Goal: Contribute content: Add original content to the website for others to see

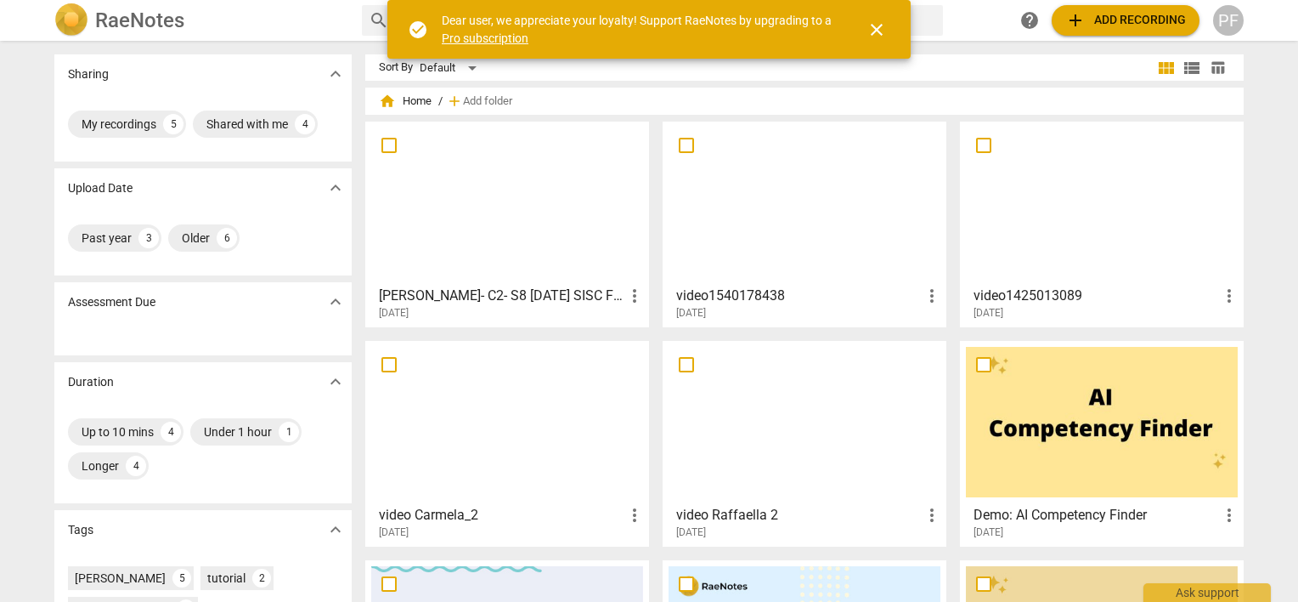
click at [435, 278] on div "[PERSON_NAME]- C2- S8 [DATE] SISC Final more_vert [DATE]" at bounding box center [508, 299] width 274 height 42
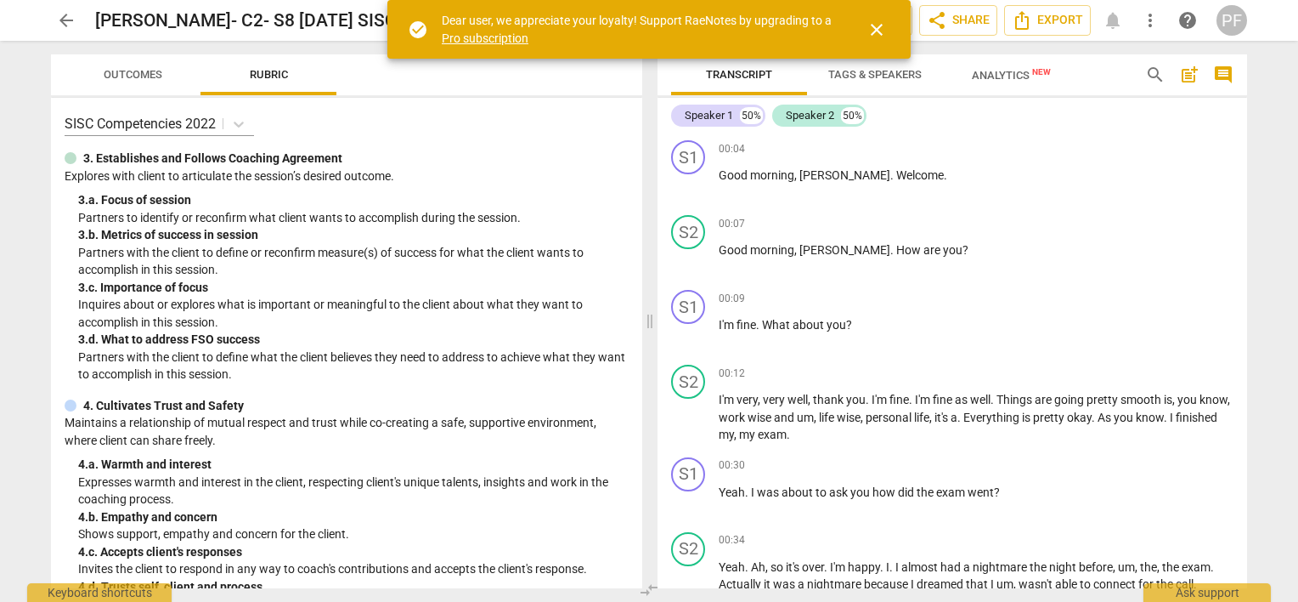
click at [435, 277] on p "Partners with the client to define or reconfirm measure(s) of success for what …" at bounding box center [353, 261] width 551 height 35
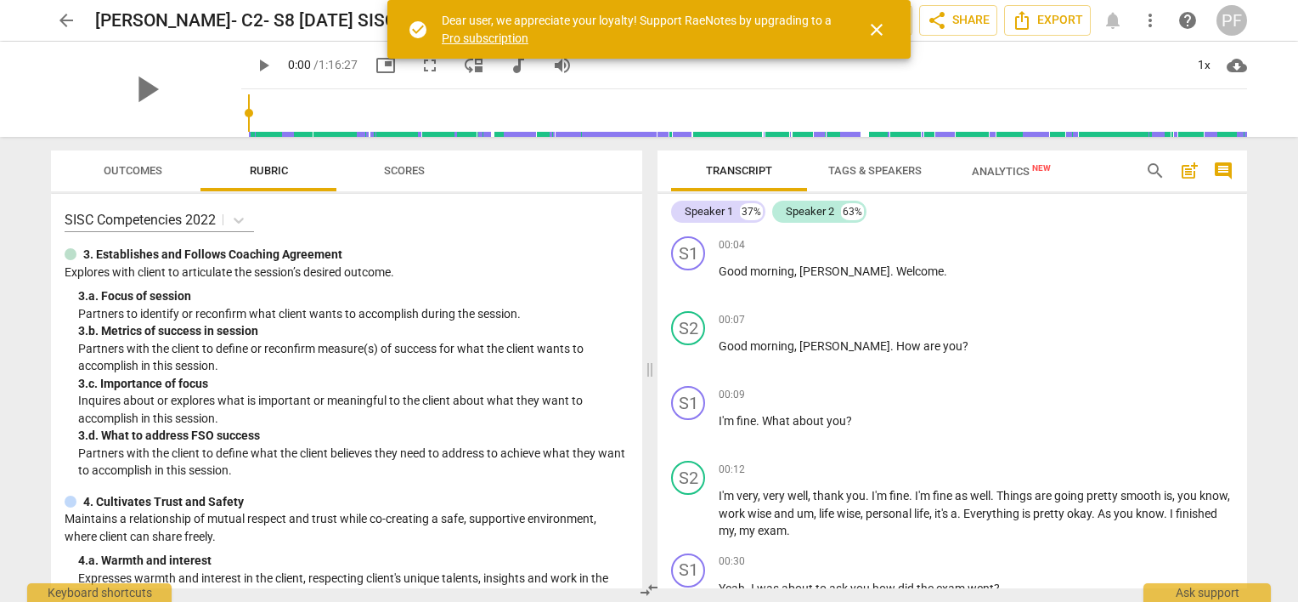
click at [153, 165] on span "Outcomes" at bounding box center [133, 170] width 59 height 13
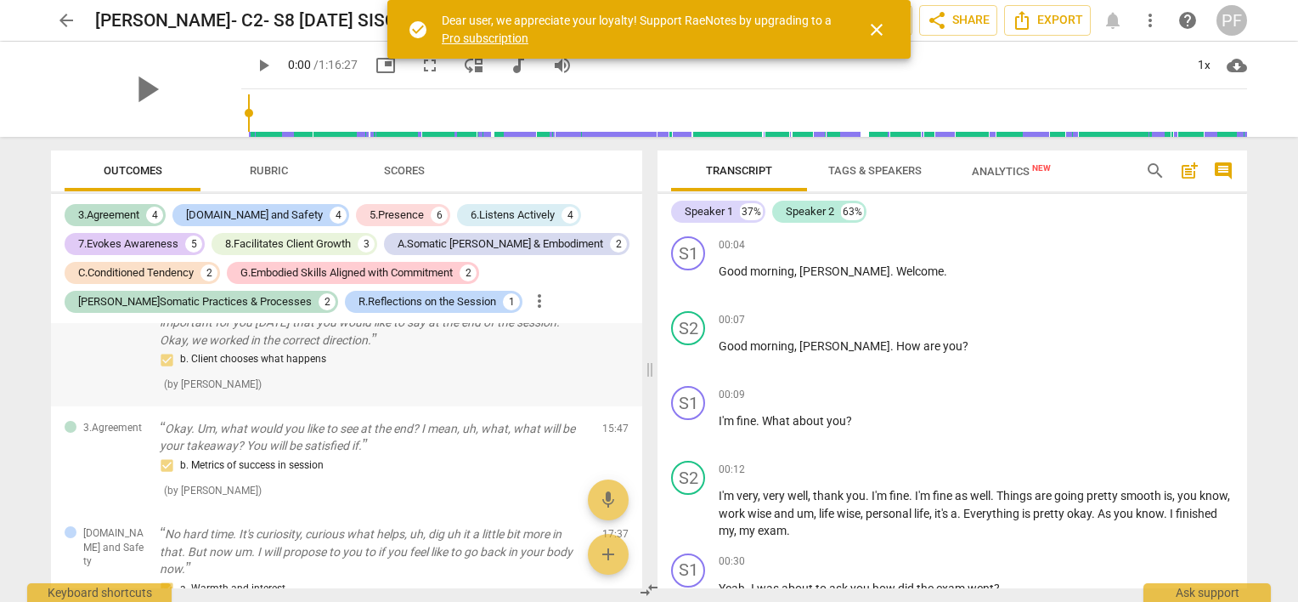
scroll to position [1035, 0]
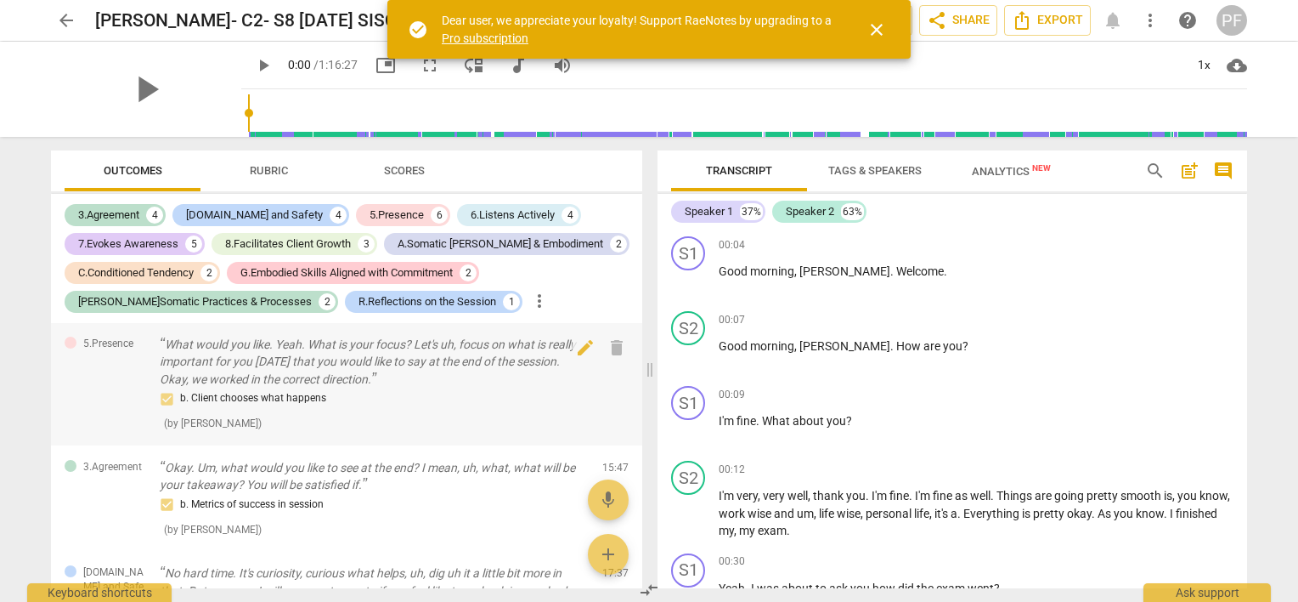
click at [632, 370] on div "5.Presence What would you like. Yeah. What is your focus? Let's uh, focus on wh…" at bounding box center [346, 383] width 591 height 123
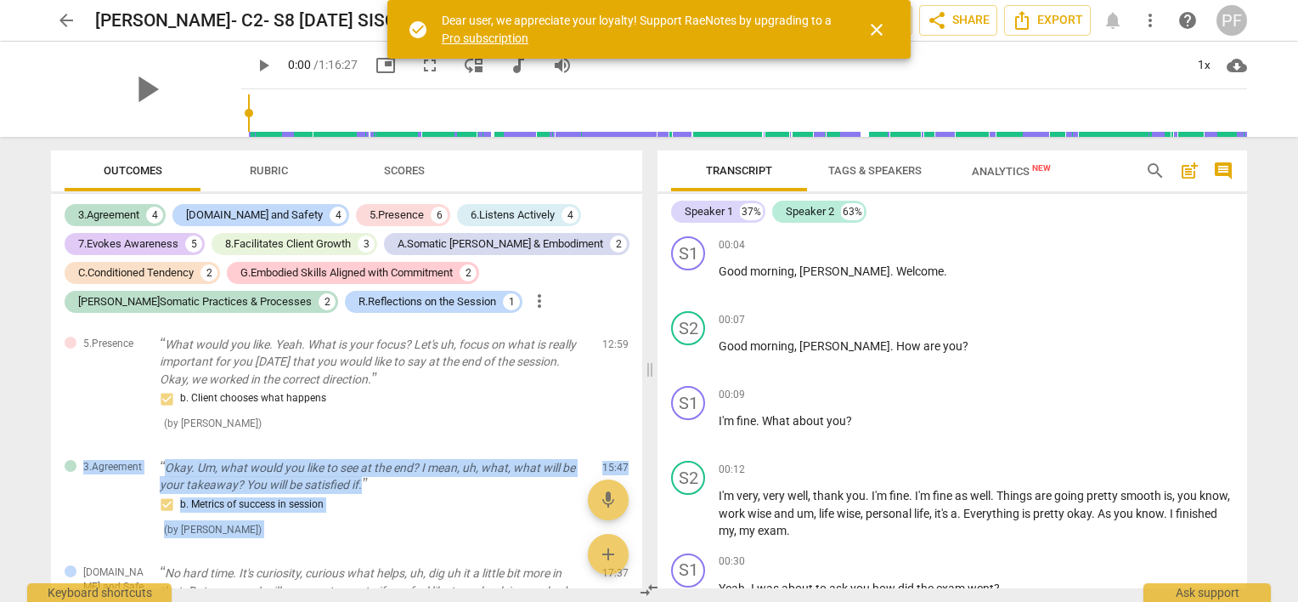
drag, startPoint x: 632, startPoint y: 370, endPoint x: 639, endPoint y: 438, distance: 68.3
click at [639, 438] on div "[DOMAIN_NAME] and Safety It's very embodied. Well, we are almost, you know, mor…" at bounding box center [346, 455] width 591 height 265
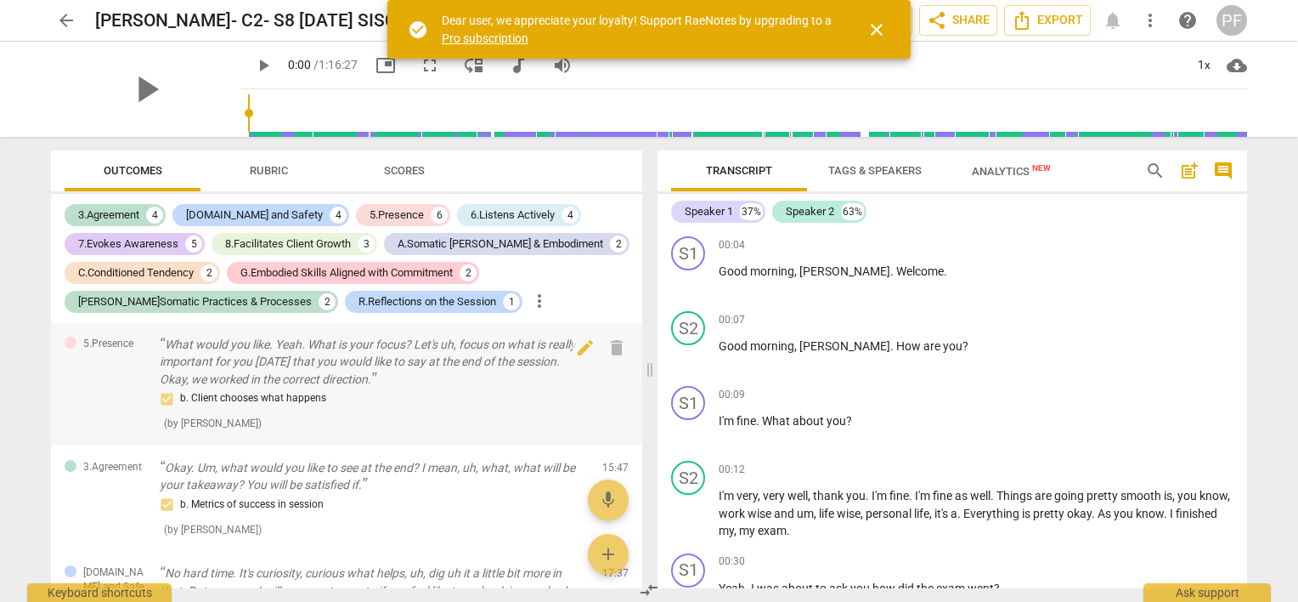
drag, startPoint x: 639, startPoint y: 438, endPoint x: 598, endPoint y: 364, distance: 83.7
click at [554, 369] on p "What would you like. Yeah. What is your focus? Let's uh, focus on what is reall…" at bounding box center [374, 362] width 429 height 53
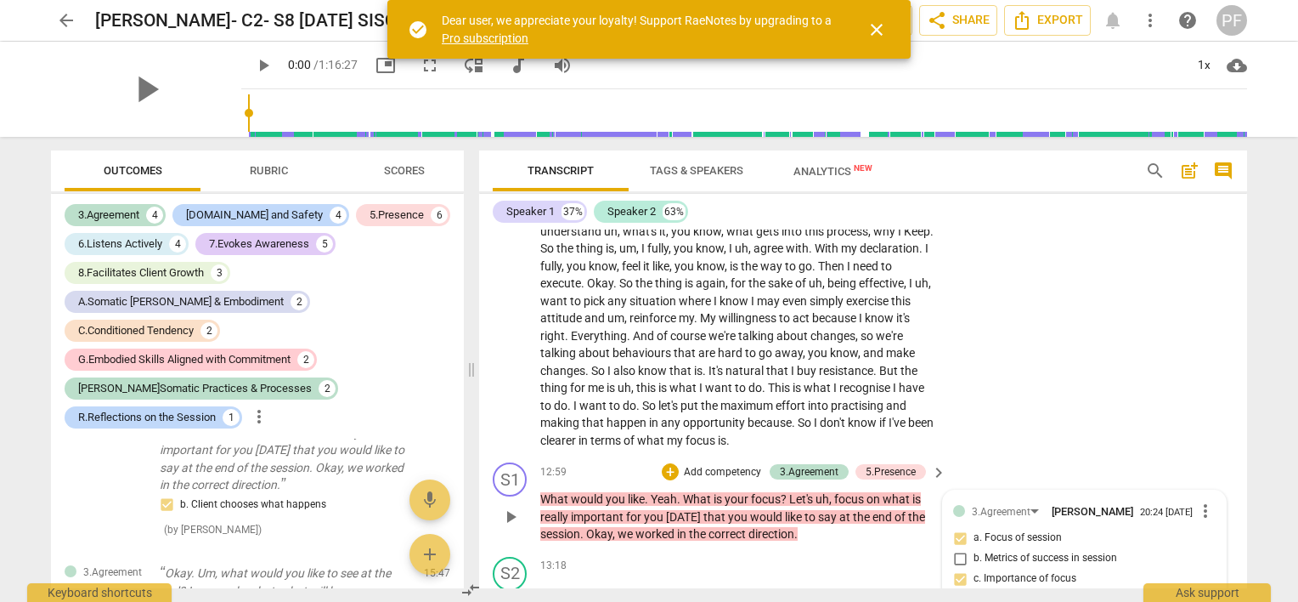
scroll to position [3084, 0]
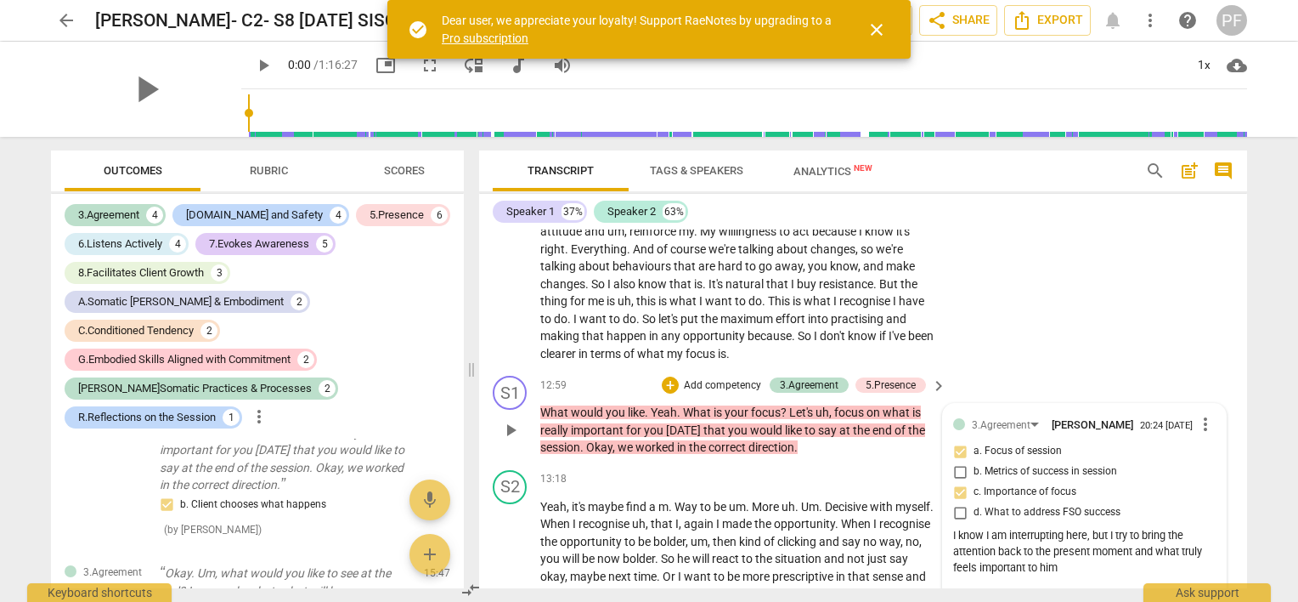
drag, startPoint x: 478, startPoint y: 370, endPoint x: 500, endPoint y: 367, distance: 21.5
click at [500, 367] on div "Transcript Tags & Speakers Analytics New search post_add comment Speaker 1 37% …" at bounding box center [866, 369] width 788 height 465
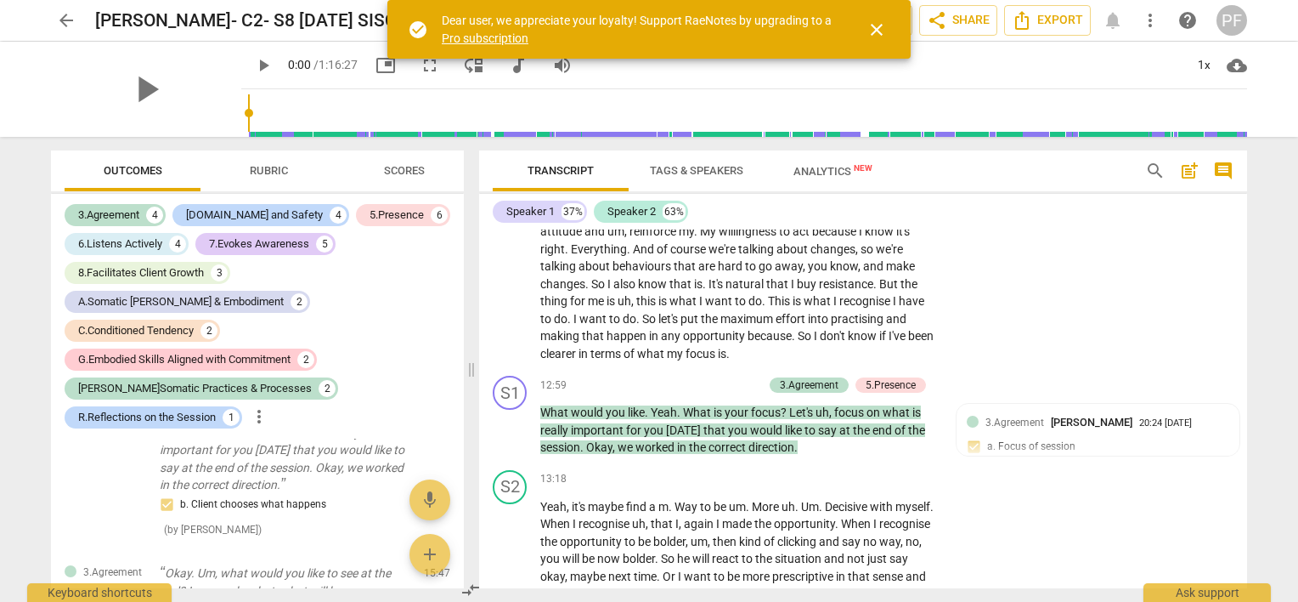
click at [478, 365] on div "Transcript Tags & Speakers Analytics New search post_add comment Speaker 1 37% …" at bounding box center [866, 369] width 788 height 465
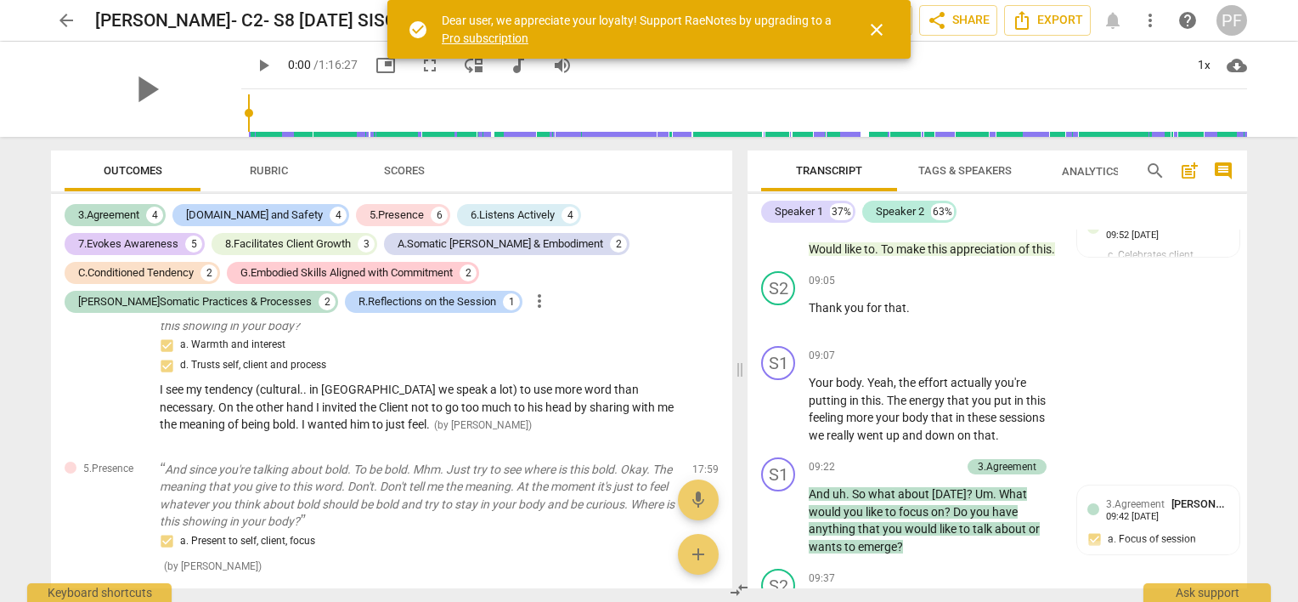
scroll to position [4027, 0]
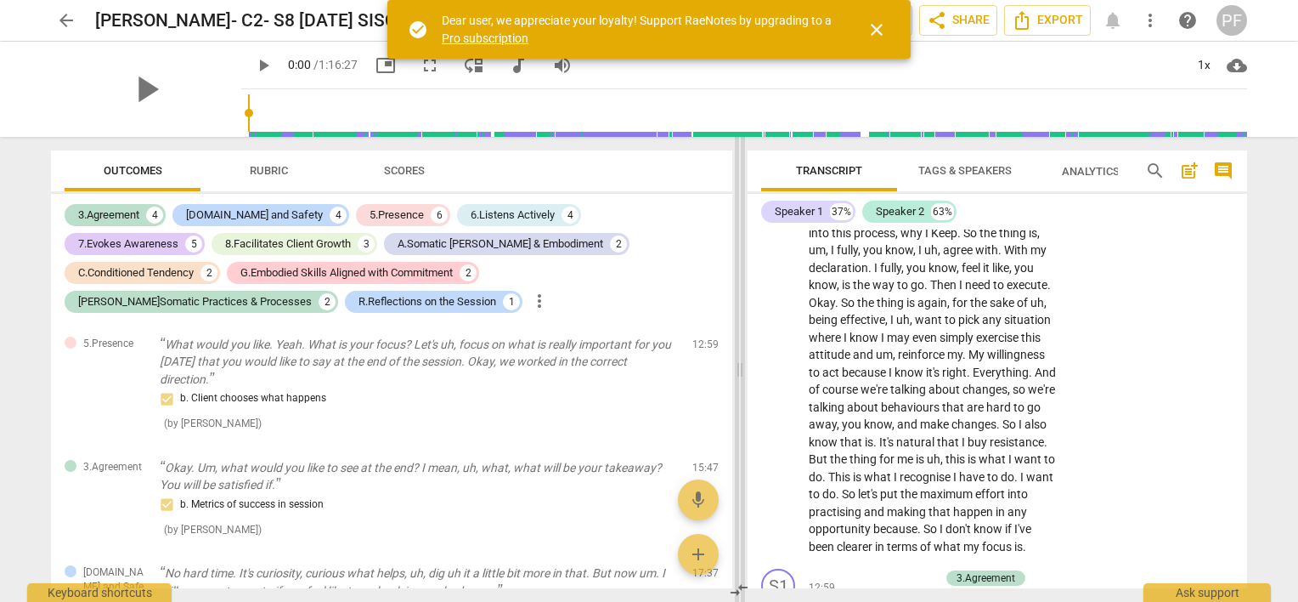
drag, startPoint x: 472, startPoint y: 365, endPoint x: 744, endPoint y: 343, distance: 272.8
click at [744, 343] on span at bounding box center [740, 369] width 10 height 465
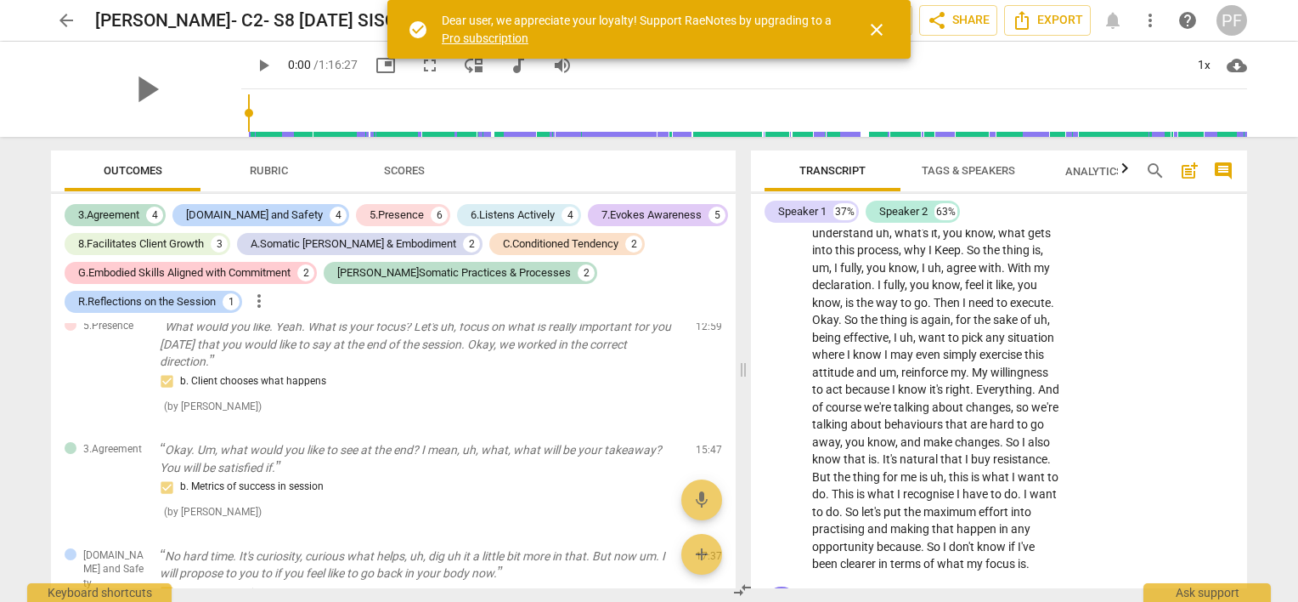
click at [735, 365] on div "Outcomes Rubric Scores 3.Agreement 4 [DOMAIN_NAME] and Safety 4 5.Presence 6 6.…" at bounding box center [389, 369] width 705 height 465
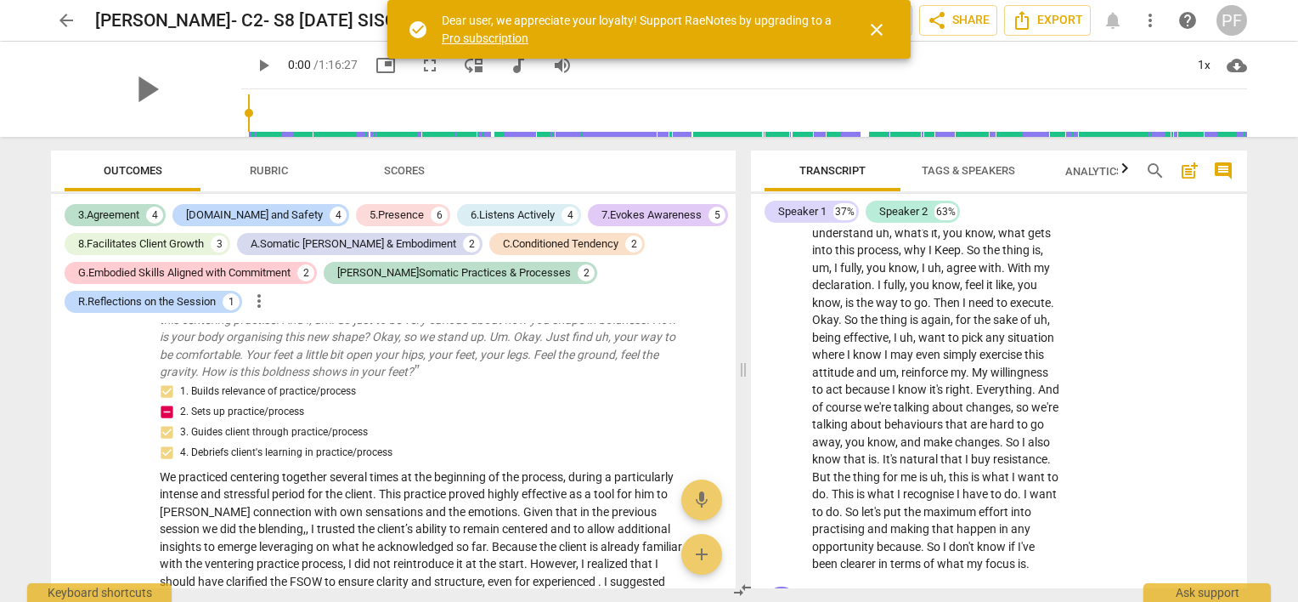
scroll to position [2012, 0]
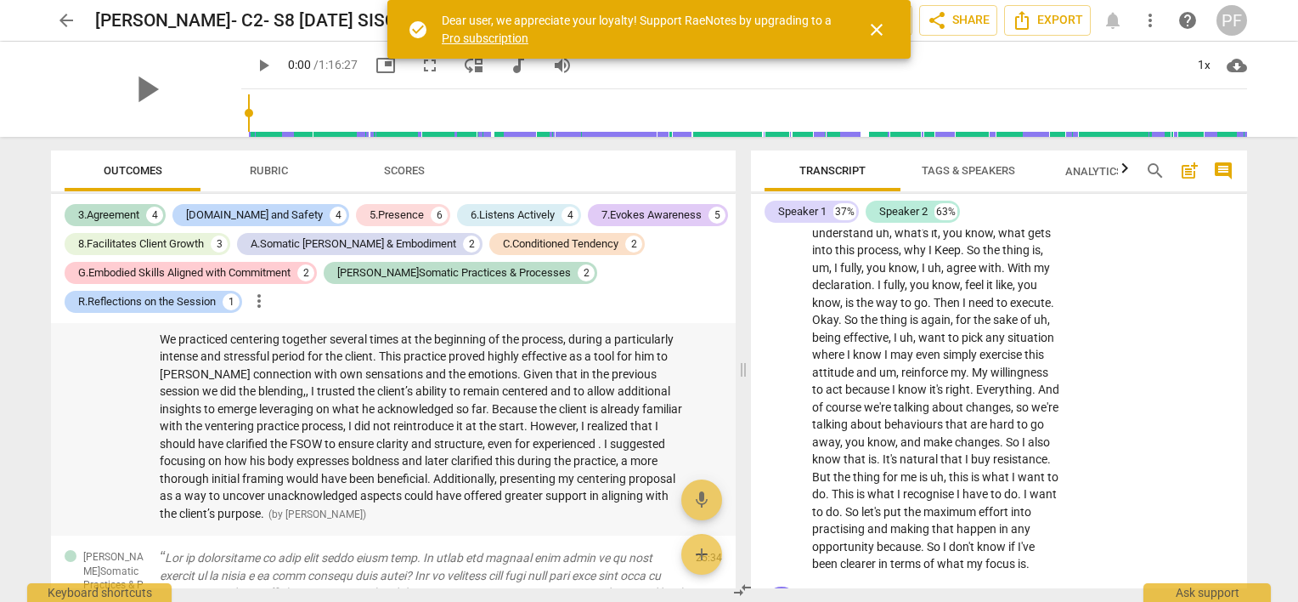
click at [265, 432] on span "We practiced centering together several times at the beginning of the process, …" at bounding box center [421, 426] width 523 height 188
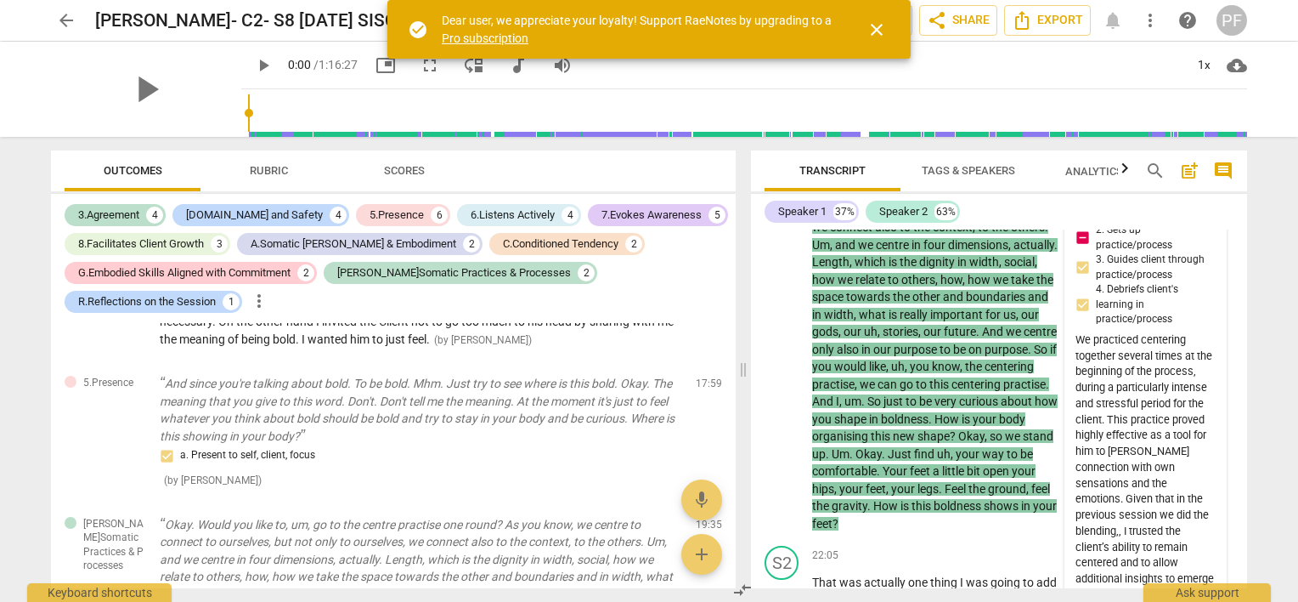
scroll to position [1617, 0]
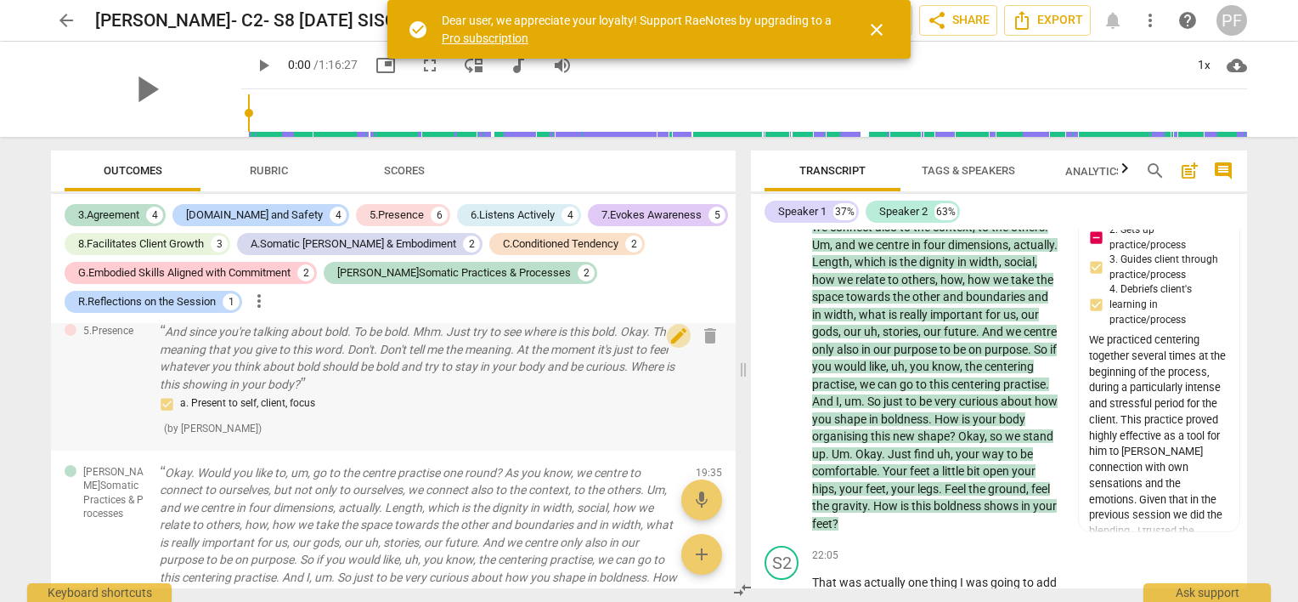
click at [670, 346] on span "edit" at bounding box center [679, 335] width 20 height 20
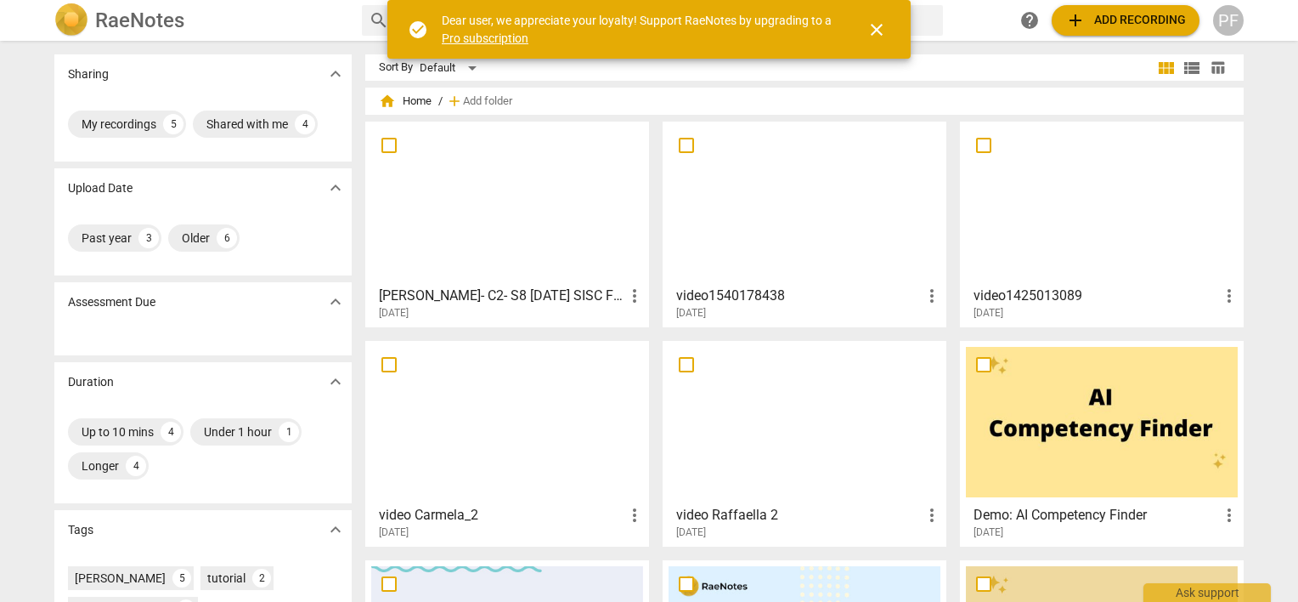
click at [534, 194] on div at bounding box center [507, 202] width 272 height 150
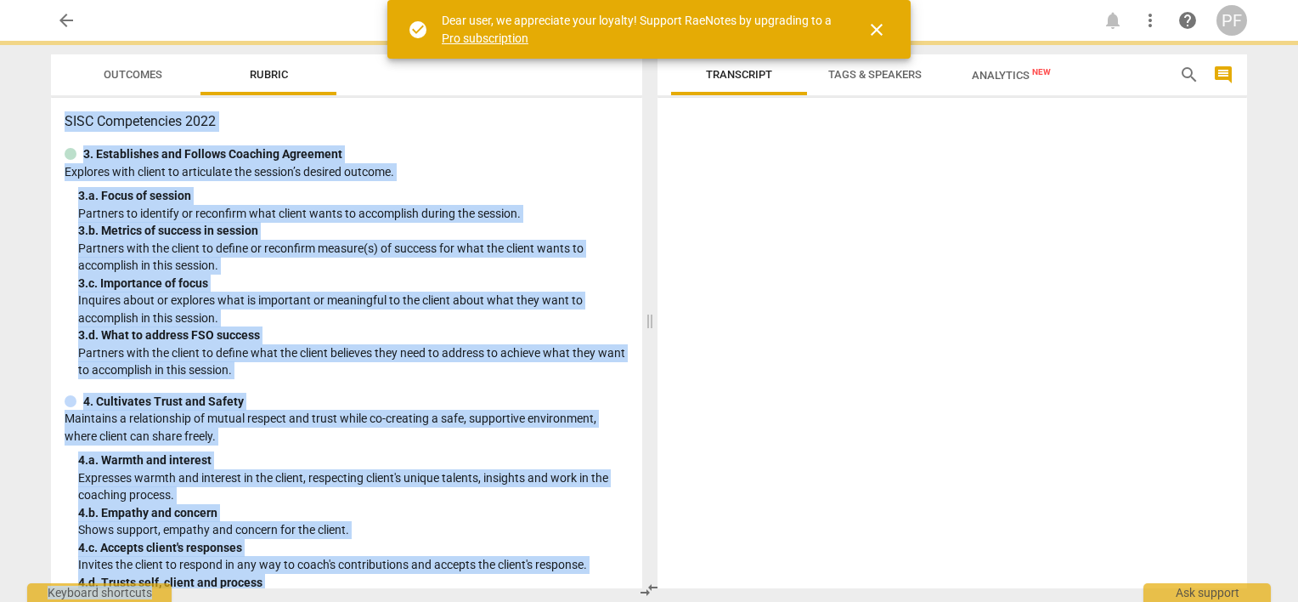
click at [534, 194] on div "3. a. Focus of session" at bounding box center [353, 196] width 551 height 18
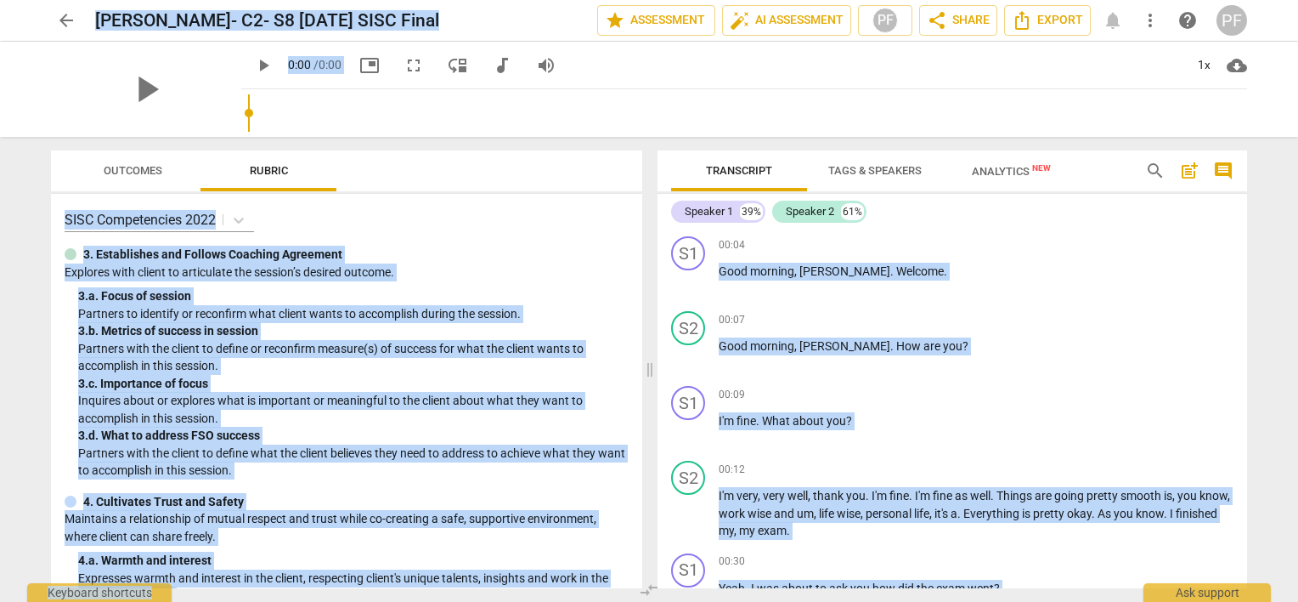
click at [127, 78] on span "play_arrow" at bounding box center [146, 89] width 44 height 44
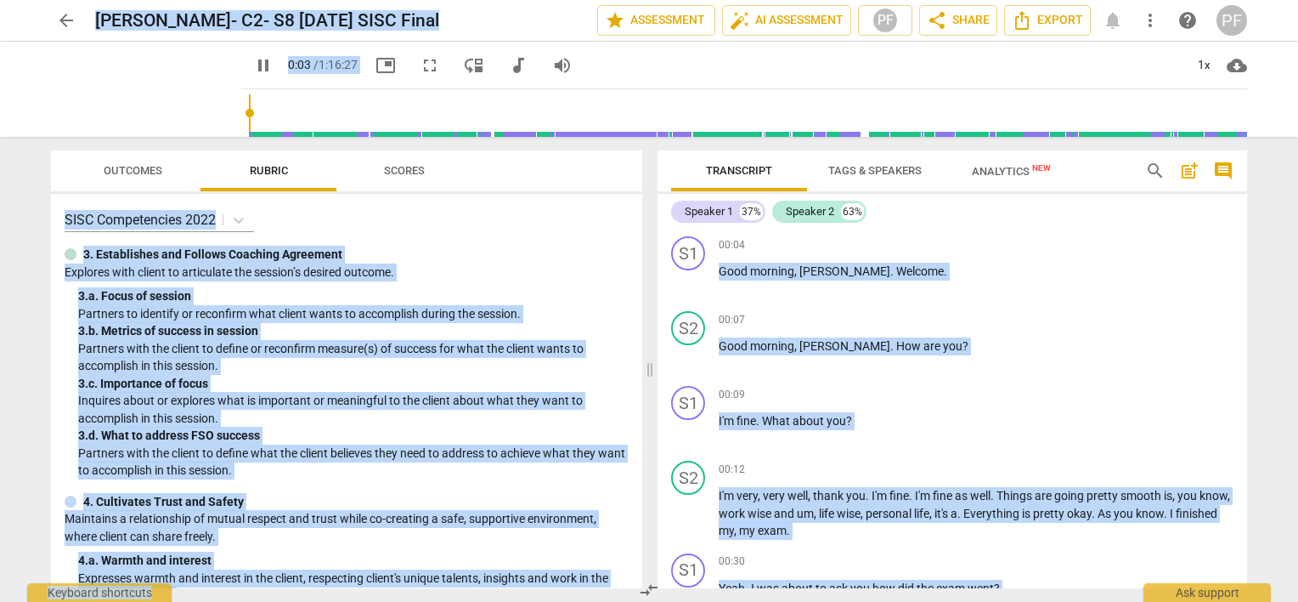
click at [132, 174] on span "Outcomes" at bounding box center [133, 170] width 59 height 13
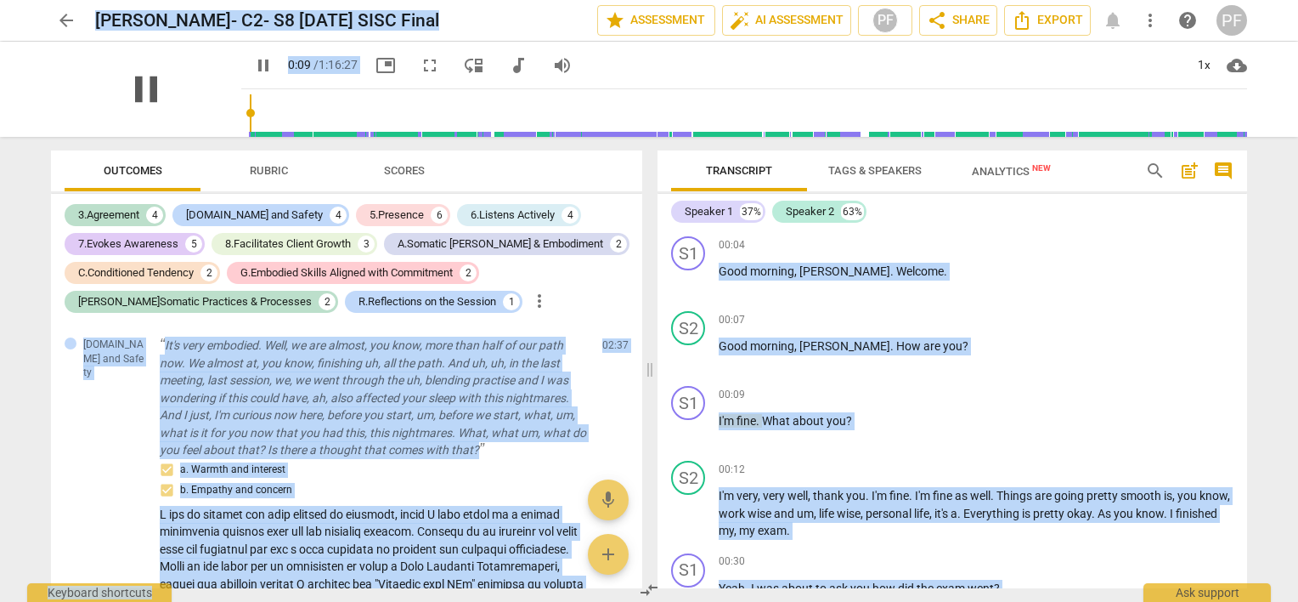
click at [125, 84] on span "pause" at bounding box center [146, 89] width 44 height 44
type input "10"
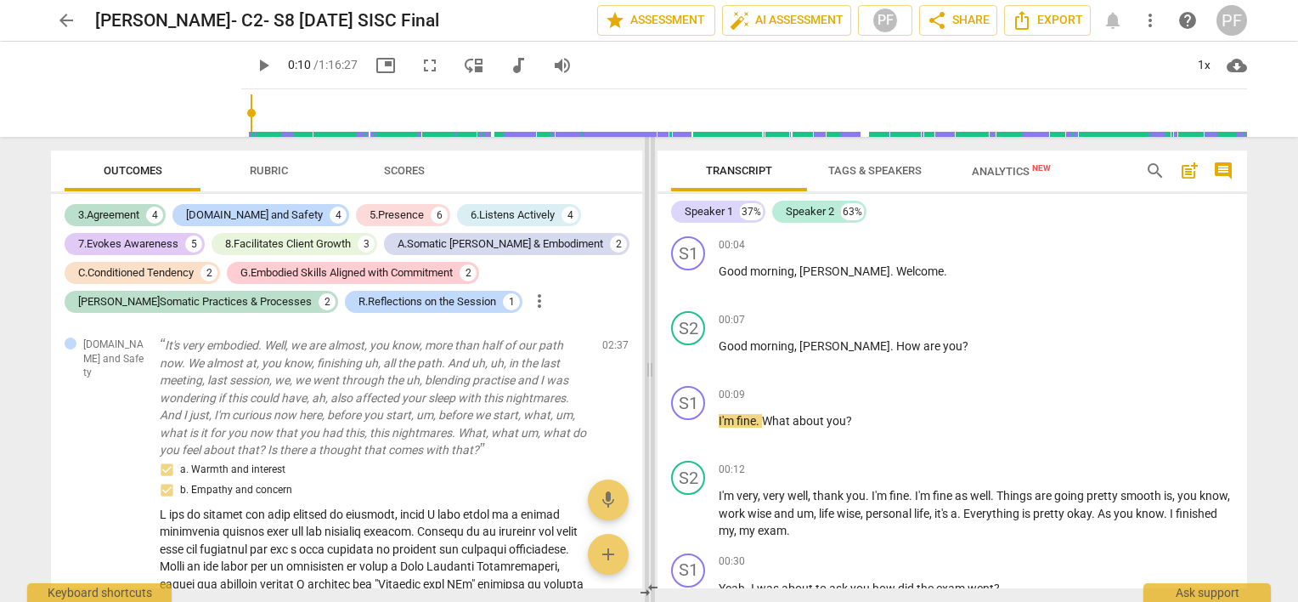
click at [648, 376] on span at bounding box center [650, 369] width 10 height 465
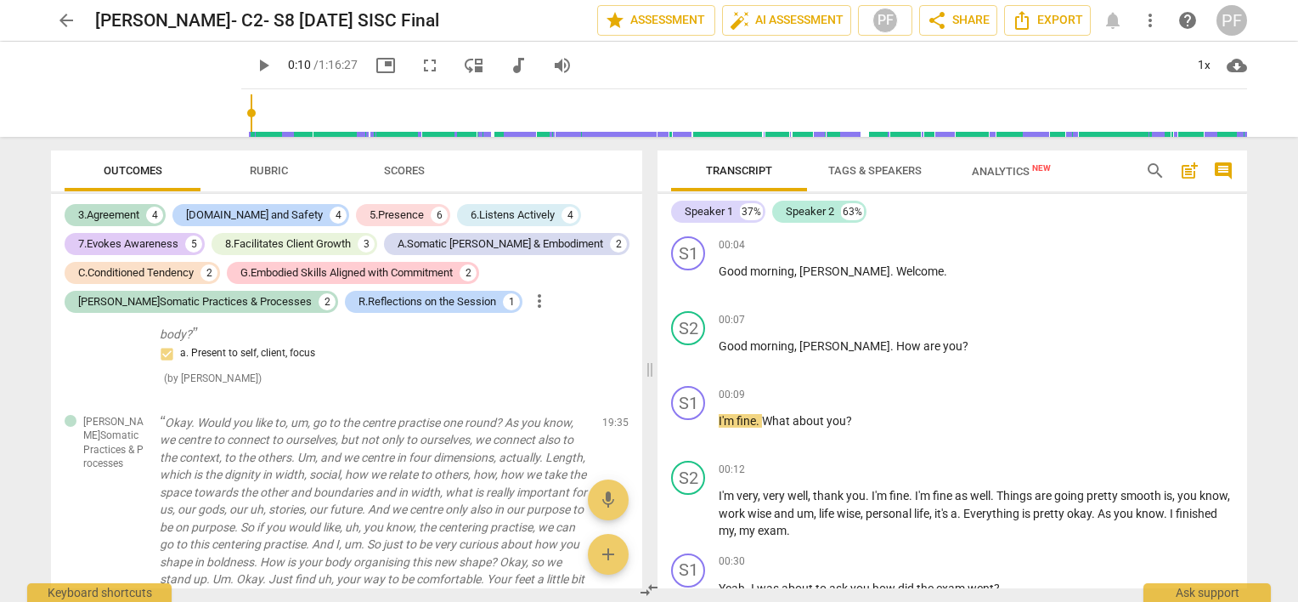
scroll to position [1859, 0]
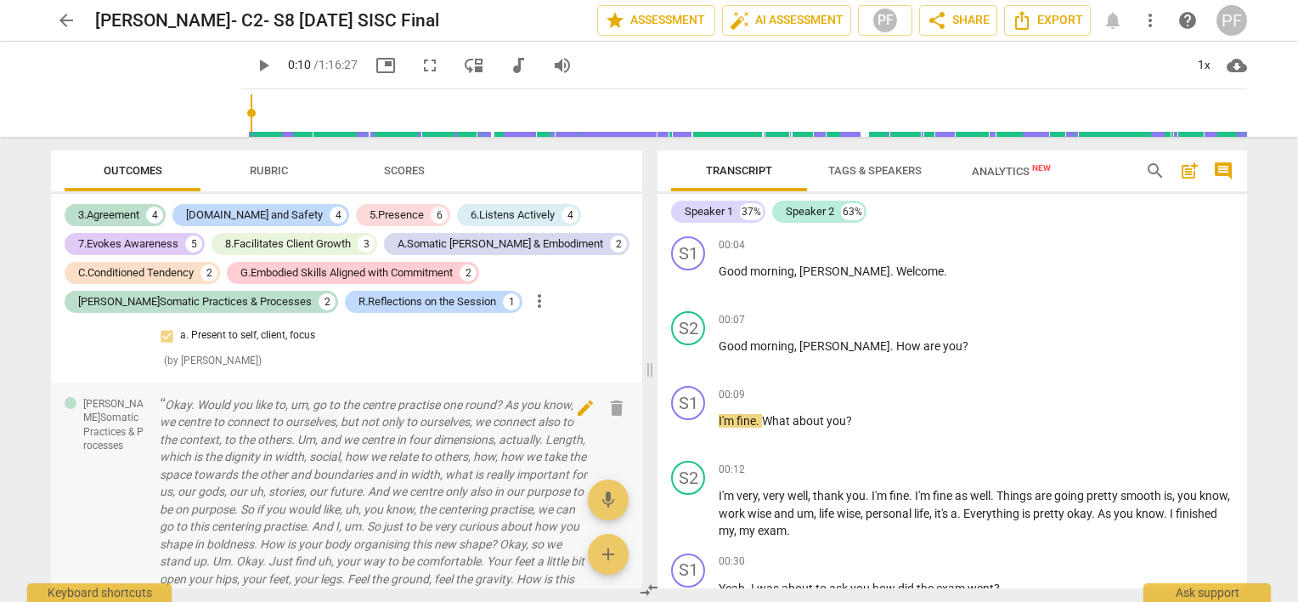
click at [579, 398] on span "edit" at bounding box center [585, 408] width 20 height 20
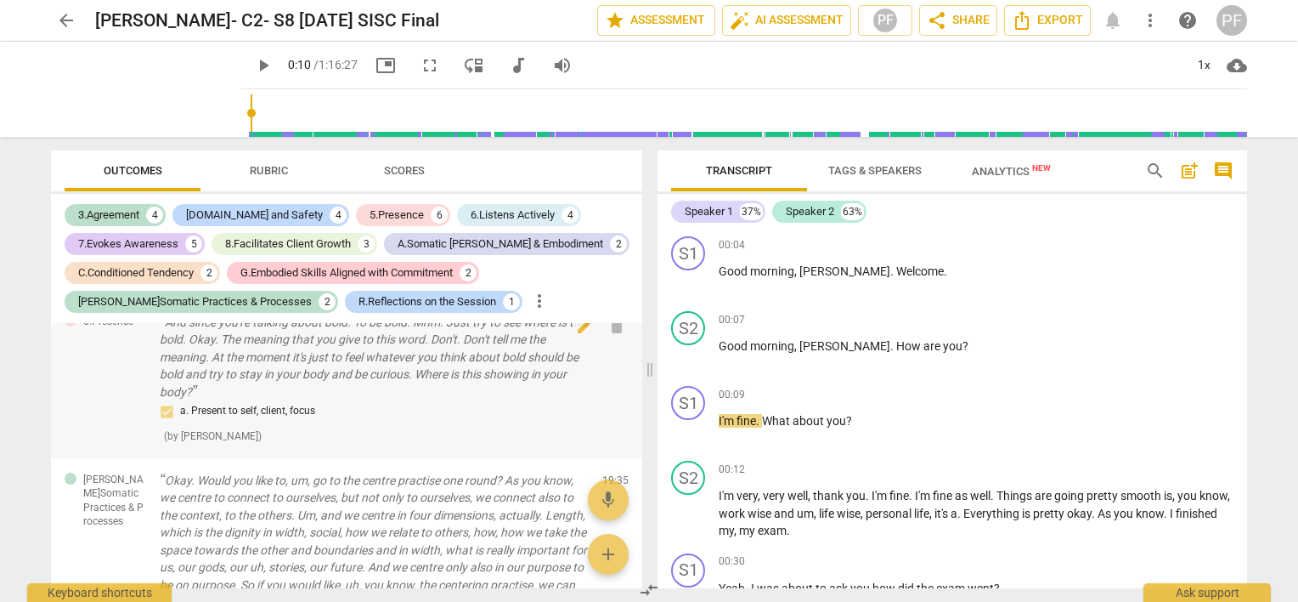
scroll to position [1764, 0]
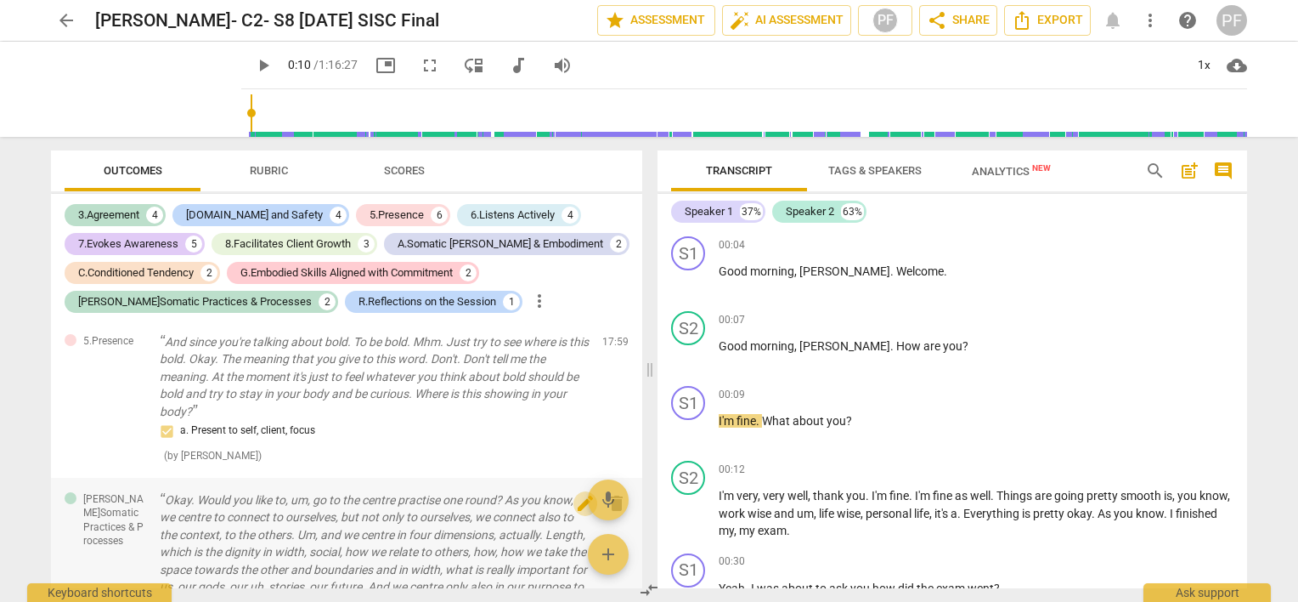
click at [579, 494] on span "edit" at bounding box center [585, 503] width 20 height 20
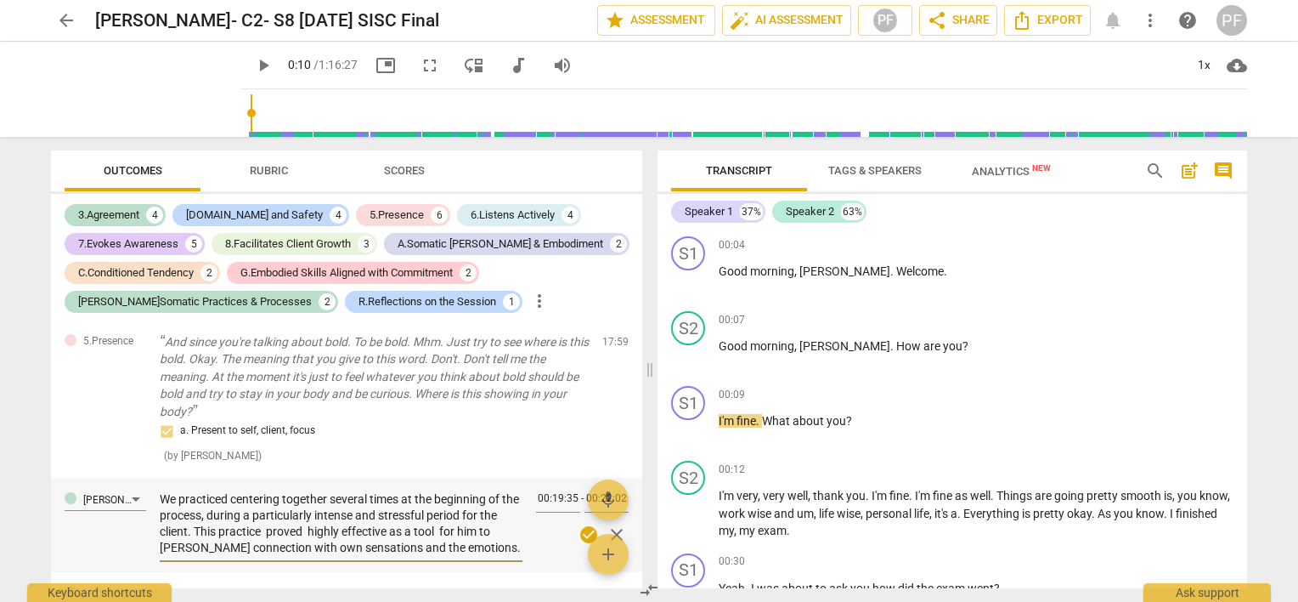
click at [415, 514] on textarea "We practiced centering together several times at the beginning of the process, …" at bounding box center [341, 523] width 363 height 65
type textarea "We practiced centering together several times at the beginning of the process, …"
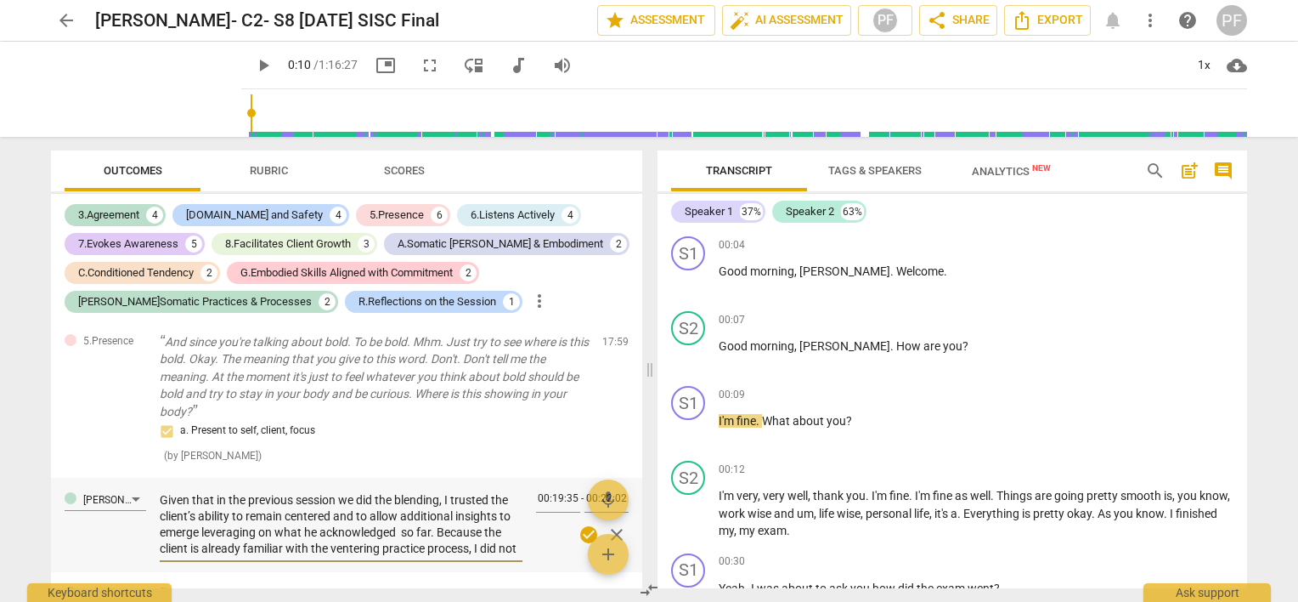
click at [418, 522] on textarea "We practiced centering together several times at the beginning of the process, …" at bounding box center [341, 523] width 363 height 65
type textarea "We practiced centering together several times at the beginning of the process, …"
click at [442, 522] on textarea "We practiced centering together several times at the beginning of the process, …" at bounding box center [341, 523] width 363 height 65
type textarea "We practiced centering together several times at the beginning of the process, …"
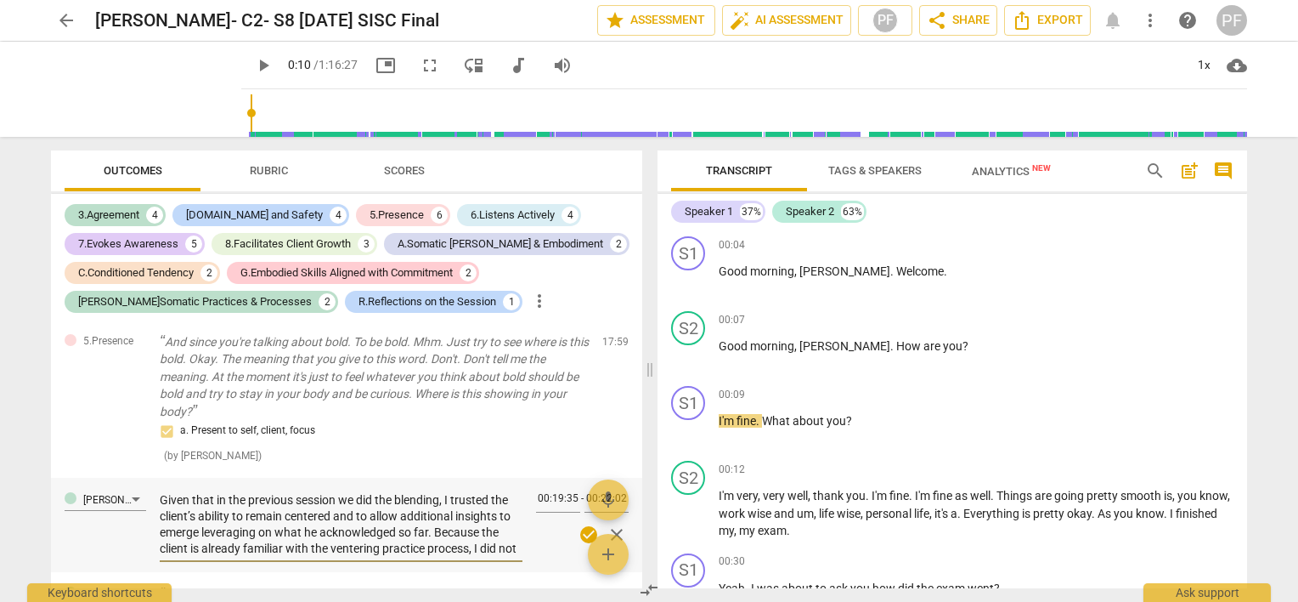
type textarea "We practiced centering together several times at the beginning of the process, …"
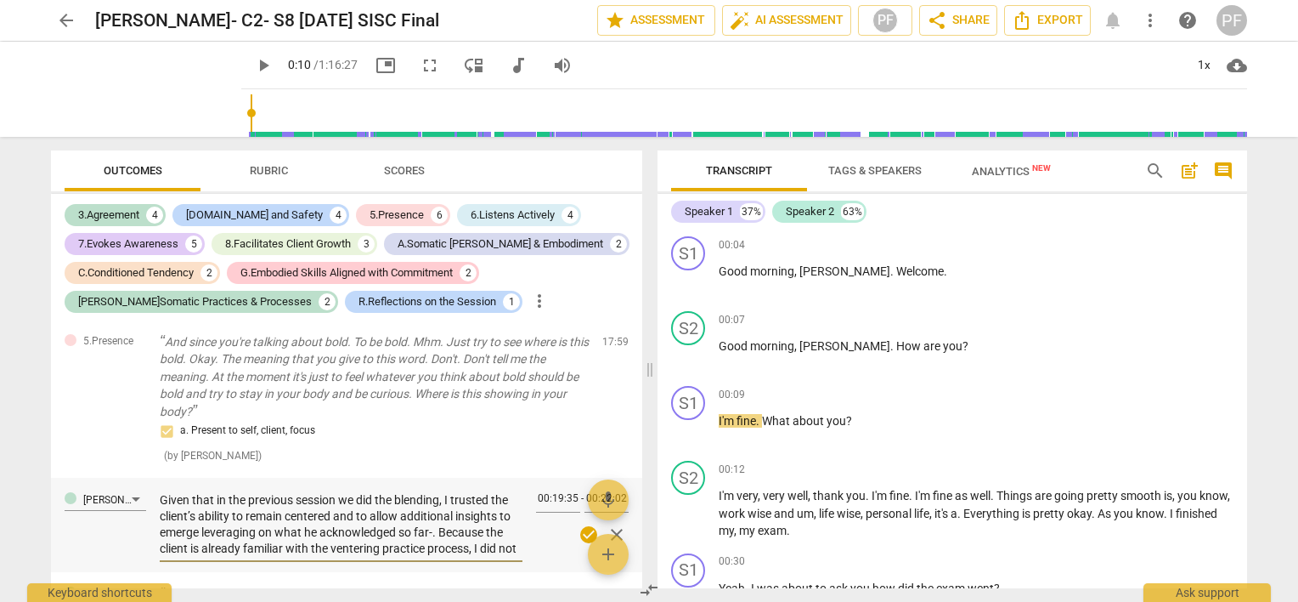
type textarea "We practiced centering together several times at the beginning of the process, …"
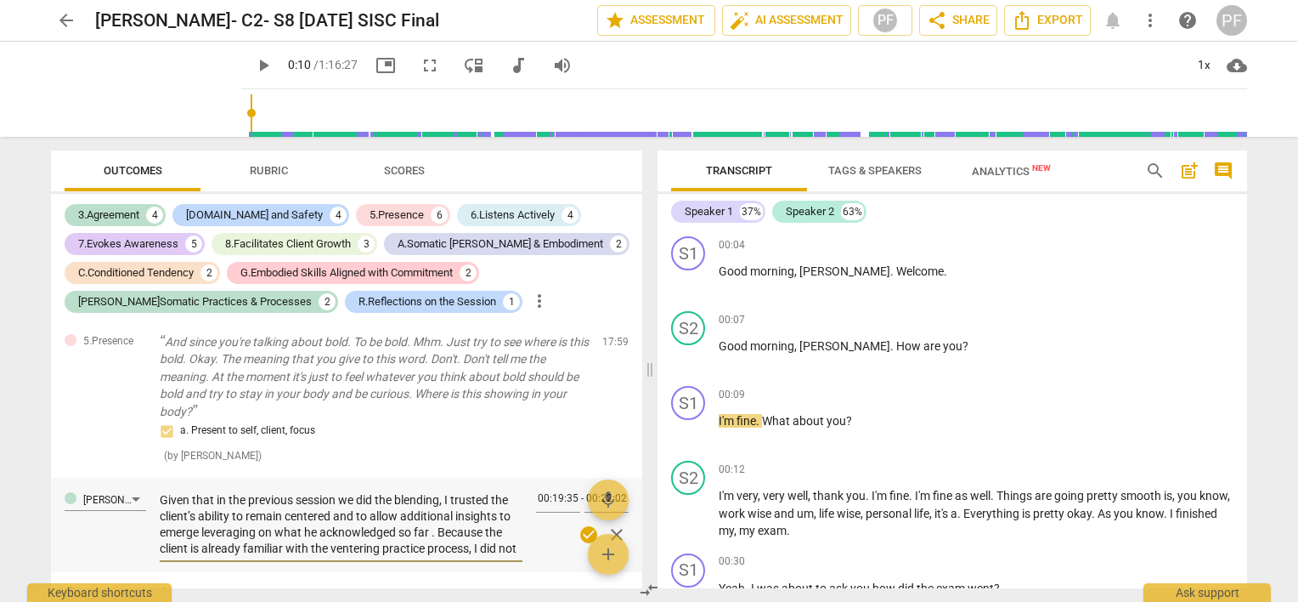
type textarea "We practiced centering together several times at the beginning of the process, …"
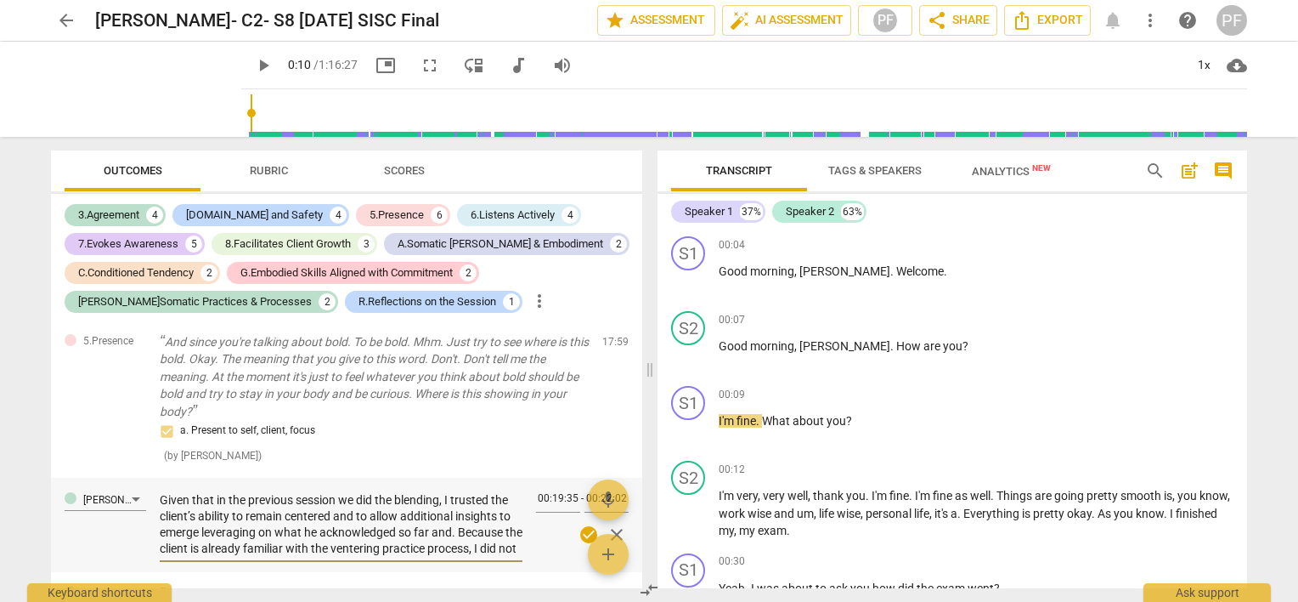
type textarea "We practiced centering together several times at the beginning of the process, …"
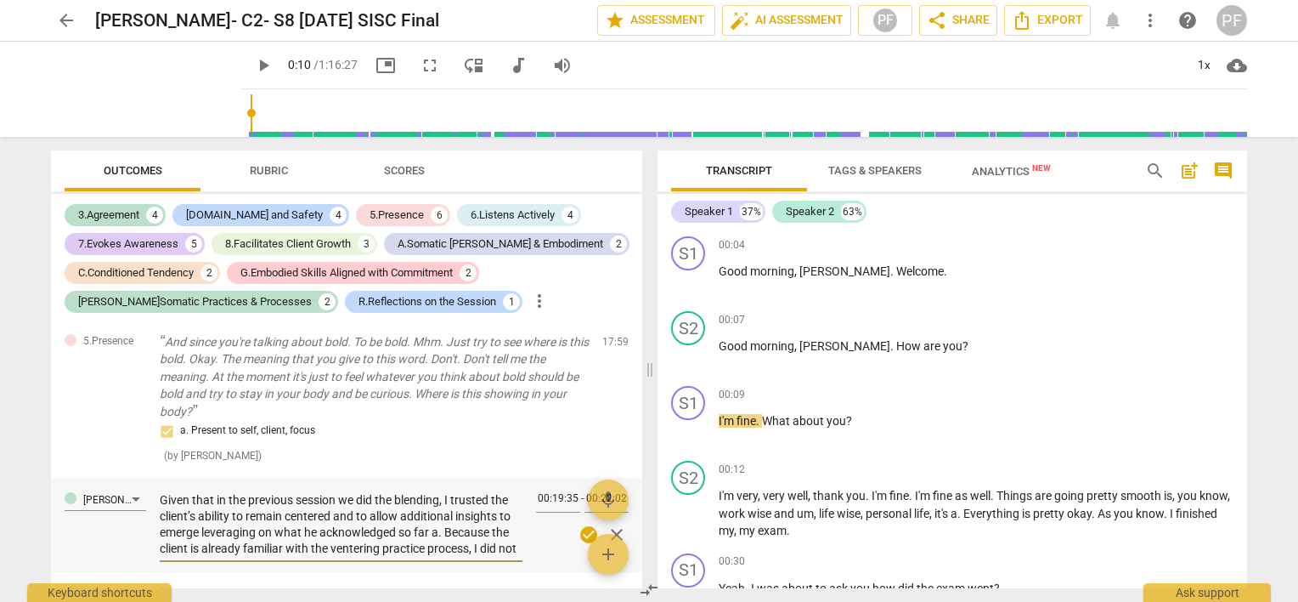
type textarea "We practiced centering together several times at the beginning of the process, …"
click at [360, 534] on textarea "We practiced centering together several times at the beginning of the process, …" at bounding box center [341, 523] width 363 height 65
type textarea "We practiced centering together several times at the beginning of the process, …"
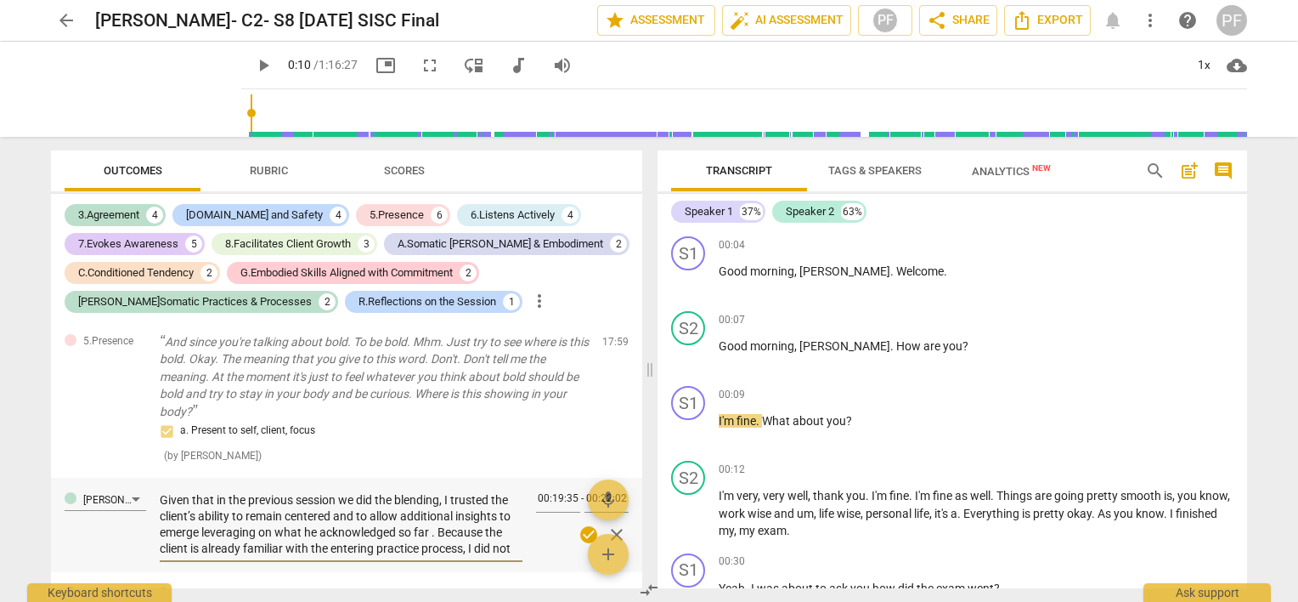
type textarea "We practiced centering together several times at the beginning of the process, …"
click at [412, 534] on textarea "We practiced centering together several times at the beginning of the process, …" at bounding box center [341, 523] width 363 height 65
type textarea "We practiced centering together several times at the beginning of the process, …"
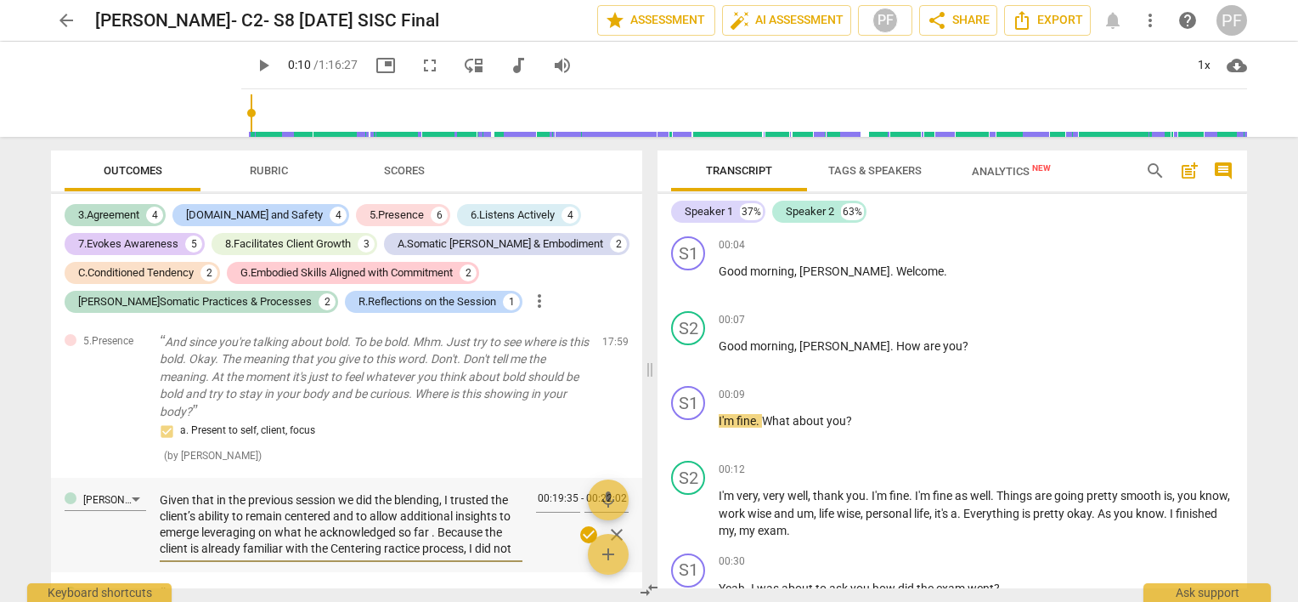
type textarea "We practiced centering together several times at the beginning of the process, …"
click at [491, 537] on textarea "We practiced centering together several times at the beginning of the process, …" at bounding box center [341, 523] width 363 height 65
click at [494, 537] on textarea "We practiced centering together several times at the beginning of the process, …" at bounding box center [341, 523] width 363 height 65
type textarea "We practiced centering together several times at the beginning of the process, …"
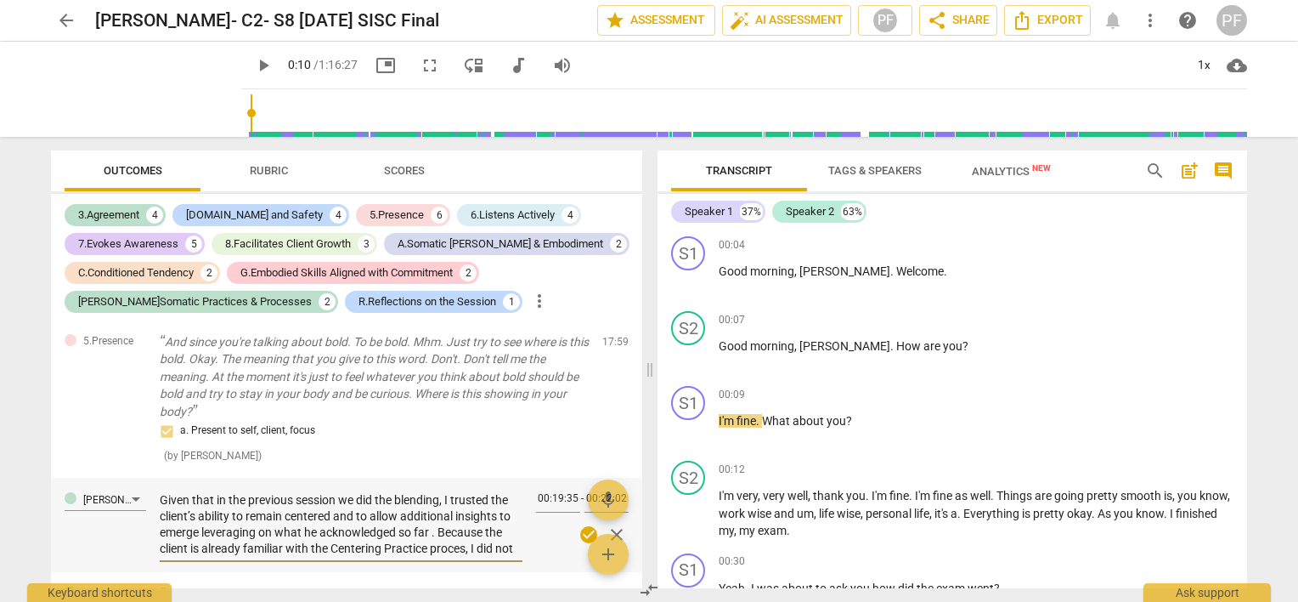
type textarea "We practiced centering together several times at the beginning of the process, …"
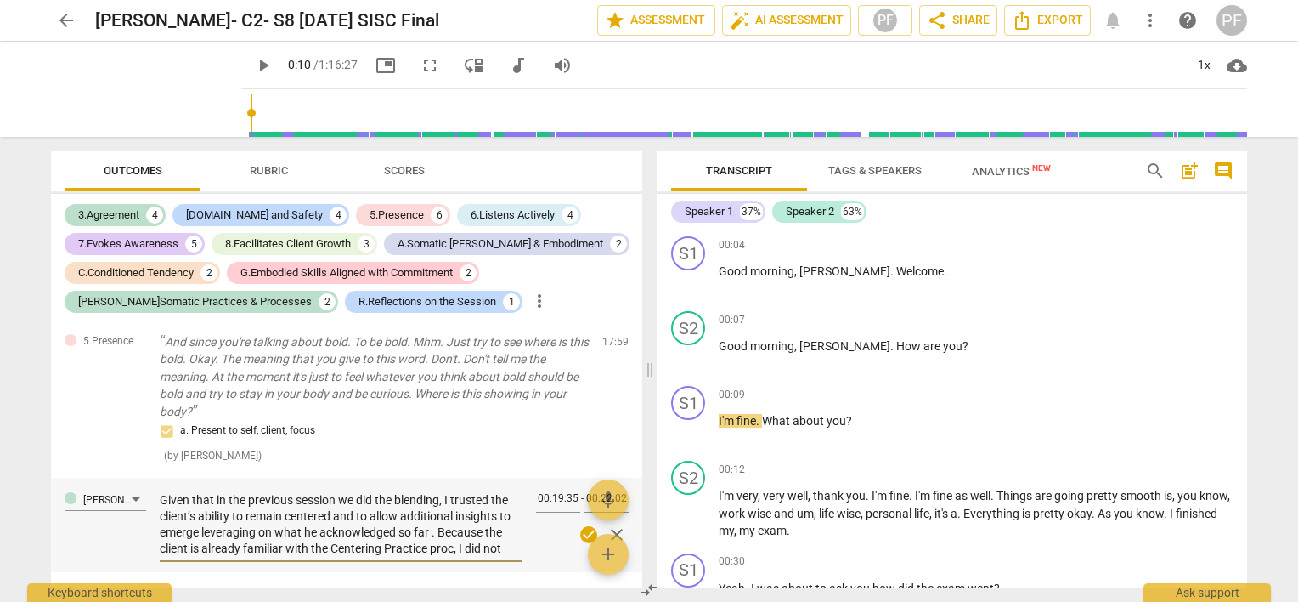
type textarea "We practiced centering together several times at the beginning of the process, …"
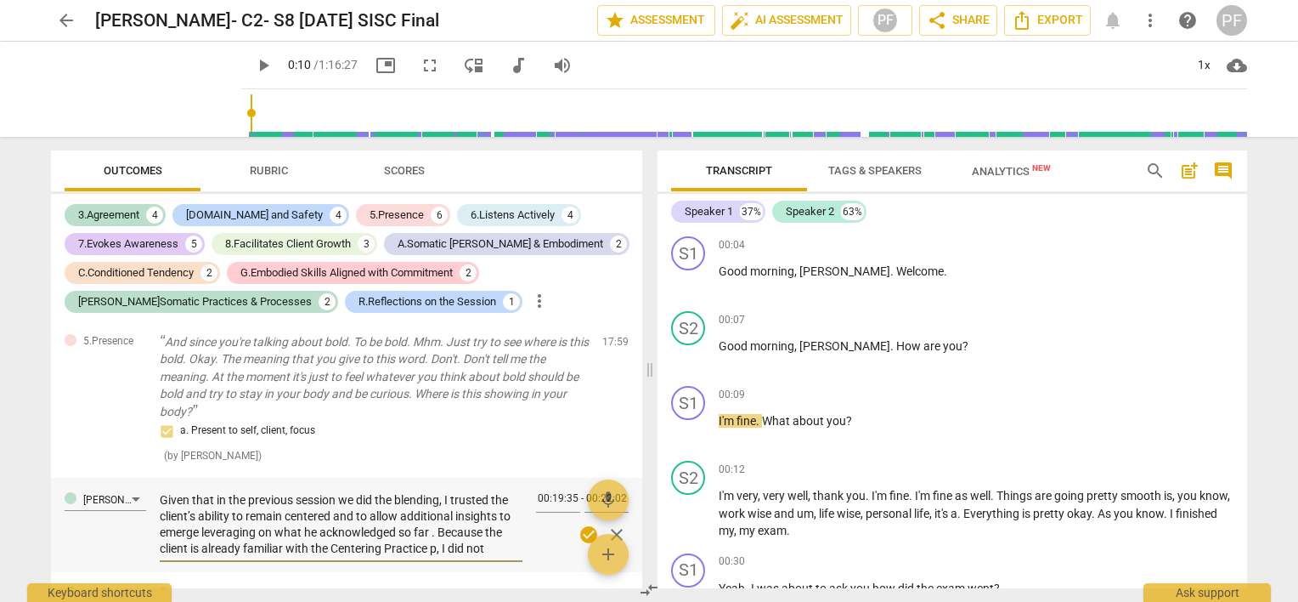
type textarea "We practiced centering together several times at the beginning of the process, …"
click at [502, 539] on textarea "We practiced centering together several times at the beginning of the process, …" at bounding box center [341, 523] width 363 height 65
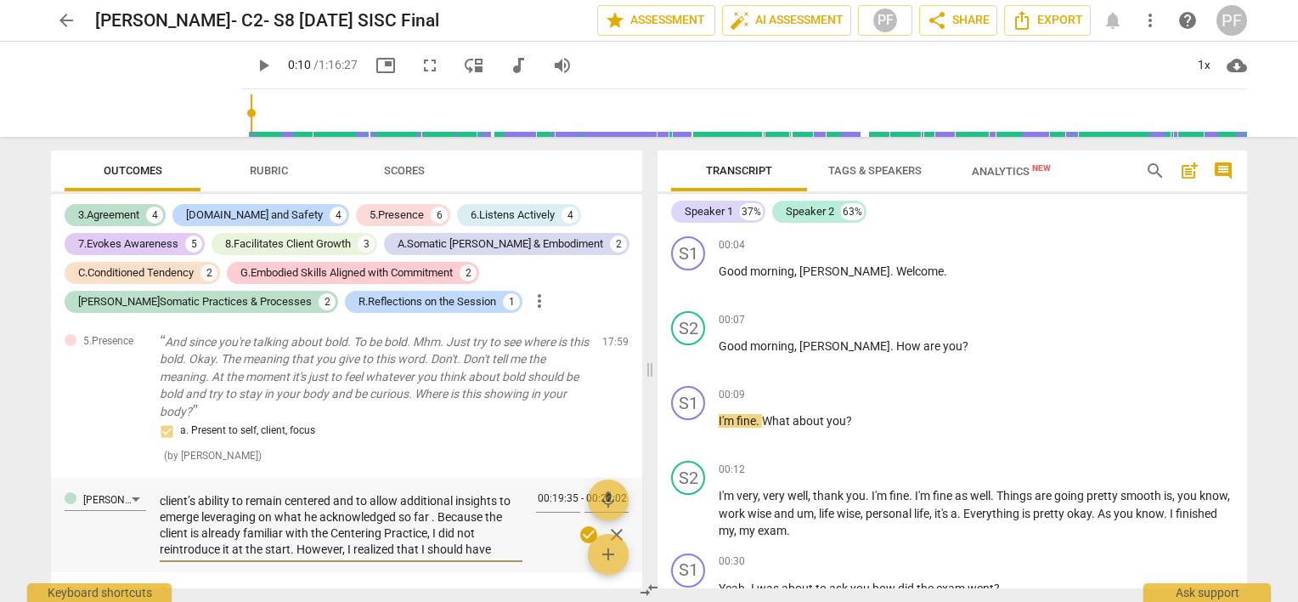
scroll to position [95, 0]
click at [500, 506] on textarea "We practiced centering together several times at the beginning of the process, …" at bounding box center [341, 523] width 363 height 65
type textarea "We practiced centering together several times at the beginning of the process, …"
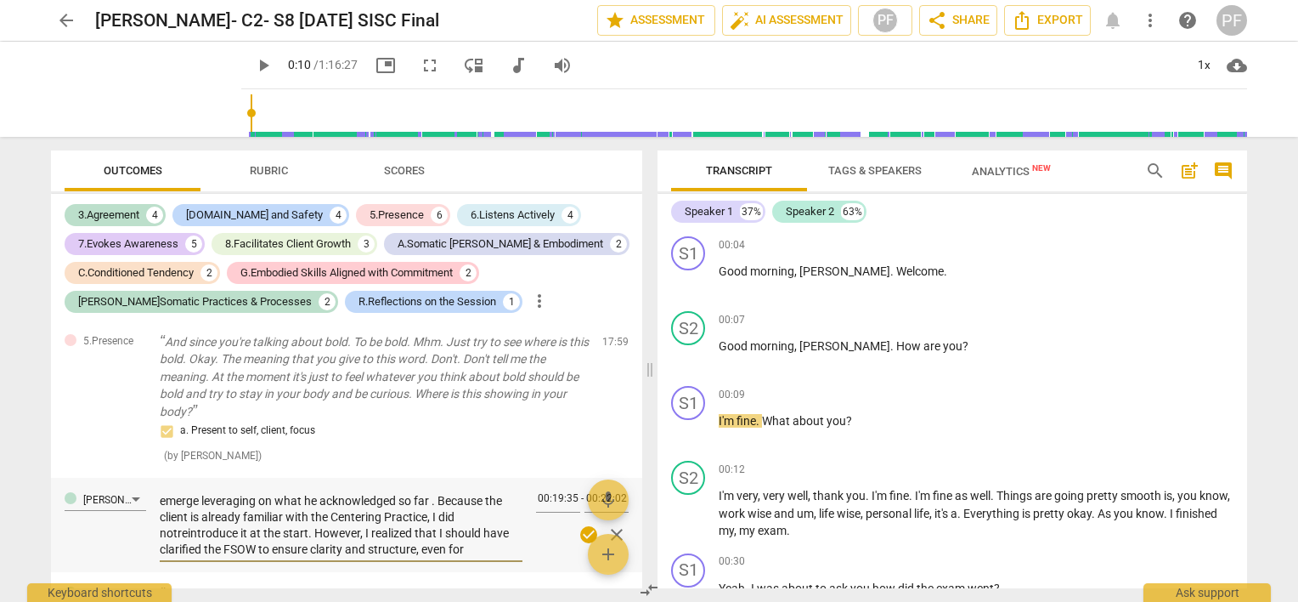
type textarea "We practiced centering together several times at the beginning of the process, …"
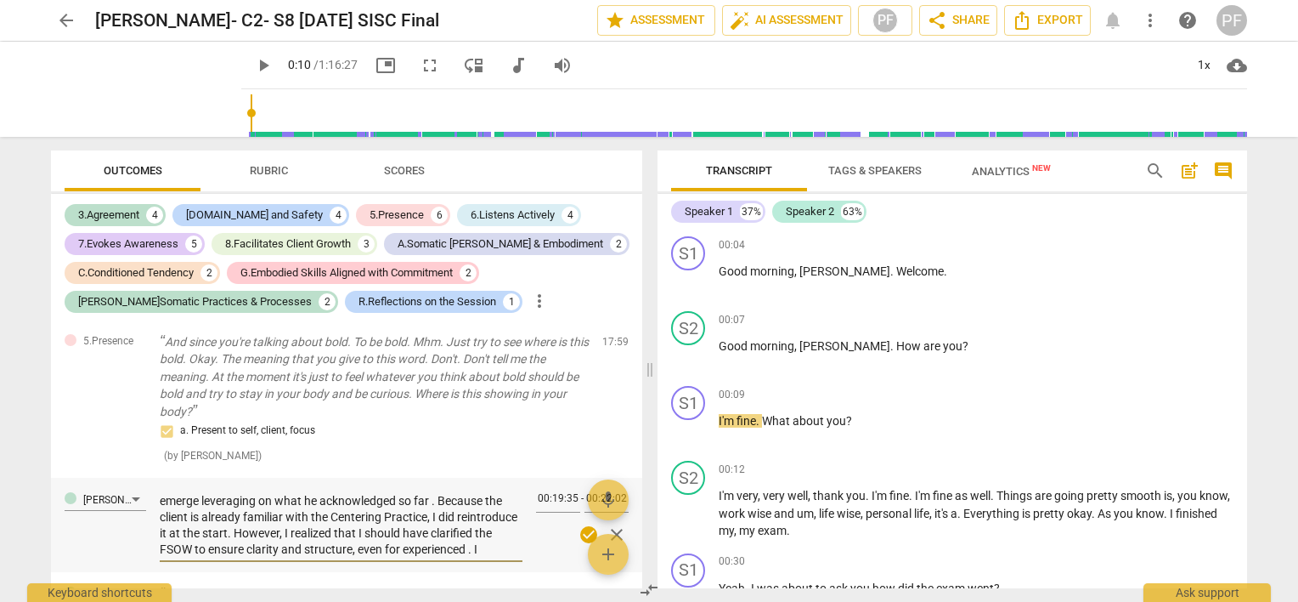
type textarea "We practiced centering together several times at the beginning of the process, …"
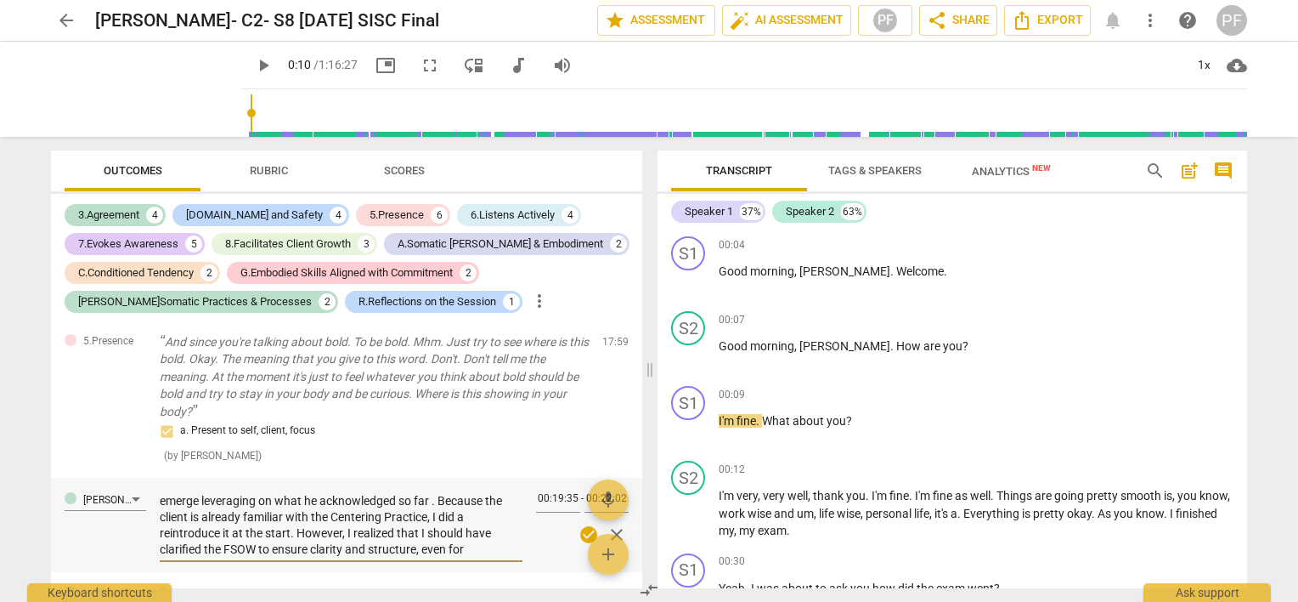
type textarea "We practiced centering together several times at the beginning of the process, …"
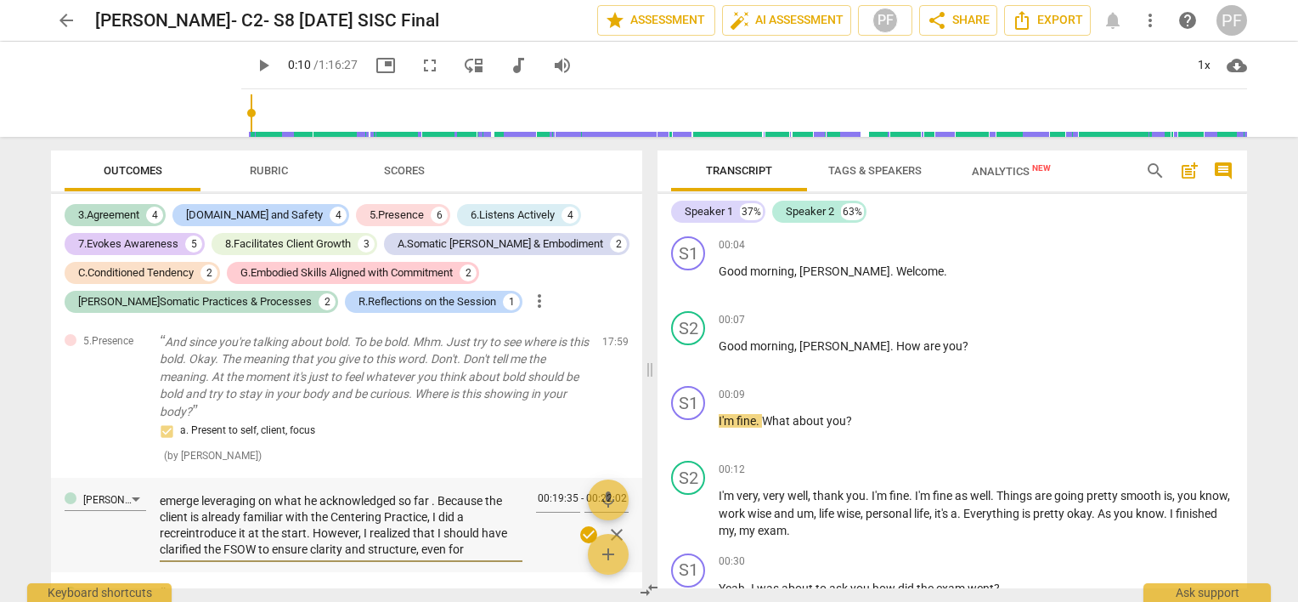
type textarea "We practiced centering together several times at the beginning of the process, …"
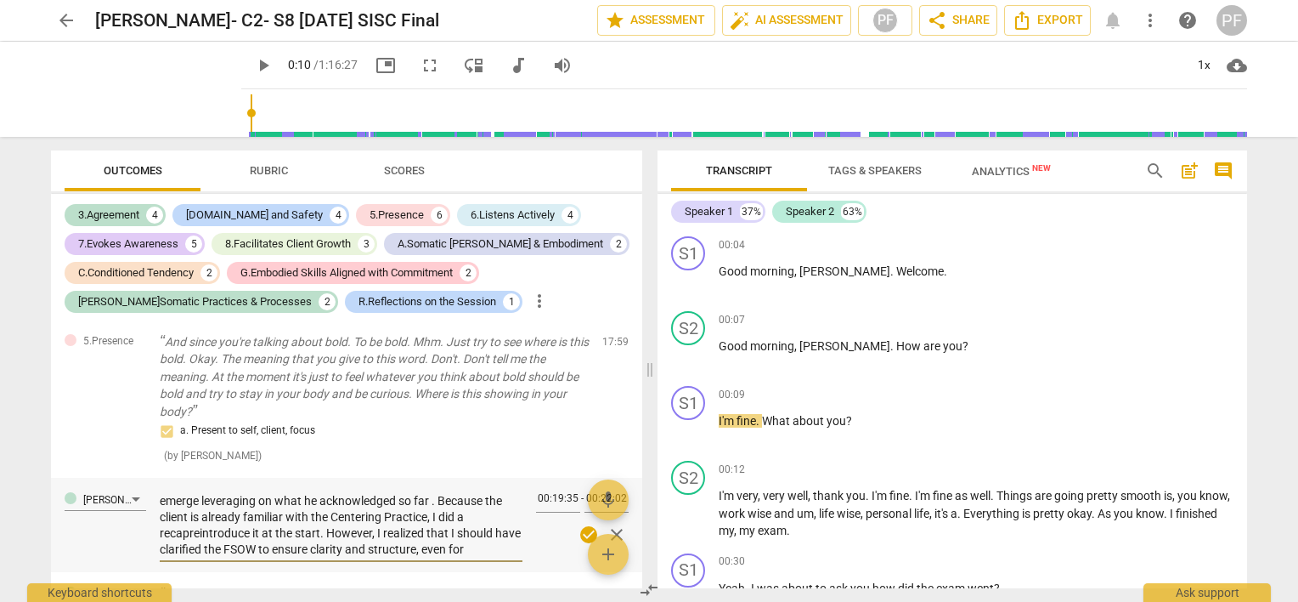
type textarea "We practiced centering together several times at the beginning of the process, …"
click at [460, 503] on textarea "We practiced centering together several times at the beginning of the process, …" at bounding box center [341, 523] width 363 height 65
type textarea "We practiced centering together several times at the beginning of the process, …"
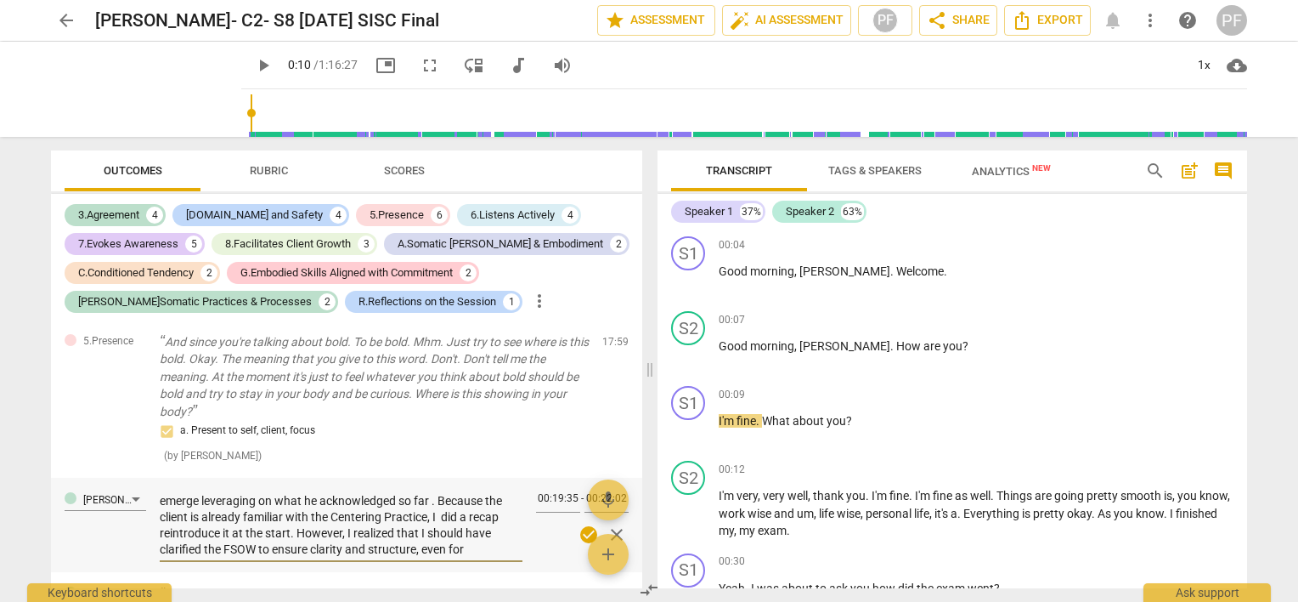
type textarea "We practiced centering together several times at the beginning of the process, …"
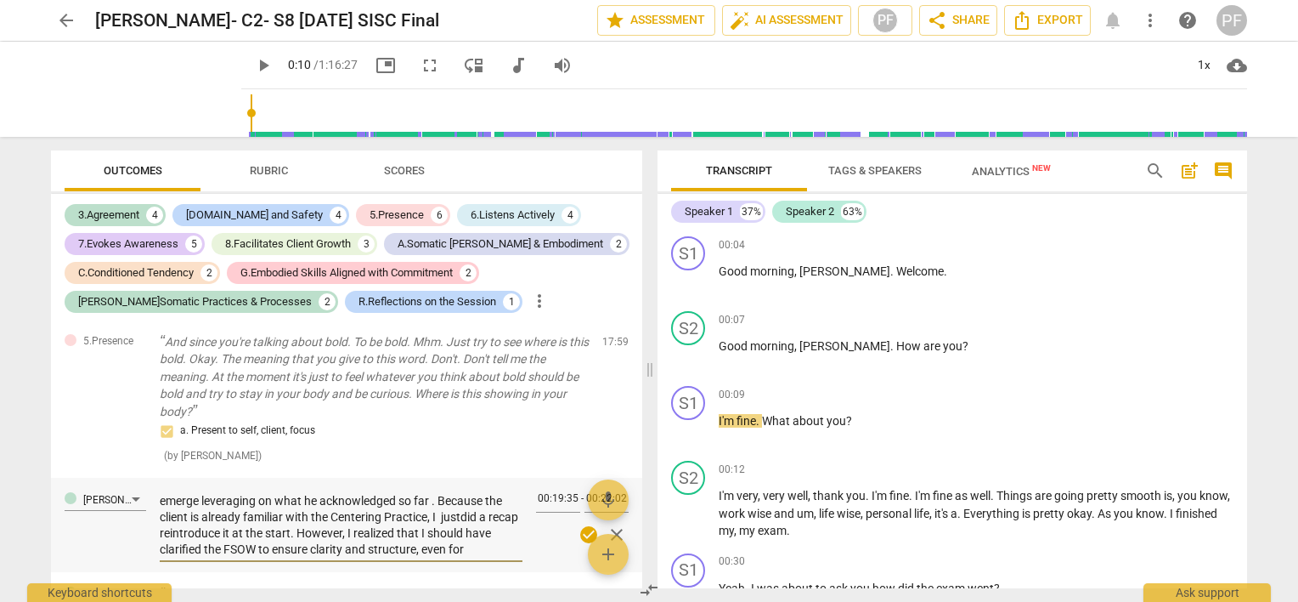
type textarea "We practiced centering together several times at the beginning of the process, …"
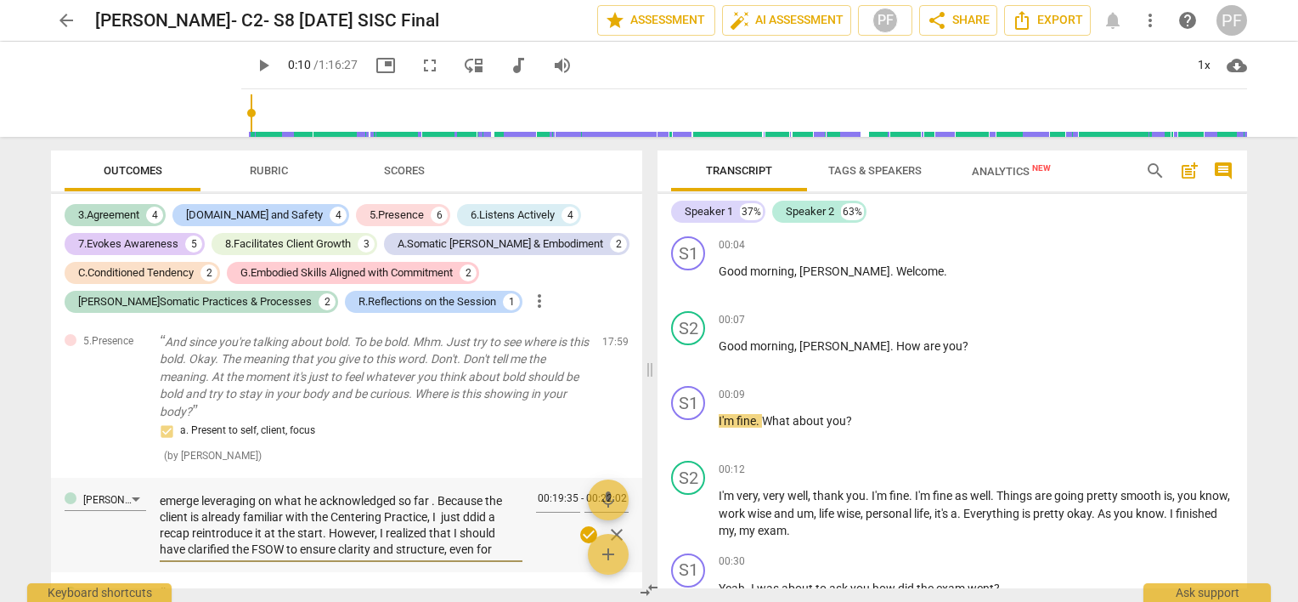
type textarea "We practiced centering together several times at the beginning of the process, …"
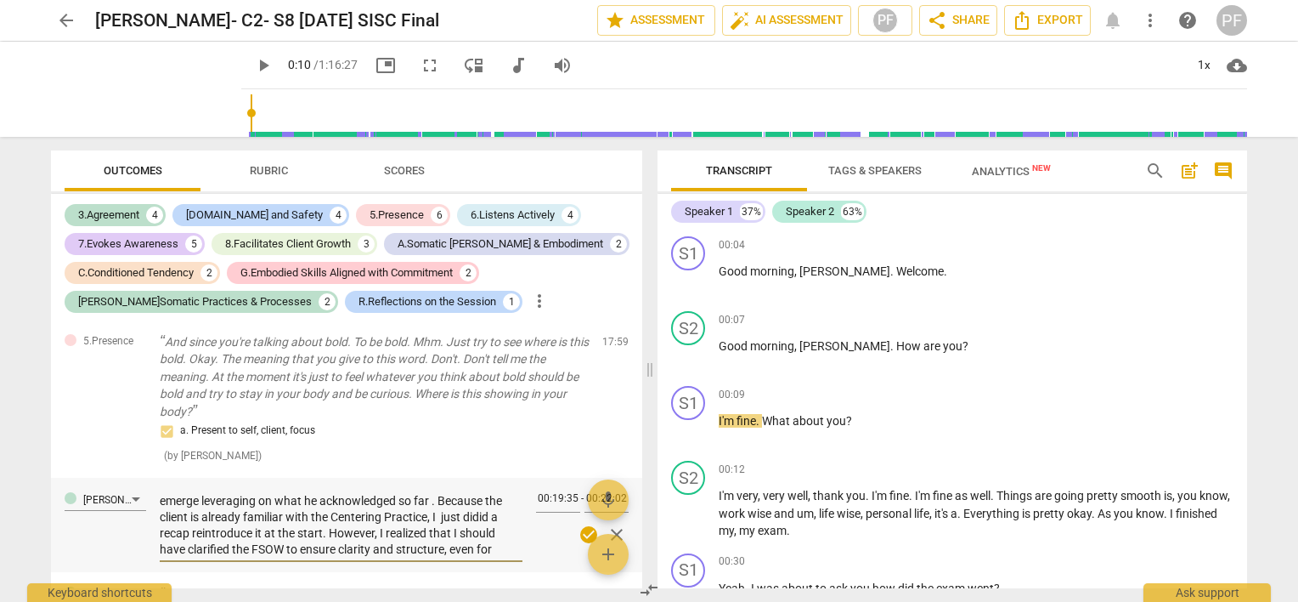
type textarea "We practiced centering together several times at the beginning of the process, …"
drag, startPoint x: 349, startPoint y: 521, endPoint x: 220, endPoint y: 517, distance: 129.2
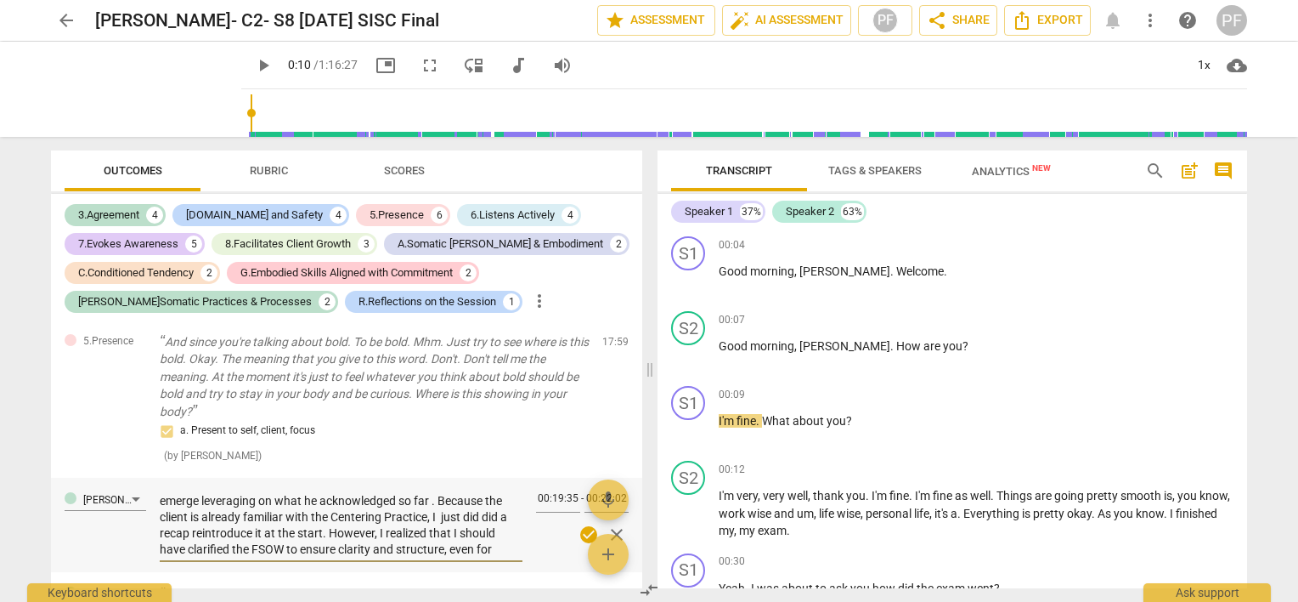
click at [220, 517] on textarea "We practiced centering together several times at the beginning of the process, …" at bounding box center [341, 523] width 363 height 65
type textarea "We practiced centering together several times at the beginning of the process, …"
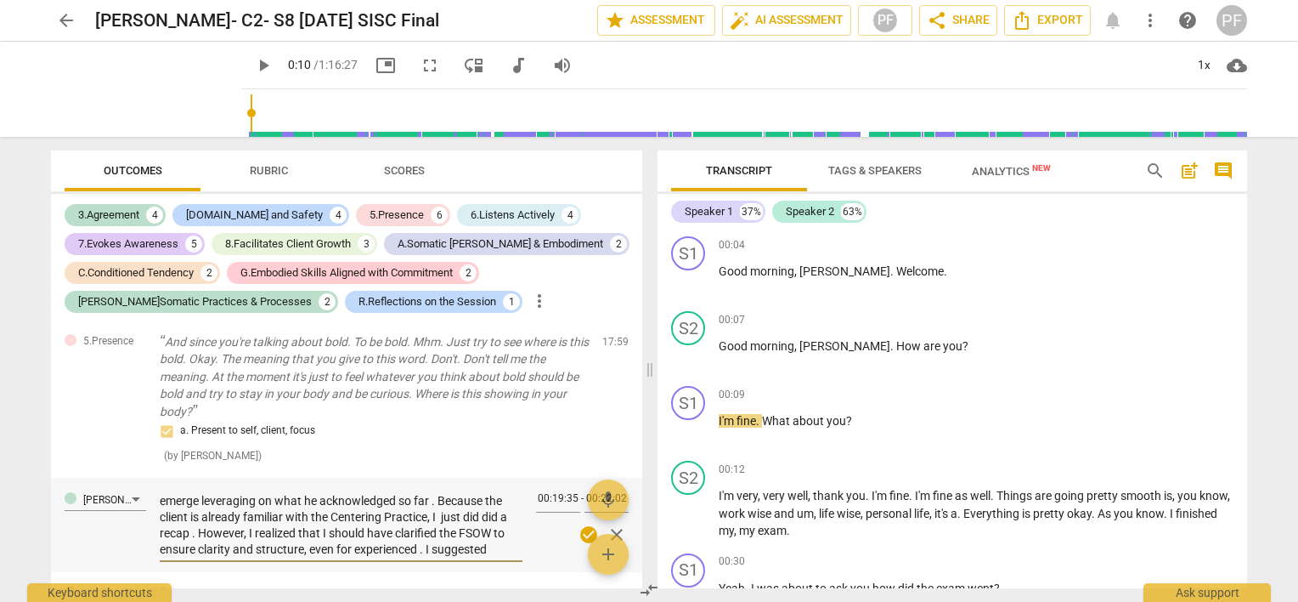
click at [490, 537] on textarea "We practiced centering together several times at the beginning of the process, …" at bounding box center [341, 523] width 363 height 65
click at [466, 537] on textarea "We practiced centering together several times at the beginning of the process, …" at bounding box center [341, 523] width 363 height 65
type textarea "We practiced centering together several times at the beginning of the process, …"
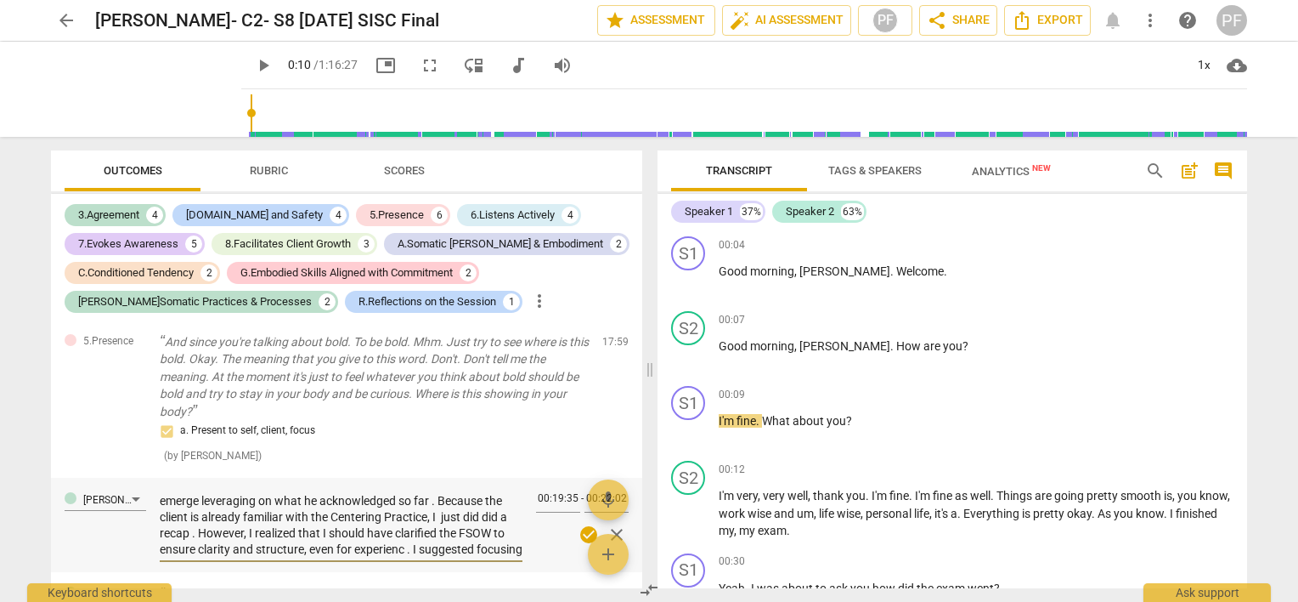
type textarea "We practiced centering together several times at the beginning of the process, …"
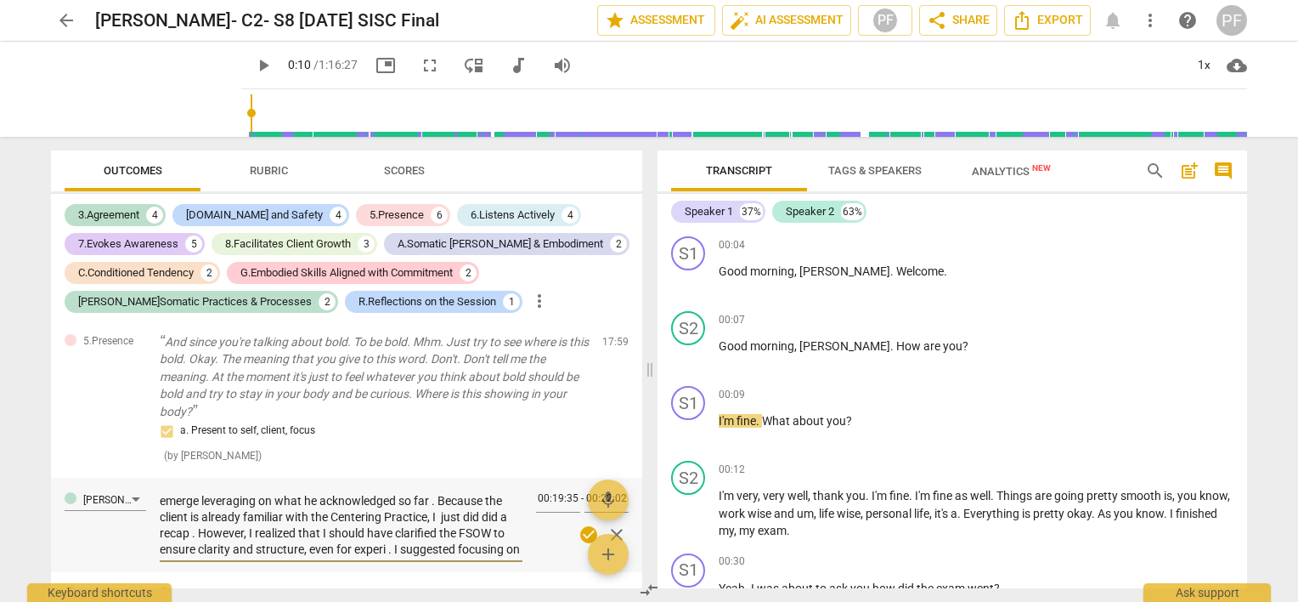
type textarea "We practiced centering together several times at the beginning of the process, …"
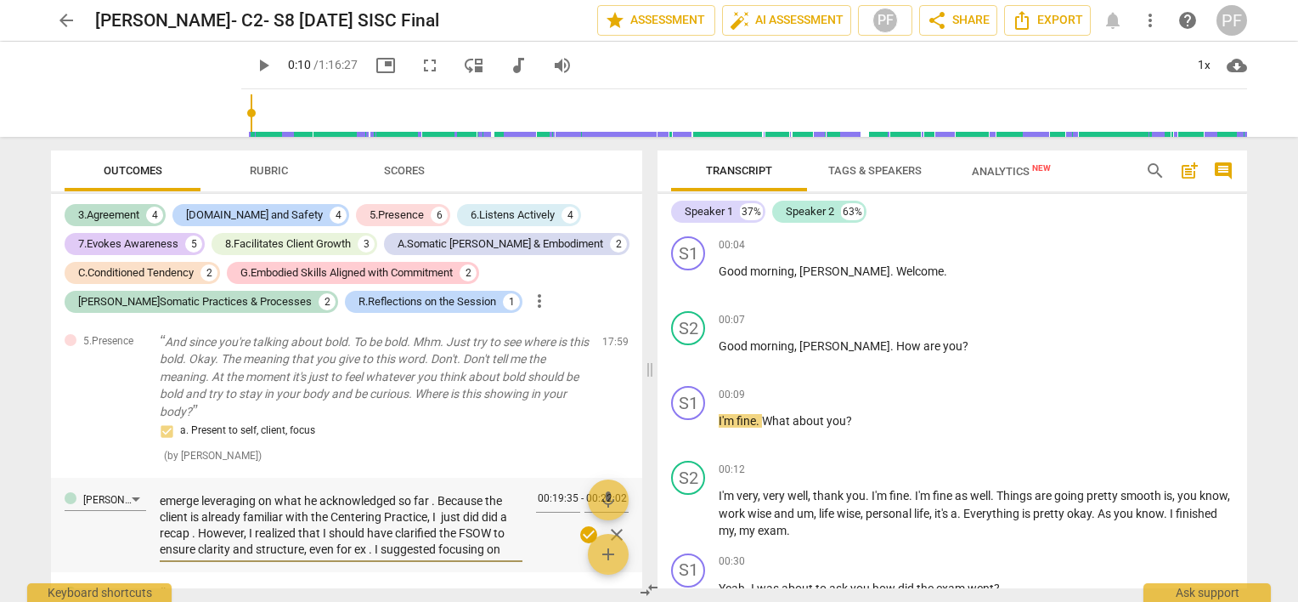
type textarea "We practiced centering together several times at the beginning of the process, …"
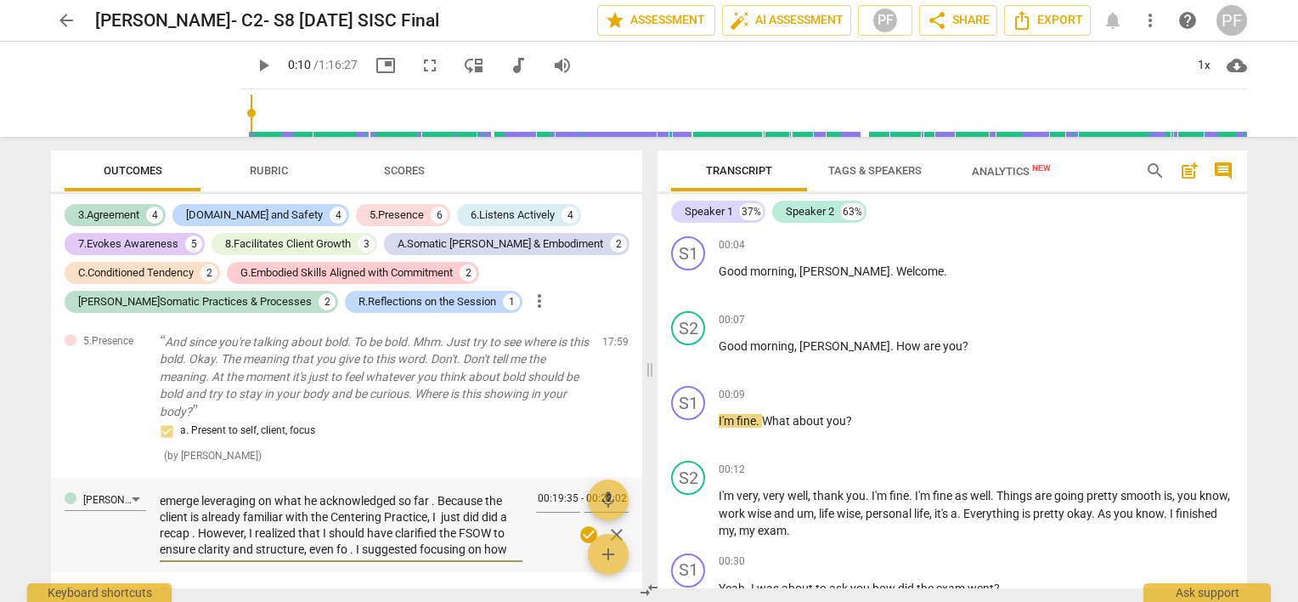
type textarea "We practiced centering together several times at the beginning of the process, …"
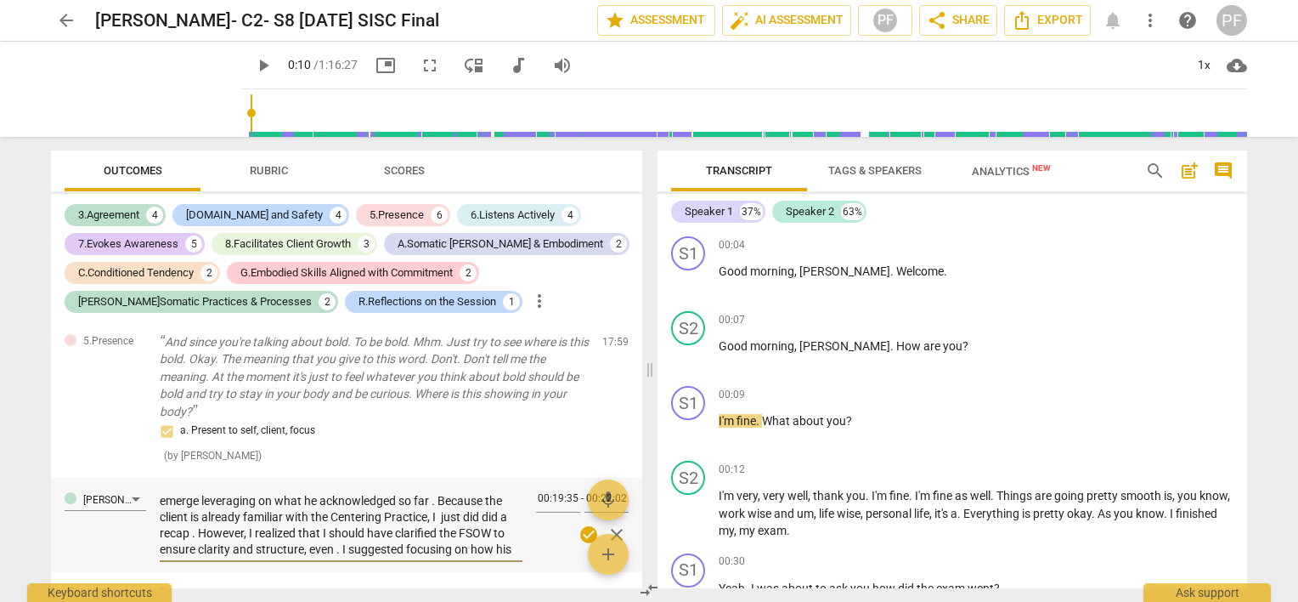
type textarea "We practiced centering together several times at the beginning of the process, …"
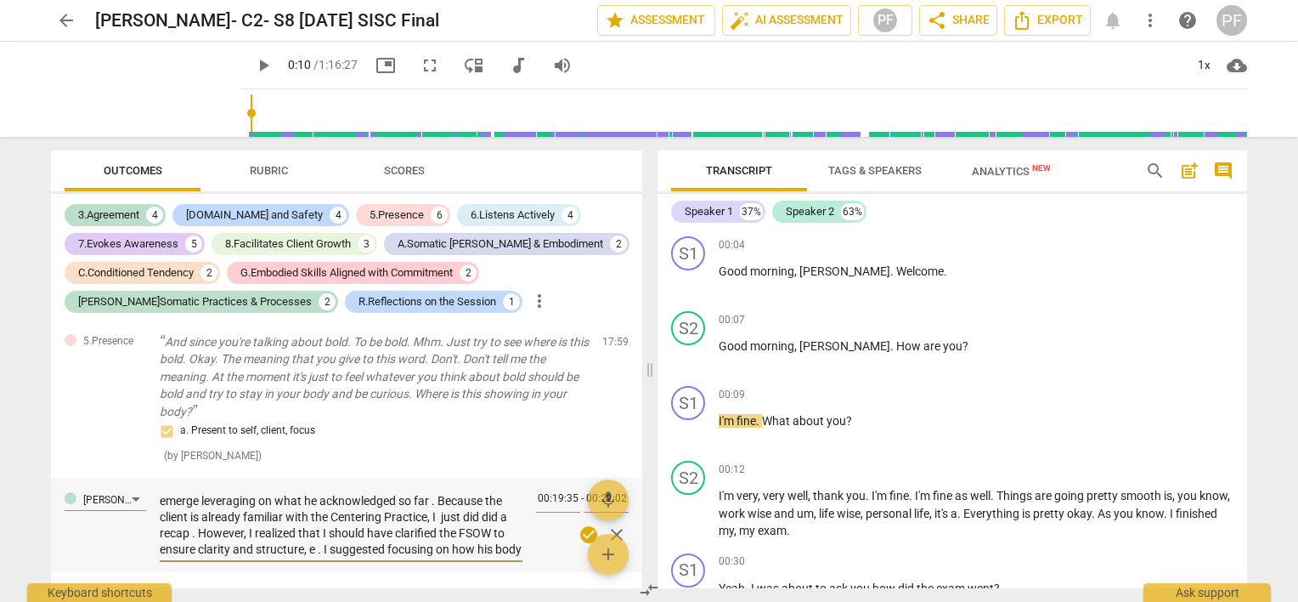
type textarea "We practiced centering together several times at the beginning of the process, …"
click at [364, 535] on textarea "We practiced centering together several times at the beginning of the process, …" at bounding box center [341, 523] width 363 height 65
type textarea "We practiced centering together several times at the beginning of the process, …"
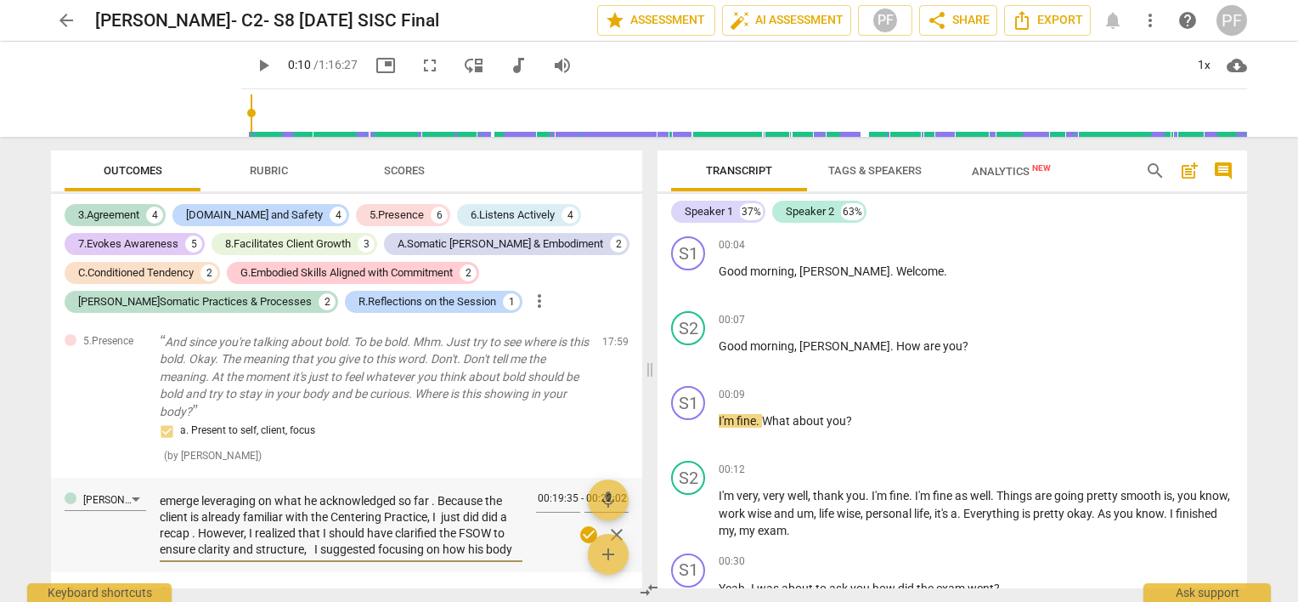
type textarea "We practiced centering together several times at the beginning of the process, …"
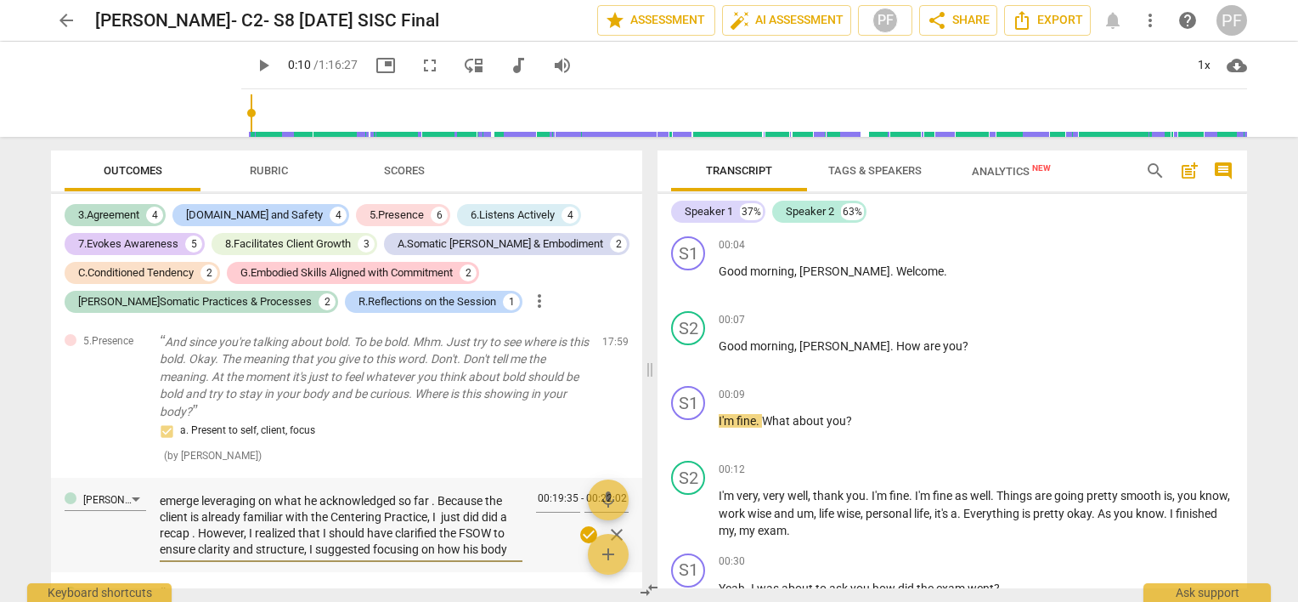
type textarea "We practiced centering together several times at the beginning of the process, …"
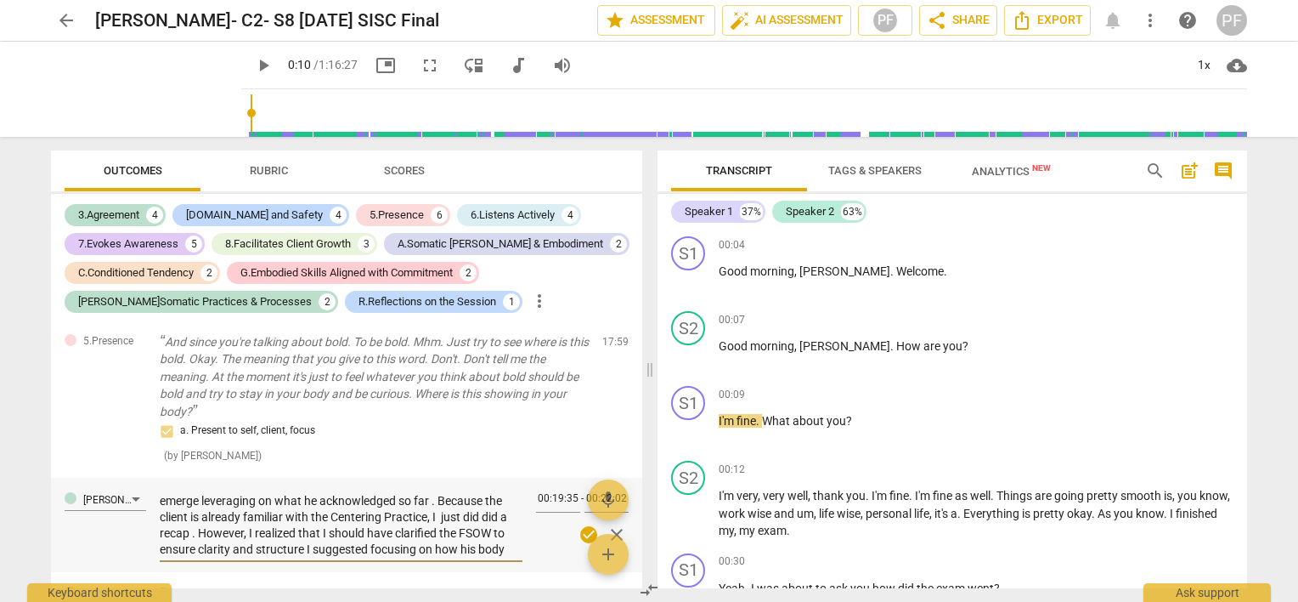
type textarea "We practiced centering together several times at the beginning of the process, …"
click at [506, 540] on textarea "We practiced centering together several times at the beginning of the process, …" at bounding box center [341, 523] width 363 height 65
type textarea "We practiced centering together several times at the beginning of the process, …"
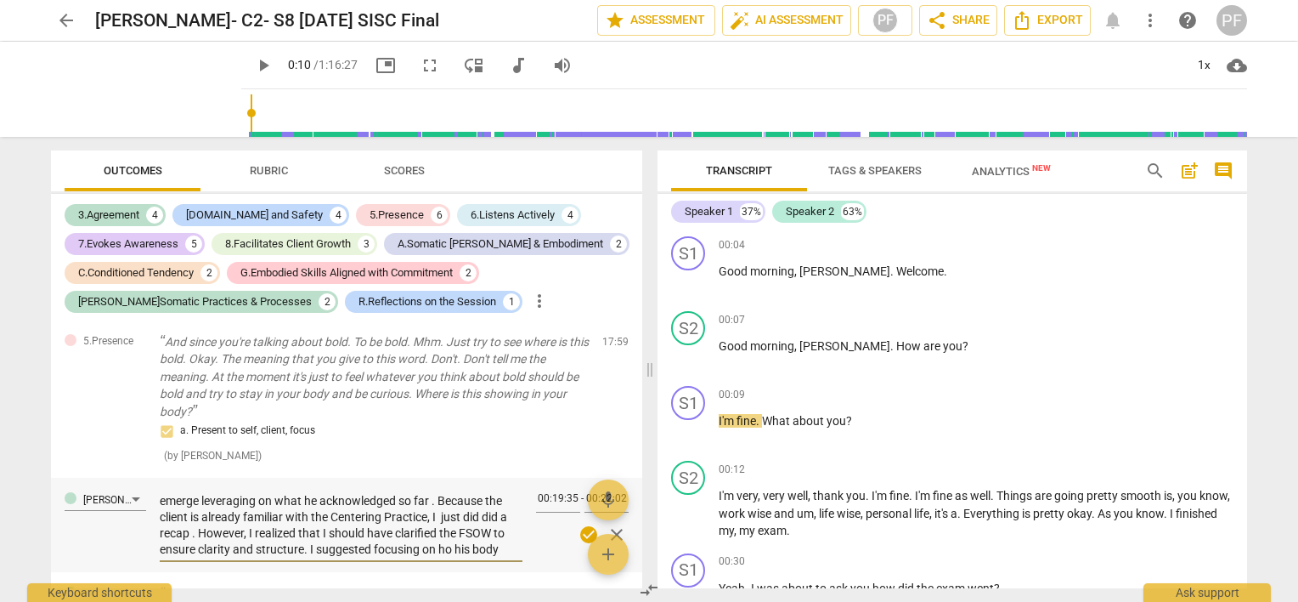
type textarea "We practiced centering together several times at the beginning of the process, …"
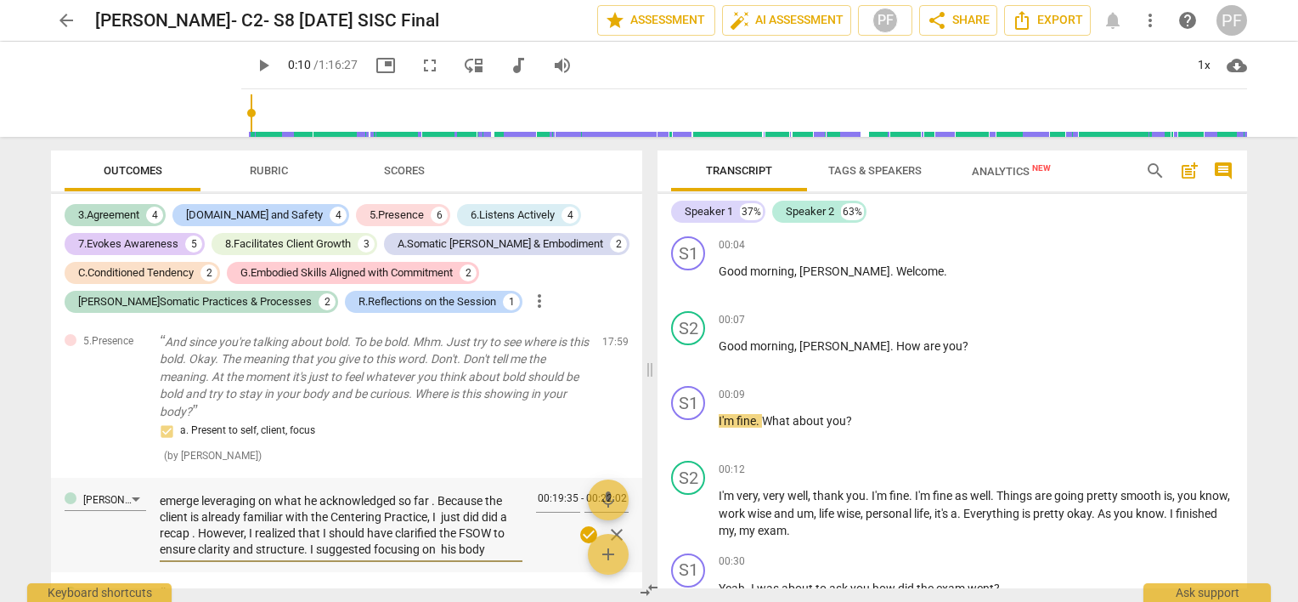
type textarea "We practiced centering together several times at the beginning of the process, …"
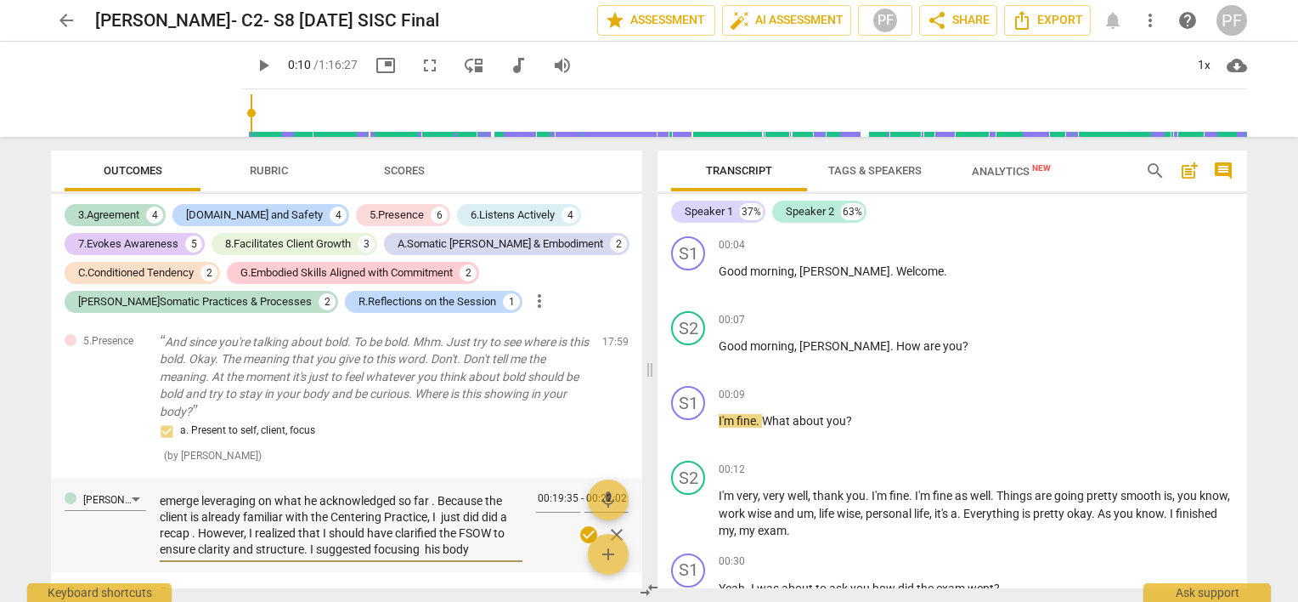
type textarea "We practiced centering together several times at the beginning of the process, …"
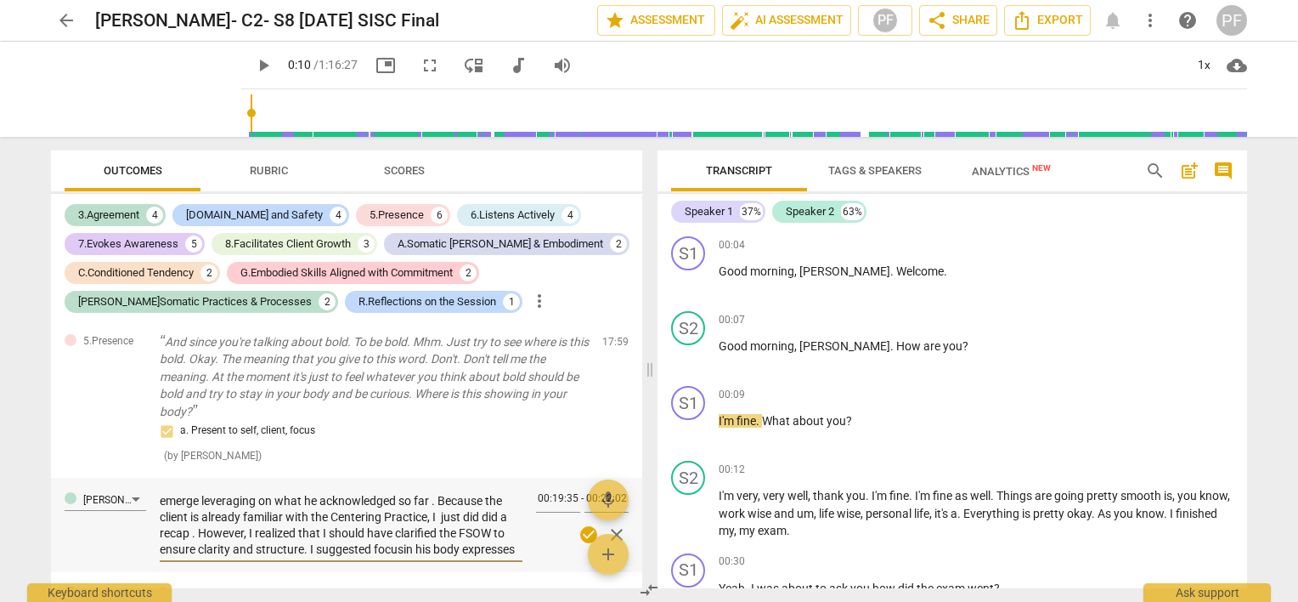
type textarea "We practiced centering together several times at the beginning of the process, …"
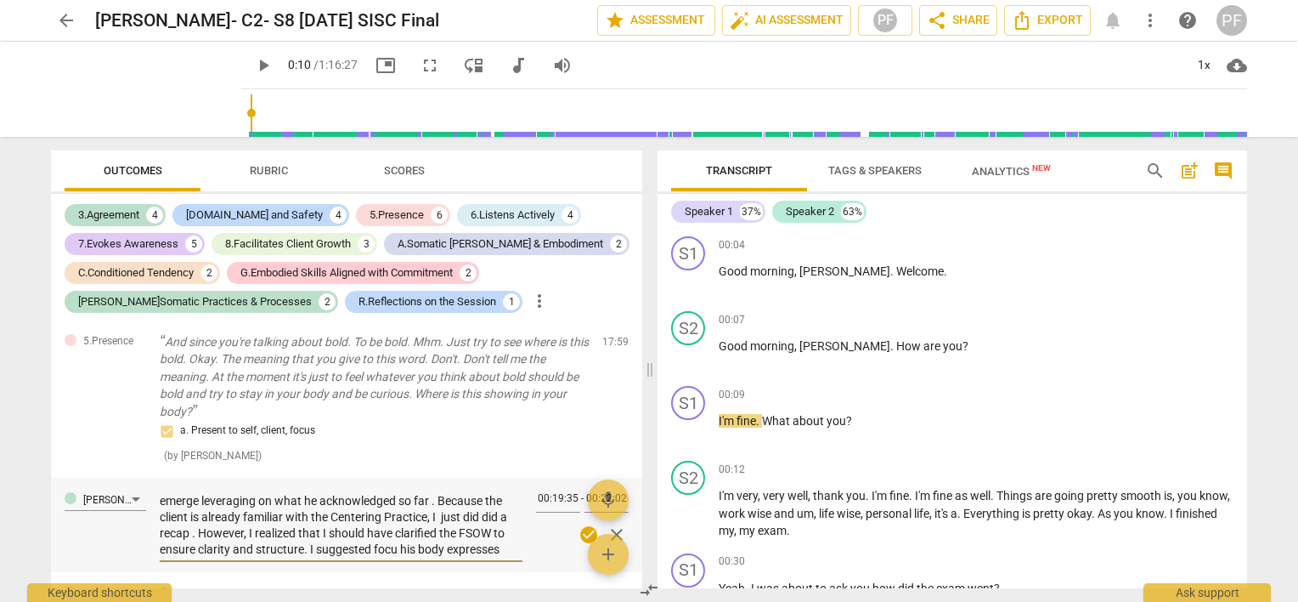
type textarea "We practiced centering together several times at the beginning of the process, …"
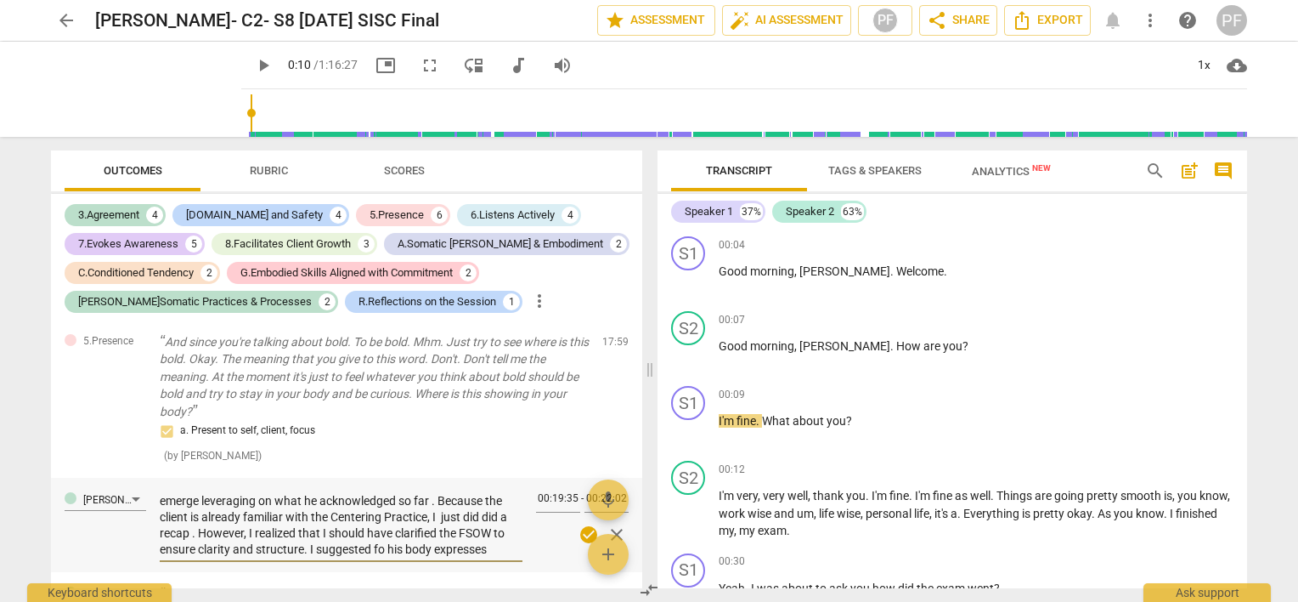
type textarea "We practiced centering together several times at the beginning of the process, …"
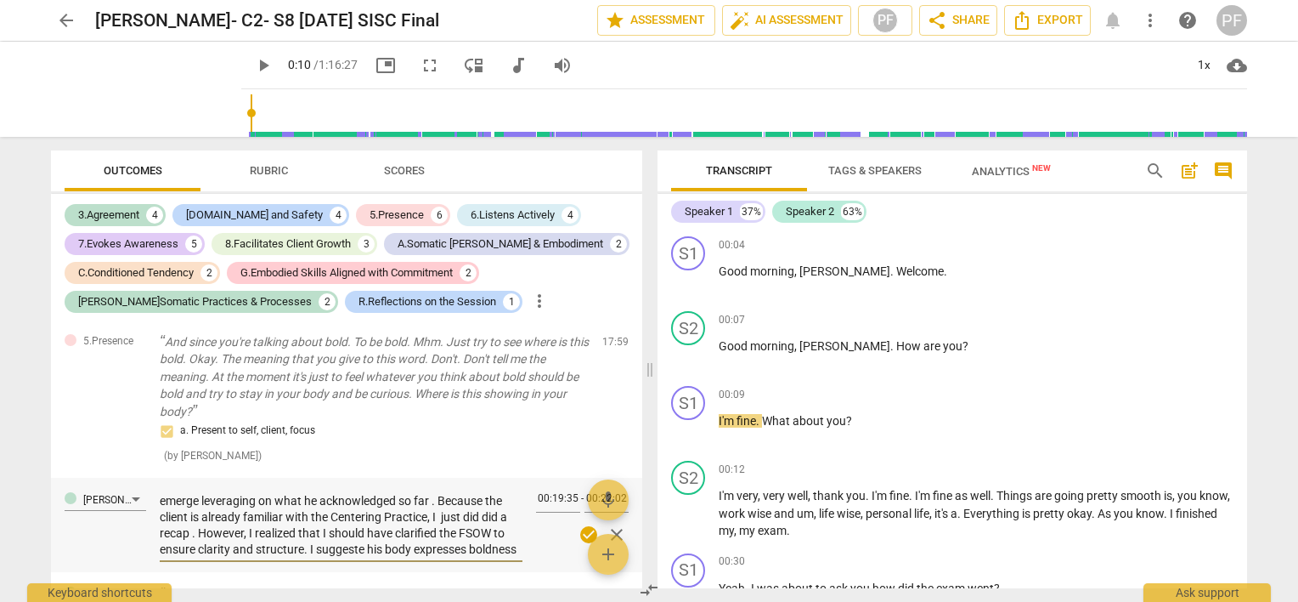
type textarea "We practiced centering together several times at the beginning of the process, …"
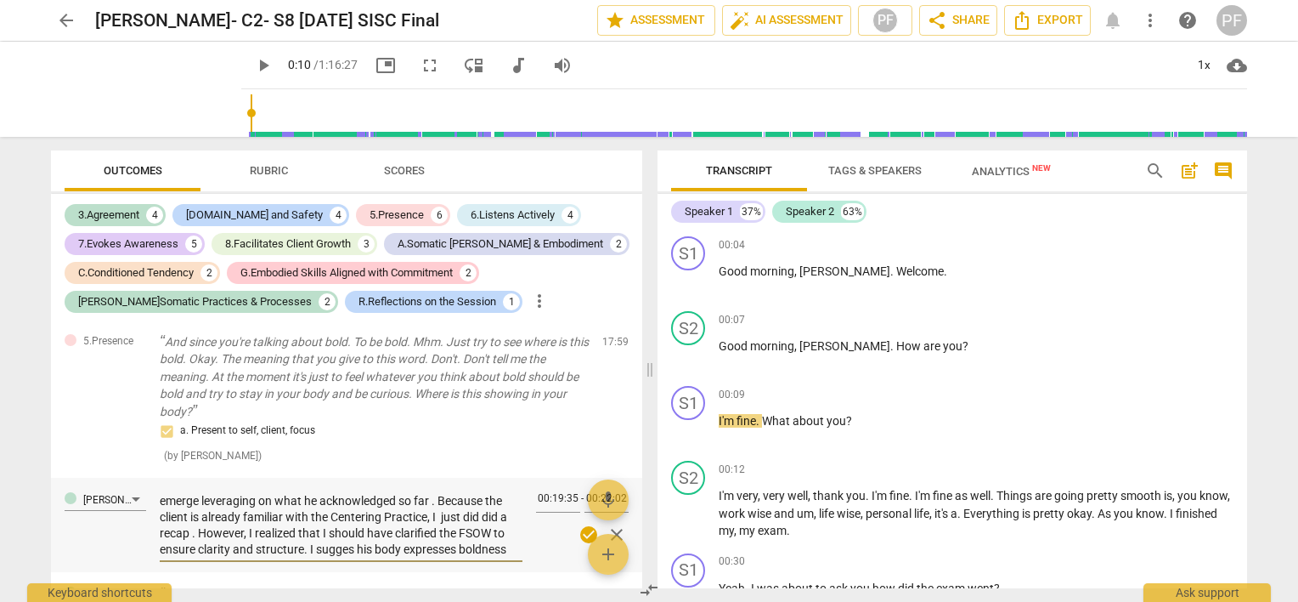
type textarea "We practiced centering together several times at the beginning of the process, …"
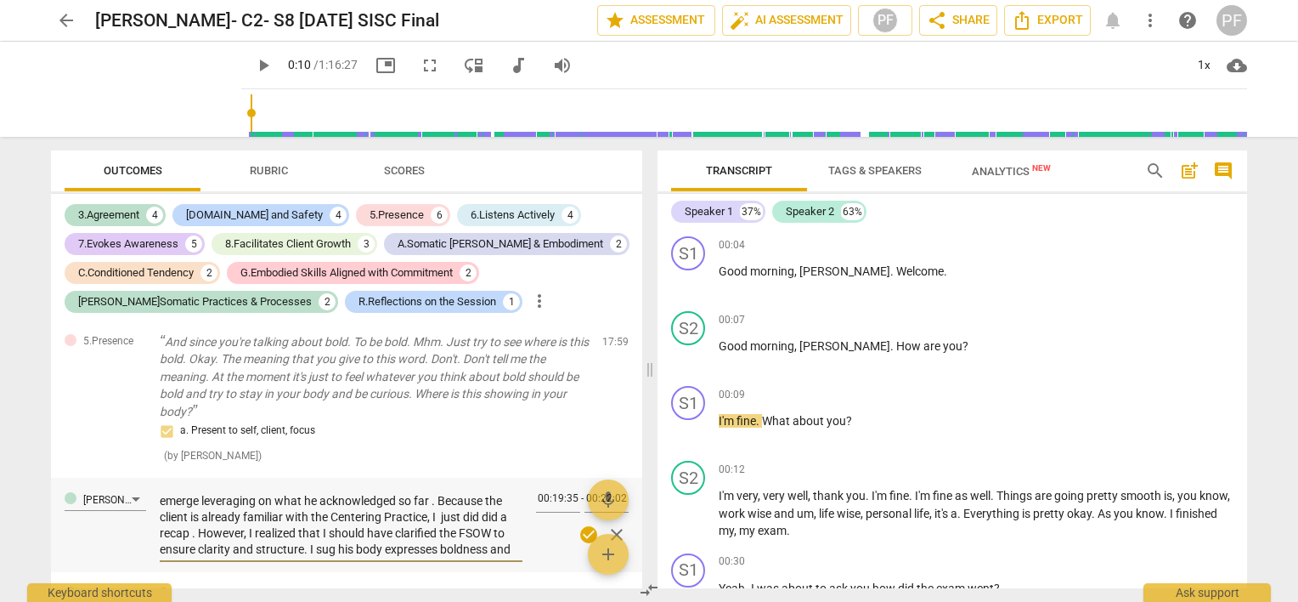
type textarea "We practiced centering together several times at the beginning of the process, …"
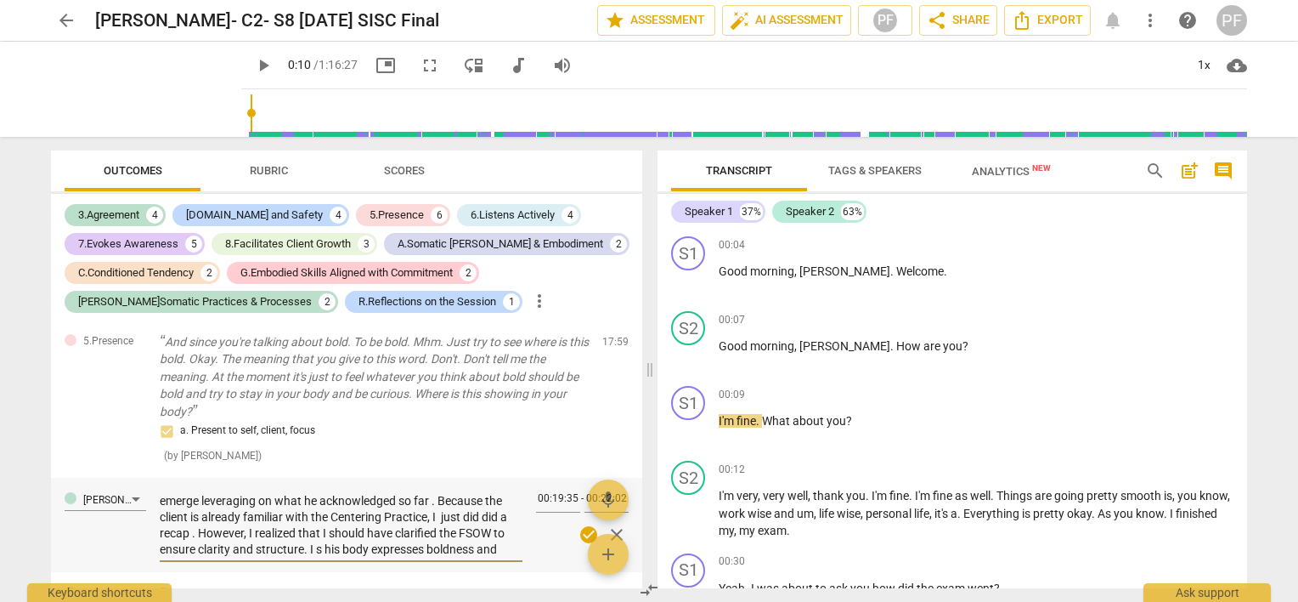
type textarea "We practiced centering together several times at the beginning of the process, …"
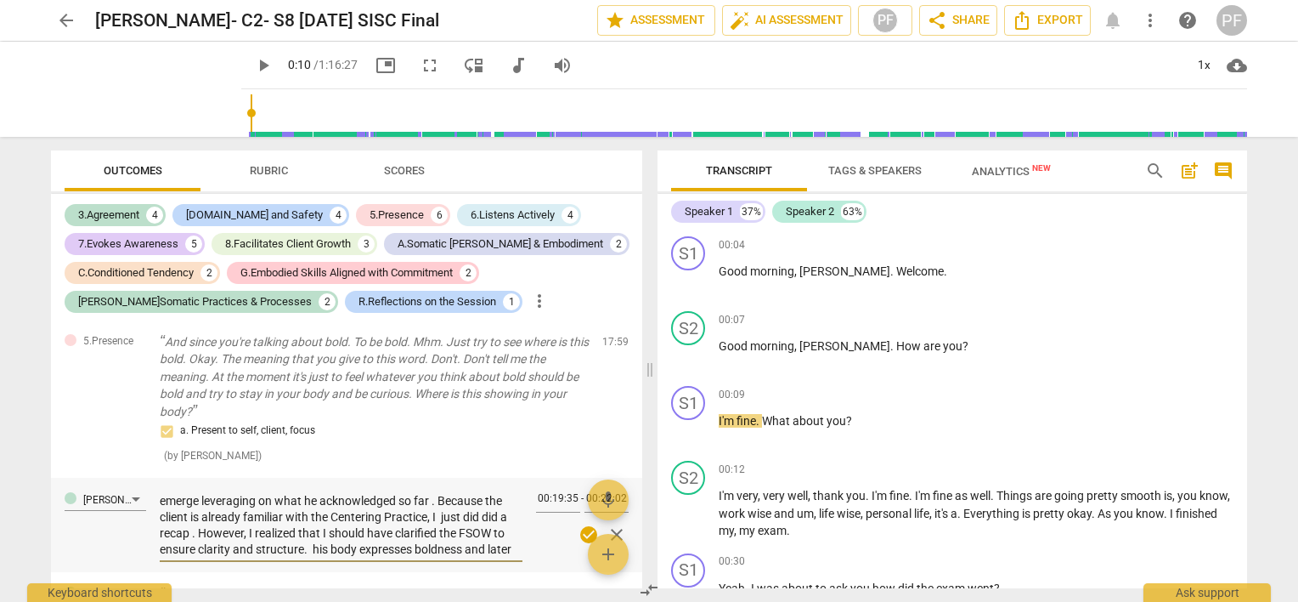
click at [490, 540] on textarea "We practiced centering together several times at the beginning of the process, …" at bounding box center [341, 523] width 363 height 65
type textarea "We practiced centering together several times at the beginning of the process, …"
click at [486, 536] on textarea "We practiced centering together several times at the beginning of the process, …" at bounding box center [341, 523] width 363 height 65
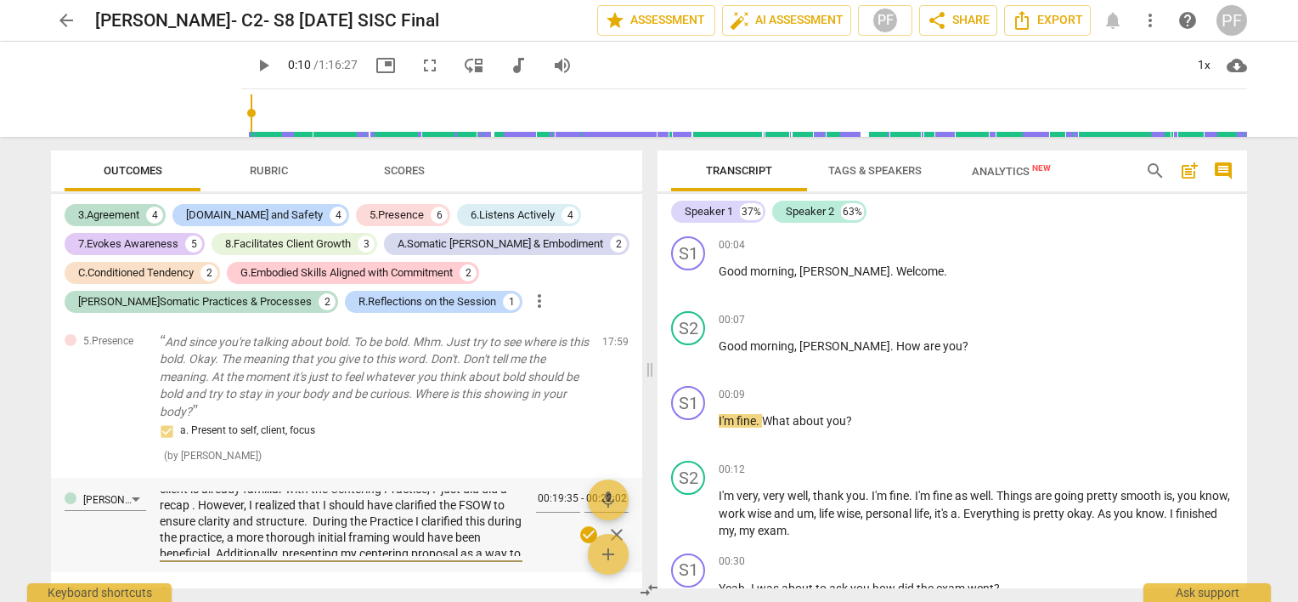
scroll to position [126, 0]
drag, startPoint x: 322, startPoint y: 524, endPoint x: 280, endPoint y: 523, distance: 41.7
click at [280, 523] on textarea "We practiced centering together several times at the beginning of the process, …" at bounding box center [341, 523] width 363 height 65
click at [336, 523] on textarea "We practiced centering together several times at the beginning of the process, …" at bounding box center [341, 523] width 363 height 65
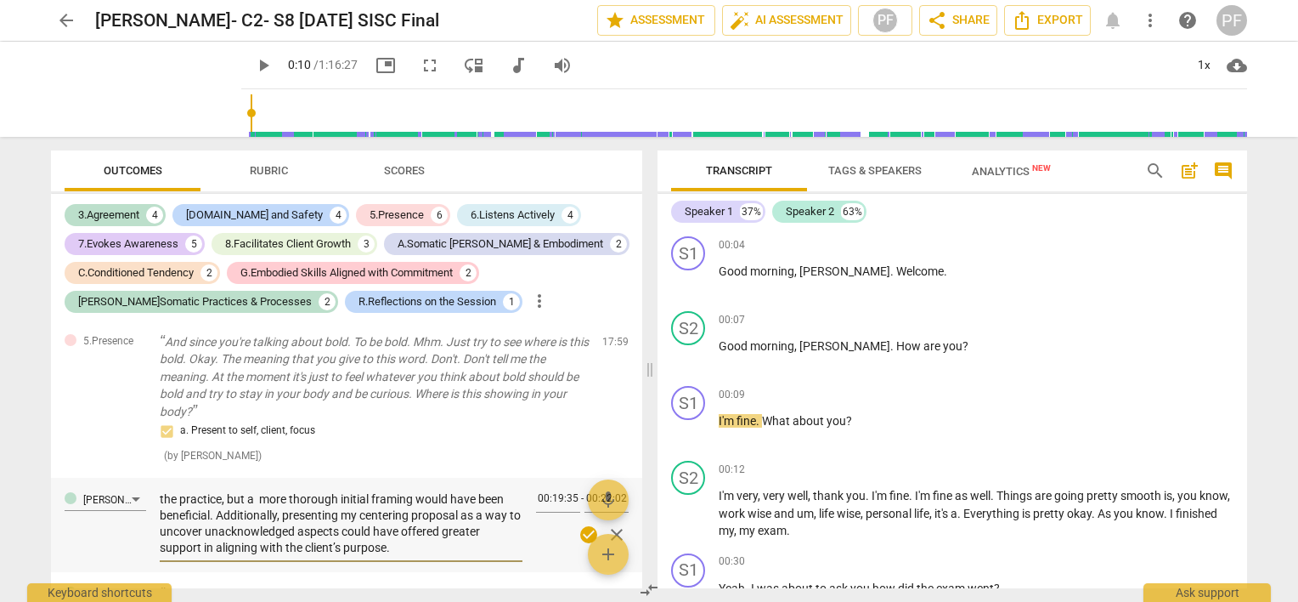
drag, startPoint x: 355, startPoint y: 507, endPoint x: 478, endPoint y: 538, distance: 126.9
click at [478, 538] on textarea "We practiced centering together several times at the beginning of the process, …" at bounding box center [341, 523] width 363 height 65
click at [452, 506] on textarea "We practiced centering together several times at the beginning of the process, …" at bounding box center [341, 523] width 363 height 65
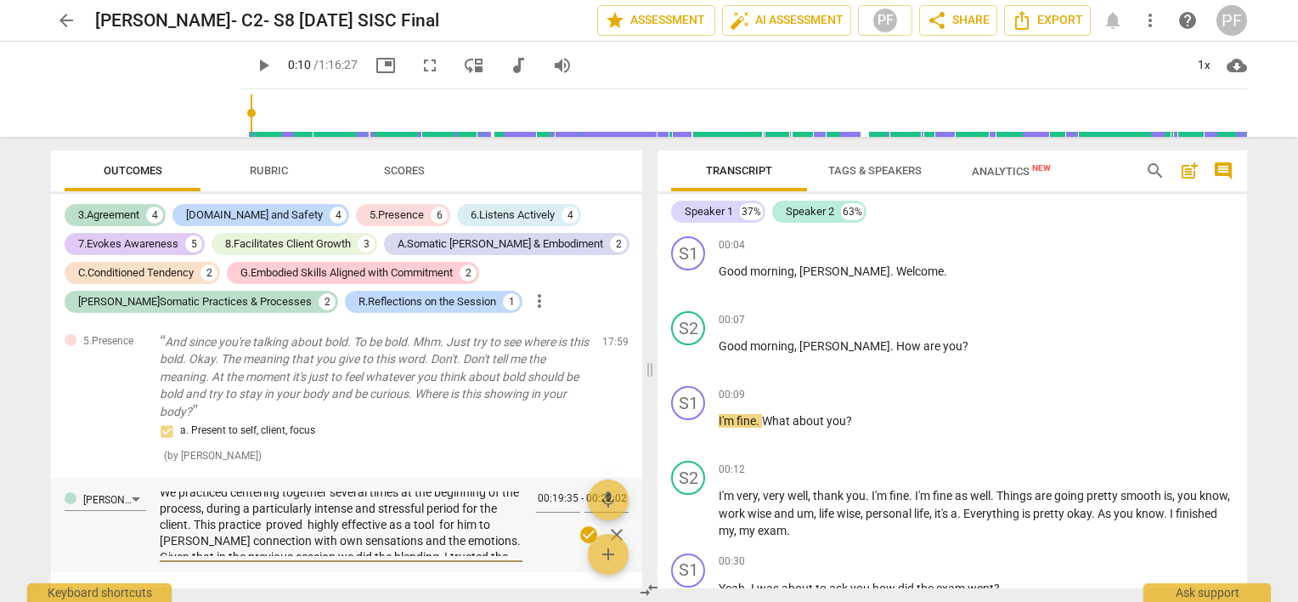
drag, startPoint x: 357, startPoint y: 487, endPoint x: 416, endPoint y: 500, distance: 60.8
click at [416, 500] on textarea "We practiced centering together several times at the beginning of the process, …" at bounding box center [341, 523] width 363 height 65
click at [483, 525] on textarea "We practiced centering together several times at the beginning of the process, …" at bounding box center [341, 523] width 363 height 65
drag, startPoint x: 355, startPoint y: 509, endPoint x: 417, endPoint y: 515, distance: 62.3
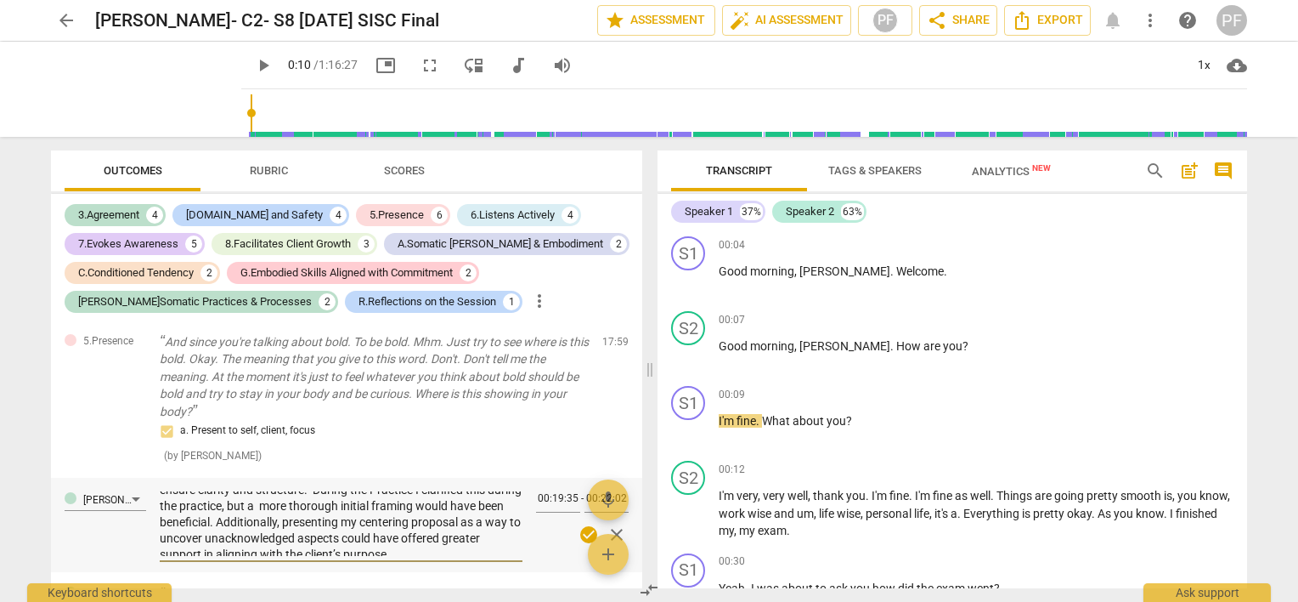
click at [417, 515] on textarea "We practiced centering together several times at the beginning of the process, …" at bounding box center [341, 523] width 363 height 65
click at [353, 509] on textarea "We practiced centering together several times at the beginning of the process, …" at bounding box center [341, 523] width 363 height 65
click at [503, 540] on textarea "We practiced centering together several times at the beginning of the process, …" at bounding box center [341, 523] width 363 height 65
drag, startPoint x: 162, startPoint y: 533, endPoint x: 296, endPoint y: 537, distance: 133.5
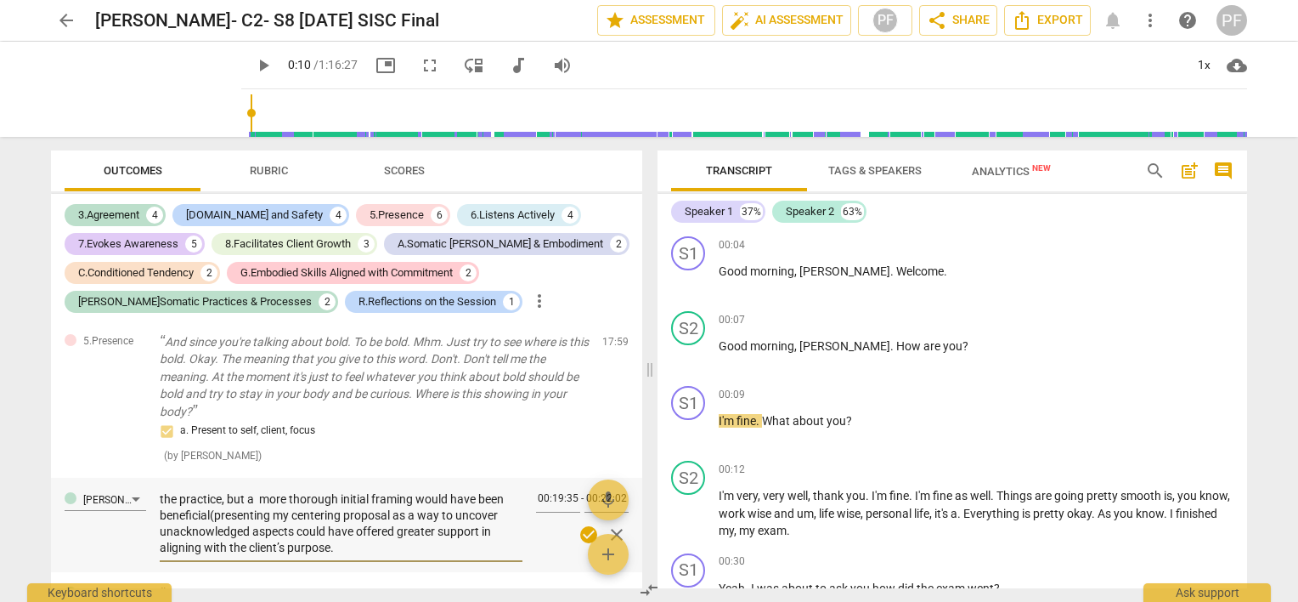
click at [296, 537] on textarea "We practiced centering together several times at the beginning of the process, …" at bounding box center [341, 523] width 363 height 65
click at [272, 537] on textarea "We practiced centering together several times at the beginning of the process, …" at bounding box center [341, 523] width 363 height 65
drag, startPoint x: 240, startPoint y: 535, endPoint x: 150, endPoint y: 540, distance: 90.2
click at [150, 540] on div "[PERSON_NAME]Somatic Practices & Processes We practiced centering together seve…" at bounding box center [346, 524] width 591 height 94
drag, startPoint x: 454, startPoint y: 521, endPoint x: 258, endPoint y: 538, distance: 196.2
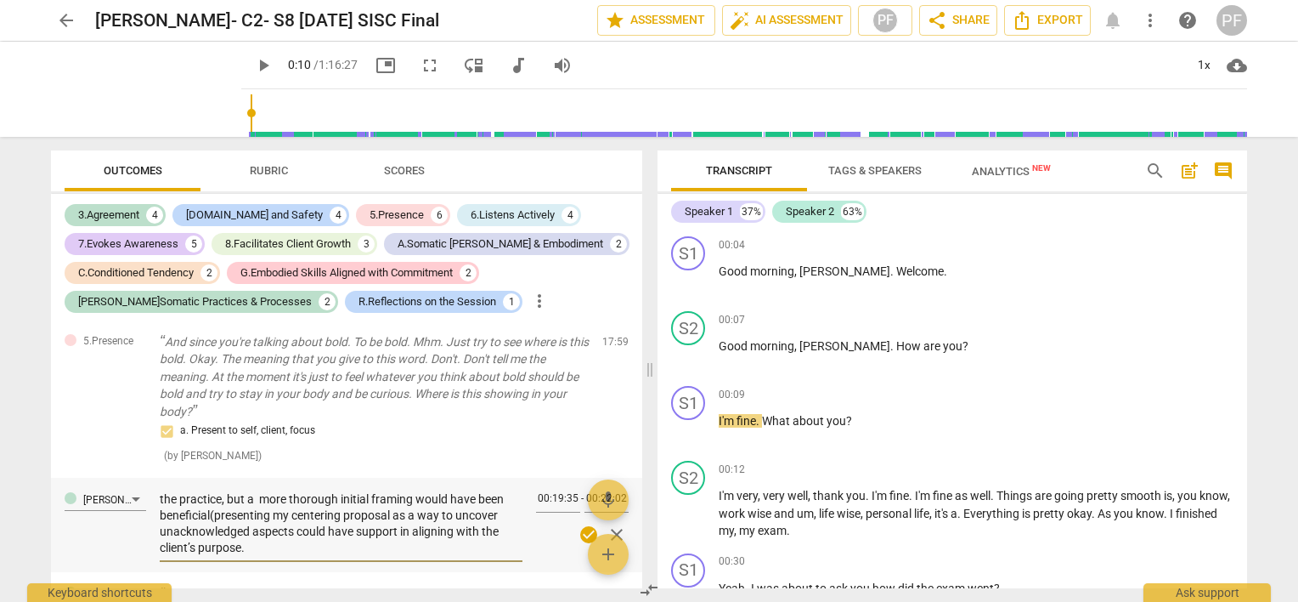
click at [258, 538] on textarea "We practiced centering together several times at the beginning of the process, …" at bounding box center [341, 523] width 363 height 65
click at [216, 538] on textarea "We practiced centering together several times at the beginning of the process, …" at bounding box center [341, 523] width 363 height 65
drag, startPoint x: 211, startPoint y: 538, endPoint x: 146, endPoint y: 536, distance: 64.6
click at [146, 536] on div "[PERSON_NAME]Somatic Practices & Processes We practiced centering together seve…" at bounding box center [346, 524] width 591 height 94
drag, startPoint x: 506, startPoint y: 520, endPoint x: 459, endPoint y: 522, distance: 47.6
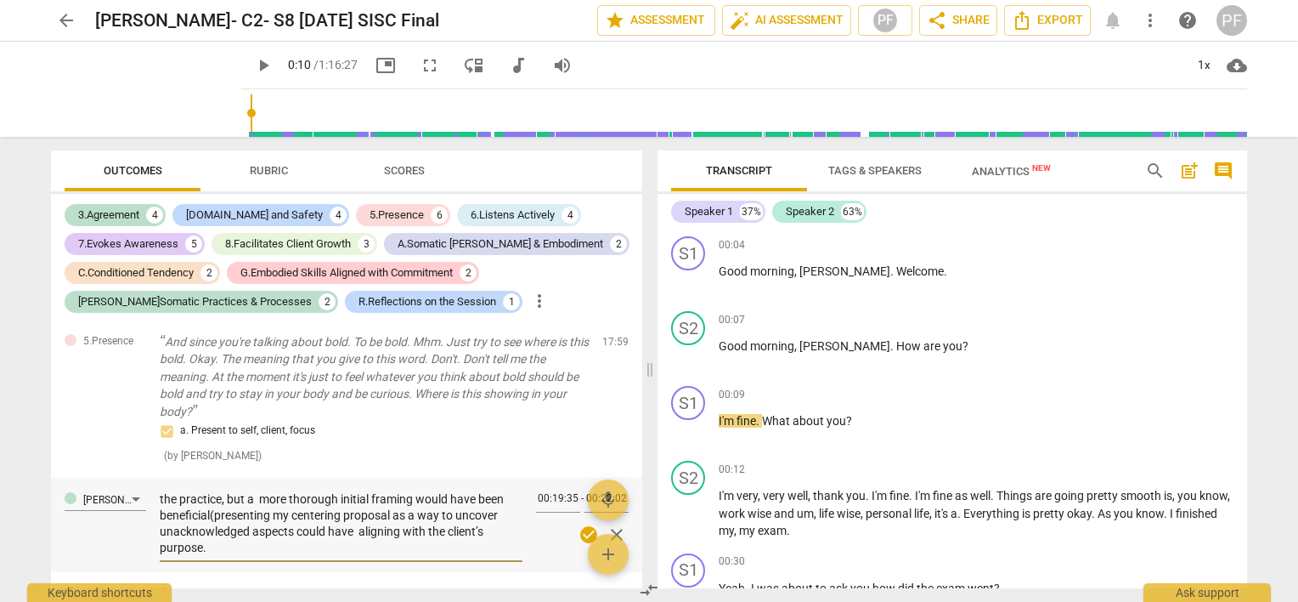
click at [459, 522] on textarea "We practiced centering together several times at the beginning of the process, …" at bounding box center [341, 523] width 363 height 65
drag, startPoint x: 504, startPoint y: 521, endPoint x: 455, endPoint y: 523, distance: 48.5
click at [455, 523] on textarea "We practiced centering together several times at the beginning of the process, …" at bounding box center [341, 523] width 363 height 65
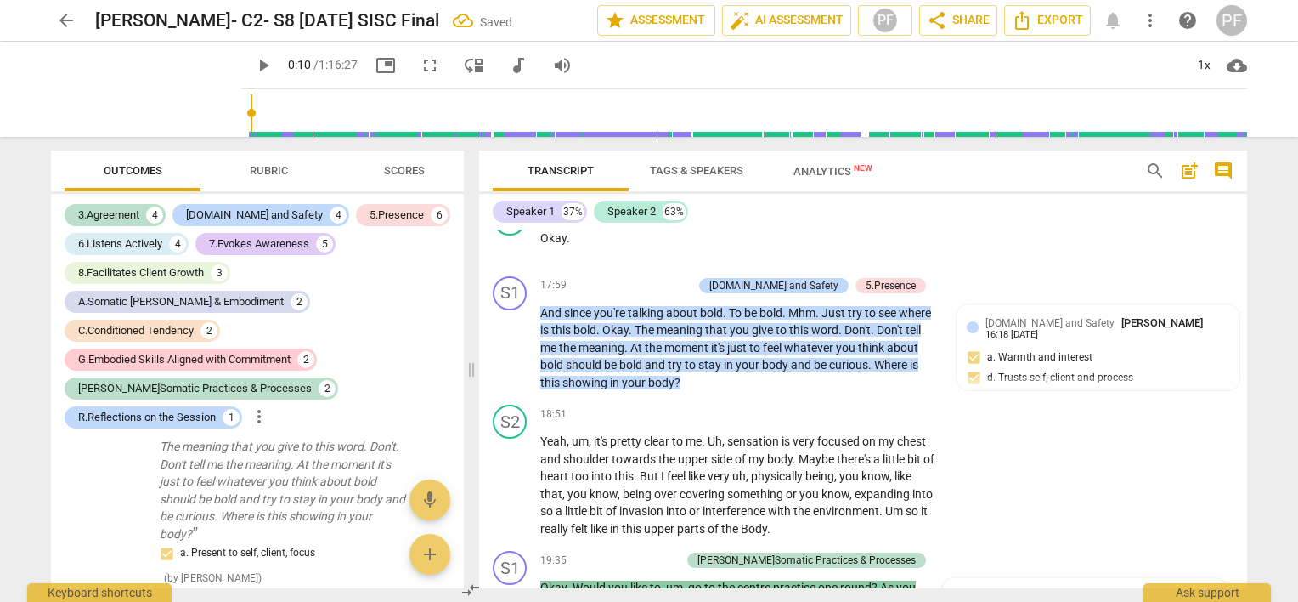
scroll to position [4625, 0]
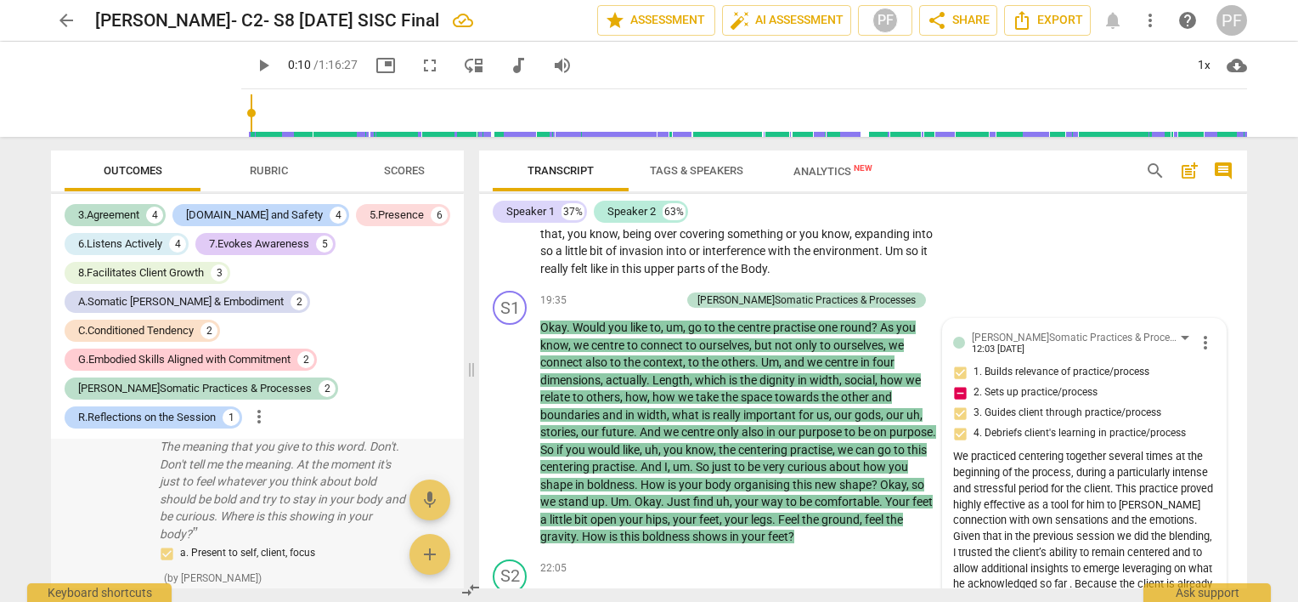
click at [397, 459] on p "And since you're talking about bold. To be bold. Mhm. Just try to see where is …" at bounding box center [285, 472] width 251 height 139
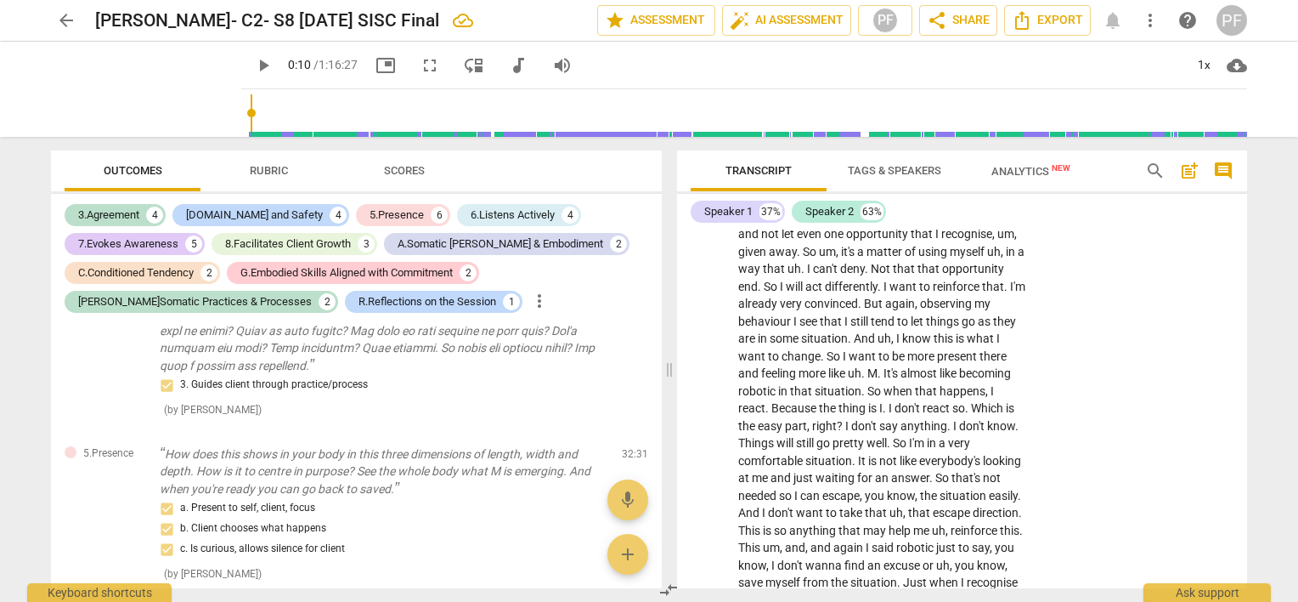
scroll to position [5678, 0]
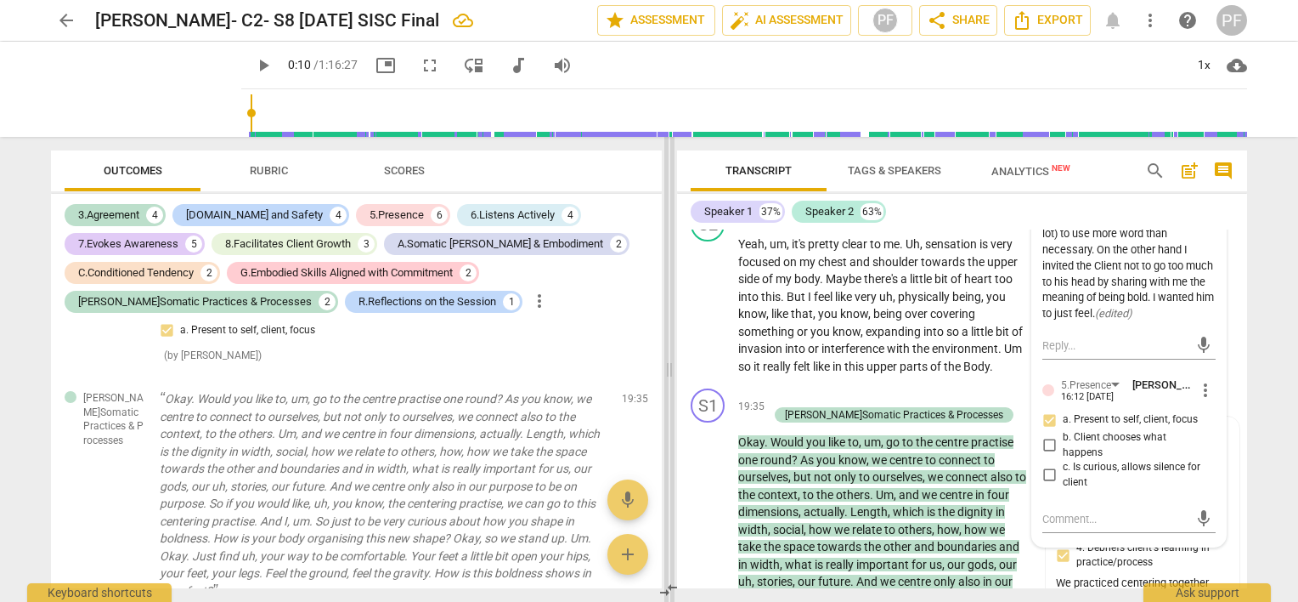
drag, startPoint x: 472, startPoint y: 377, endPoint x: 719, endPoint y: 345, distance: 249.3
click at [675, 345] on span at bounding box center [669, 369] width 10 height 465
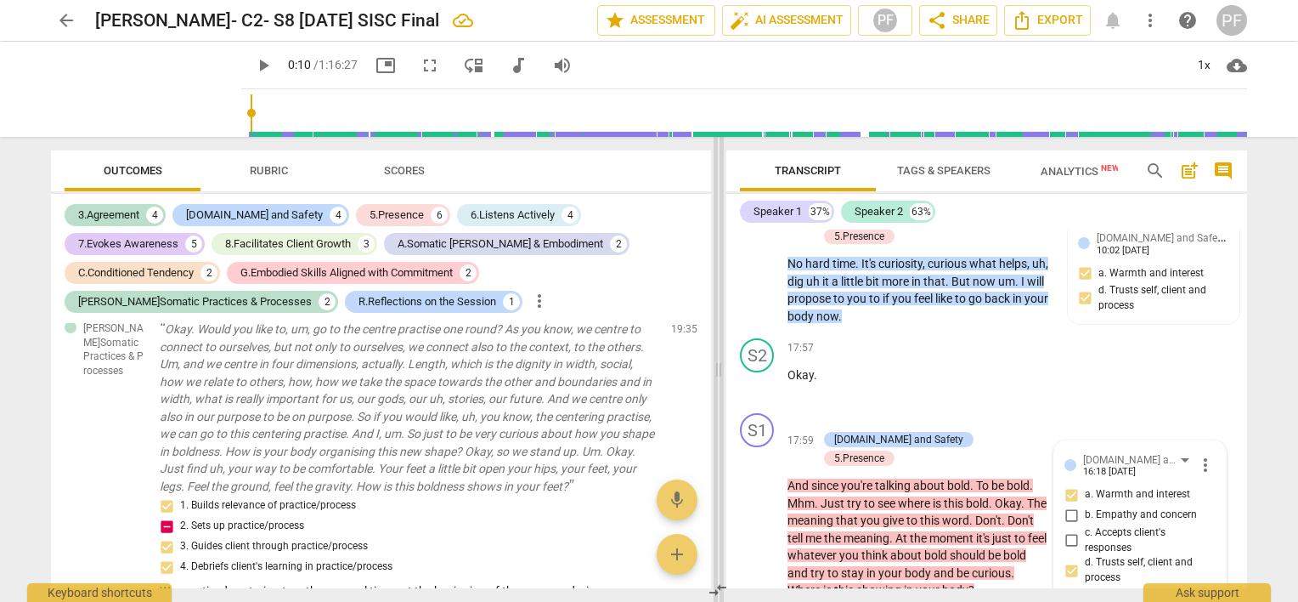
scroll to position [5765, 0]
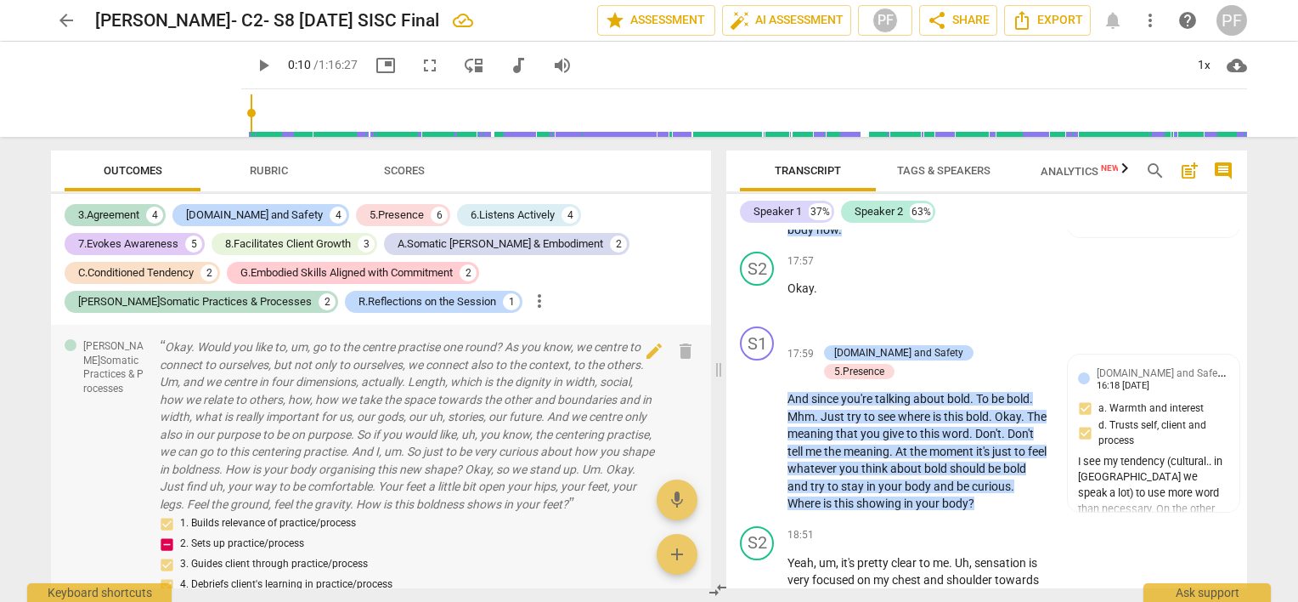
click at [164, 537] on div "1. Builds relevance of practice/process 2. Sets up practice/process 3. Guides c…" at bounding box center [409, 554] width 498 height 82
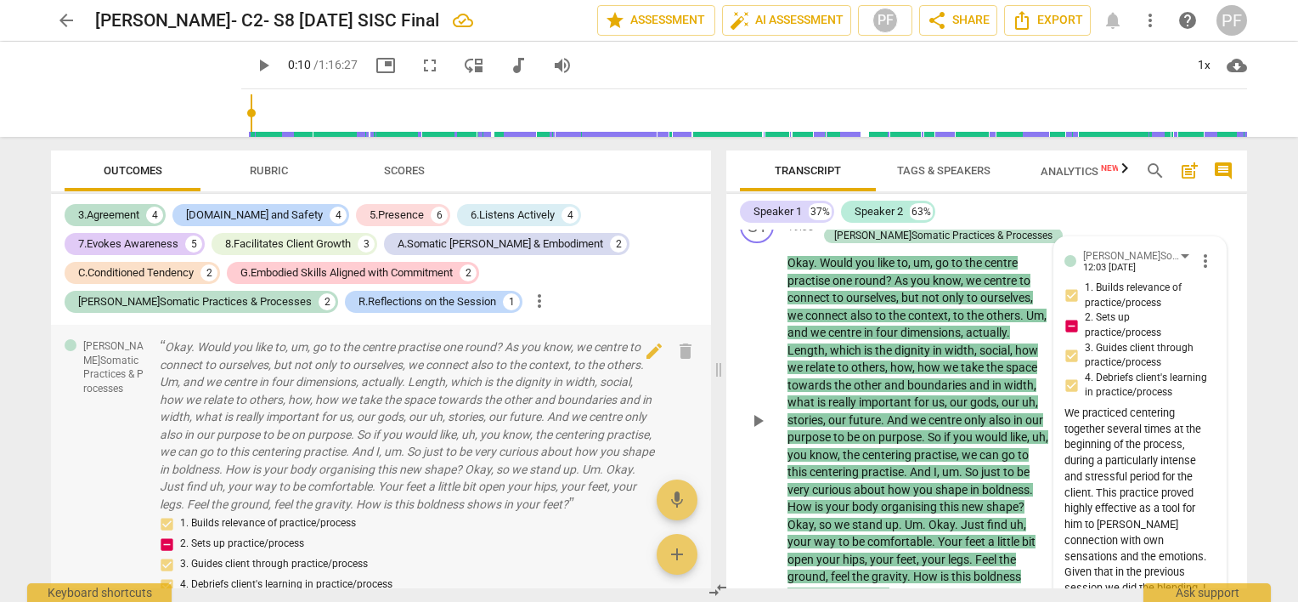
scroll to position [6303, 0]
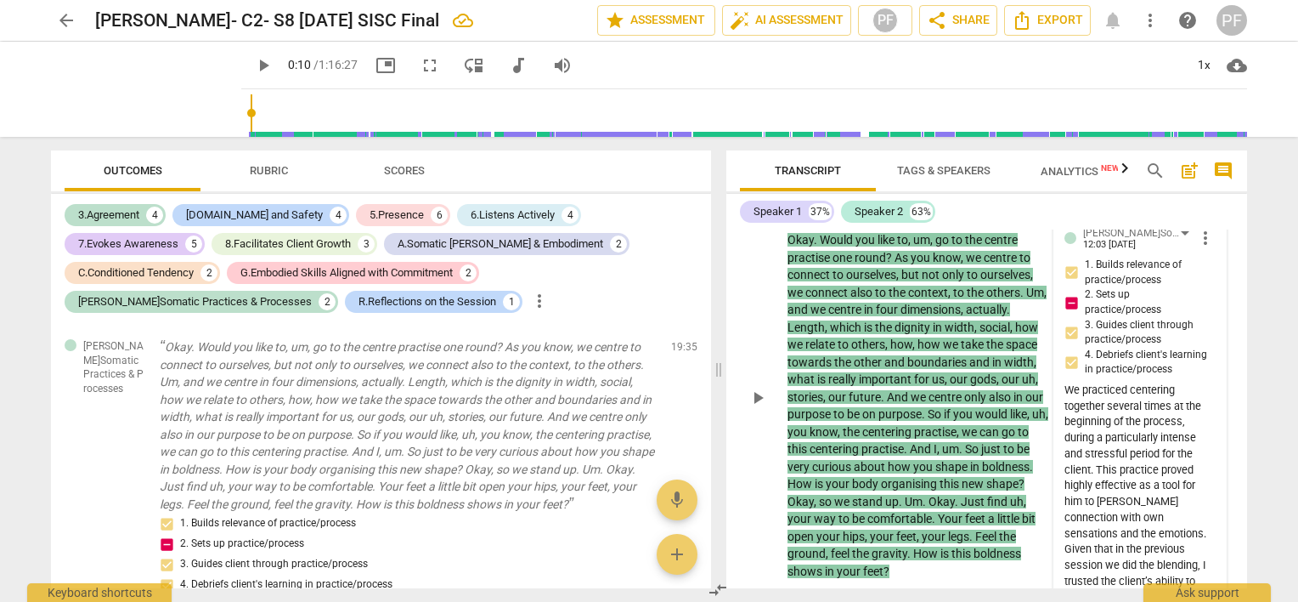
click at [1068, 313] on input "2. Sets up practice/process" at bounding box center [1071, 302] width 27 height 20
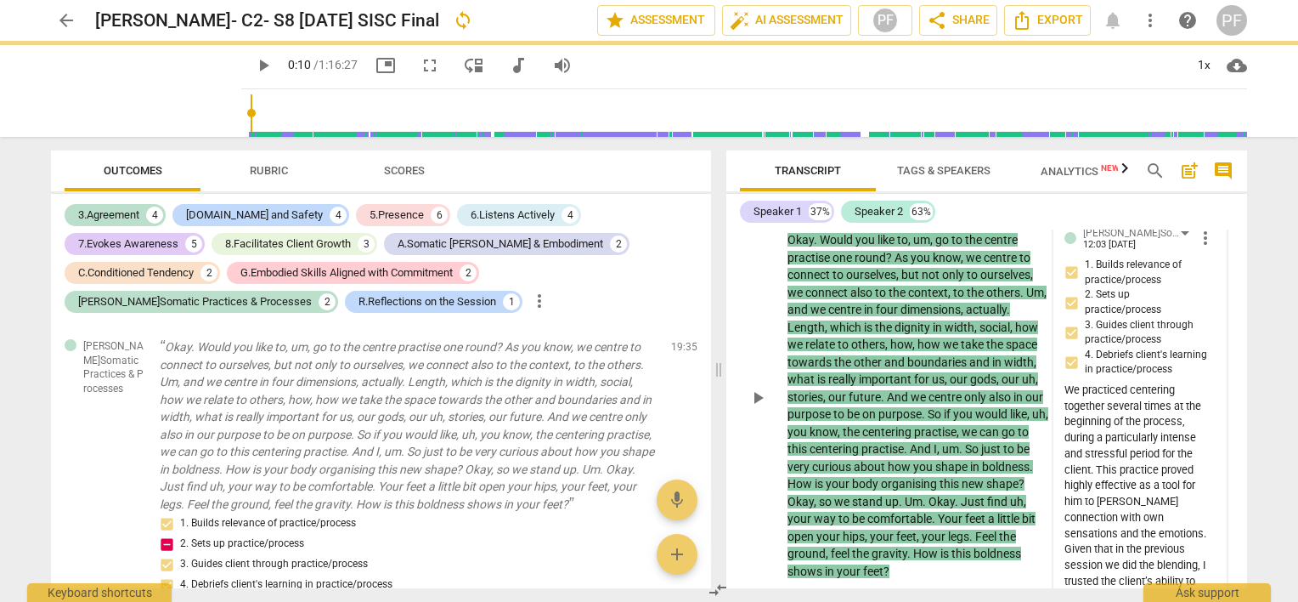
click at [1067, 283] on input "1. Builds relevance of practice/process" at bounding box center [1071, 273] width 27 height 20
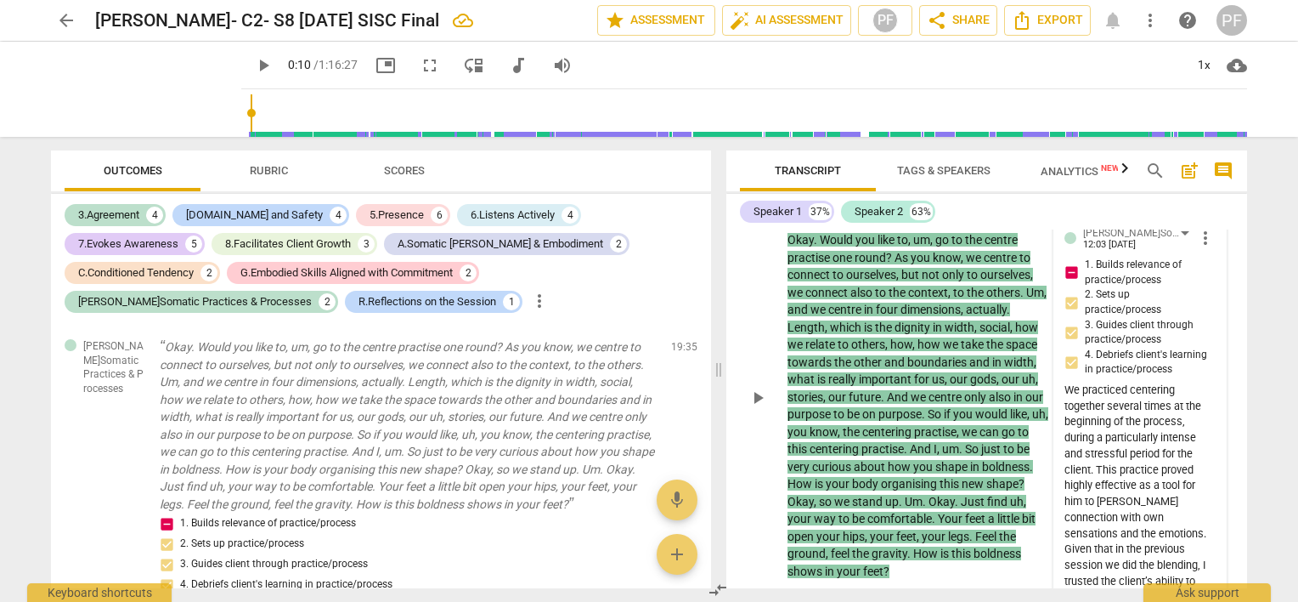
click at [761, 408] on span "play_arrow" at bounding box center [758, 397] width 20 height 20
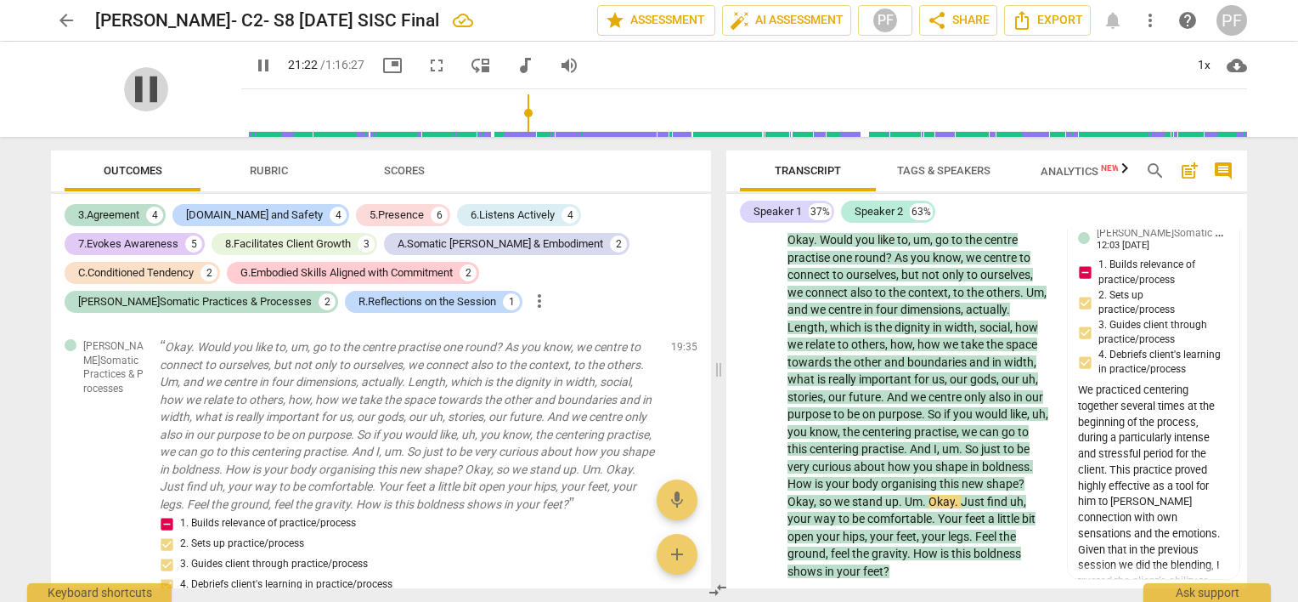
click at [144, 94] on span "pause" at bounding box center [146, 89] width 44 height 44
click at [745, 357] on div "play_arrow pause" at bounding box center [765, 397] width 43 height 354
click at [1111, 286] on div "[PERSON_NAME]Somatic Practices & Processes [PERSON_NAME] 12:03 [DATE] 1. Builds…" at bounding box center [1153, 559] width 151 height 671
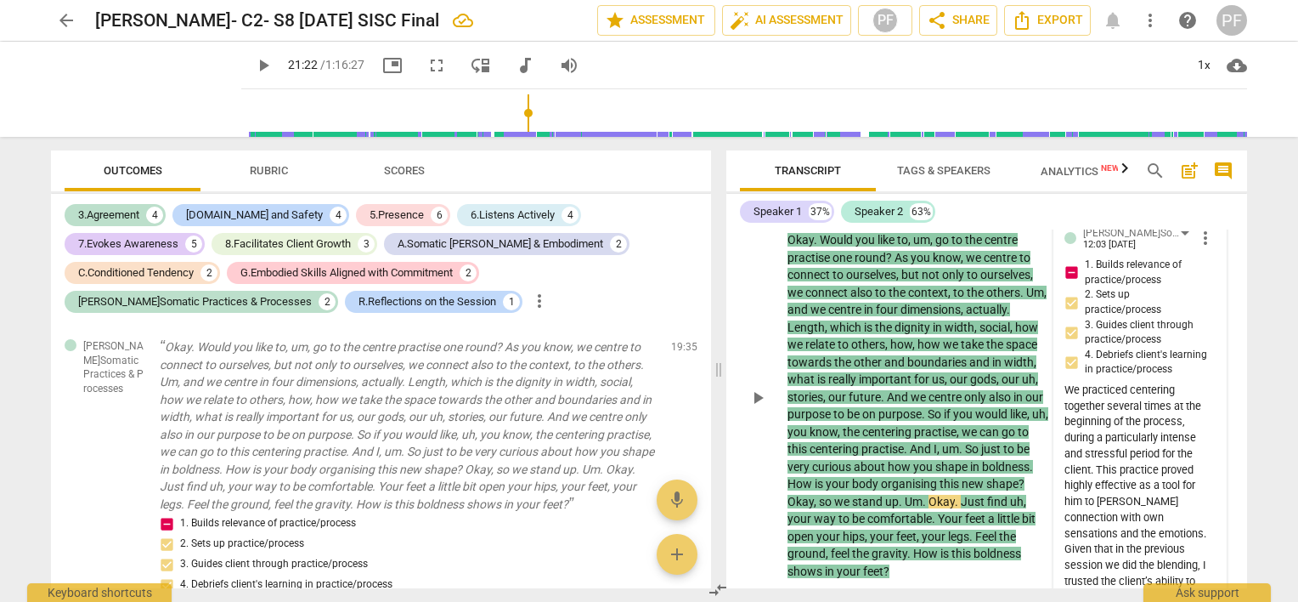
click at [1135, 287] on span "1. Builds relevance of practice/process" at bounding box center [1147, 272] width 124 height 30
click at [1085, 283] on input "1. Builds relevance of practice/process" at bounding box center [1071, 273] width 27 height 20
click at [1139, 287] on span "1. Builds relevance of practice/process" at bounding box center [1147, 272] width 124 height 30
click at [1085, 283] on input "1. Builds relevance of practice/process" at bounding box center [1071, 273] width 27 height 20
click at [1073, 313] on input "2. Sets up practice/process" at bounding box center [1071, 302] width 27 height 20
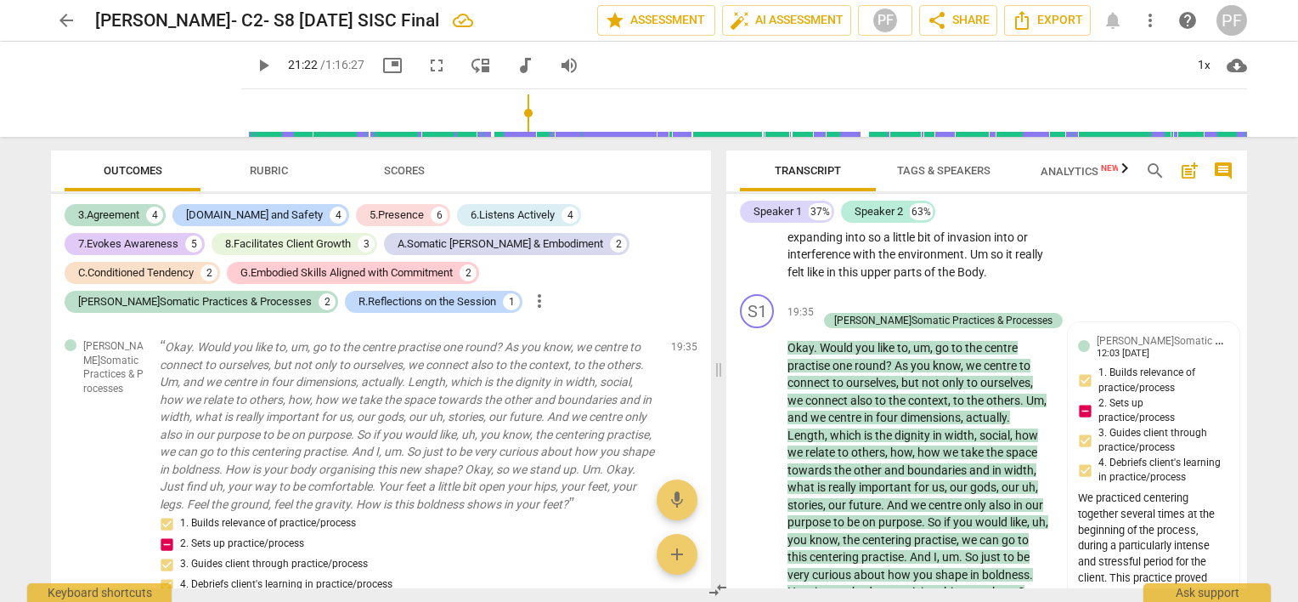
scroll to position [6352, 0]
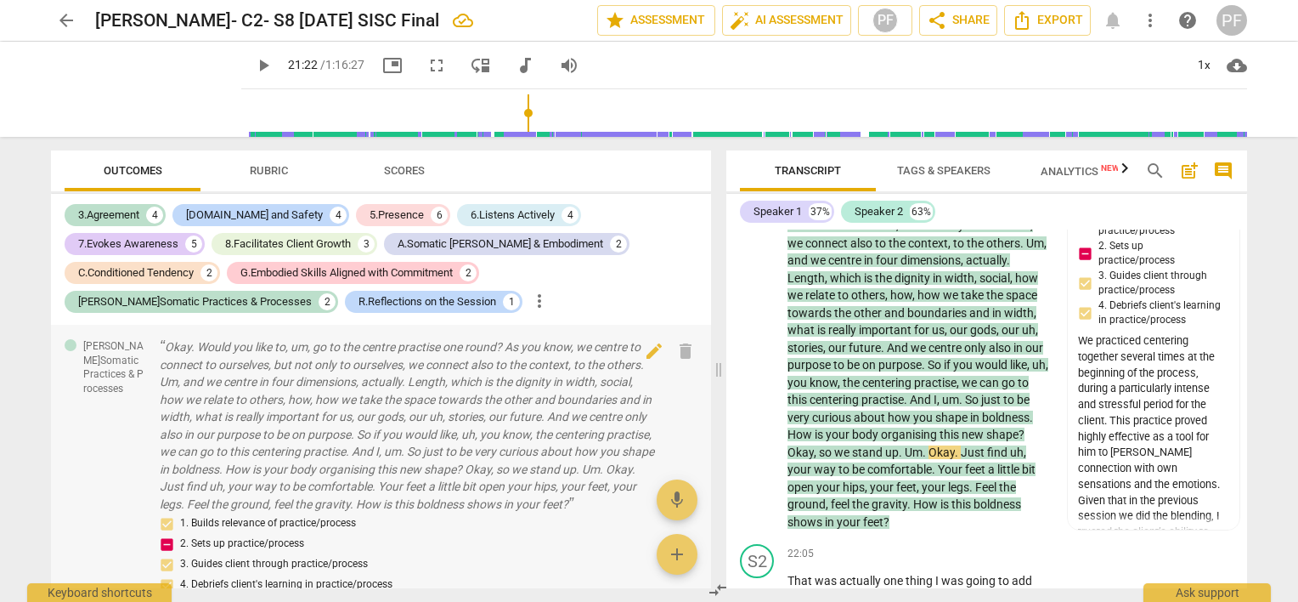
click at [670, 394] on div "[PERSON_NAME]Somatic Practices & Processes Okay. Would you like to, um, go to t…" at bounding box center [381, 556] width 660 height 463
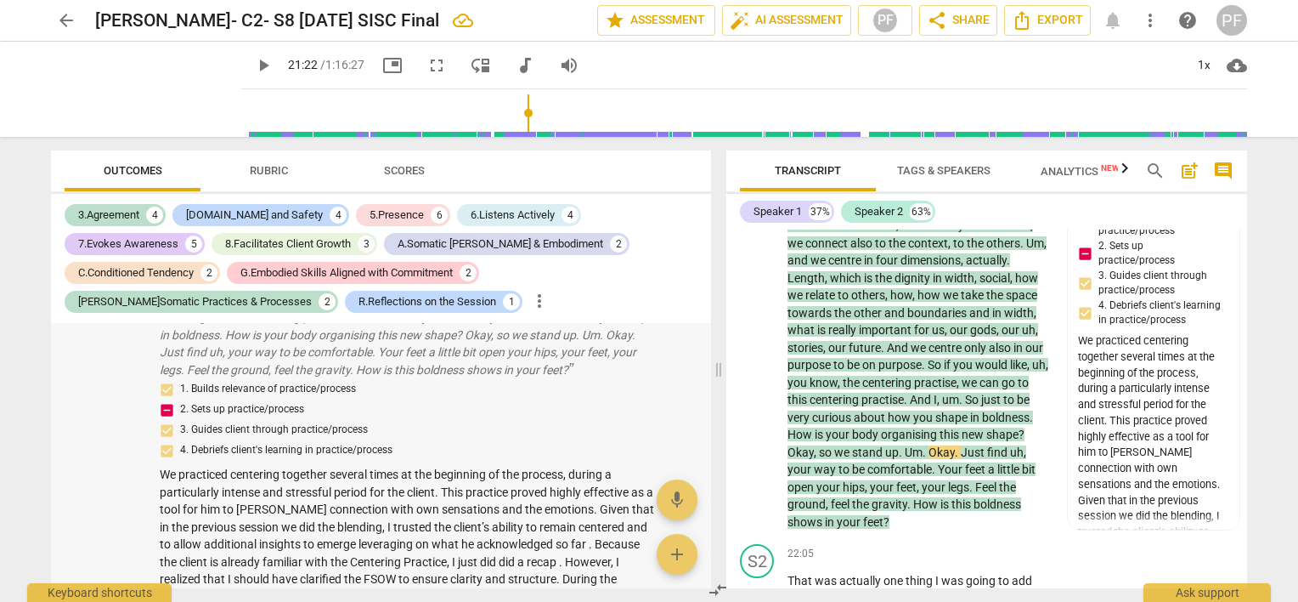
scroll to position [1896, 0]
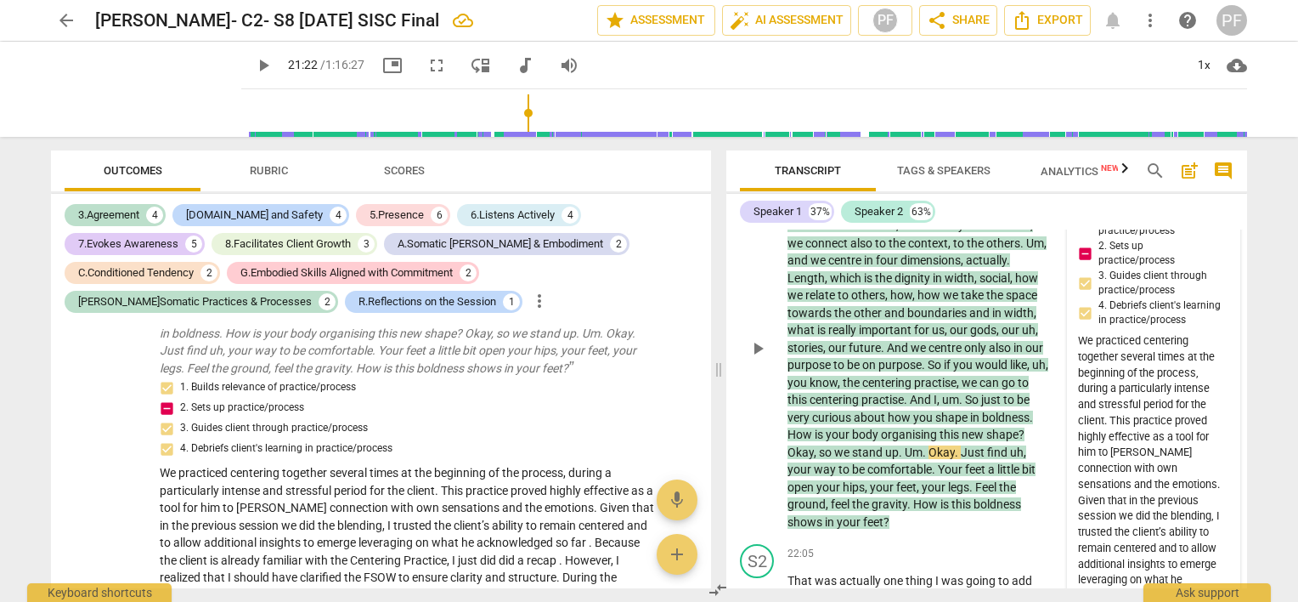
click at [1133, 284] on div "[PERSON_NAME]Somatic Practices & Processes [PERSON_NAME] 12:03 [DATE] 1. Builds…" at bounding box center [1153, 510] width 151 height 671
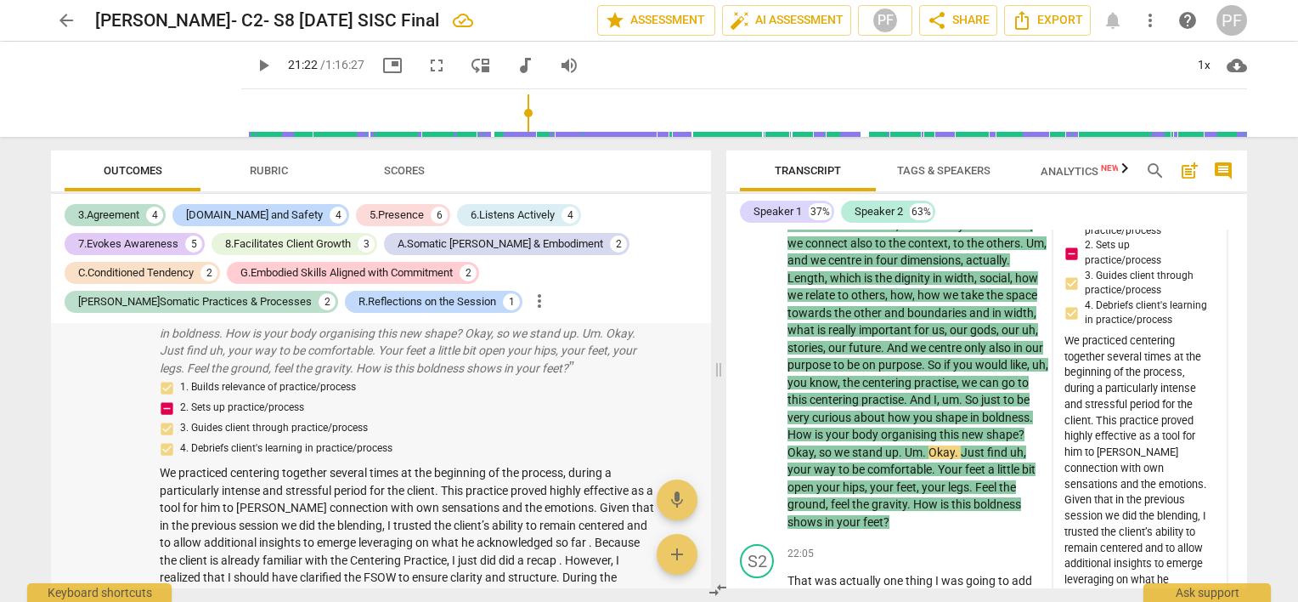
click at [670, 394] on div "[PERSON_NAME]Somatic Practices & Processes Okay. Would you like to, um, go to t…" at bounding box center [381, 420] width 660 height 463
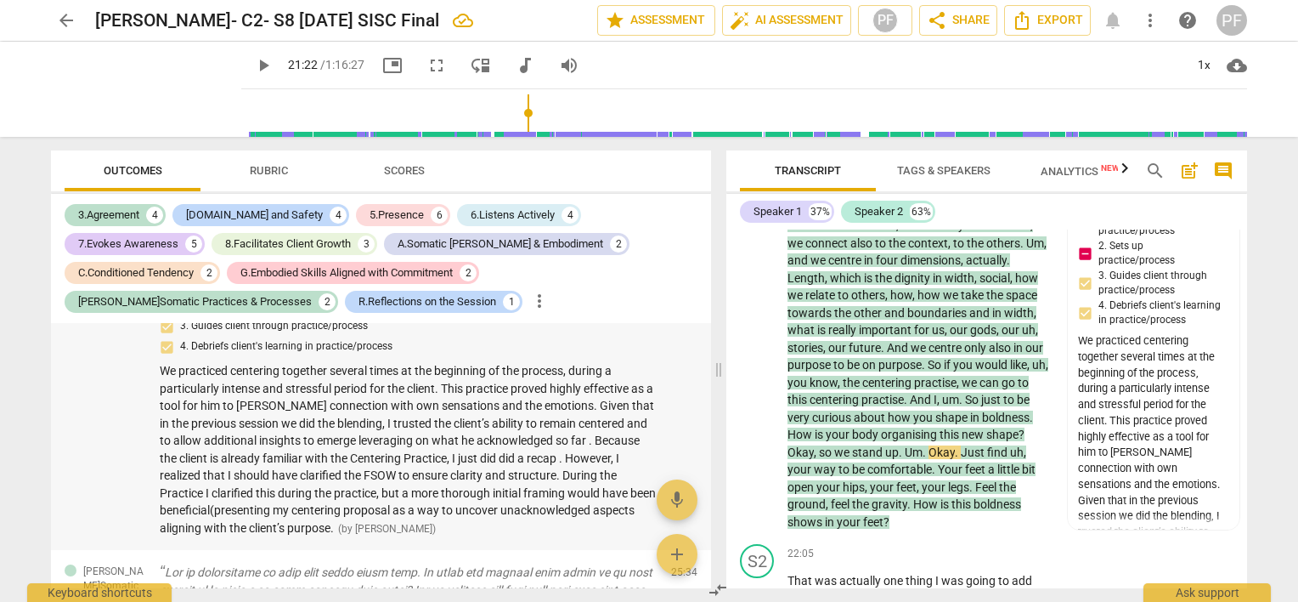
scroll to position [2031, 0]
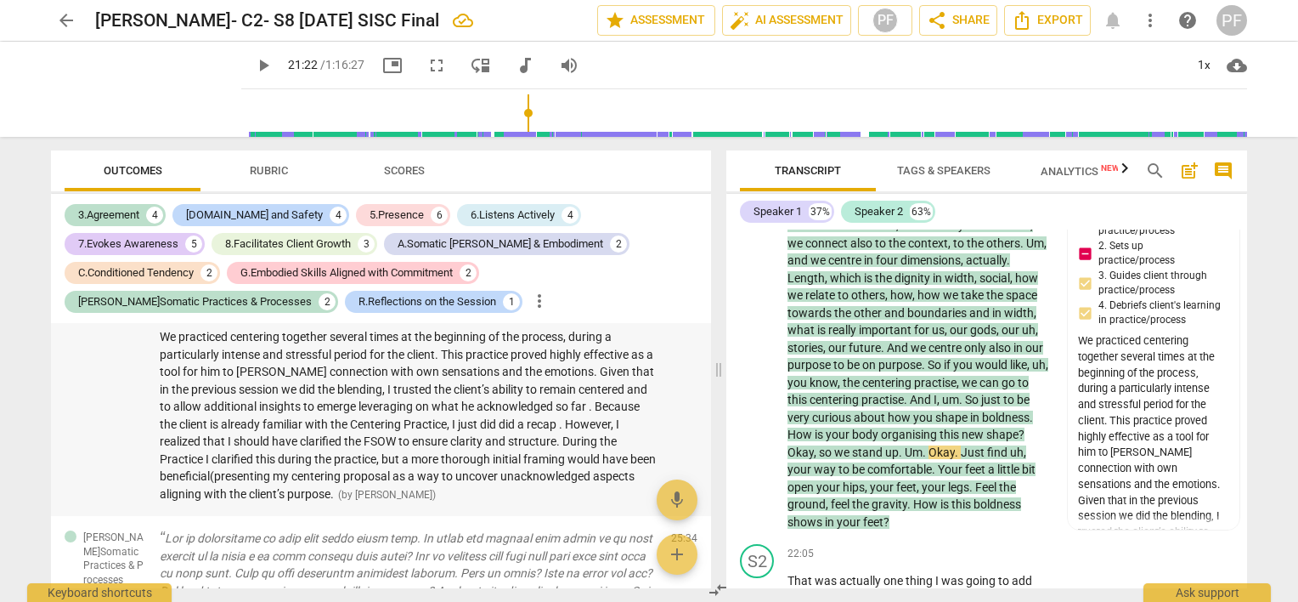
click at [493, 412] on span "We practiced centering together several times at the beginning of the process, …" at bounding box center [408, 415] width 496 height 171
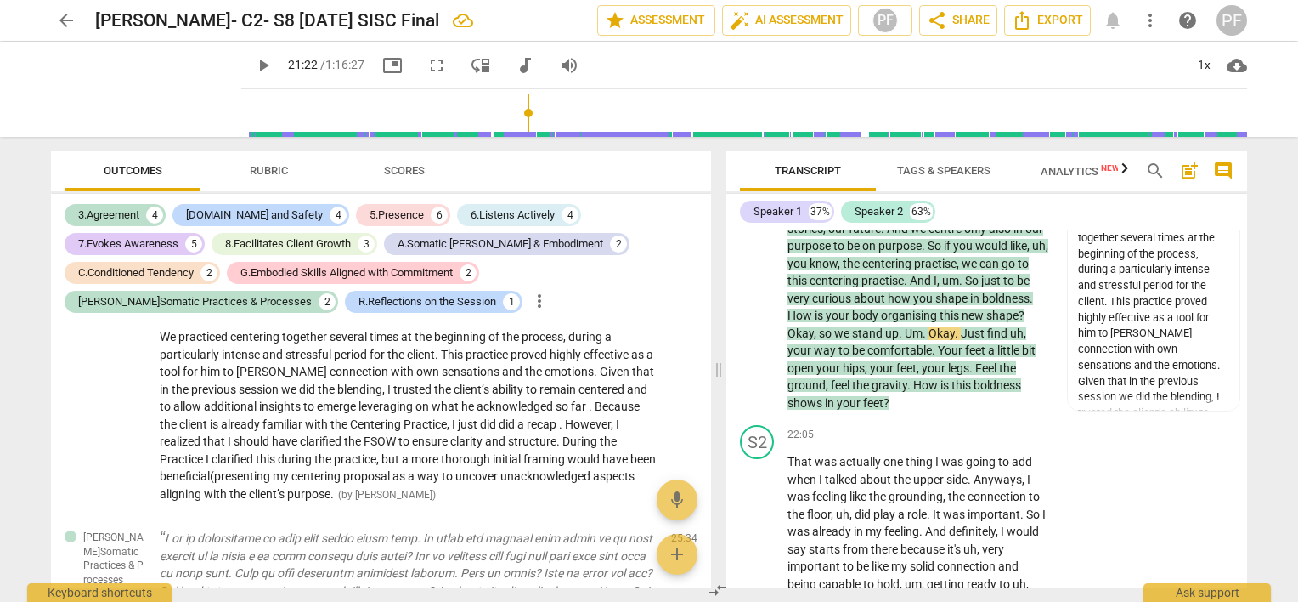
scroll to position [6590, 0]
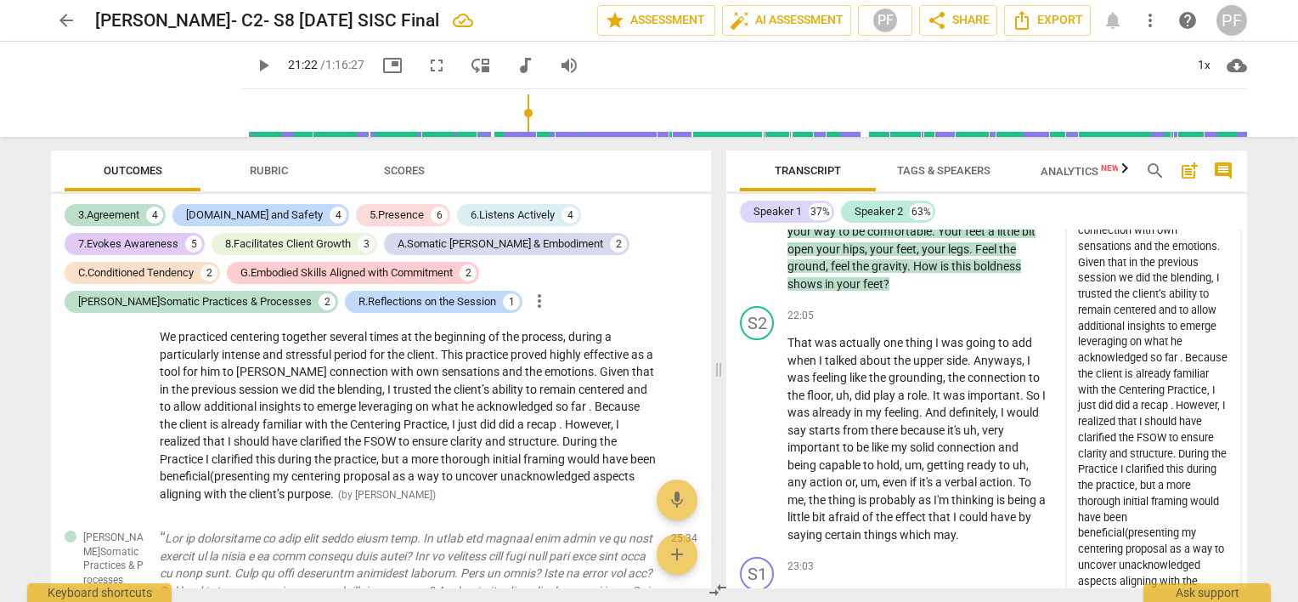
click at [1179, 415] on div "We practiced centering together several times at the beginning of the process, …" at bounding box center [1153, 350] width 151 height 510
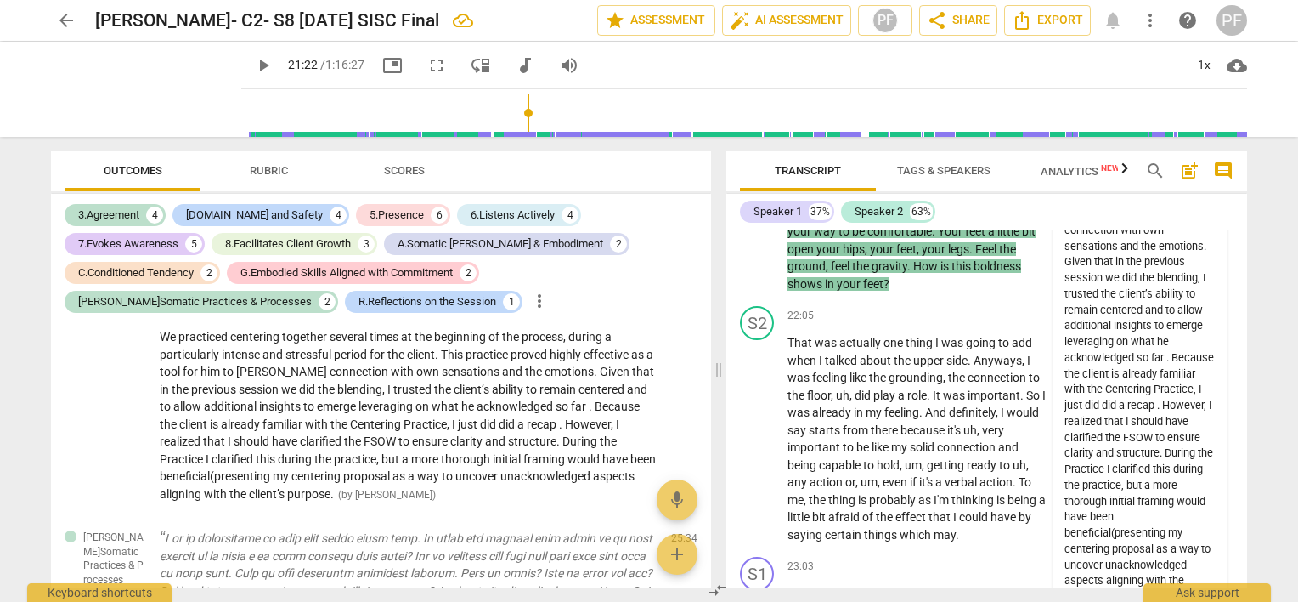
click at [1166, 415] on div "We practiced centering together several times at the beginning of the process, …" at bounding box center [1140, 350] width 151 height 510
drag, startPoint x: 1247, startPoint y: 347, endPoint x: 1246, endPoint y: 339, distance: 8.7
click at [1246, 339] on div "Transcript Tags & Speakers Analytics New search post_add comment Speaker 1 37% …" at bounding box center [990, 369] width 541 height 465
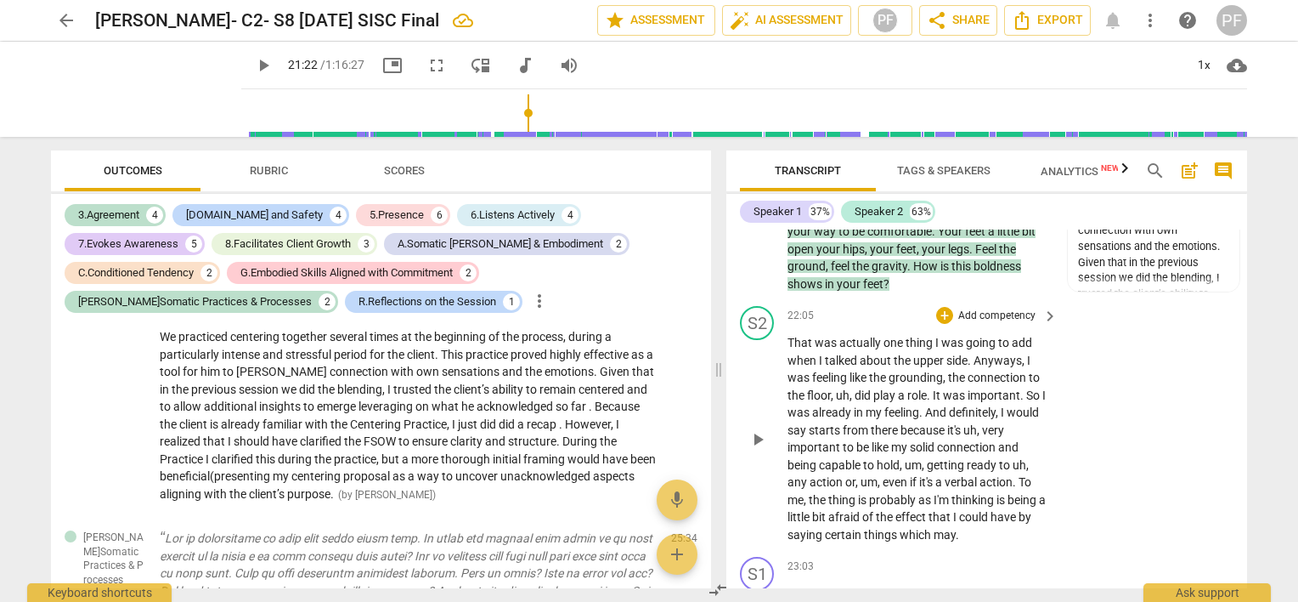
drag, startPoint x: 1240, startPoint y: 353, endPoint x: 1240, endPoint y: 331, distance: 22.9
click at [1240, 331] on div "S2 play_arrow pause 22:05 + Add competency keyboard_arrow_right That was actual…" at bounding box center [986, 424] width 521 height 251
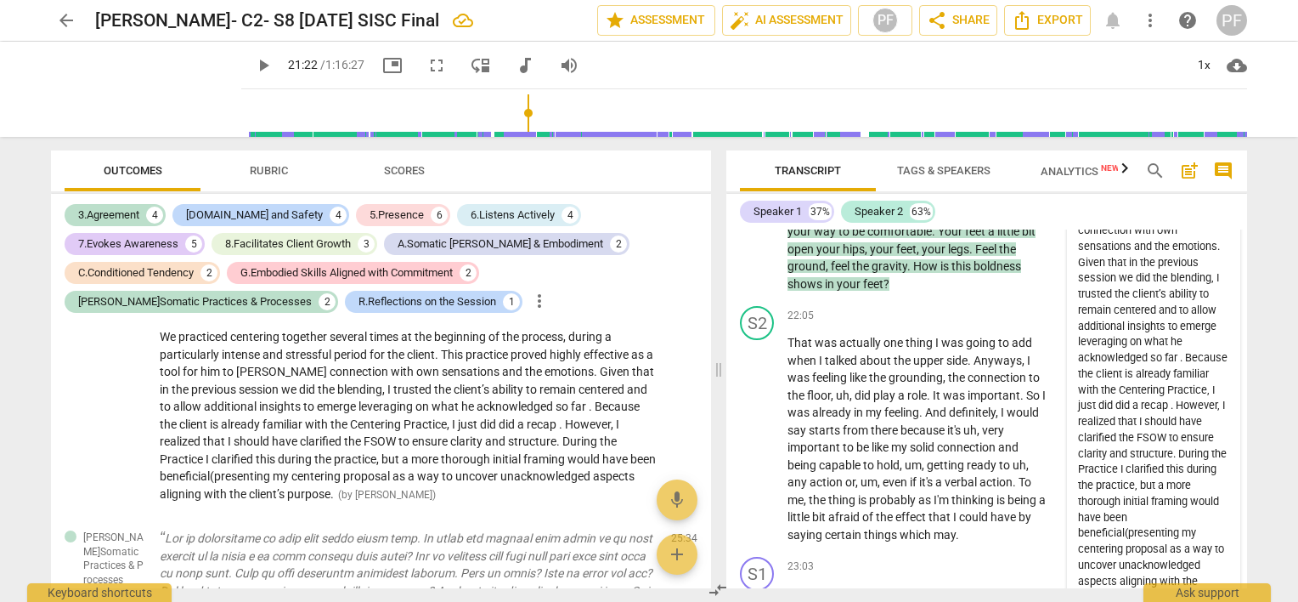
click at [1202, 285] on div "We practiced centering together several times at the beginning of the process, …" at bounding box center [1153, 350] width 151 height 510
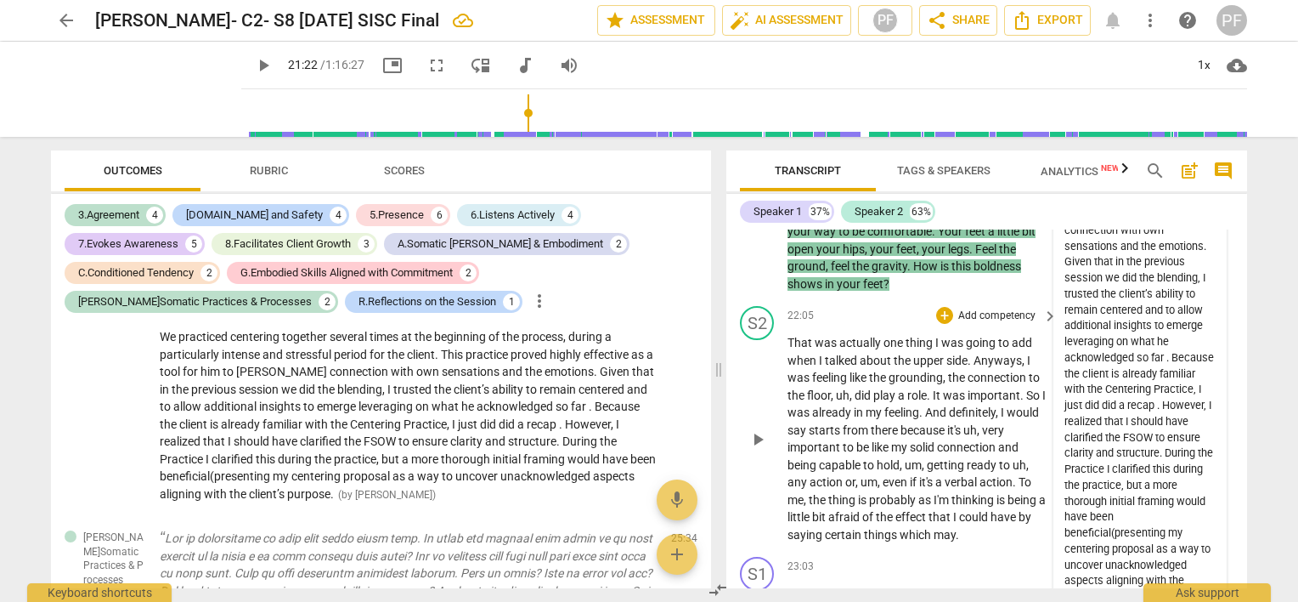
click at [1239, 347] on div "S2 play_arrow pause 22:05 + Add competency keyboard_arrow_right That was actual…" at bounding box center [986, 424] width 521 height 251
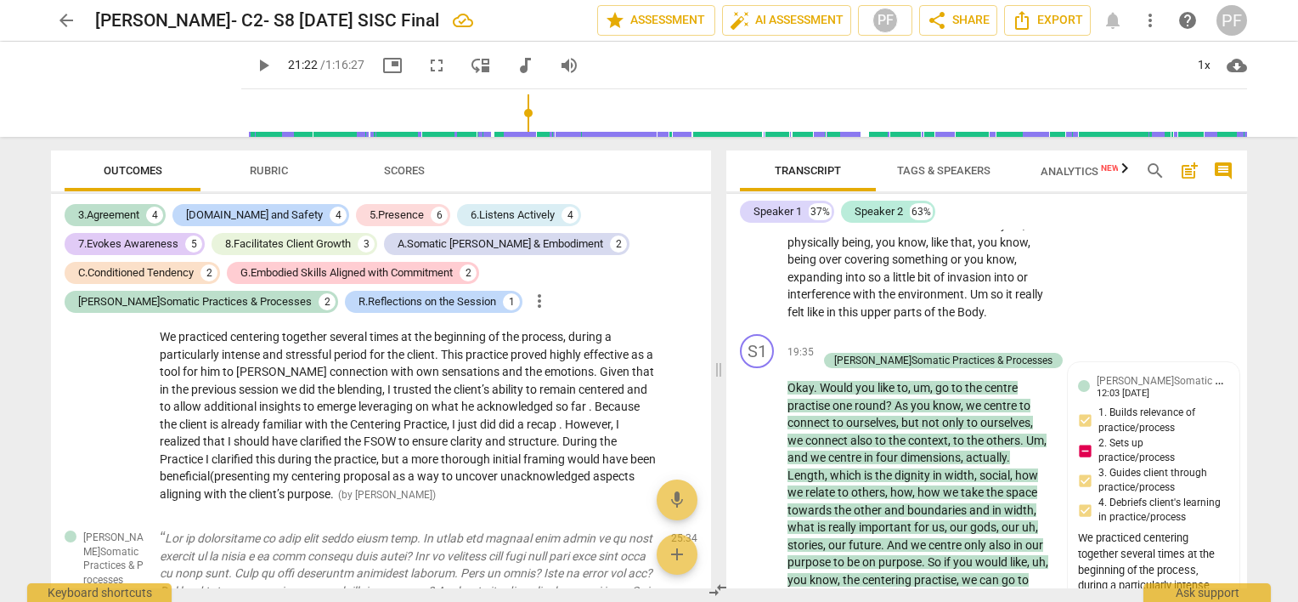
scroll to position [6116, 0]
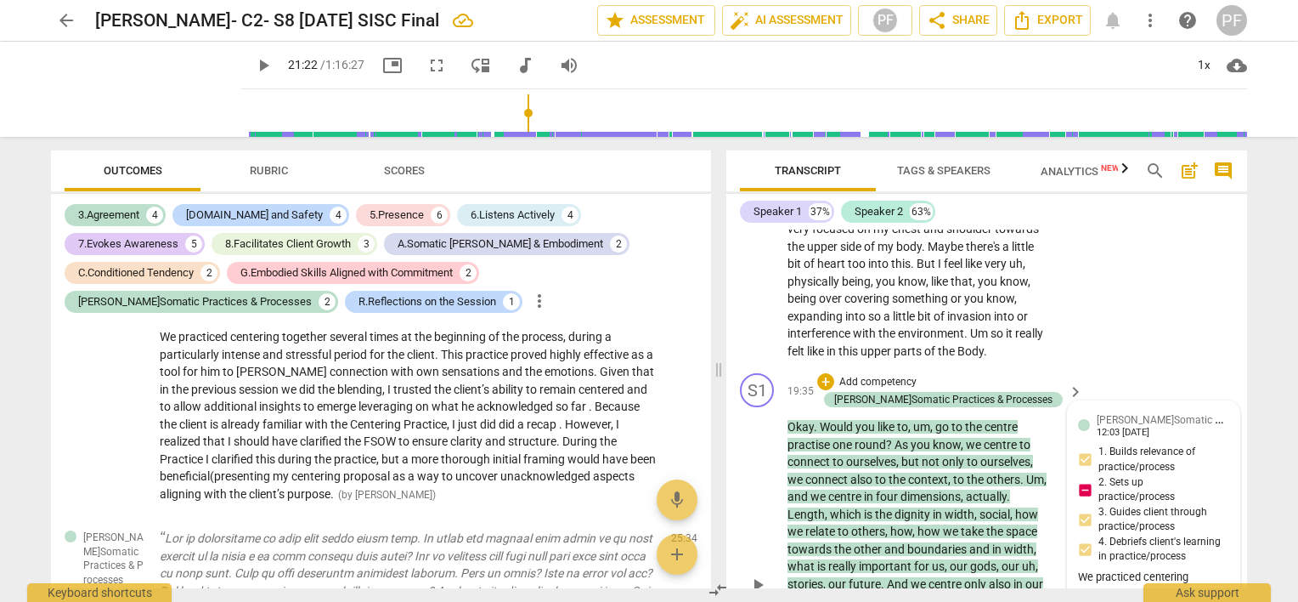
click at [1217, 427] on span "[PERSON_NAME]Somatic Practices & Processes" at bounding box center [1206, 418] width 218 height 16
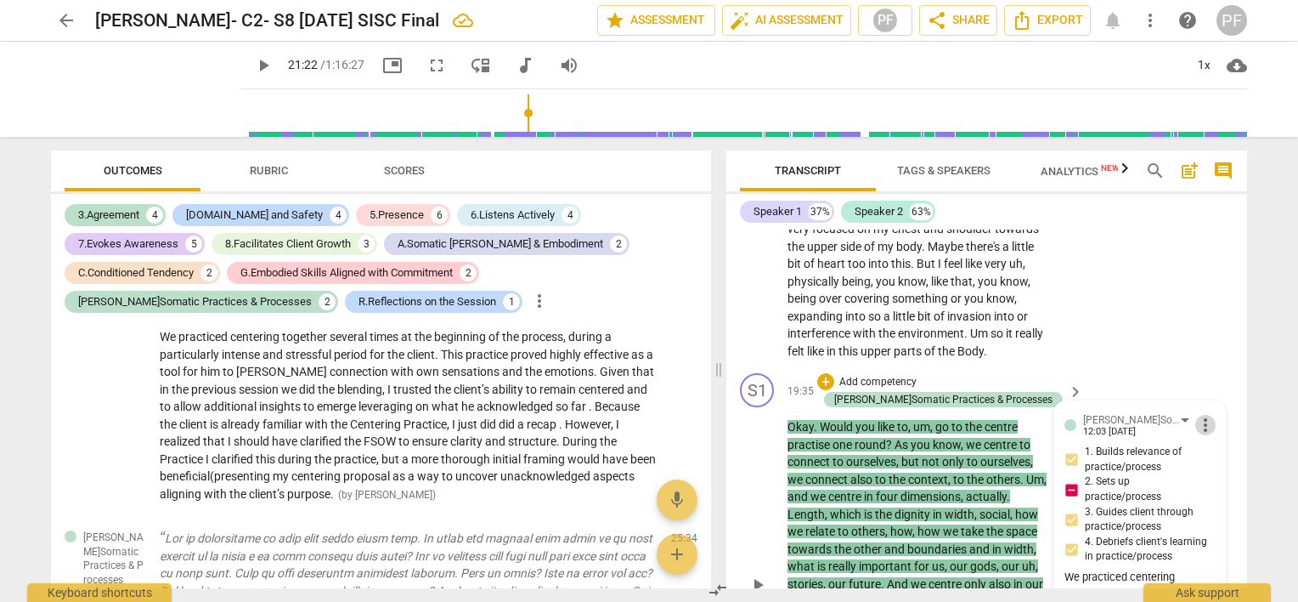
click at [1203, 435] on span "more_vert" at bounding box center [1205, 425] width 20 height 20
click at [1210, 455] on li "Edit" at bounding box center [1219, 451] width 59 height 32
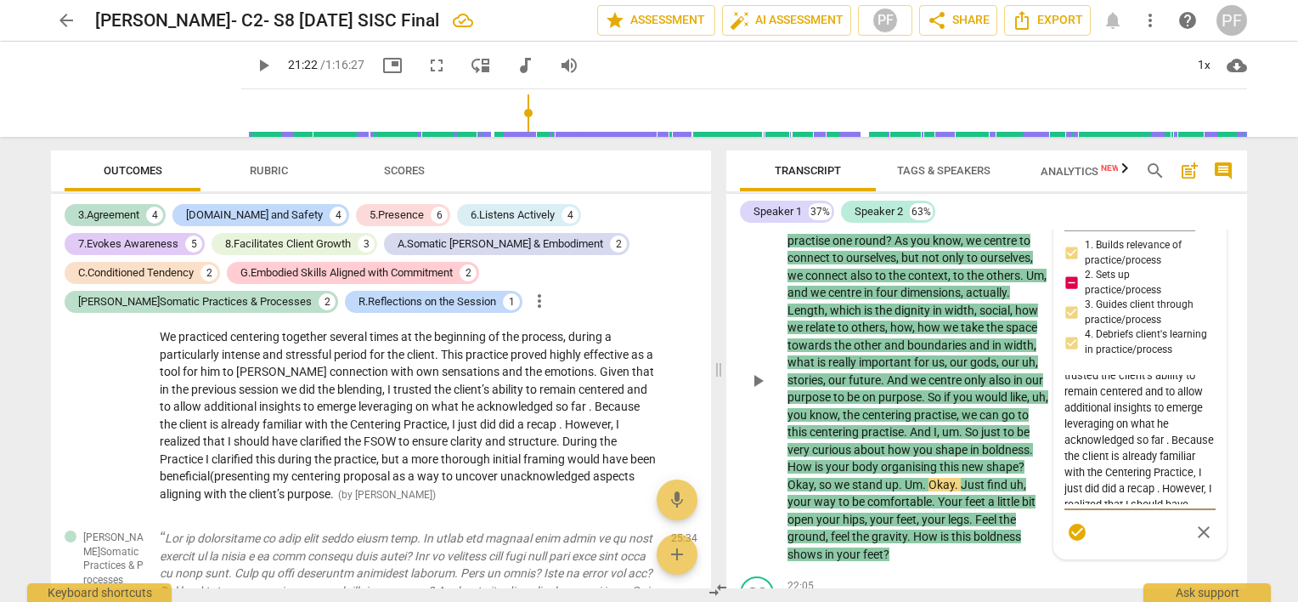
scroll to position [207, 0]
click at [1169, 494] on textarea "We practiced centering together several times at the beginning of the process, …" at bounding box center [1140, 439] width 151 height 129
click at [1162, 469] on textarea "We practiced centering together several times at the beginning of the process, …" at bounding box center [1140, 439] width 151 height 129
drag, startPoint x: 1127, startPoint y: 499, endPoint x: 1065, endPoint y: 503, distance: 62.2
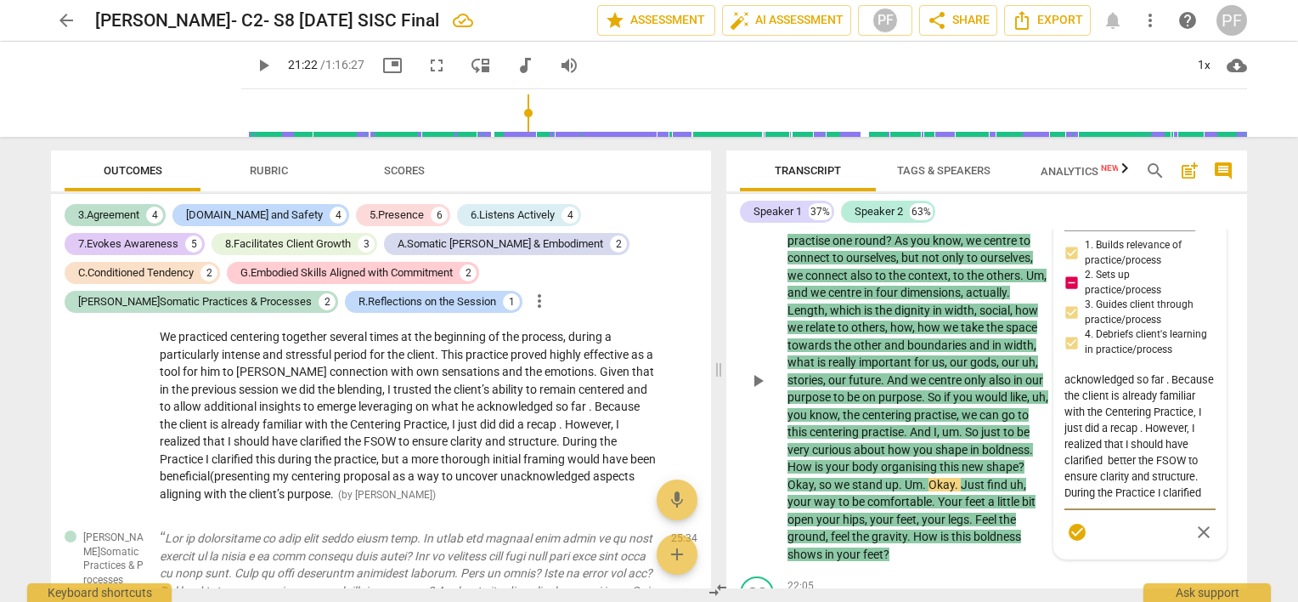
click at [1065, 503] on textarea "We practiced centering together several times at the beginning of the process, …" at bounding box center [1140, 439] width 151 height 129
click at [1205, 493] on div "[PERSON_NAME]Somatic Practices & Processes [PERSON_NAME] more_vert 1. Builds re…" at bounding box center [1140, 377] width 172 height 361
drag, startPoint x: 1064, startPoint y: 504, endPoint x: 1204, endPoint y: 453, distance: 149.2
click at [1204, 453] on textarea "We practiced centering together several times at the beginning of the process, …" at bounding box center [1140, 439] width 151 height 129
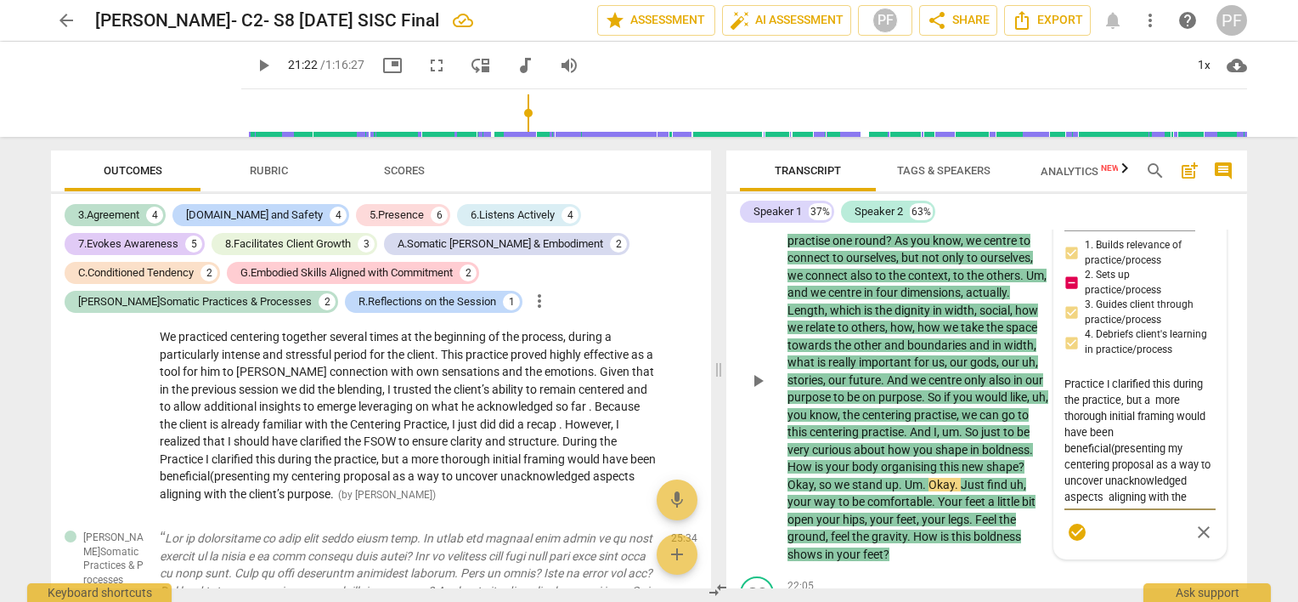
click at [1204, 453] on textarea "We practiced centering together several times at the beginning of the process, …" at bounding box center [1140, 439] width 151 height 129
drag, startPoint x: 1067, startPoint y: 415, endPoint x: 1179, endPoint y: 431, distance: 113.2
click at [1179, 431] on textarea "We practiced centering together several times at the beginning of the process, …" at bounding box center [1140, 439] width 151 height 129
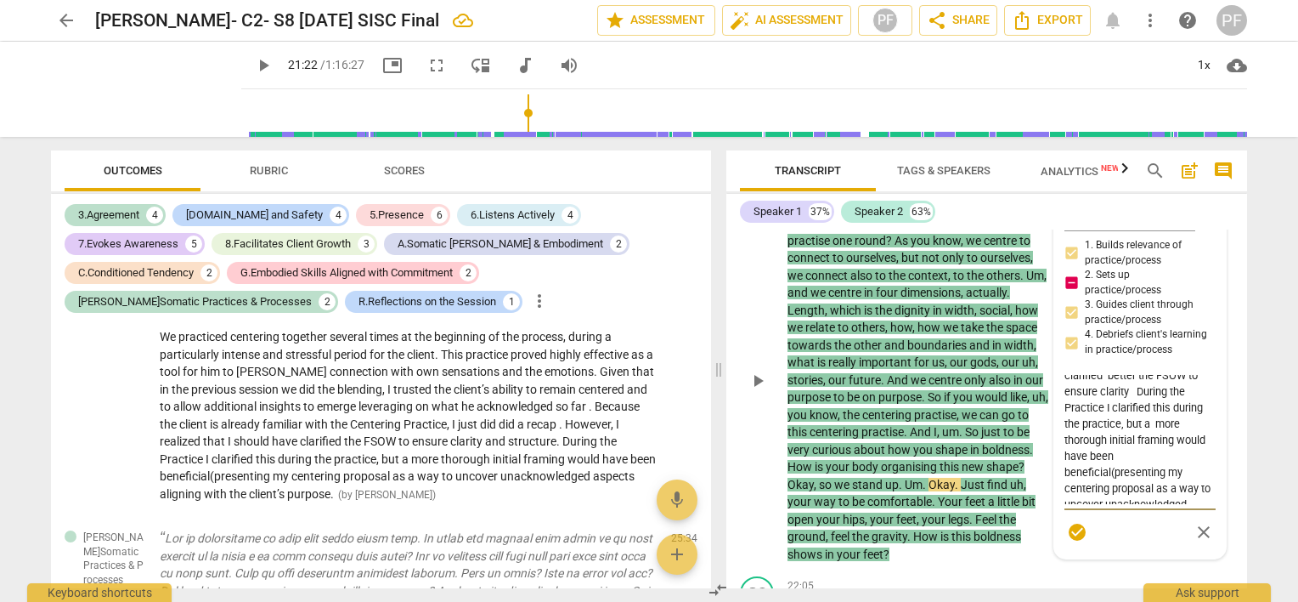
click at [1122, 427] on textarea "We practiced centering together several times at the beginning of the process, …" at bounding box center [1140, 439] width 151 height 129
drag, startPoint x: 1065, startPoint y: 418, endPoint x: 1110, endPoint y: 483, distance: 79.2
click at [1110, 483] on textarea "We practiced centering together several times at the beginning of the process, …" at bounding box center [1140, 439] width 151 height 129
click at [1198, 504] on textarea "We practiced centering together several times at the beginning of the process, …" at bounding box center [1140, 439] width 151 height 129
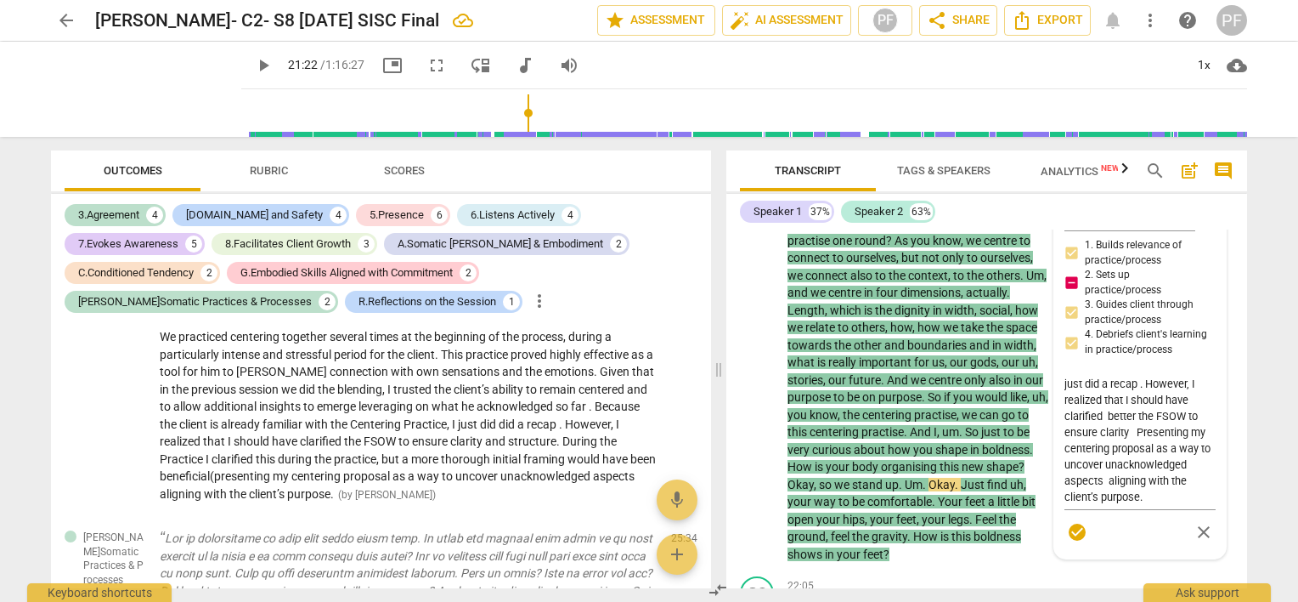
click at [1251, 526] on div "Transcript Tags & Speakers Analytics New search post_add comment Speaker 1 37% …" at bounding box center [990, 369] width 541 height 465
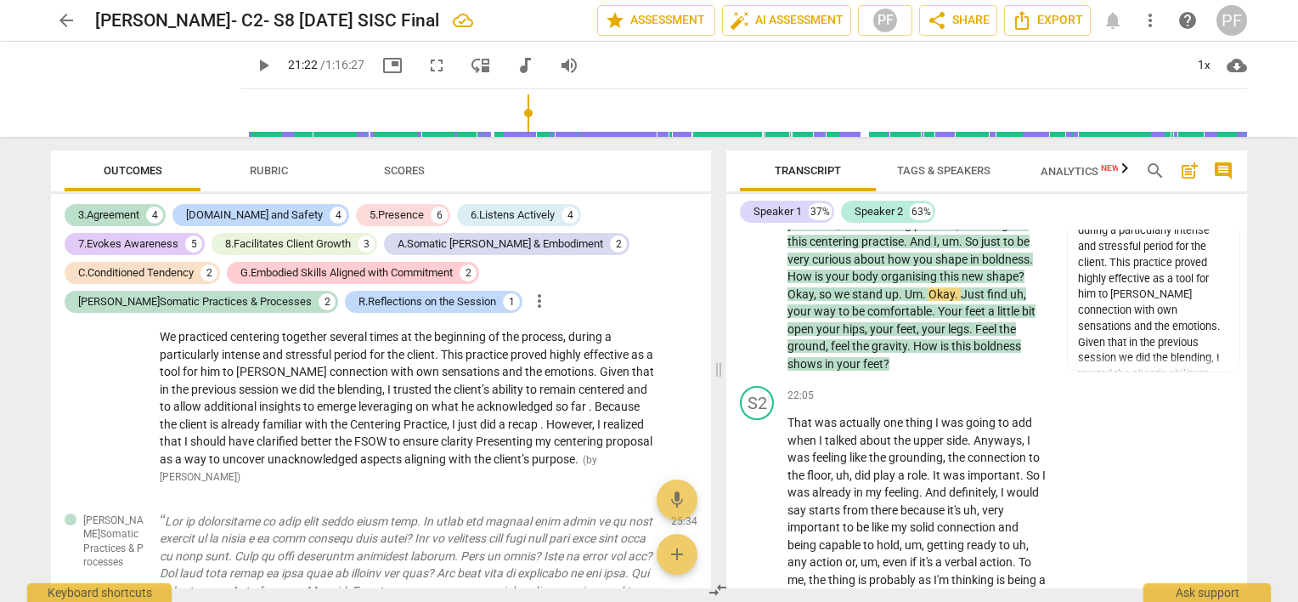
scroll to position [6431, 0]
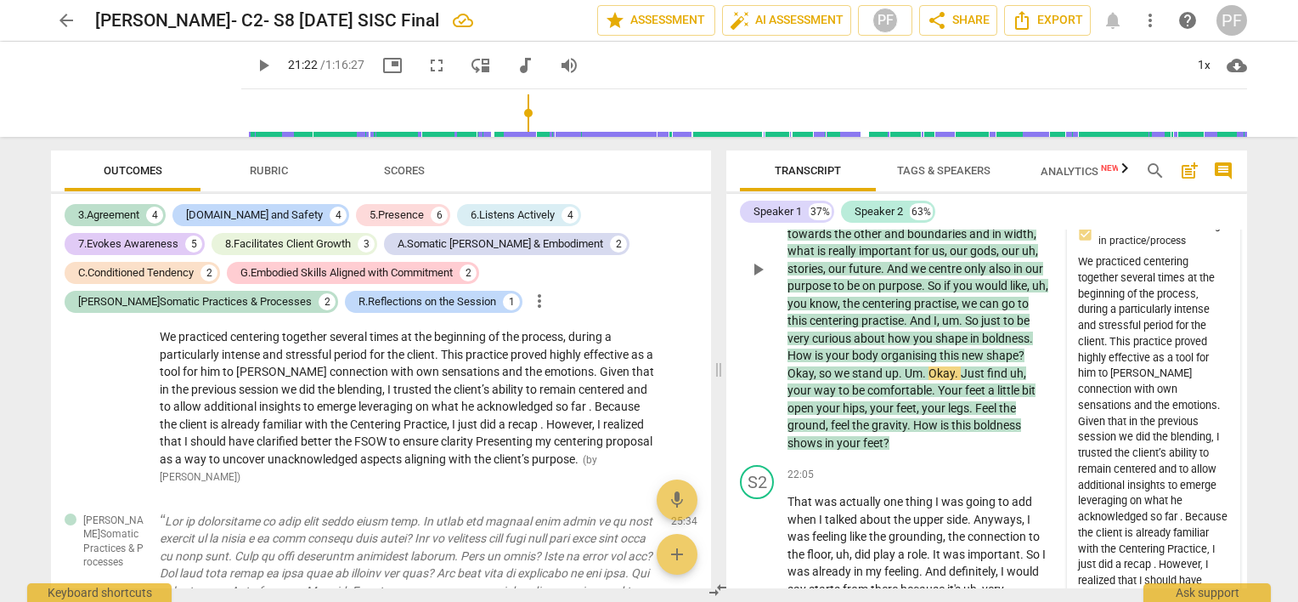
click at [1167, 558] on div "We practiced centering together several times at the beginning of the process, …" at bounding box center [1153, 469] width 151 height 430
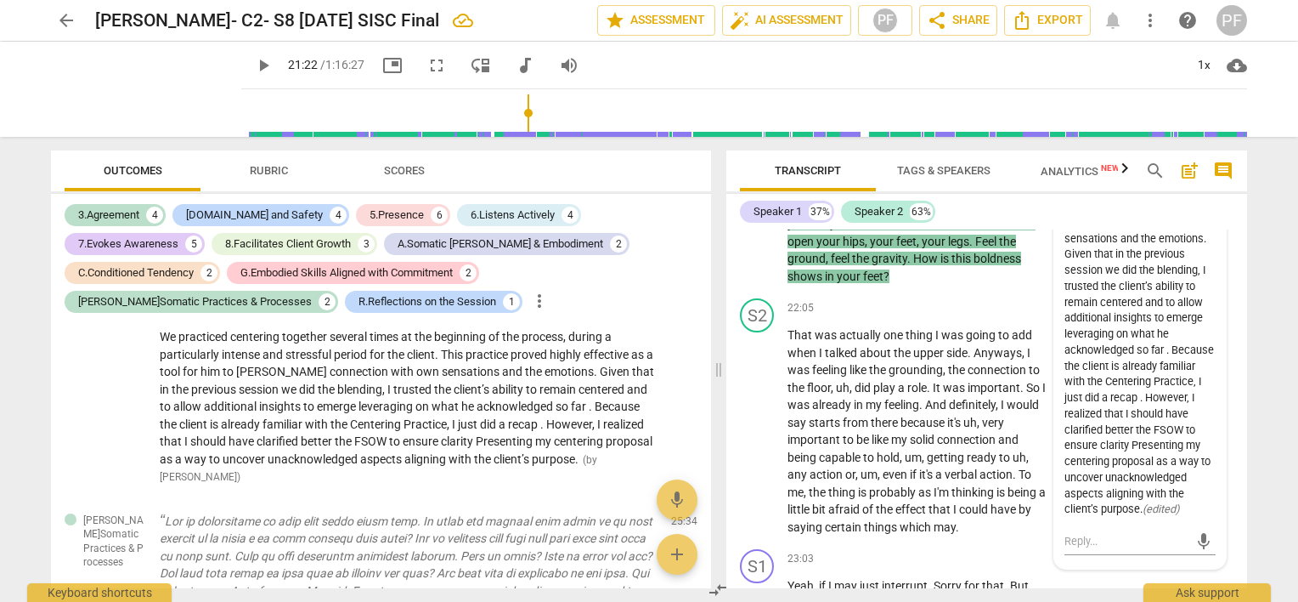
scroll to position [6601, 0]
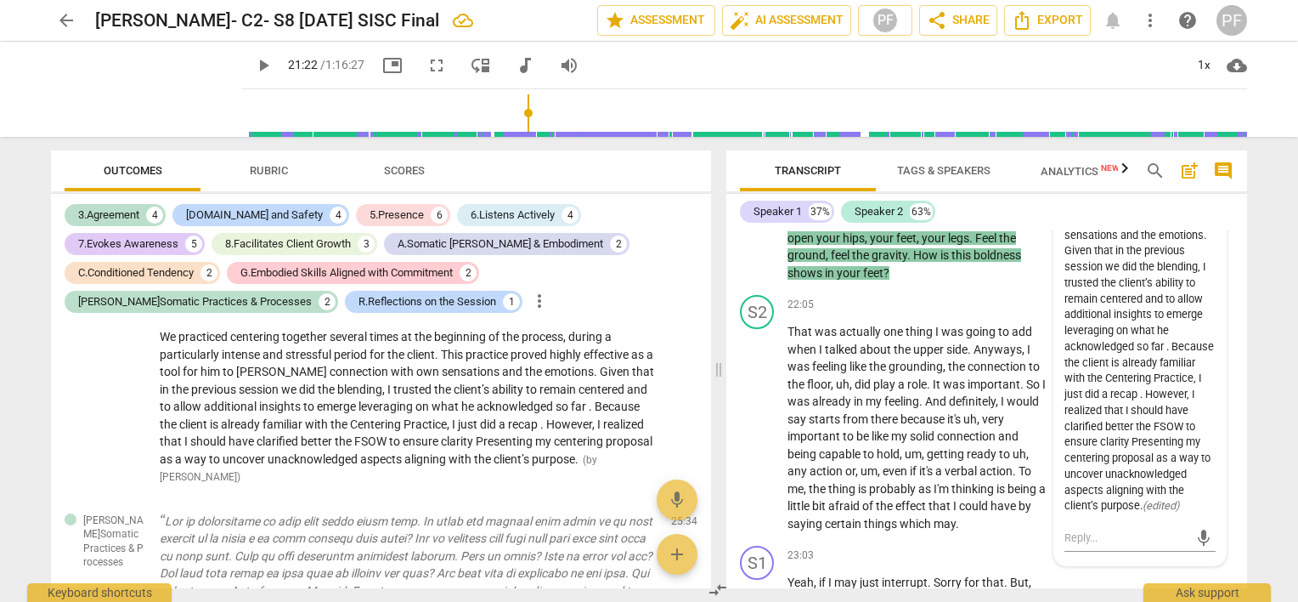
click at [1065, 466] on div "We practiced centering together several times at the beginning of the process, …" at bounding box center [1140, 299] width 151 height 430
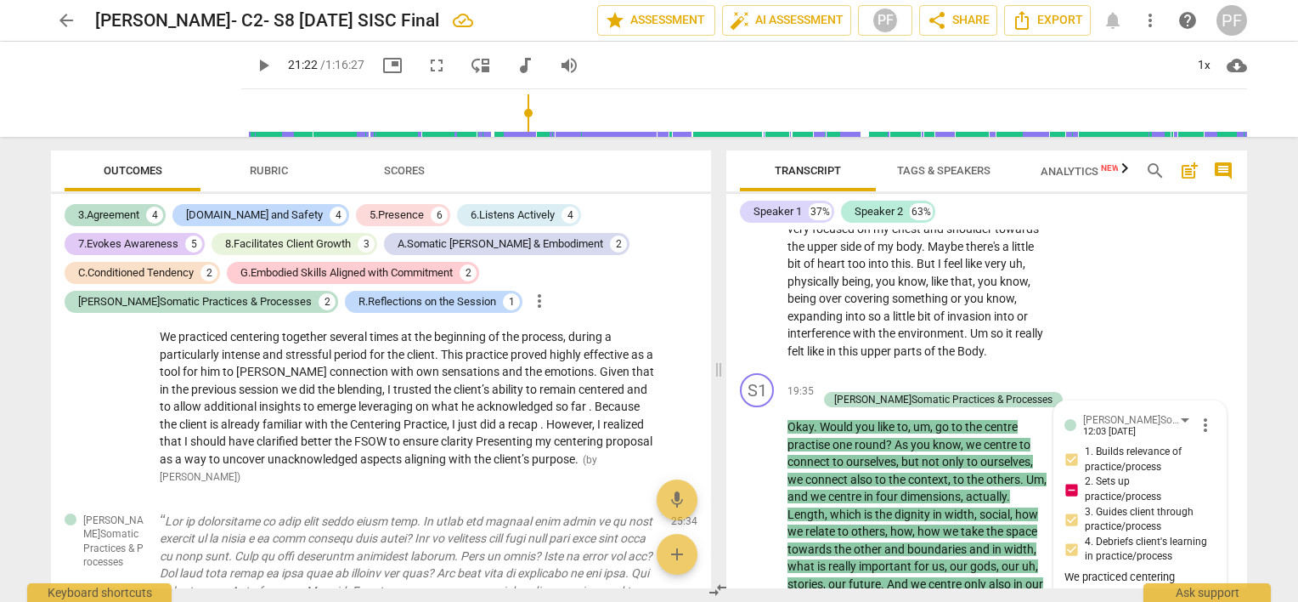
scroll to position [6195, 0]
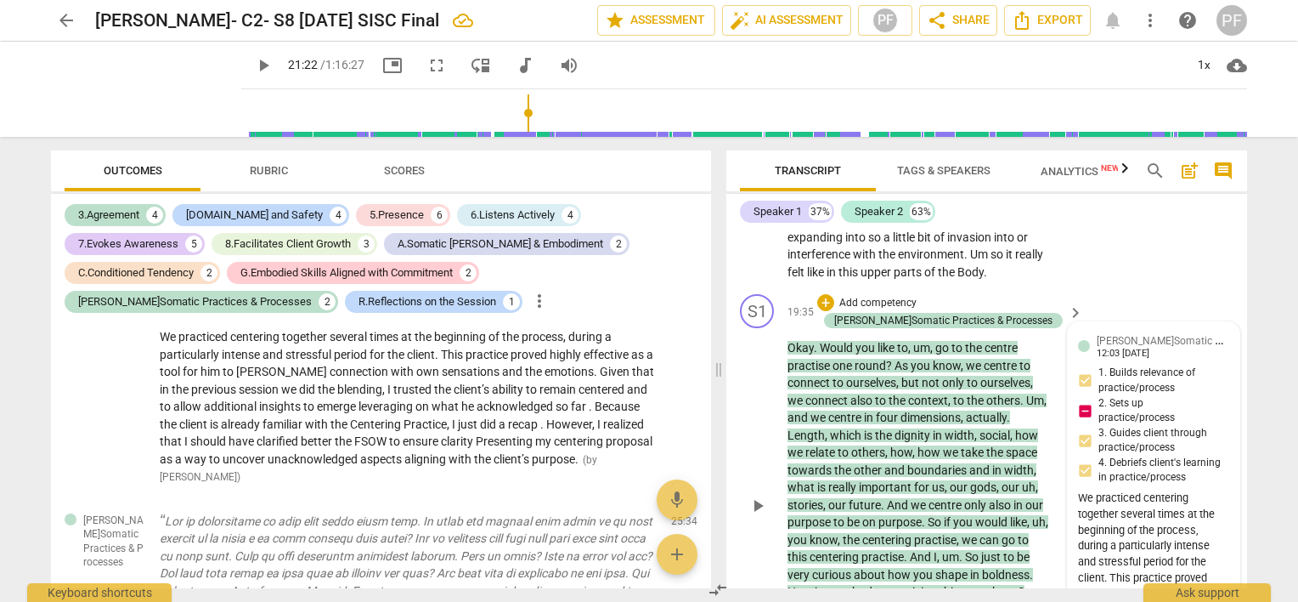
click at [1223, 359] on div "[PERSON_NAME]Somatic Practices & Processes [PERSON_NAME] 12:03 [DATE]" at bounding box center [1163, 345] width 133 height 26
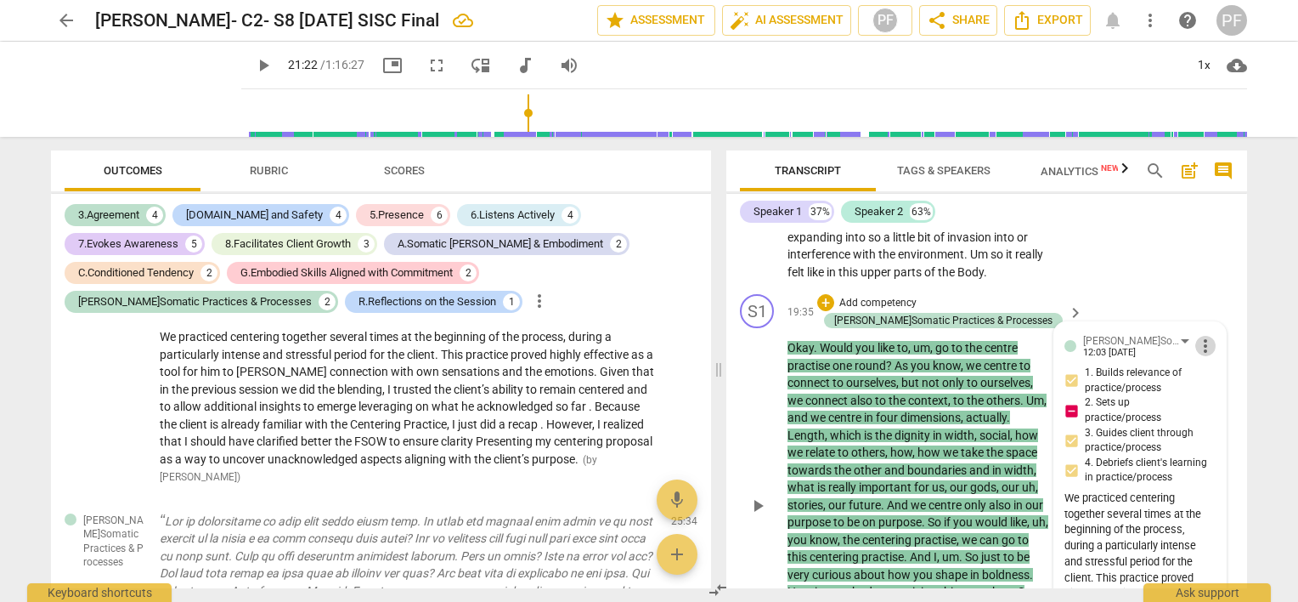
click at [1202, 356] on span "more_vert" at bounding box center [1205, 346] width 20 height 20
click at [1209, 374] on li "Edit" at bounding box center [1219, 372] width 59 height 32
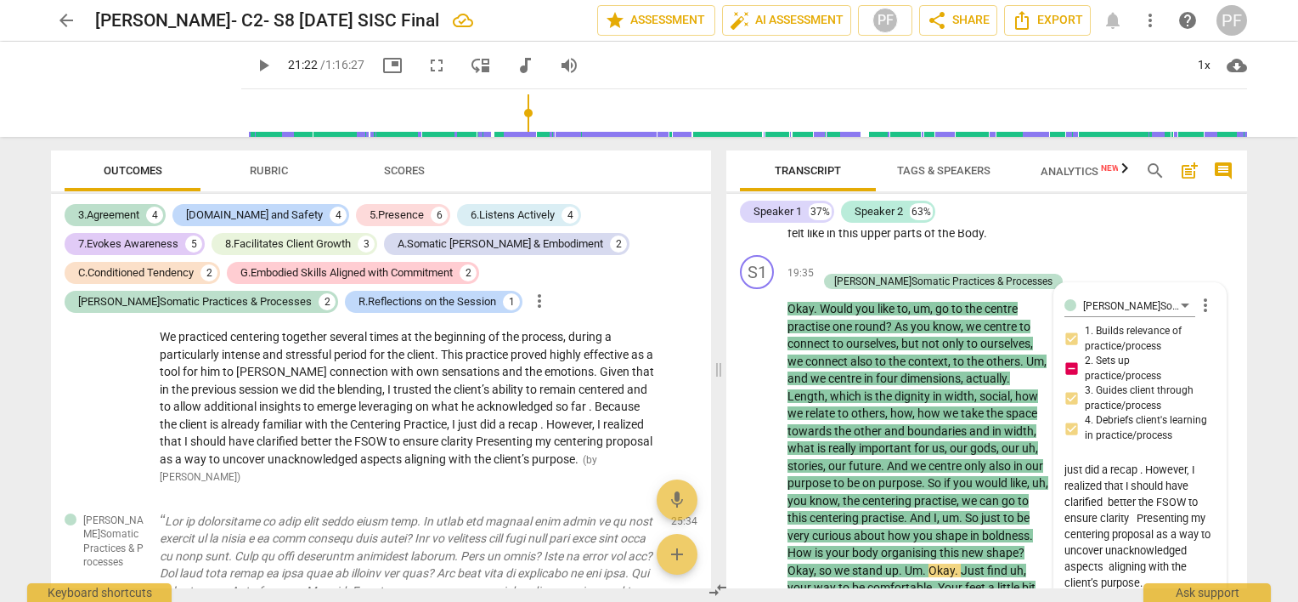
scroll to position [6352, 0]
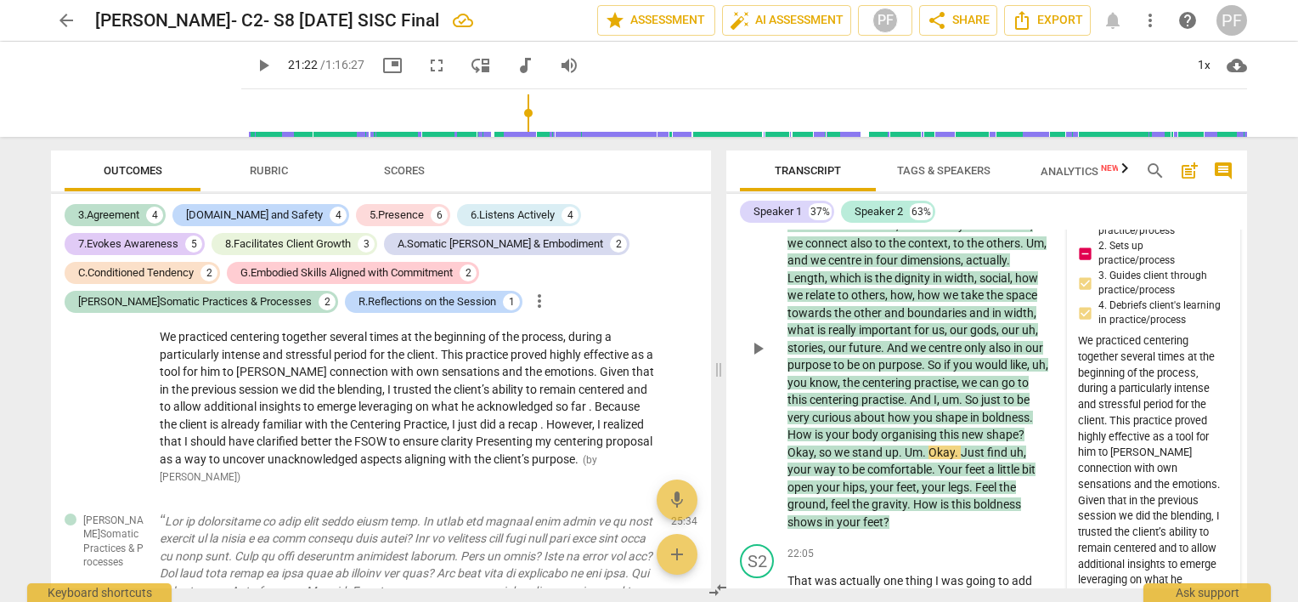
click at [1169, 519] on div "We practiced centering together several times at the beginning of the process, …" at bounding box center [1153, 548] width 151 height 430
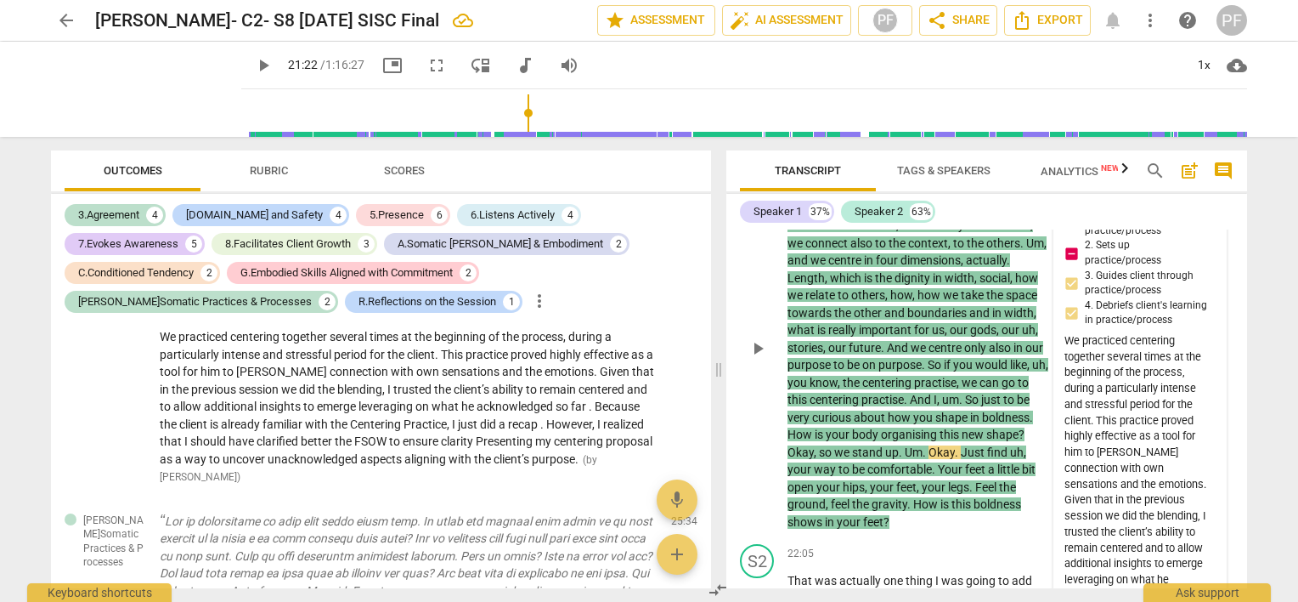
click at [1169, 519] on div "We practiced centering together several times at the beginning of the process, …" at bounding box center [1140, 548] width 151 height 430
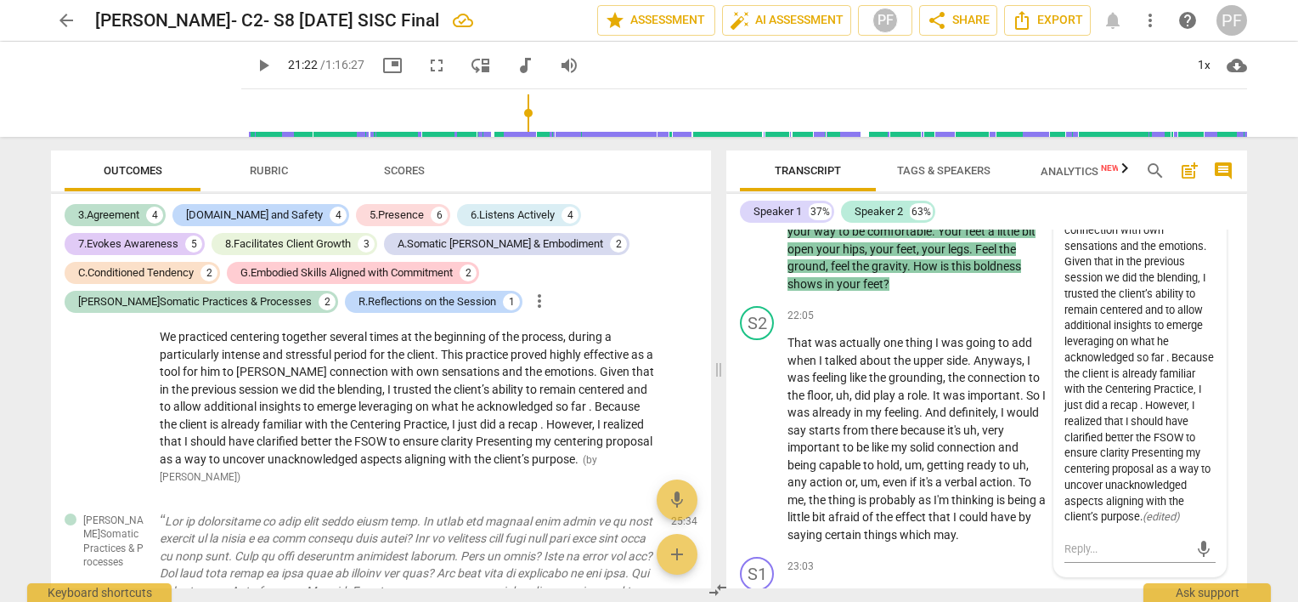
scroll to position [6624, 0]
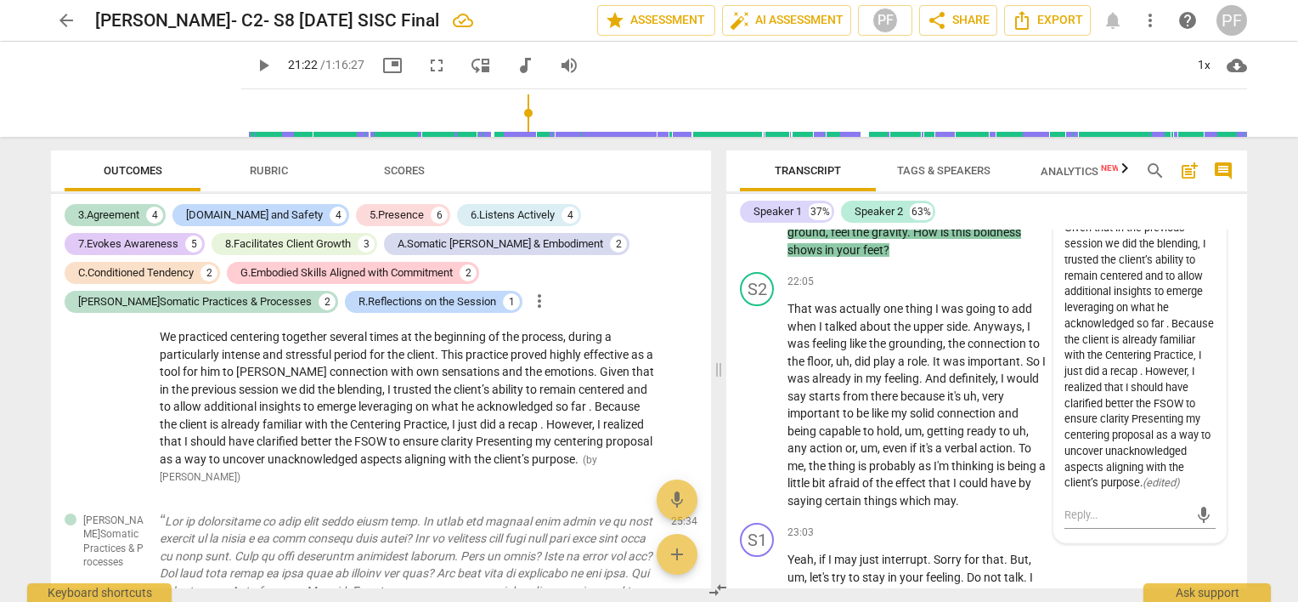
click at [1065, 445] on div "We practiced centering together several times at the beginning of the process, …" at bounding box center [1140, 276] width 151 height 430
click at [1245, 342] on div "Transcript Tags & Speakers Analytics New search post_add comment Speaker 1 37% …" at bounding box center [990, 369] width 541 height 465
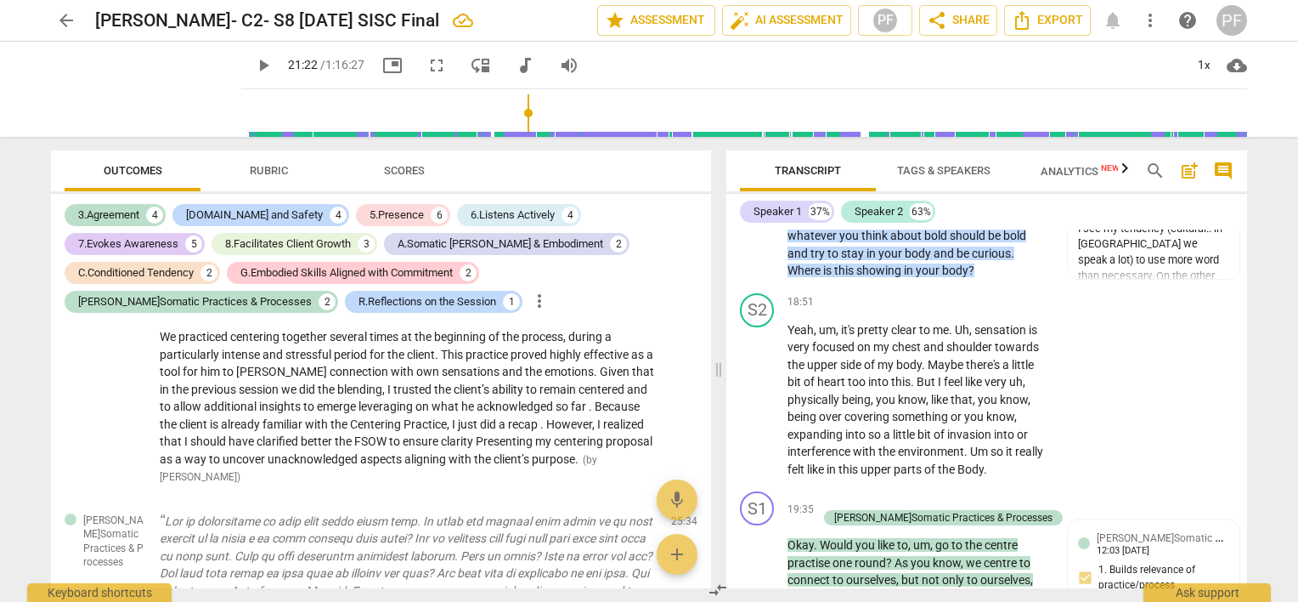
scroll to position [5958, 0]
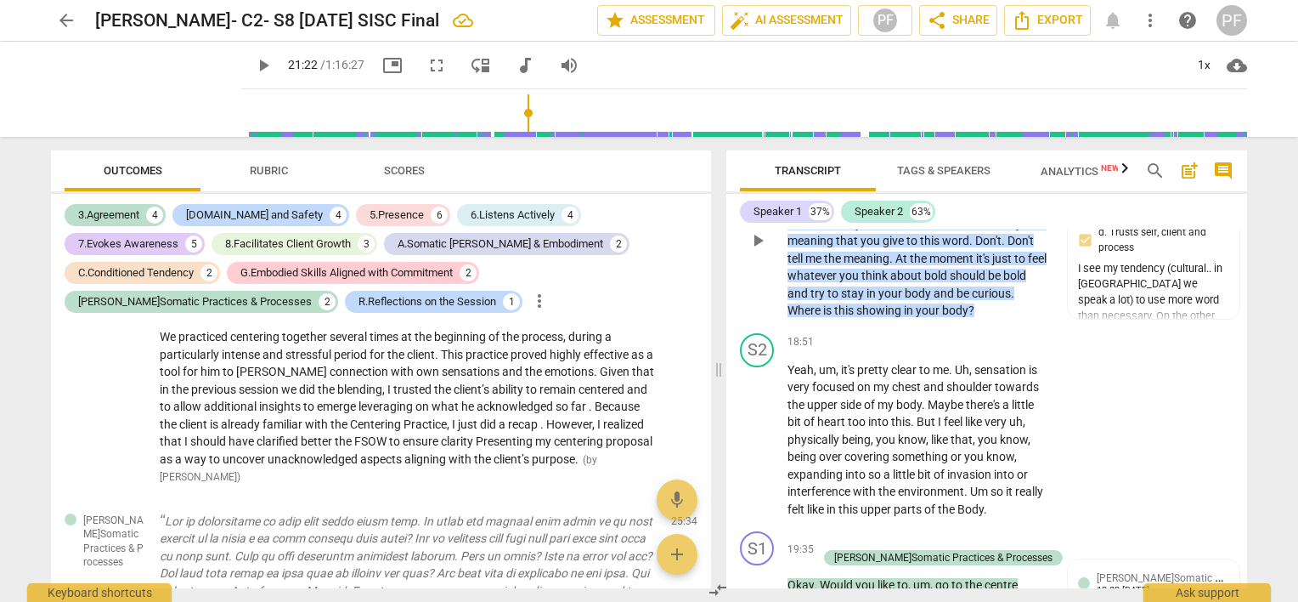
click at [1237, 326] on div "S1 play_arrow pause 17:59 + Add competency [DOMAIN_NAME] and Safety 5.Presence …" at bounding box center [986, 227] width 521 height 200
drag, startPoint x: 1240, startPoint y: 336, endPoint x: 1240, endPoint y: 350, distance: 13.6
click at [1240, 326] on div "S1 play_arrow pause 17:59 + Add competency [DOMAIN_NAME] and Safety 5.Presence …" at bounding box center [986, 227] width 521 height 200
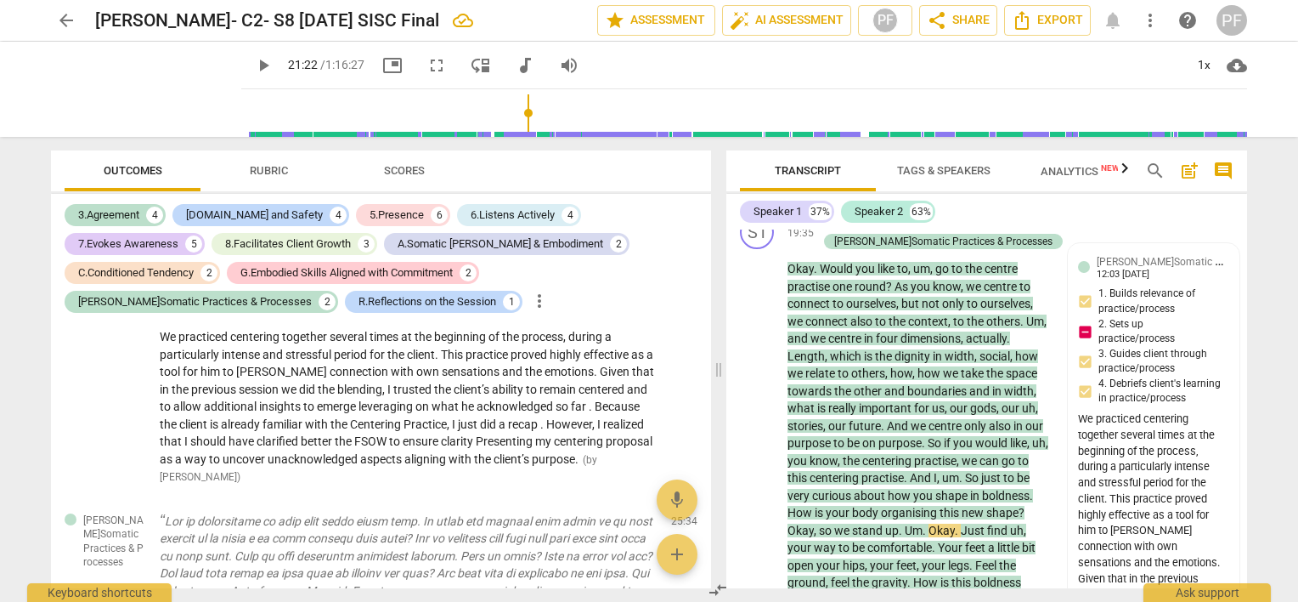
scroll to position [6314, 0]
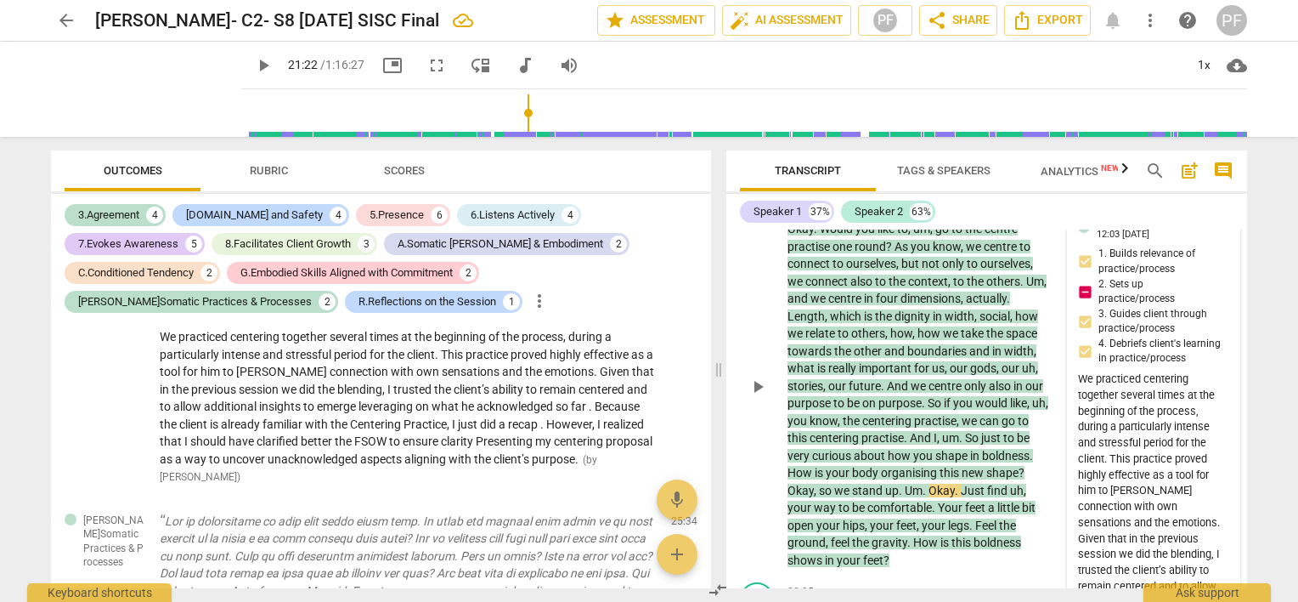
click at [1218, 229] on span "[PERSON_NAME]Somatic Practices & Processes" at bounding box center [1206, 220] width 218 height 16
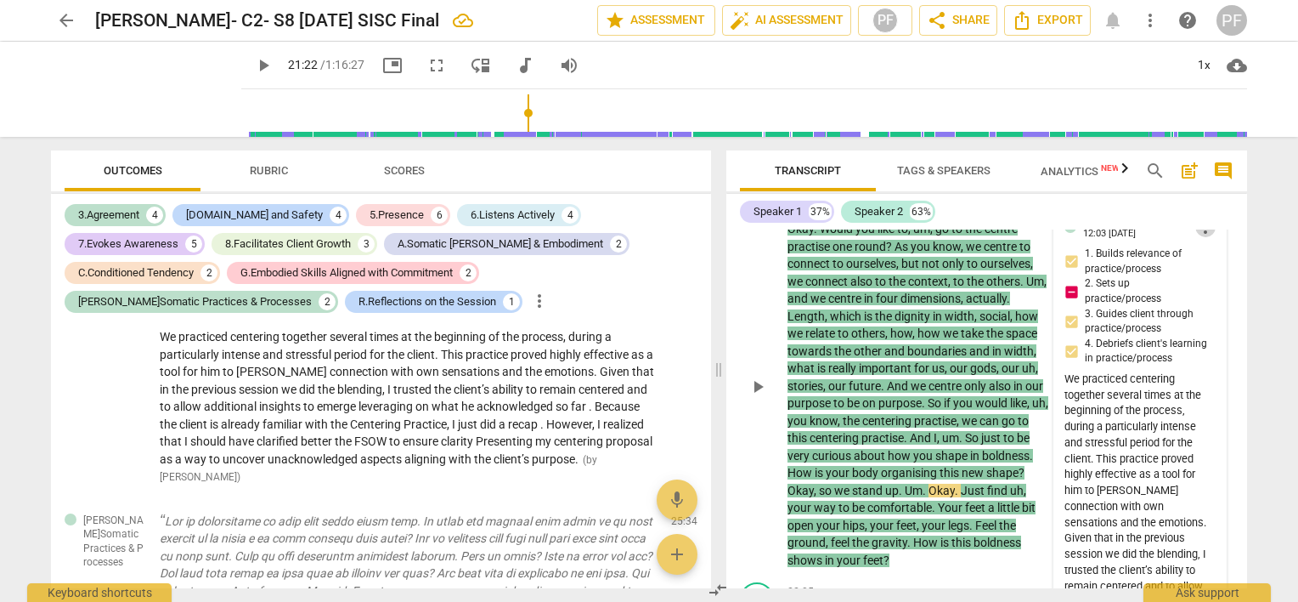
click at [1202, 237] on span "more_vert" at bounding box center [1205, 227] width 20 height 20
click at [1208, 258] on li "Edit" at bounding box center [1219, 253] width 59 height 32
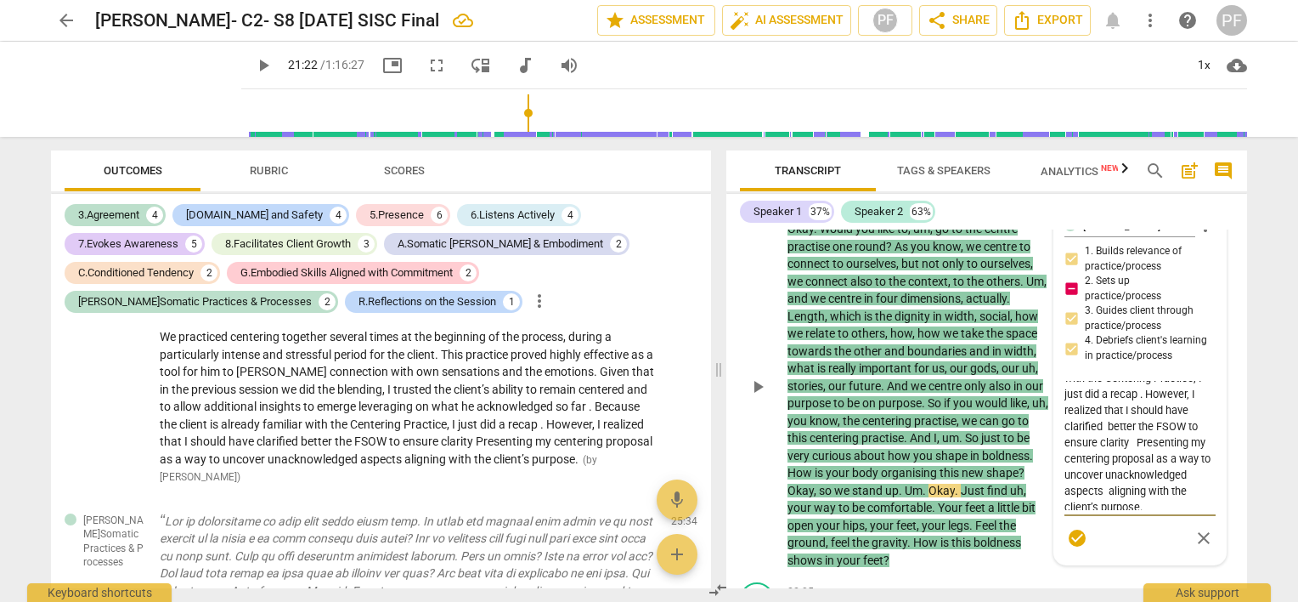
scroll to position [306, 0]
click at [1068, 460] on textarea "We practiced centering together several times at the beginning of the process, …" at bounding box center [1140, 445] width 151 height 129
drag, startPoint x: 1099, startPoint y: 466, endPoint x: 1060, endPoint y: 467, distance: 39.1
click at [1065, 467] on textarea "We practiced centering together several times at the beginning of the process, …" at bounding box center [1140, 445] width 151 height 129
paste textarea "expl"
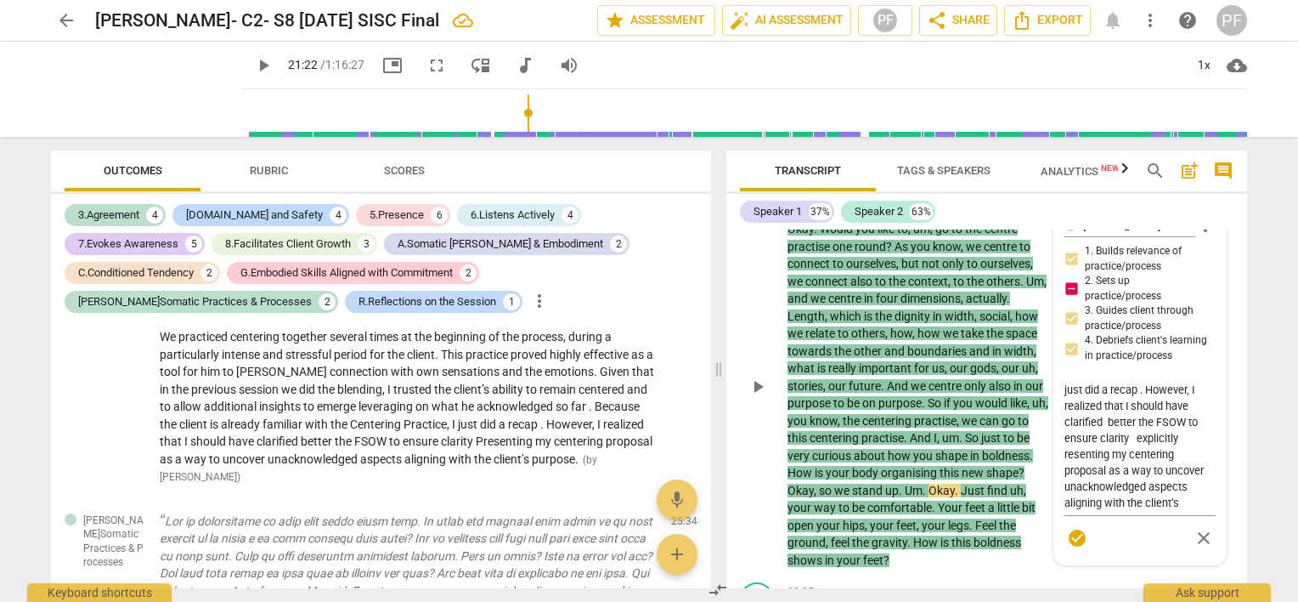
click at [1236, 515] on div "S1 play_arrow pause 19:35 + Add competency J.Somatic Practices & Processes keyb…" at bounding box center [986, 371] width 521 height 407
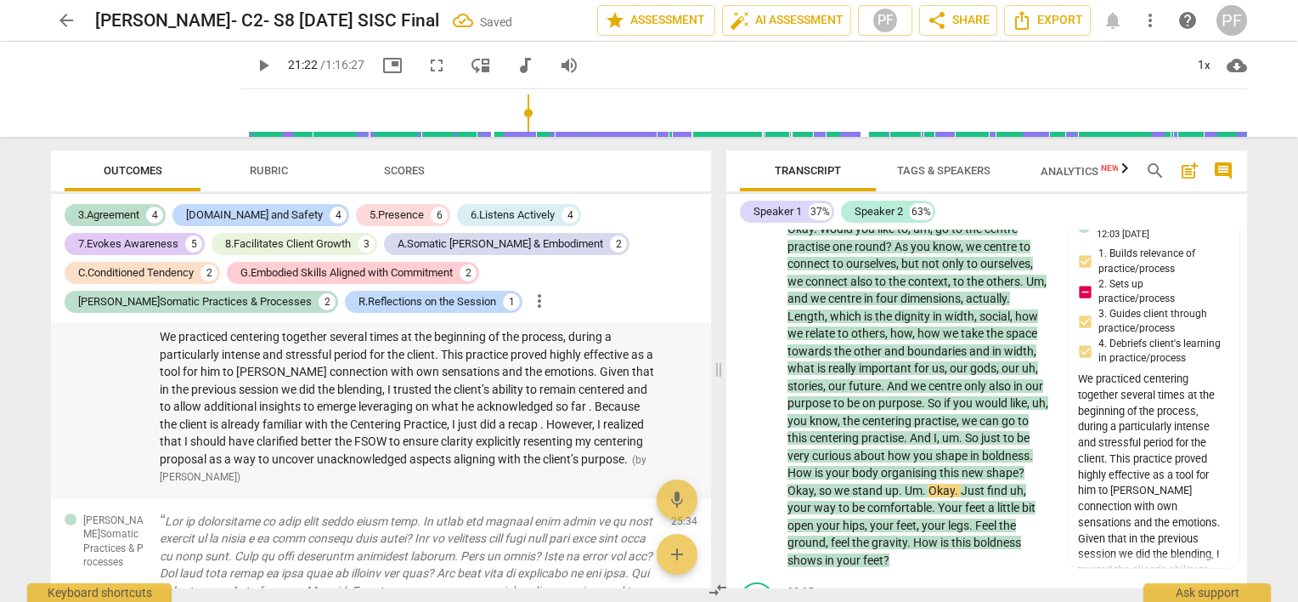
click at [590, 463] on div "1. Builds relevance of practice/process 2. Sets up practice/process 3. Guides c…" at bounding box center [409, 363] width 498 height 244
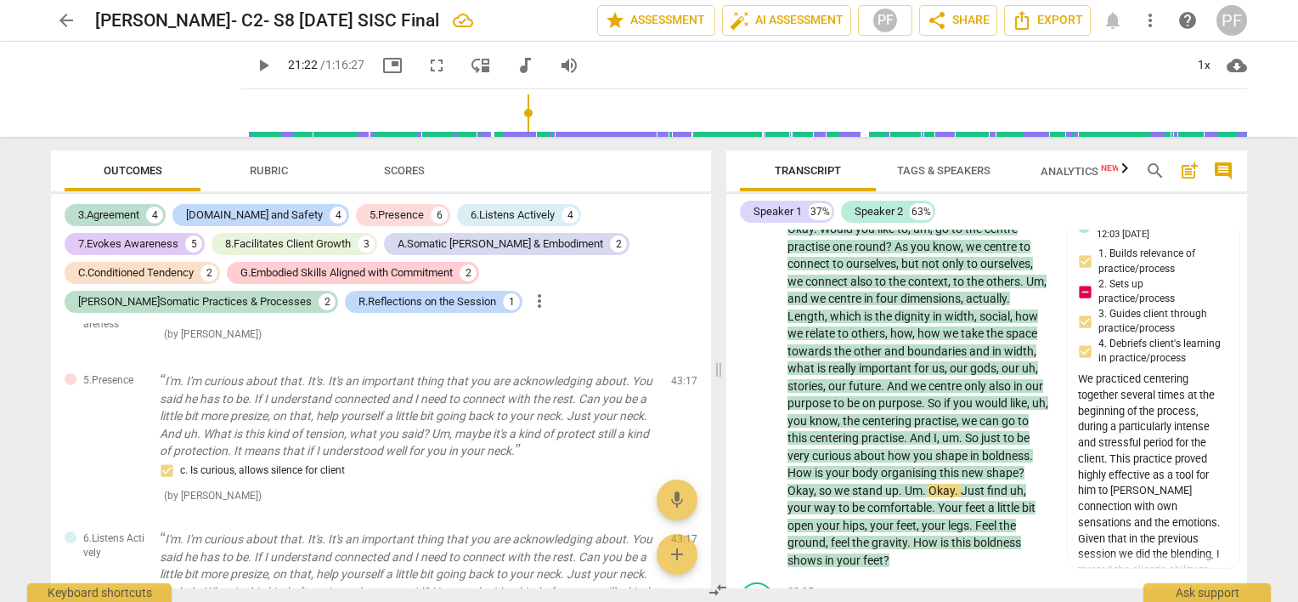
scroll to position [2983, 0]
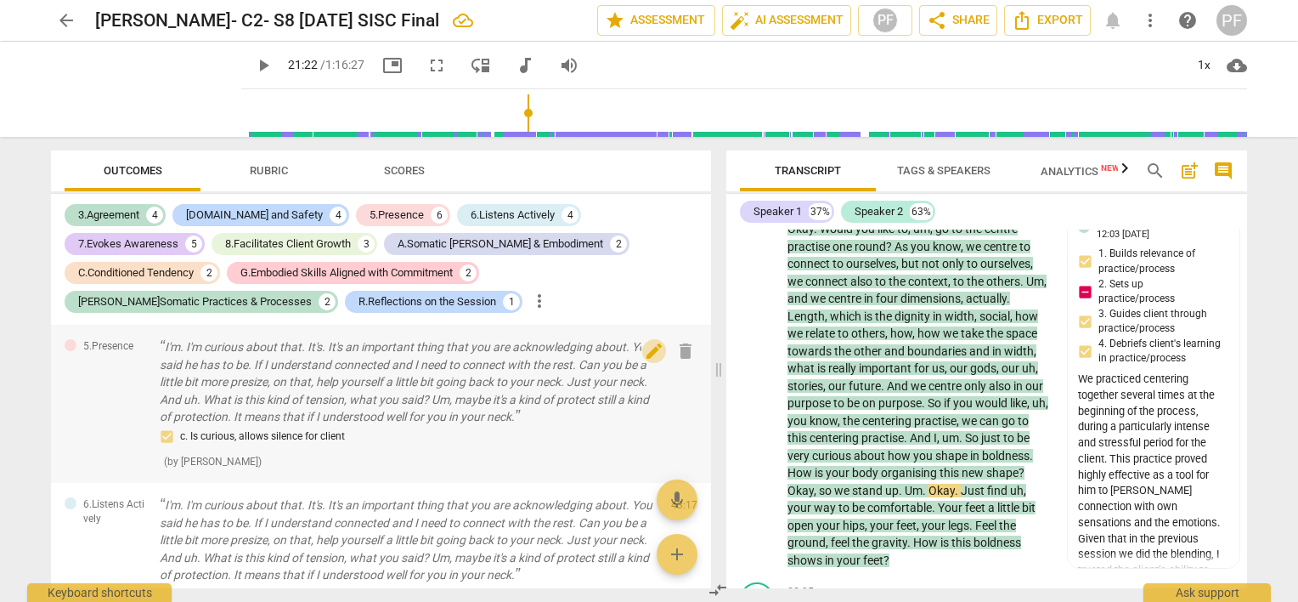
click at [649, 361] on span "edit" at bounding box center [654, 351] width 20 height 20
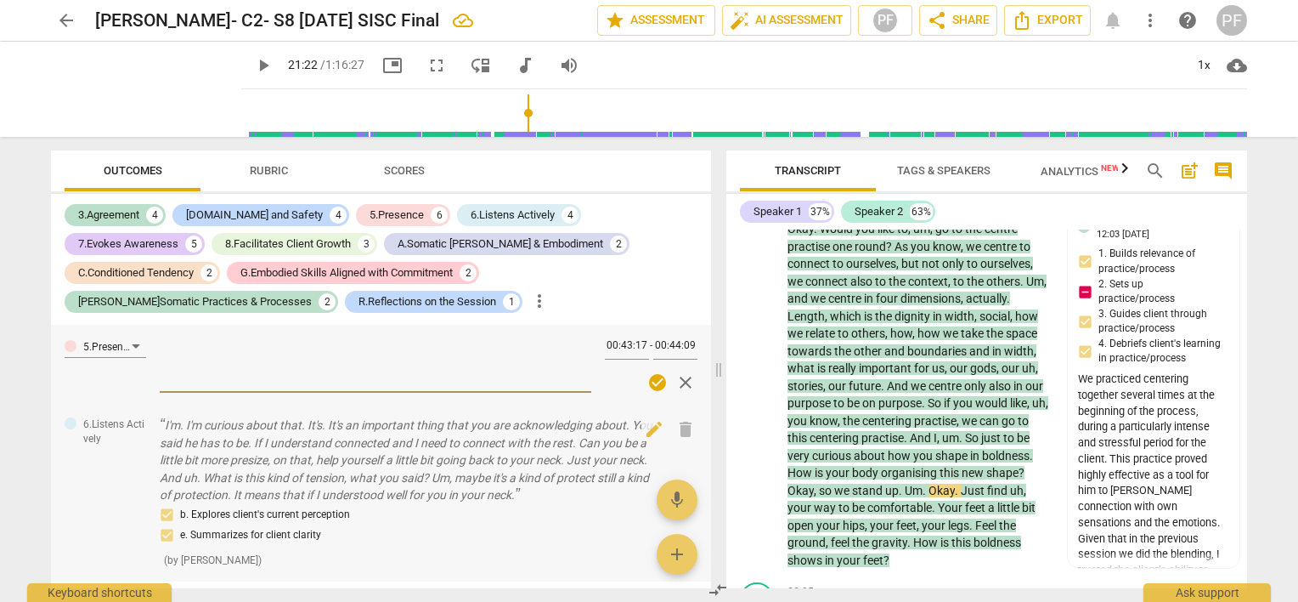
click at [198, 449] on p "I'm. I'm curious about that. It's. It's an important thing that you are acknowl…" at bounding box center [409, 460] width 498 height 88
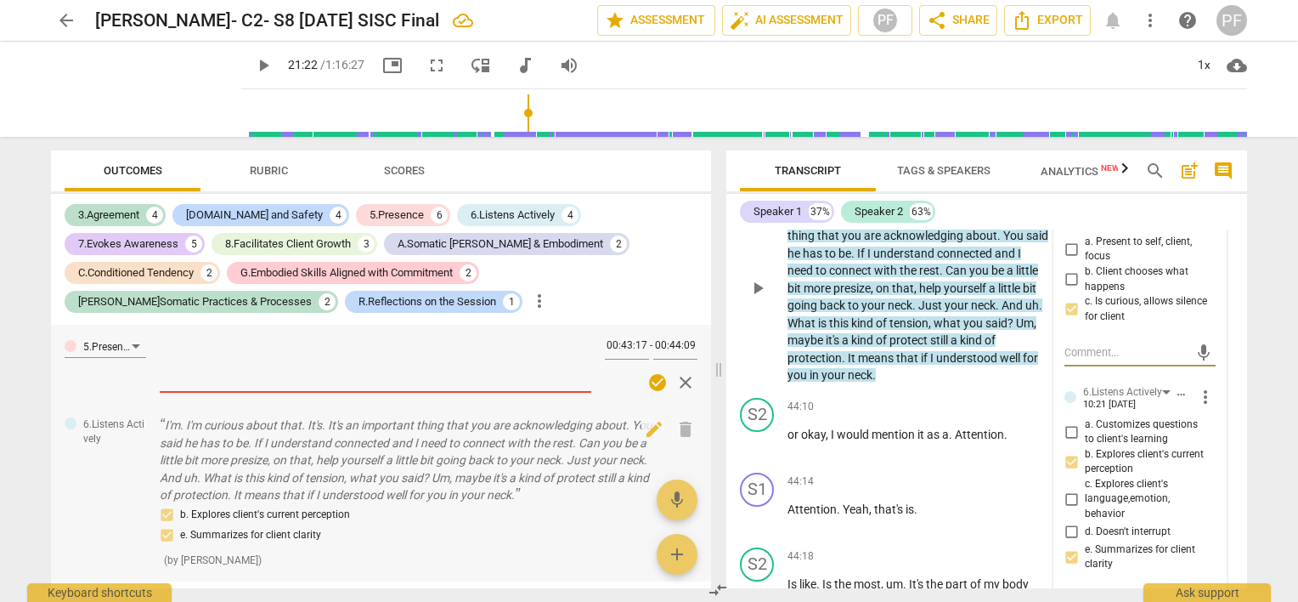
click at [198, 450] on p "I'm. I'm curious about that. It's. It's an important thing that you are acknowl…" at bounding box center [409, 460] width 498 height 88
click at [803, 260] on span "he" at bounding box center [795, 253] width 15 height 14
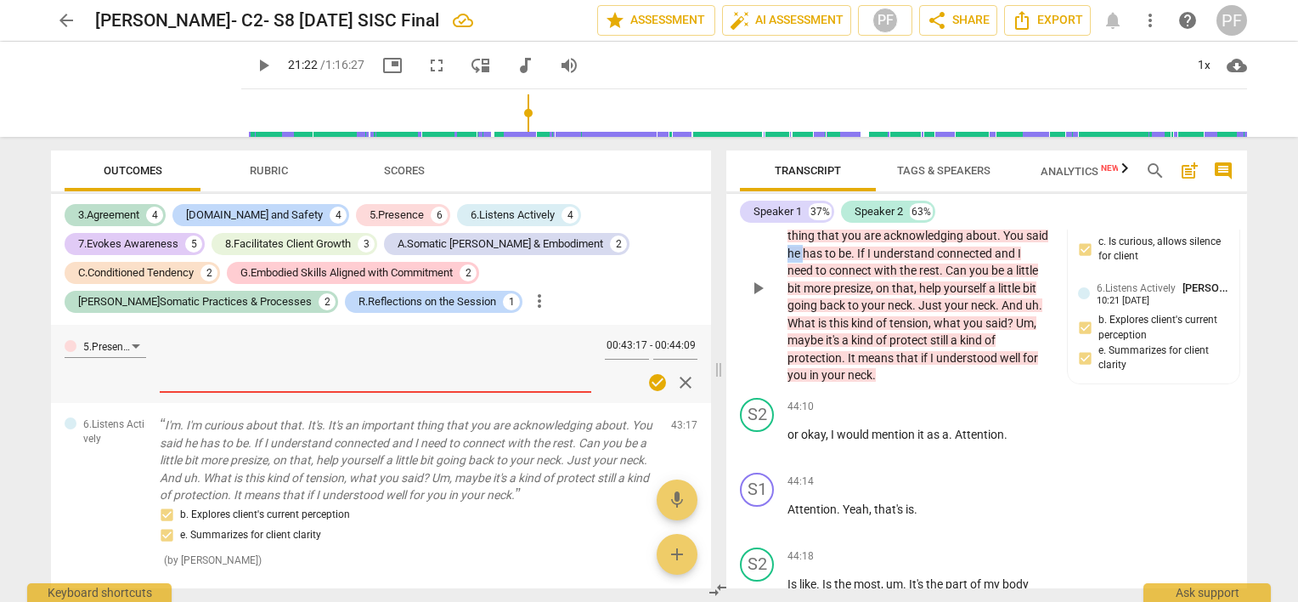
drag, startPoint x: 827, startPoint y: 308, endPoint x: 814, endPoint y: 310, distance: 12.9
click at [814, 310] on p "I'm . I'm curious about that . It's . It's an important thing that you are ackn…" at bounding box center [919, 297] width 262 height 174
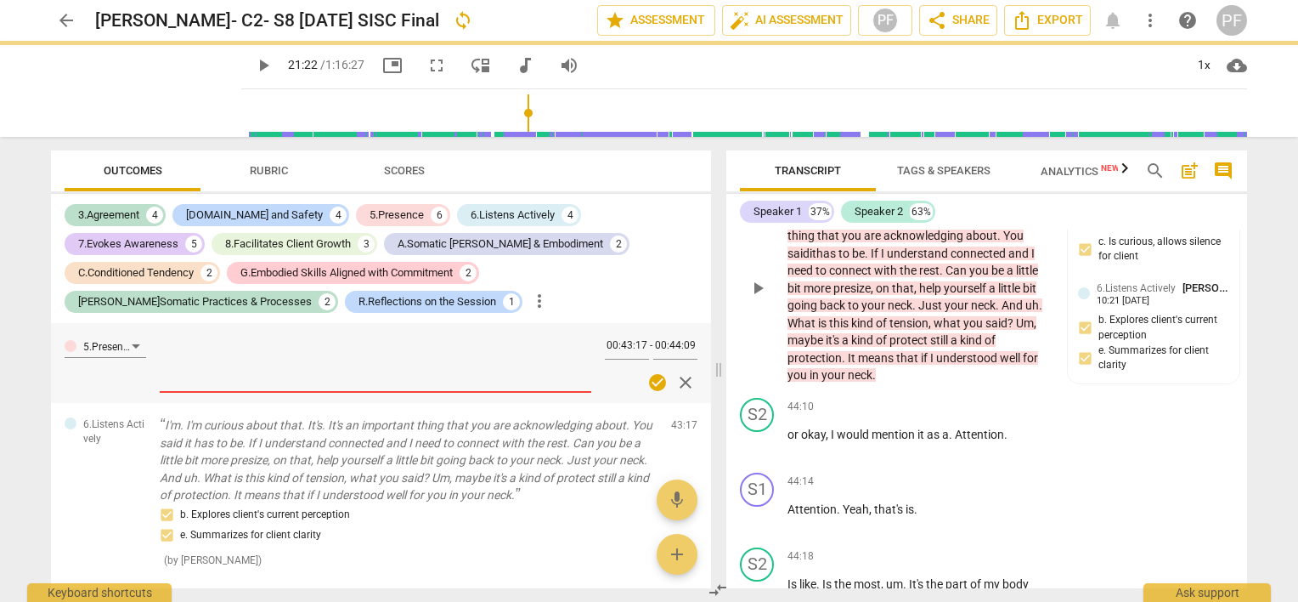
click at [598, 325] on div "7.Evokes Awareness What is this fatigue like in your neck? ( by [PERSON_NAME] )…" at bounding box center [381, 290] width 660 height 71
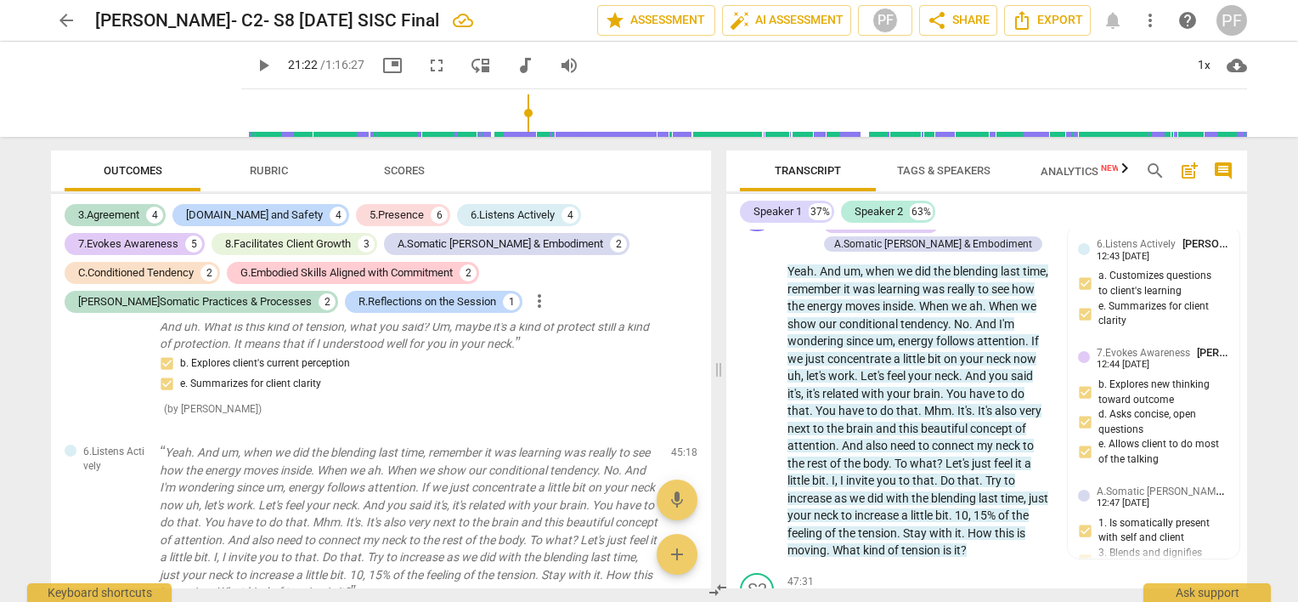
scroll to position [11600, 0]
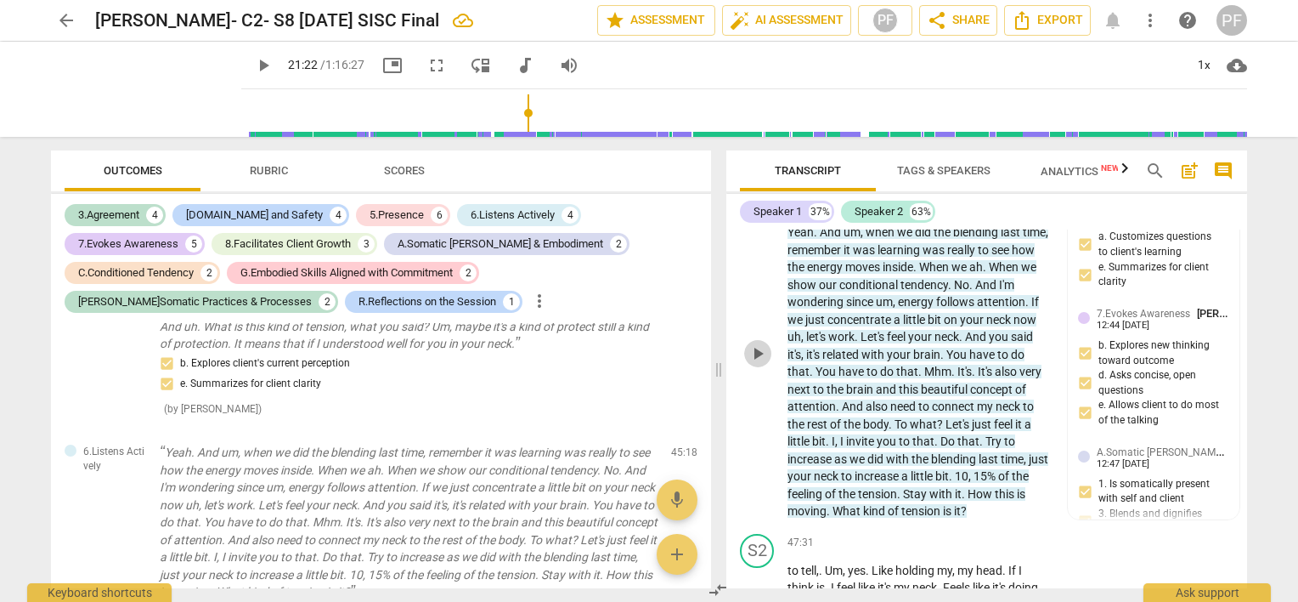
click at [754, 364] on span "play_arrow" at bounding box center [758, 353] width 20 height 20
click at [758, 364] on span "pause" at bounding box center [758, 353] width 20 height 20
click at [479, 462] on p "Yeah. And um, when we did the blending last time, remember it was learning was …" at bounding box center [409, 522] width 498 height 157
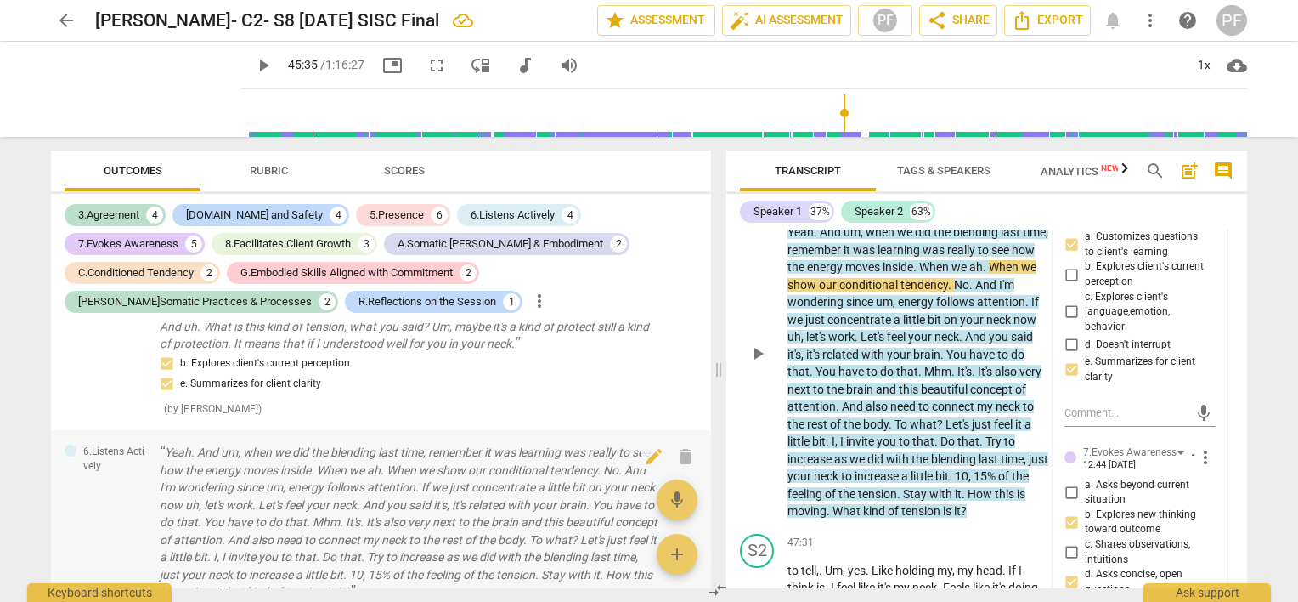
click at [534, 462] on p "Yeah. And um, when we did the blending last time, remember it was learning was …" at bounding box center [409, 522] width 498 height 157
click at [543, 459] on p "Yeah. And um, when we did the blending last time, remember it was learning was …" at bounding box center [409, 522] width 498 height 157
click at [923, 257] on span "learning" at bounding box center [900, 250] width 45 height 14
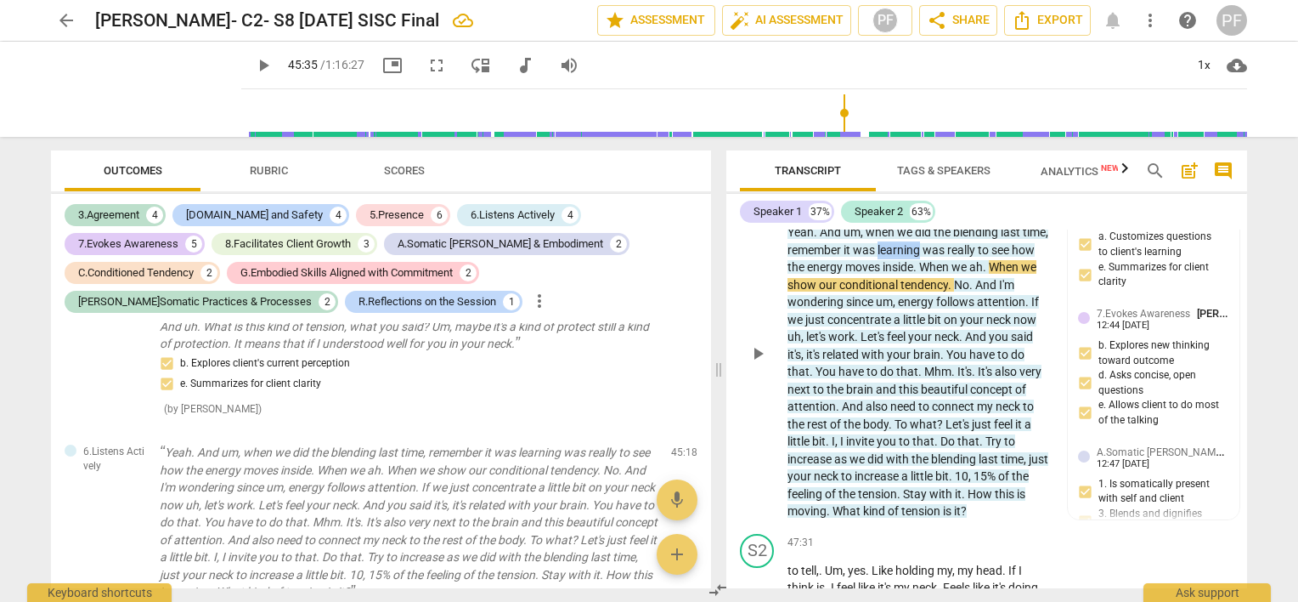
drag, startPoint x: 948, startPoint y: 322, endPoint x: 907, endPoint y: 325, distance: 40.9
click at [907, 257] on span "learning" at bounding box center [900, 250] width 45 height 14
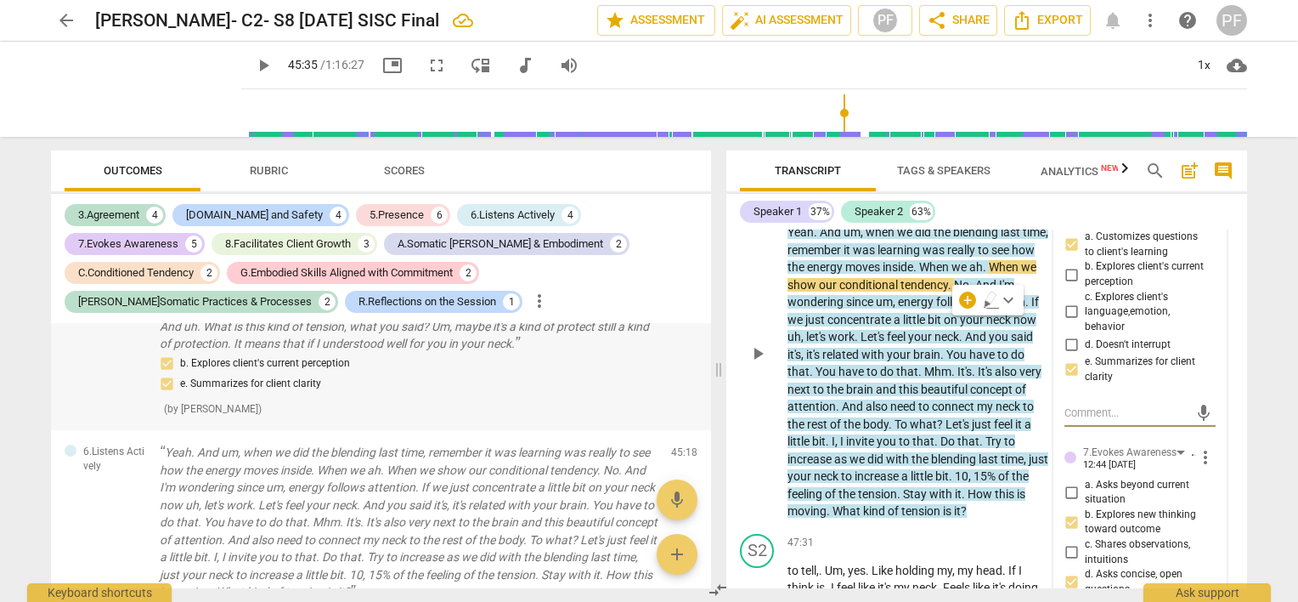
click at [591, 371] on div "b. Explores client's current perception e. Summarizes for client clarity" at bounding box center [409, 373] width 498 height 41
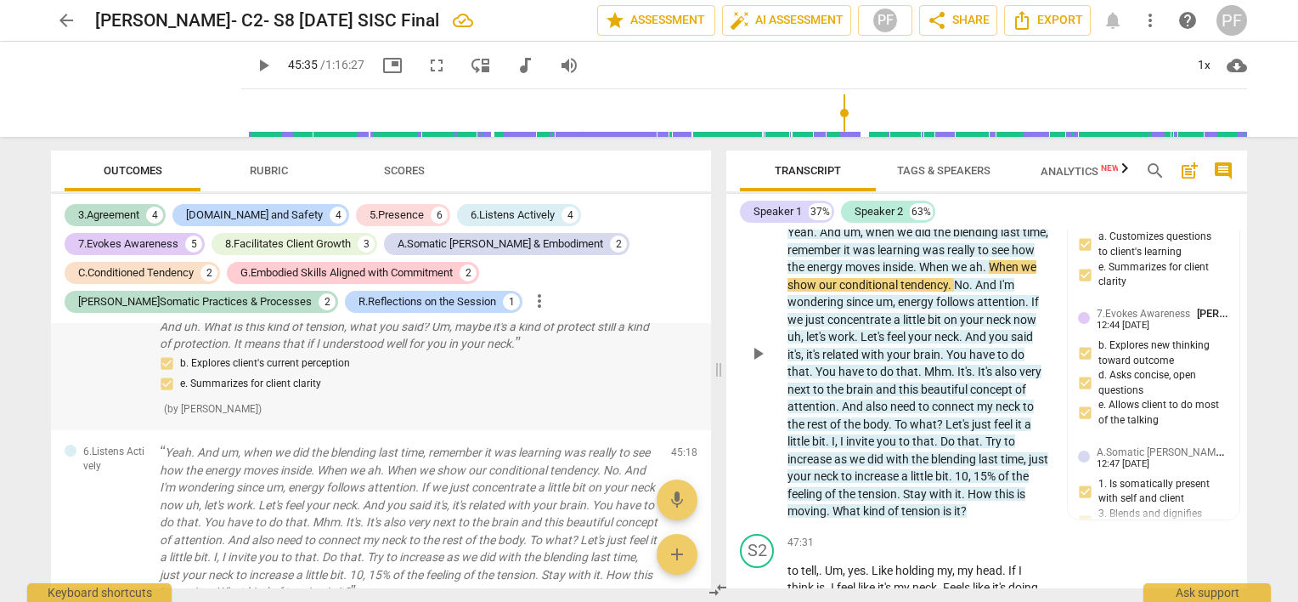
scroll to position [10943, 0]
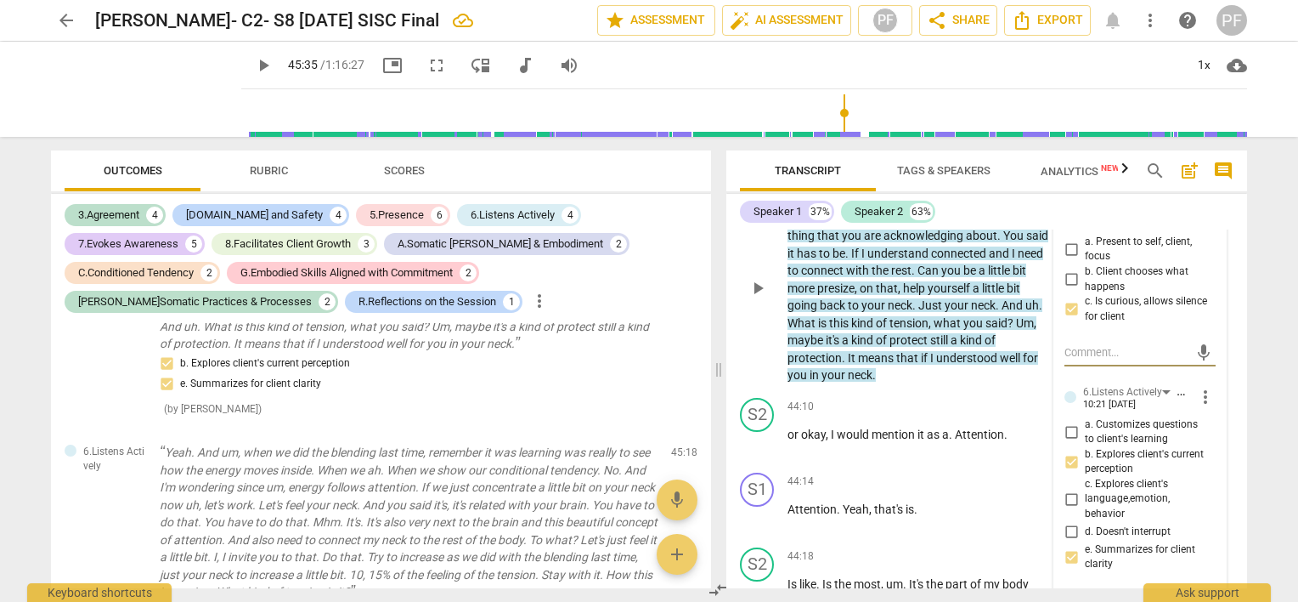
click at [767, 298] on span "play_arrow" at bounding box center [758, 288] width 20 height 20
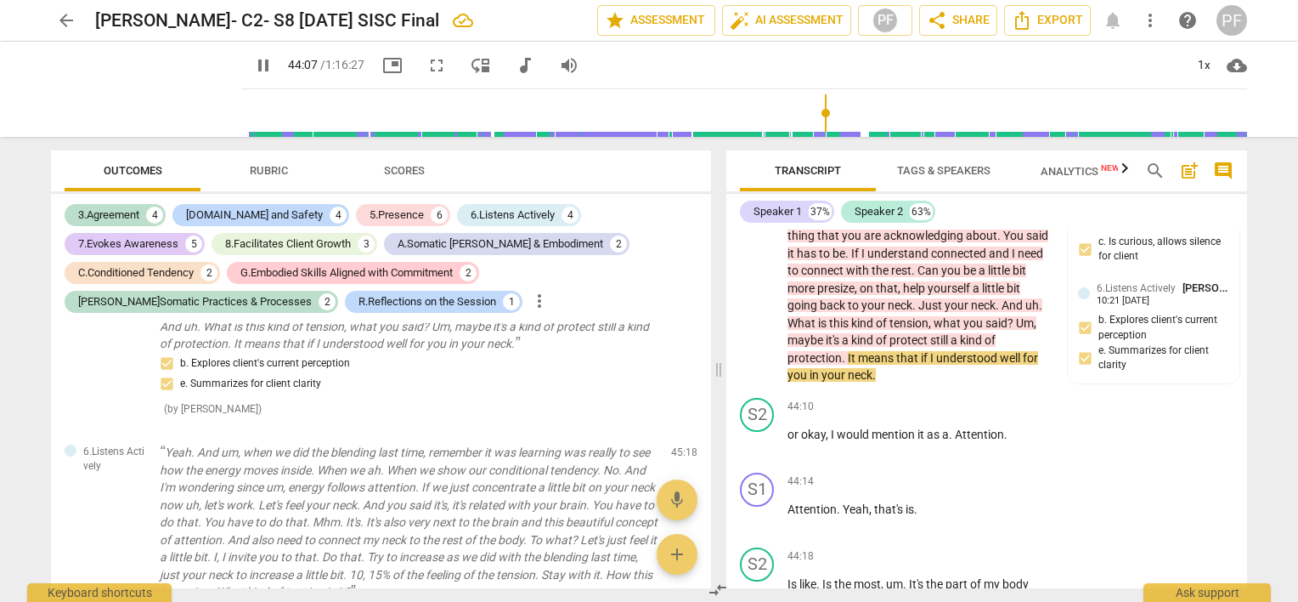
click at [1023, 364] on span "for" at bounding box center [1030, 358] width 15 height 14
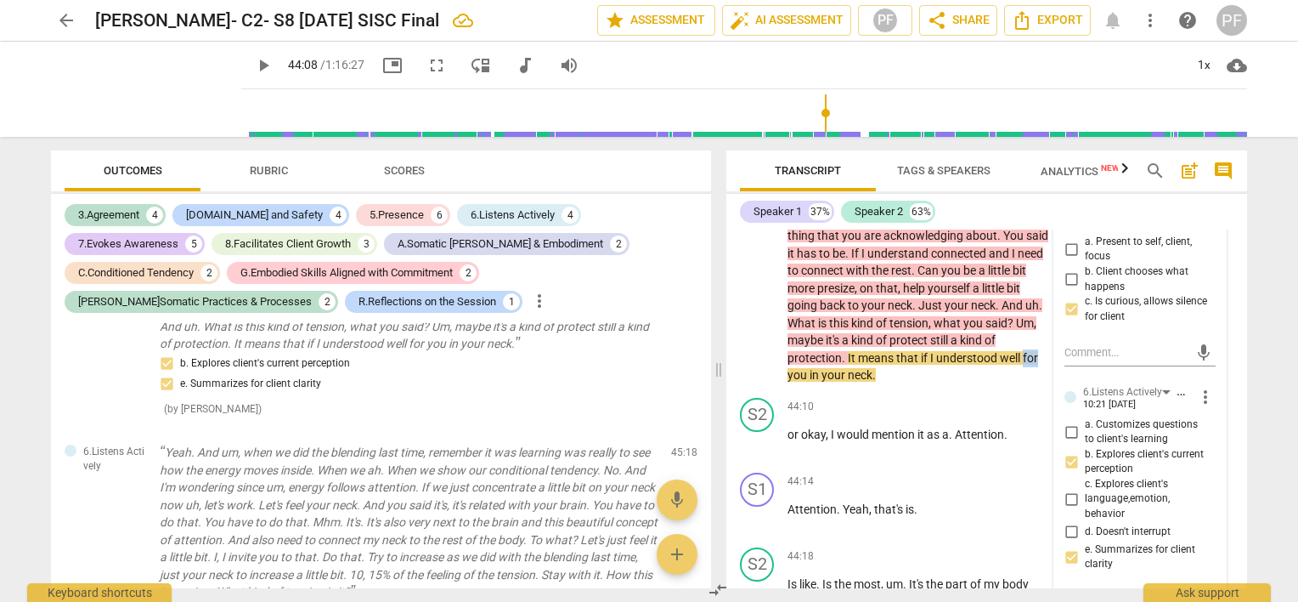
drag, startPoint x: 1023, startPoint y: 414, endPoint x: 1037, endPoint y: 413, distance: 13.6
click at [1037, 364] on span "for" at bounding box center [1030, 358] width 15 height 14
click at [923, 416] on div "44:10 + Add competency keyboard_arrow_right" at bounding box center [924, 407] width 272 height 19
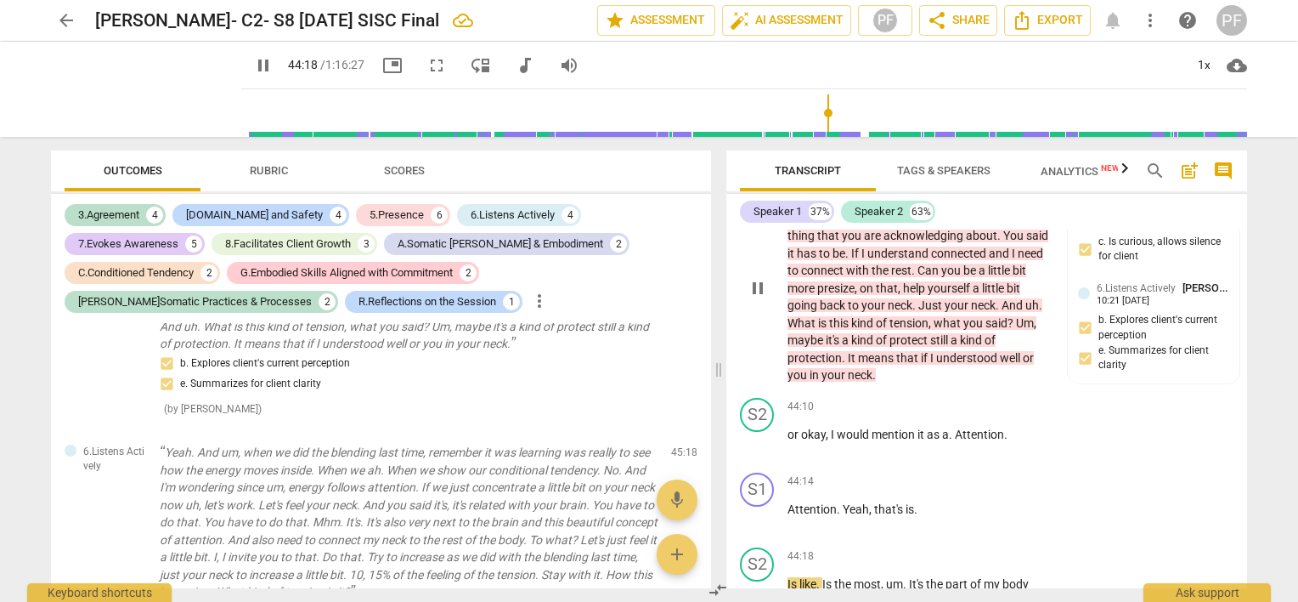
scroll to position [11344, 0]
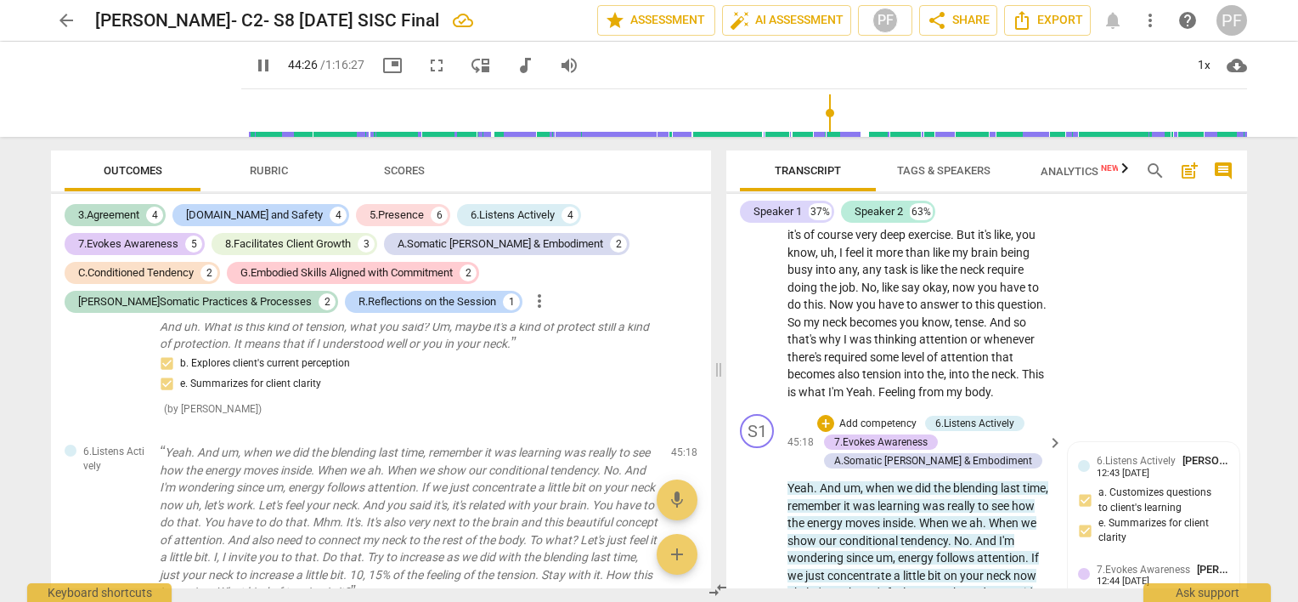
click at [814, 494] on span "." at bounding box center [817, 488] width 6 height 14
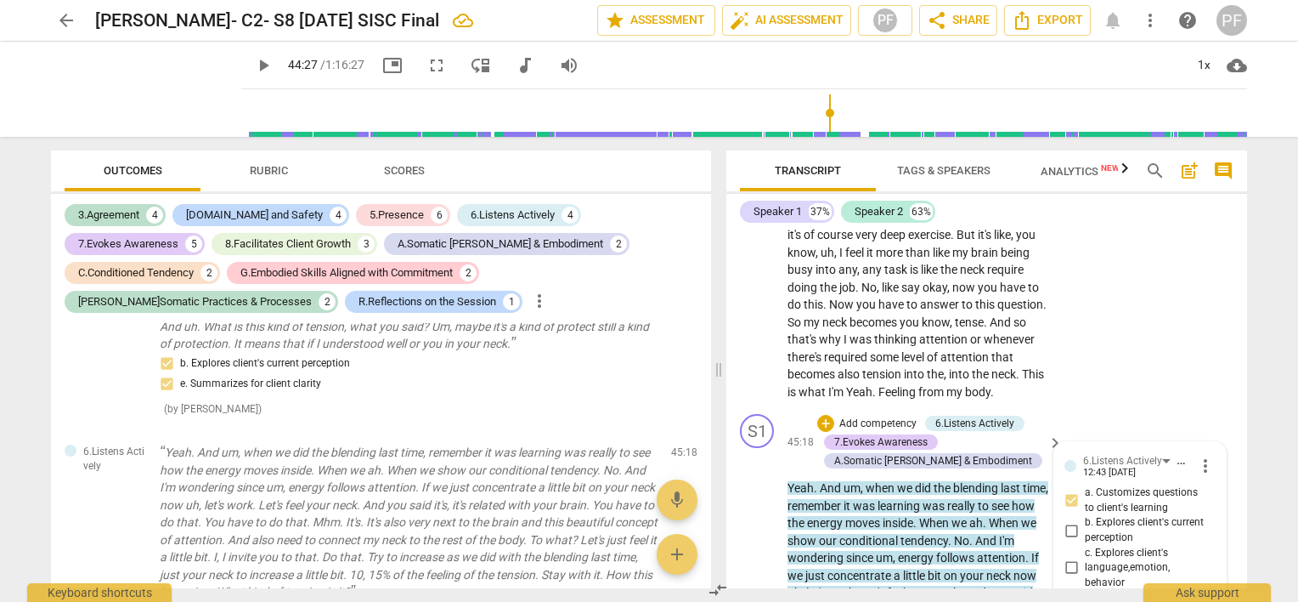
scroll to position [11677, 0]
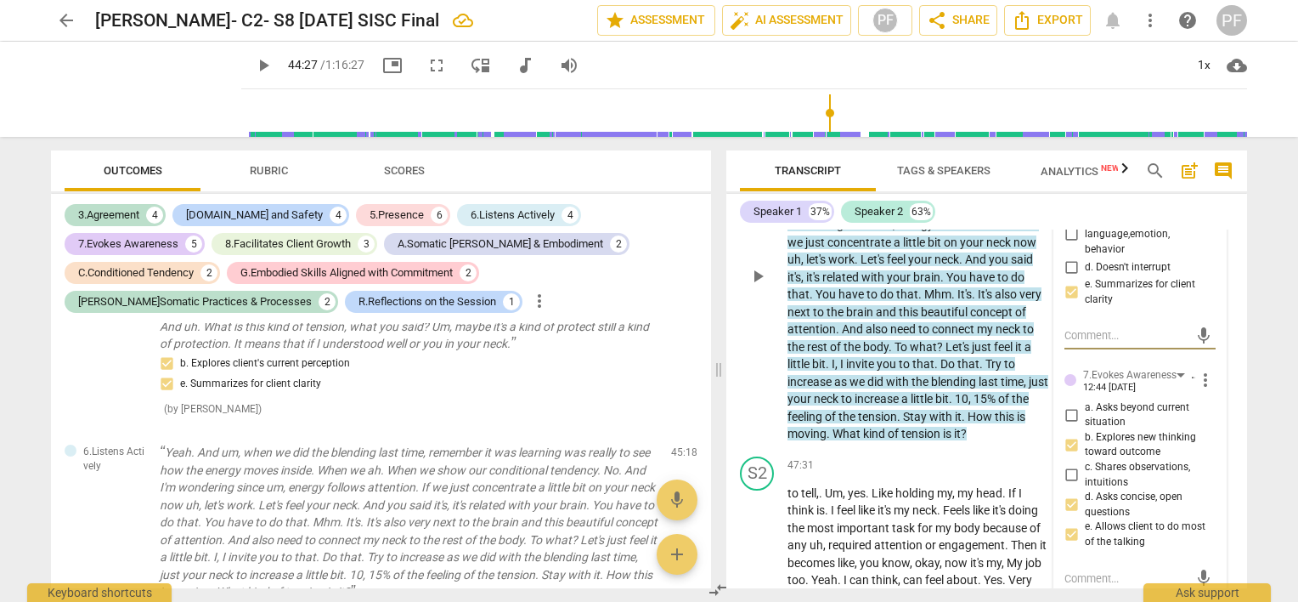
click at [763, 286] on span "play_arrow" at bounding box center [758, 276] width 20 height 20
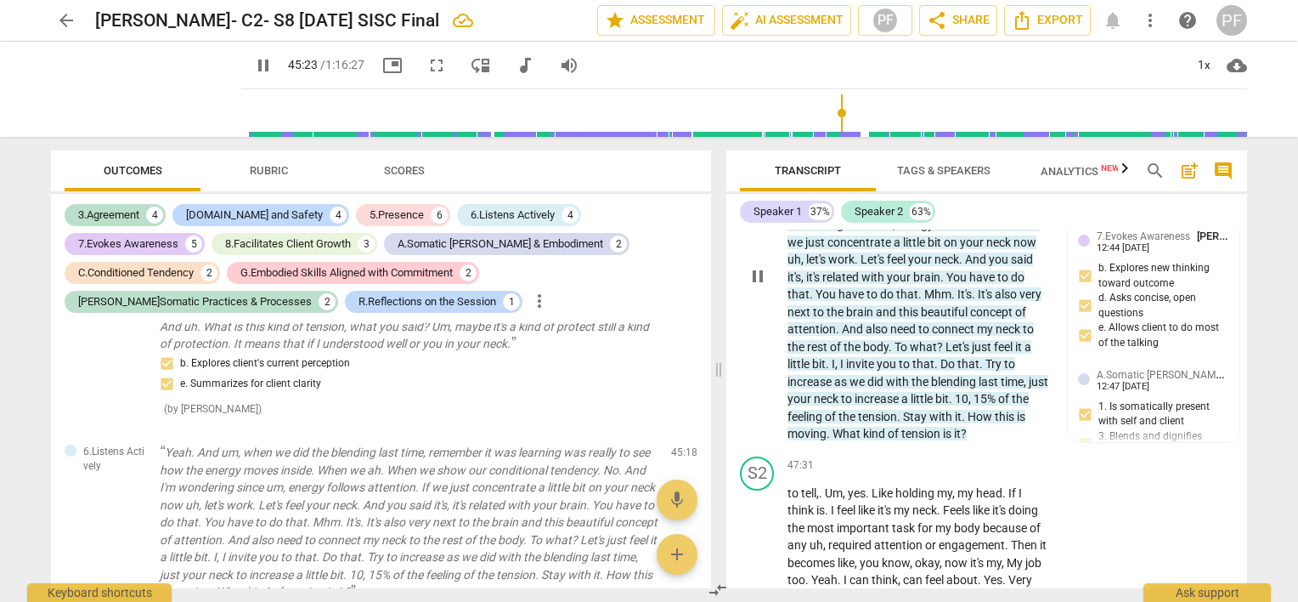
click at [765, 360] on div "play_arrow pause" at bounding box center [765, 276] width 43 height 323
click at [654, 384] on div "6.Listens Actively I'm. I'm curious about that. It's. It's an important thing t…" at bounding box center [381, 340] width 660 height 178
click at [741, 402] on div "S1 play_arrow pause" at bounding box center [764, 262] width 48 height 362
click at [613, 415] on div "b. Explores client's current perception e. Summarizes for client clarity ( by […" at bounding box center [409, 385] width 498 height 64
click at [141, 85] on span "pause" at bounding box center [146, 89] width 44 height 44
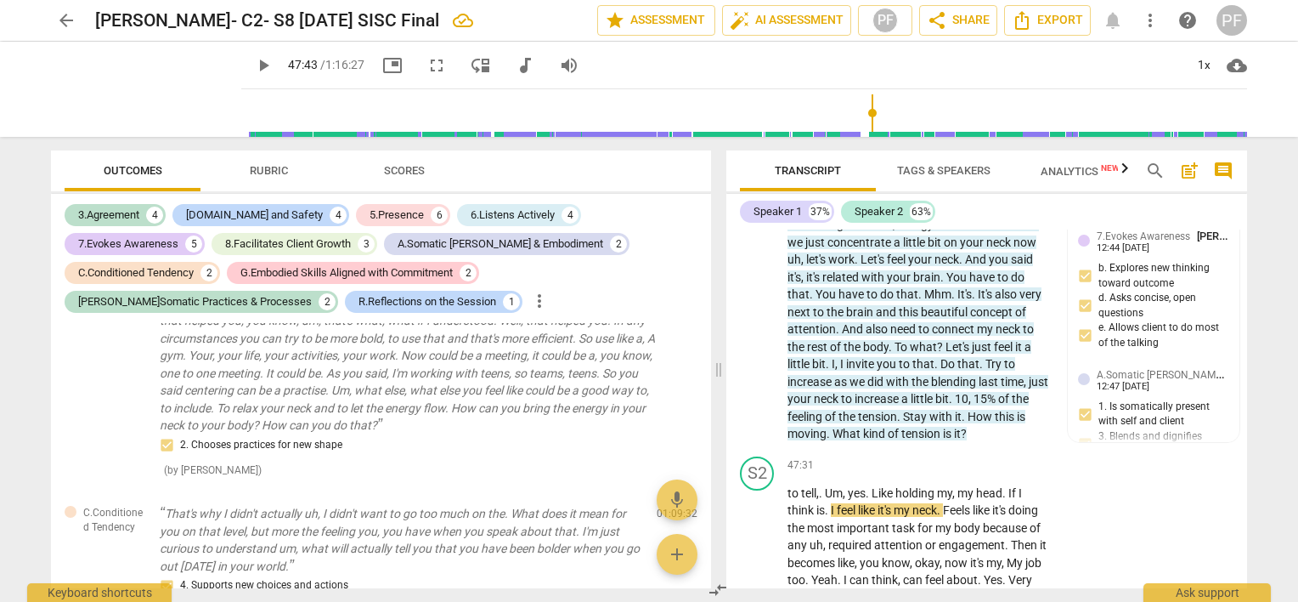
scroll to position [4897, 0]
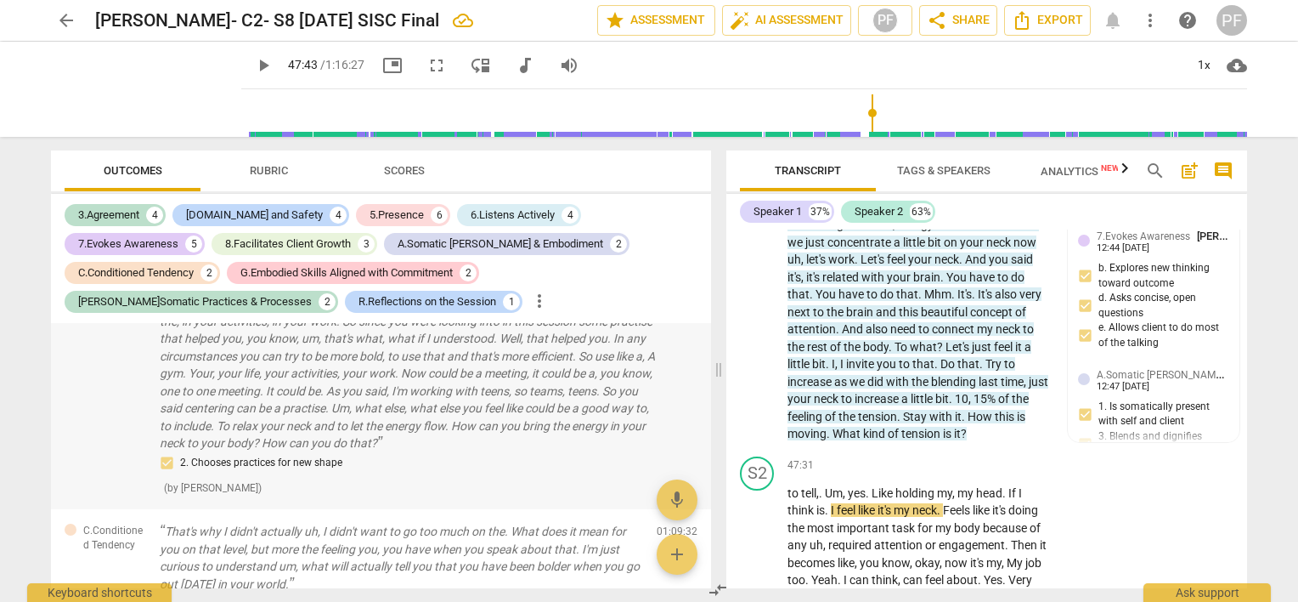
click at [284, 432] on p "I maybe can you know not suggest but I Don't know how you feel like doing. For …" at bounding box center [409, 356] width 498 height 192
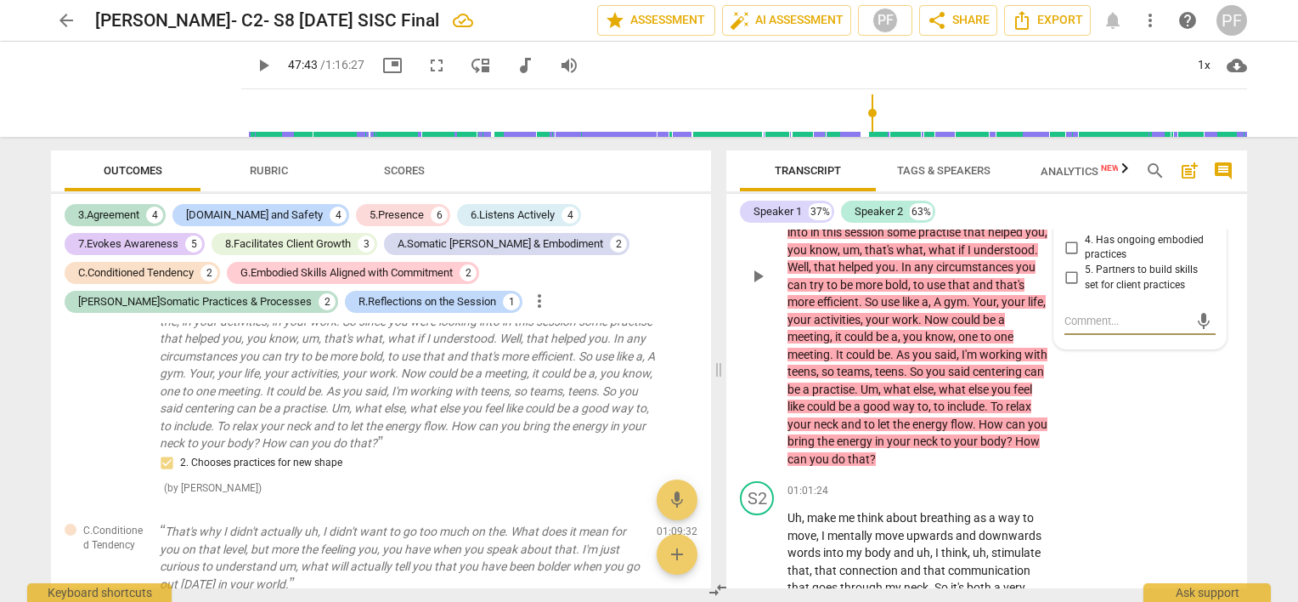
click at [903, 343] on span "," at bounding box center [900, 337] width 5 height 14
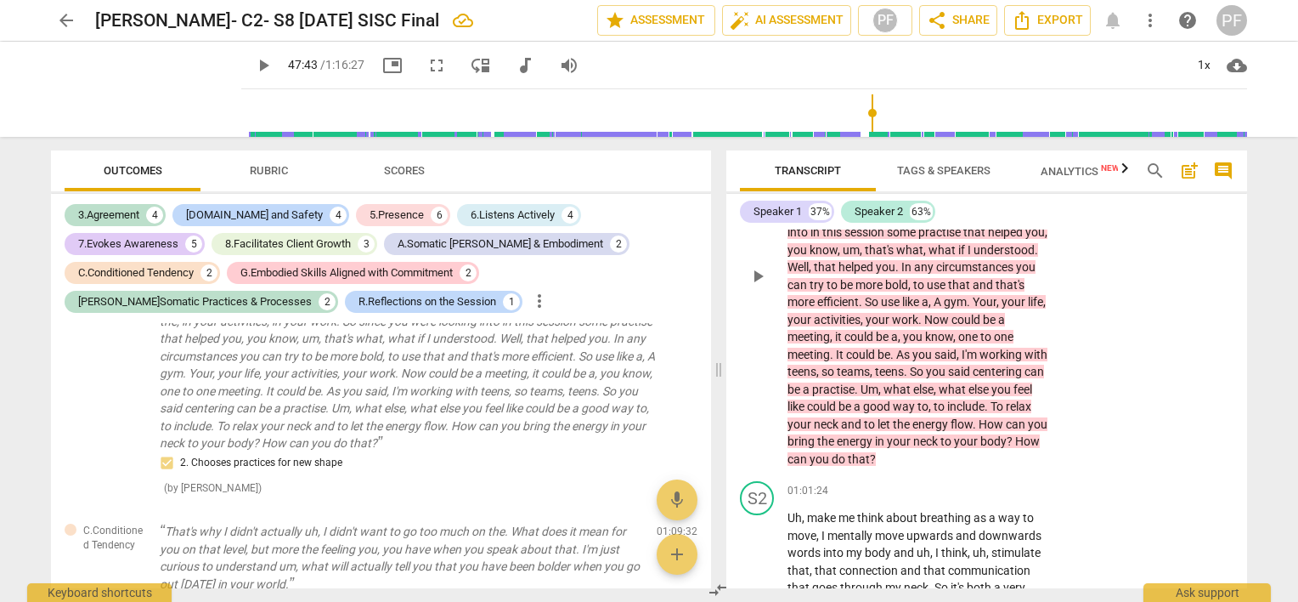
click at [816, 378] on span "teens" at bounding box center [802, 371] width 29 height 14
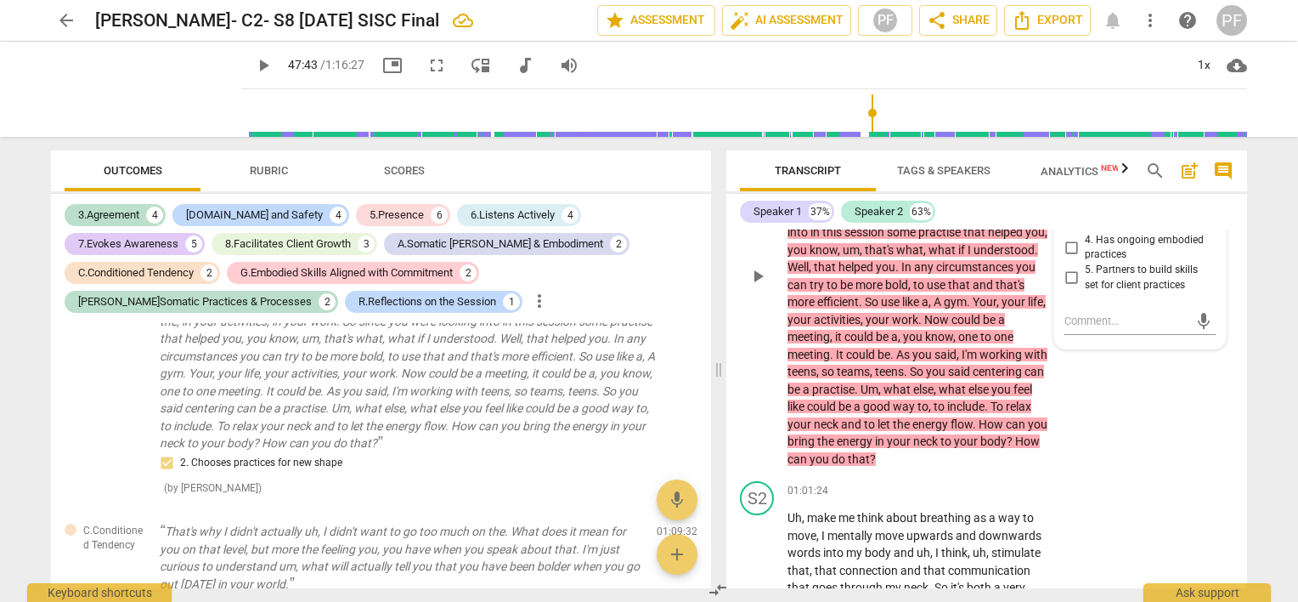
click at [816, 378] on span "teens" at bounding box center [802, 371] width 29 height 14
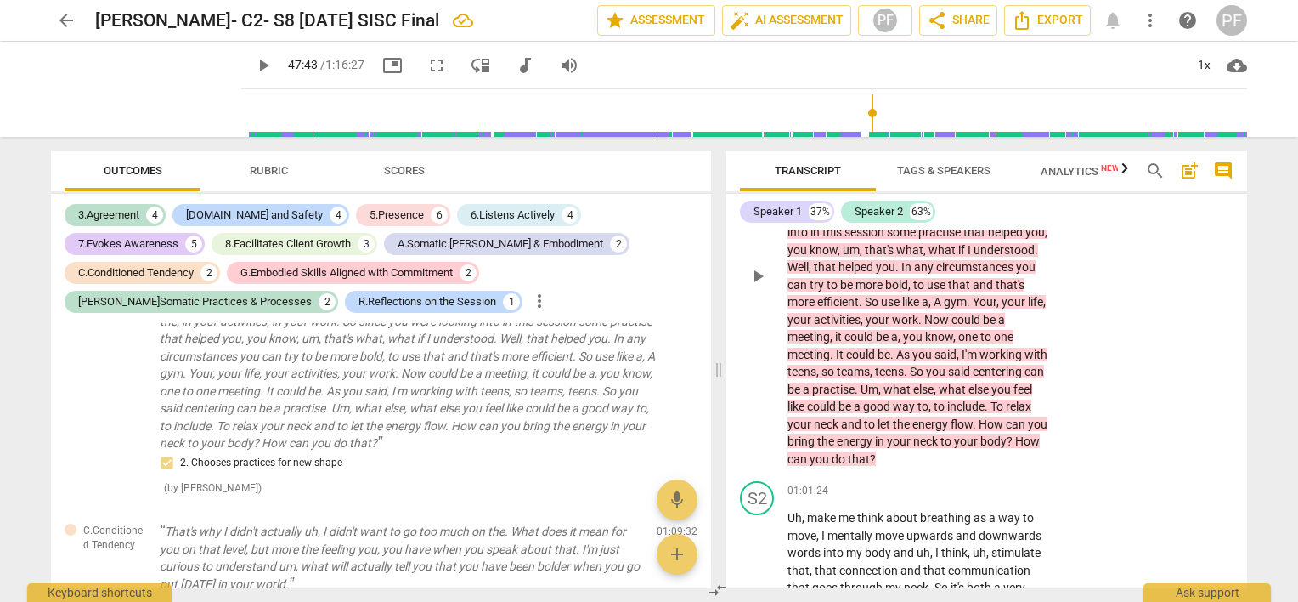
click at [816, 378] on span "teens" at bounding box center [802, 371] width 29 height 14
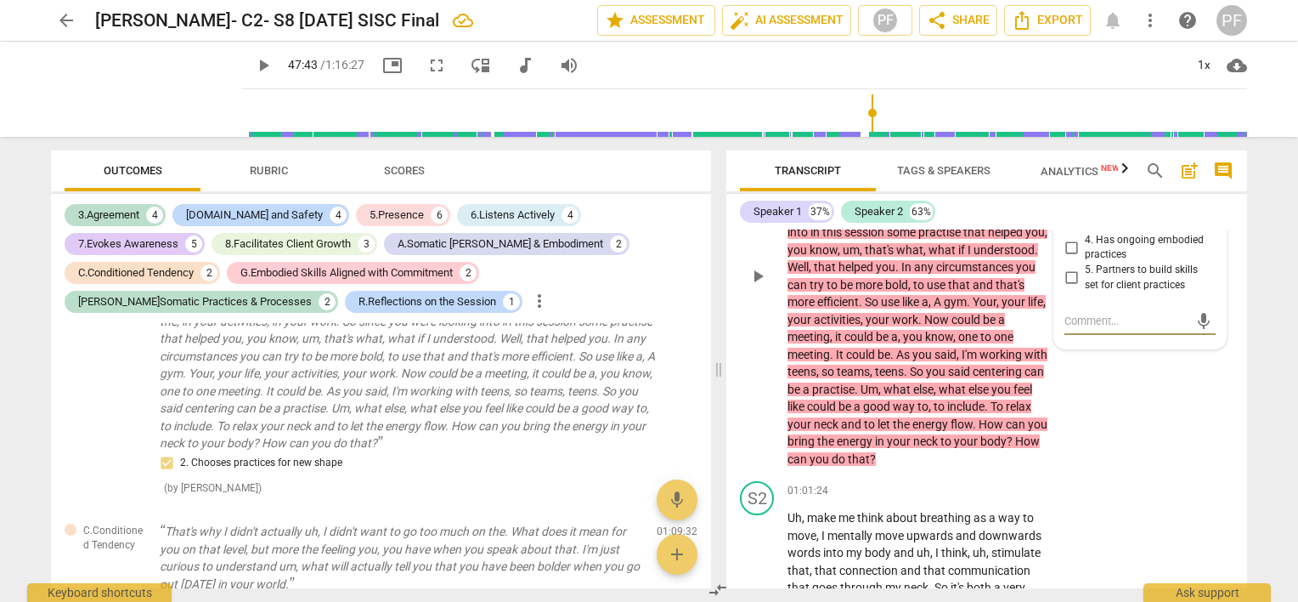
click at [816, 378] on span "teens" at bounding box center [802, 371] width 29 height 14
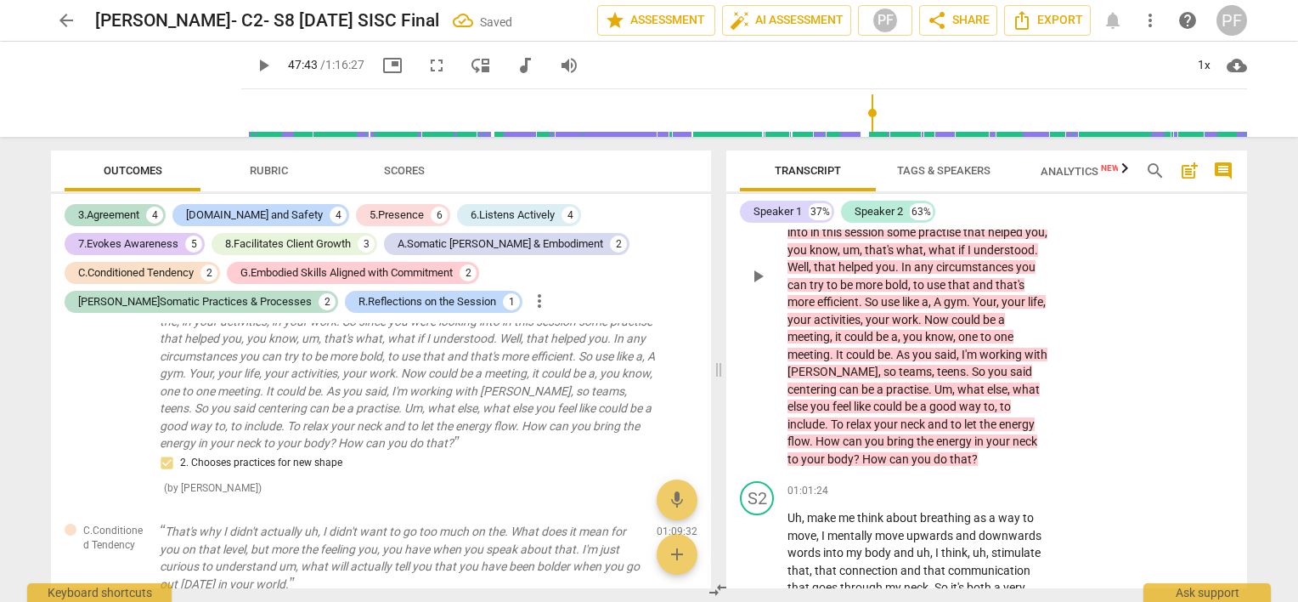
click at [966, 378] on span "teens" at bounding box center [951, 371] width 29 height 14
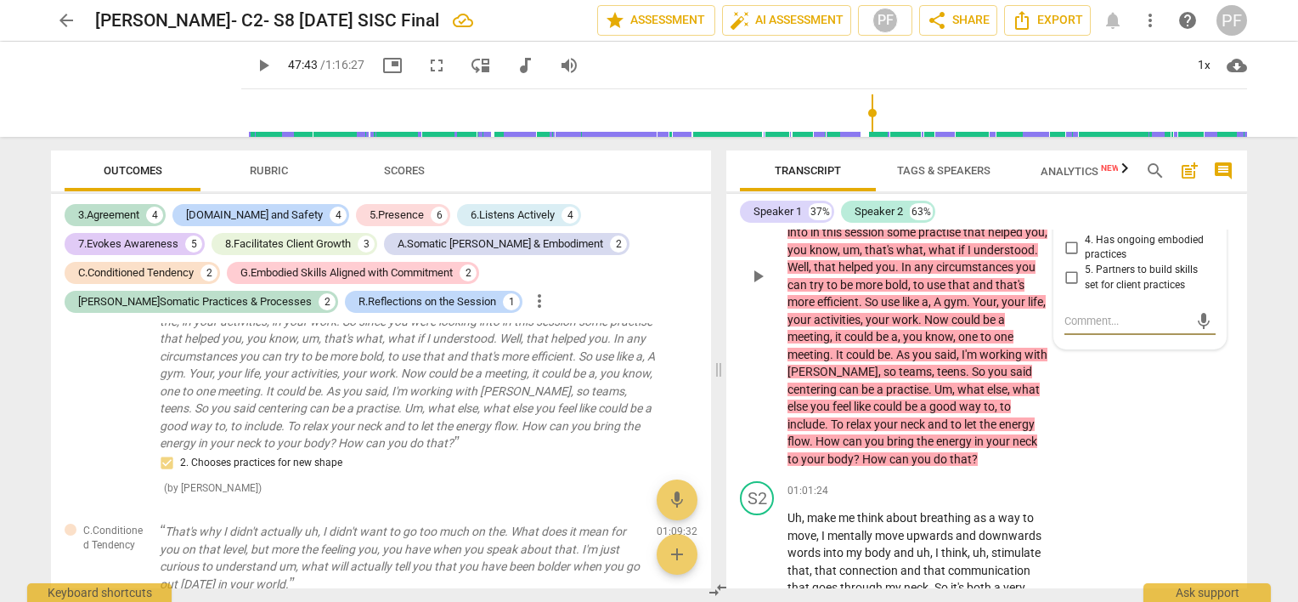
click at [972, 378] on span "." at bounding box center [969, 371] width 6 height 14
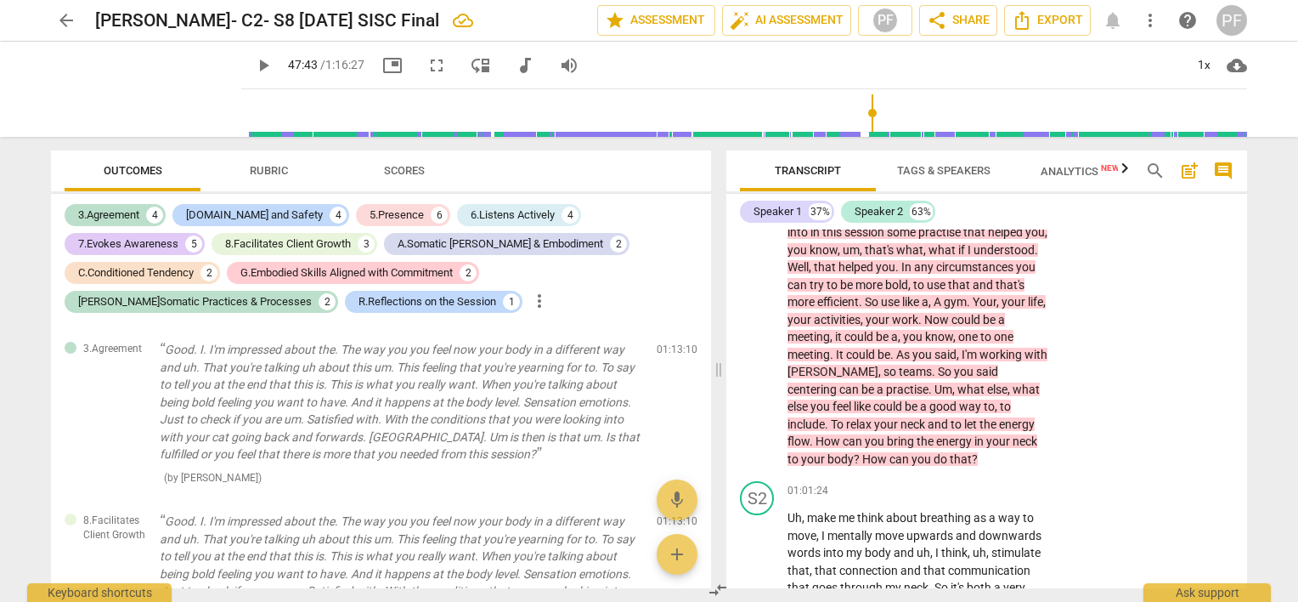
scroll to position [5342, 0]
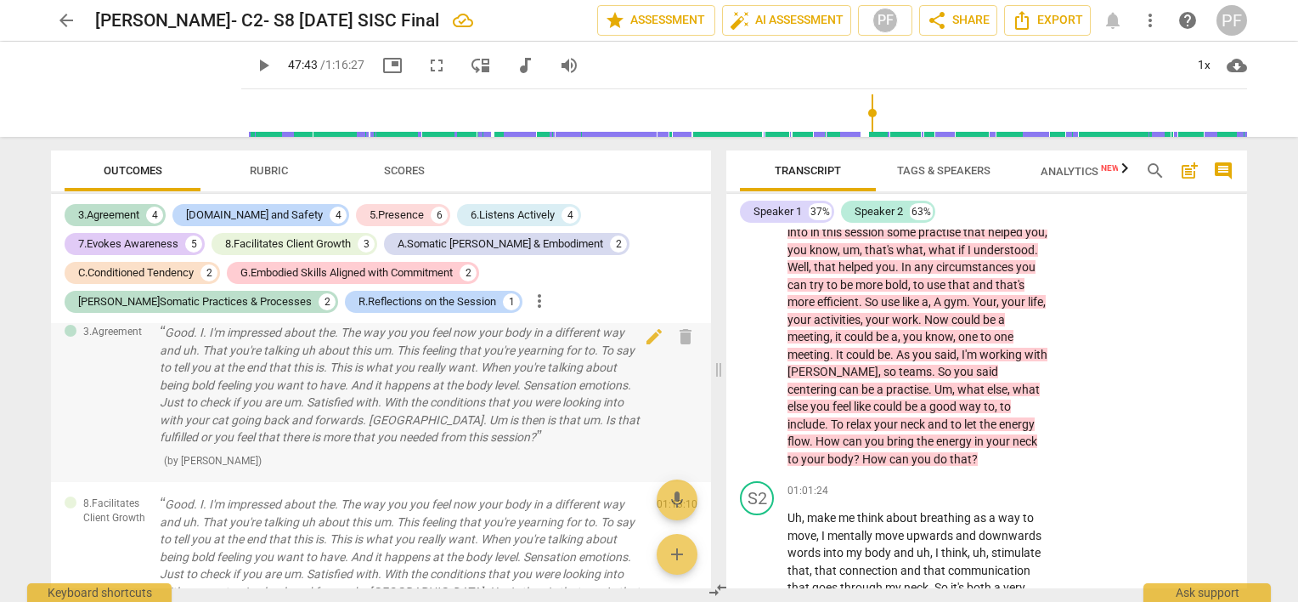
click at [511, 375] on p "Good. I. I'm impressed about the. The way you you feel now your body in a diffe…" at bounding box center [401, 385] width 483 height 122
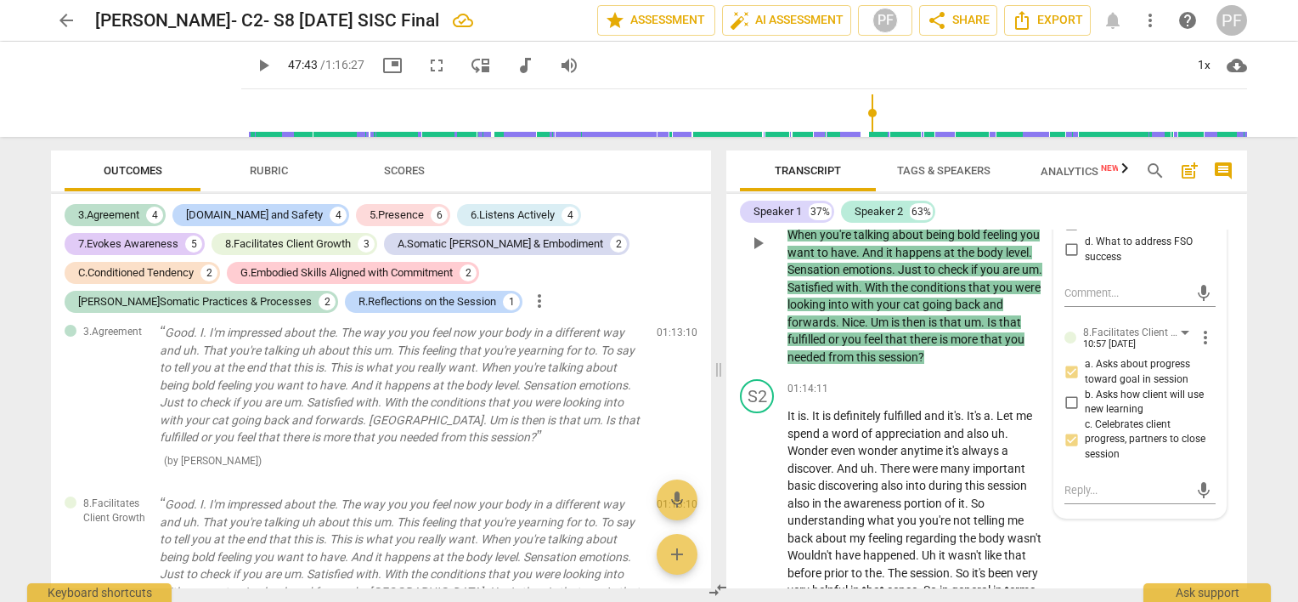
click at [996, 130] on div "+ Add competency 3.Agreement 8.Facilitates Client Growth" at bounding box center [935, 111] width 206 height 37
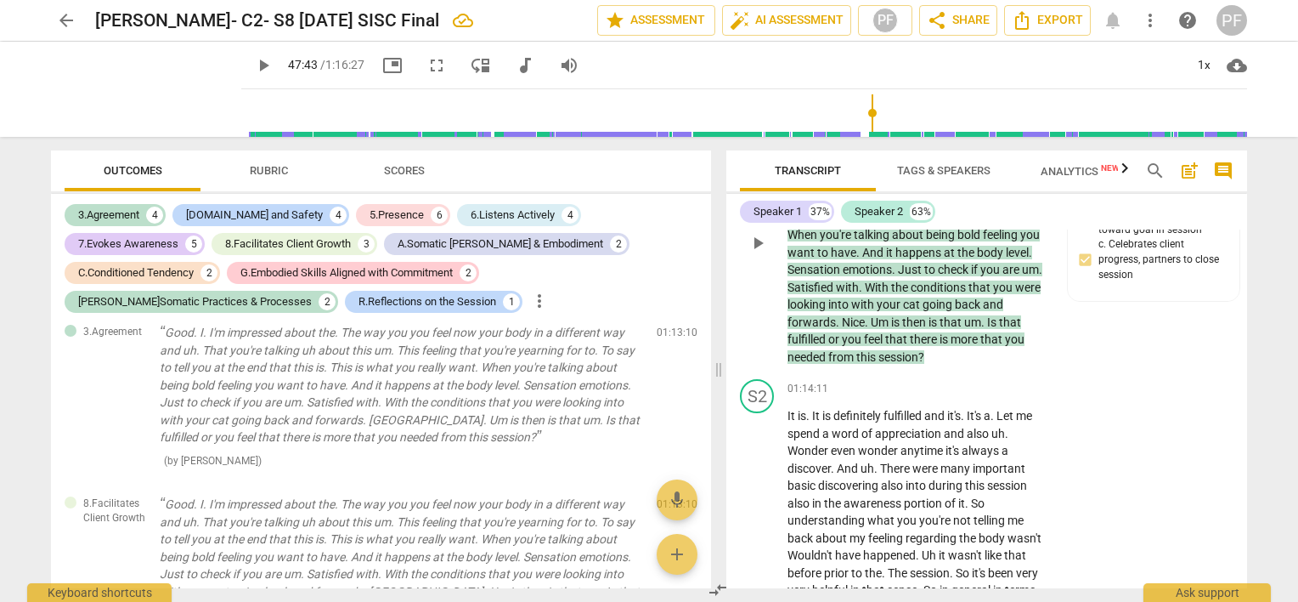
click at [912, 290] on p "Good . I . I'm impressed about the . The way you you feel now your body in a di…" at bounding box center [919, 252] width 262 height 227
click at [899, 276] on span "Just" at bounding box center [911, 270] width 26 height 14
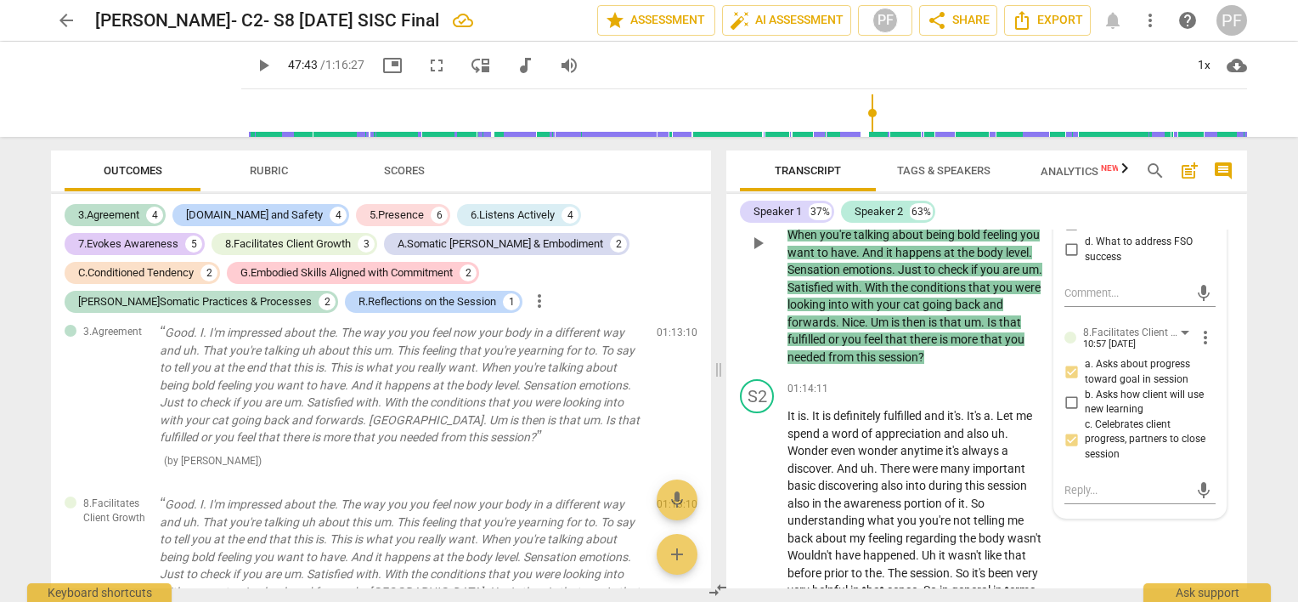
click at [899, 276] on span "Just" at bounding box center [911, 270] width 26 height 14
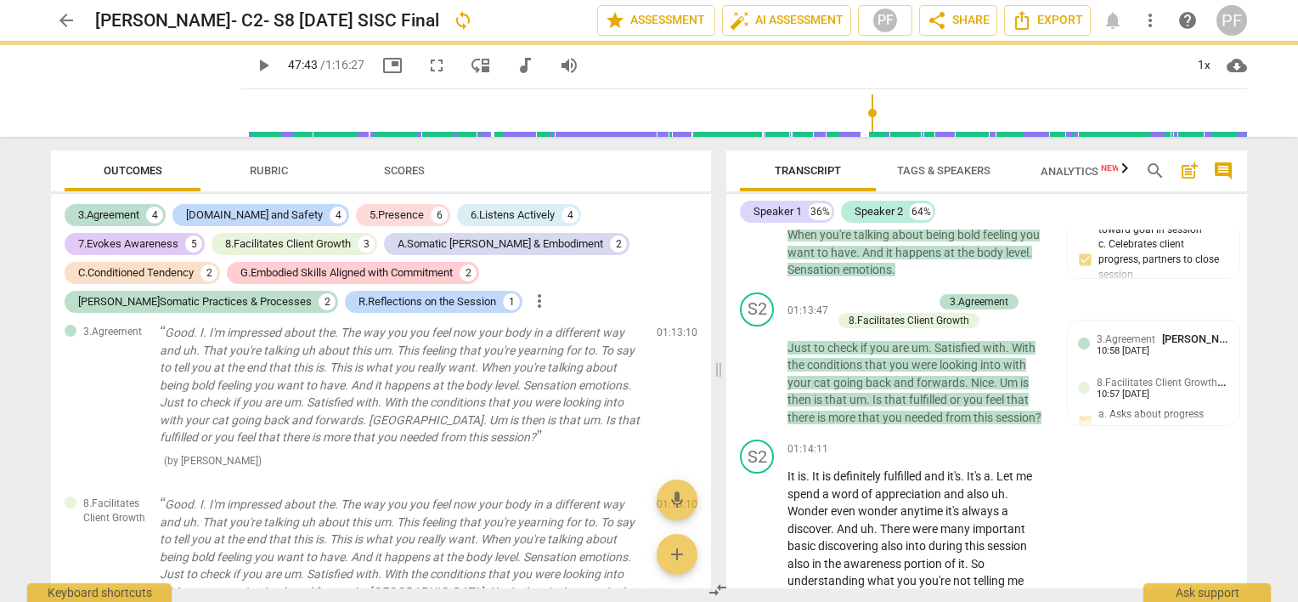
scroll to position [18875, 0]
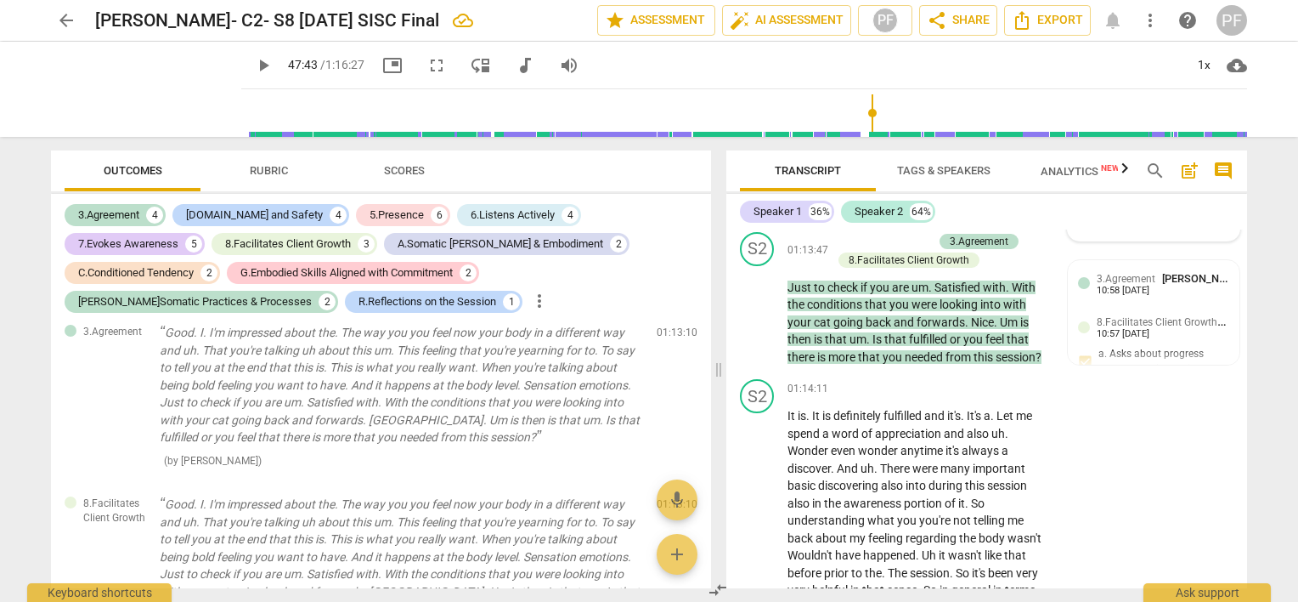
click at [1083, 230] on div "8.Facilitates Client Growth [PERSON_NAME] 10:57 [DATE] a. Asks about progress t…" at bounding box center [1153, 172] width 151 height 116
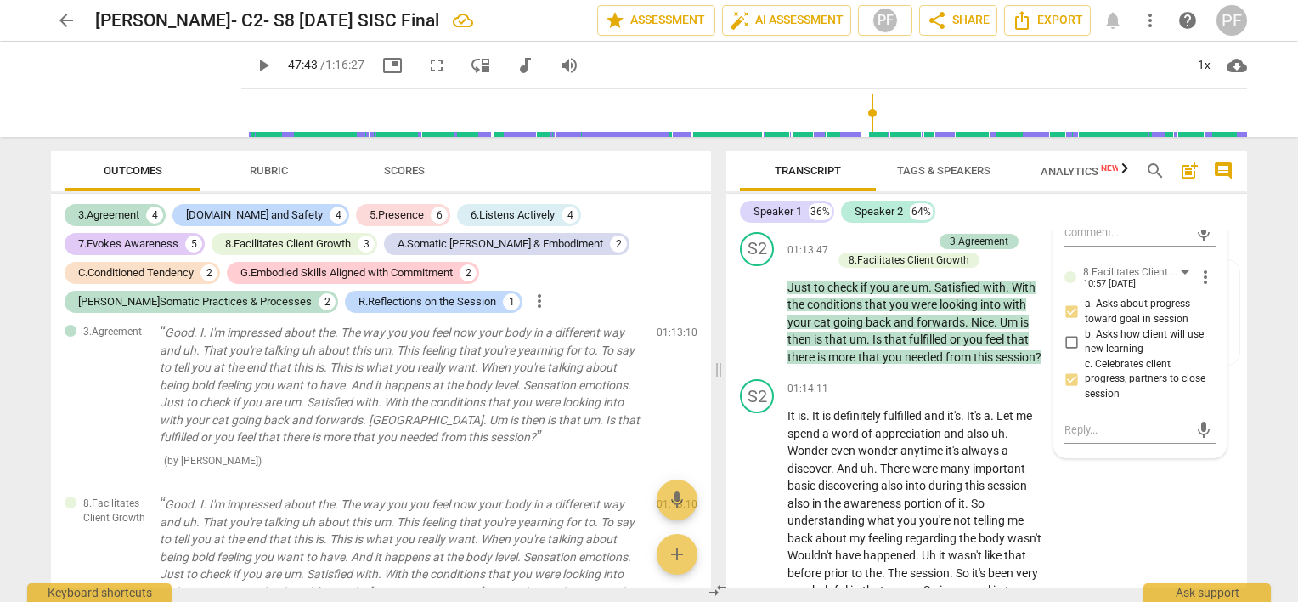
click at [1268, 282] on div "arrow_back [PERSON_NAME]- C2- S8 [DATE] SISC Final edit star Assessment auto_fi…" at bounding box center [649, 301] width 1298 height 602
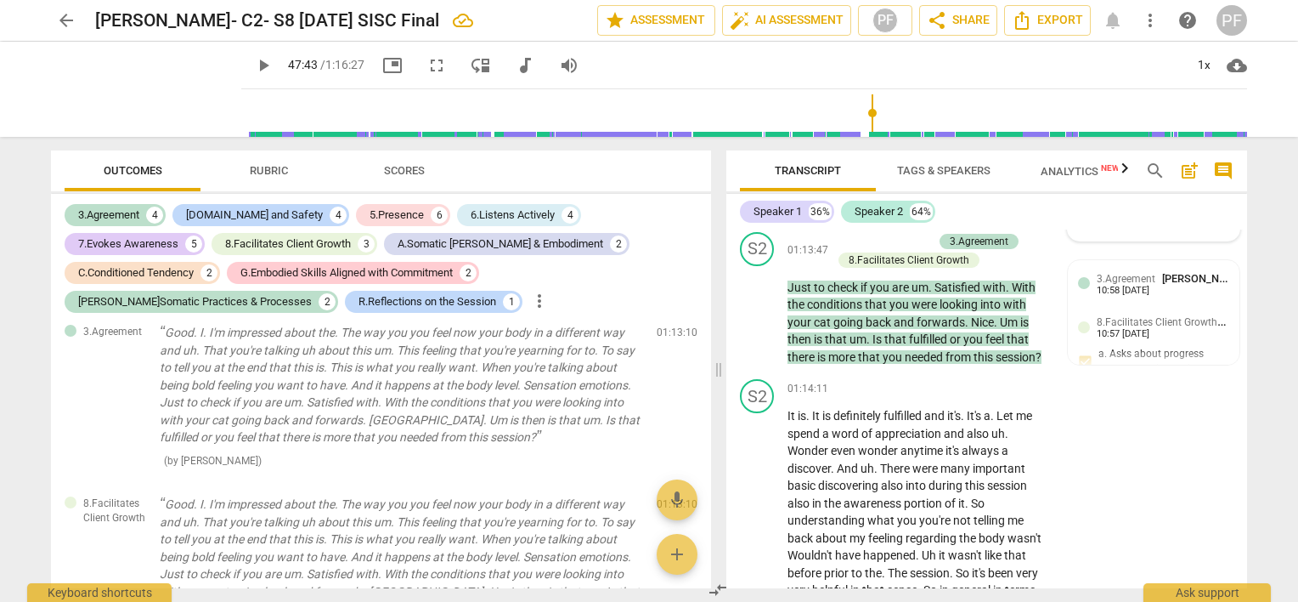
click at [1116, 129] on span "8.Facilitates Client Growth" at bounding box center [1162, 121] width 130 height 16
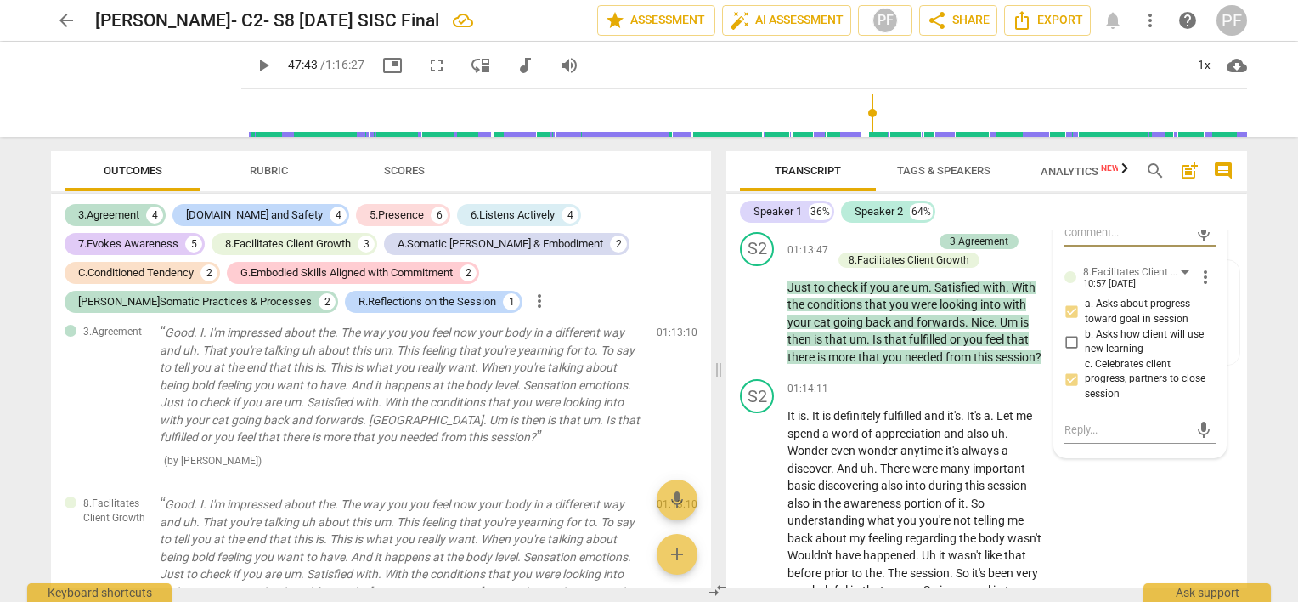
click at [1286, 268] on div "arrow_back [PERSON_NAME]- C2- S8 [DATE] SISC Final edit star Assessment auto_fi…" at bounding box center [649, 301] width 1298 height 602
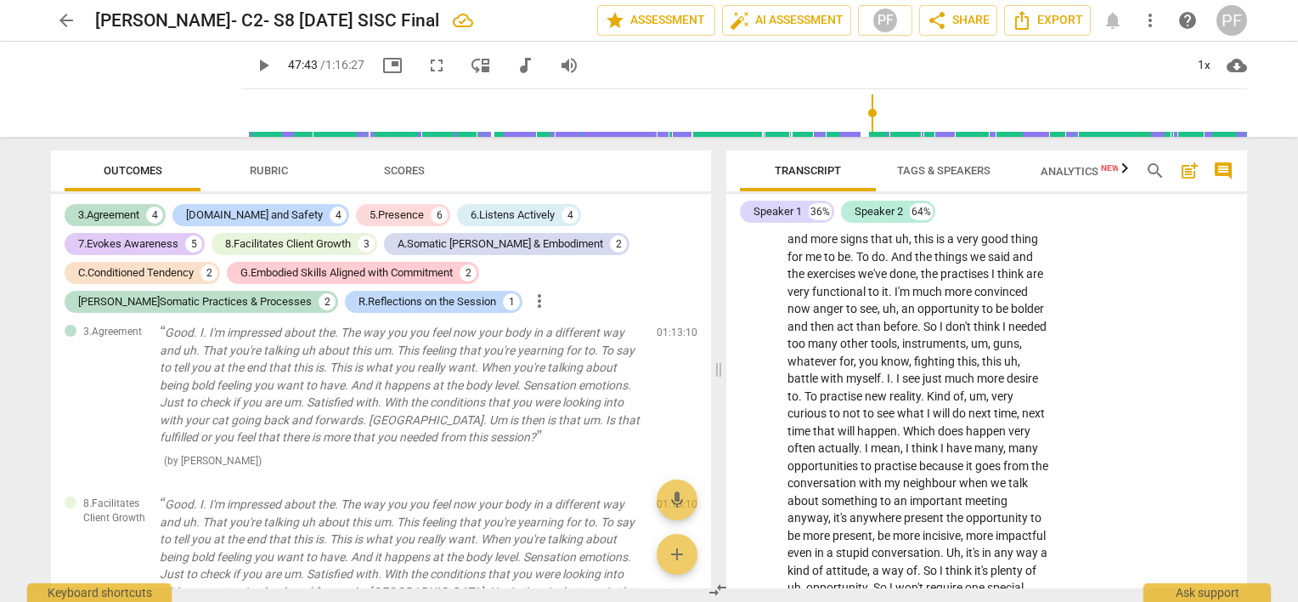
scroll to position [15428, 0]
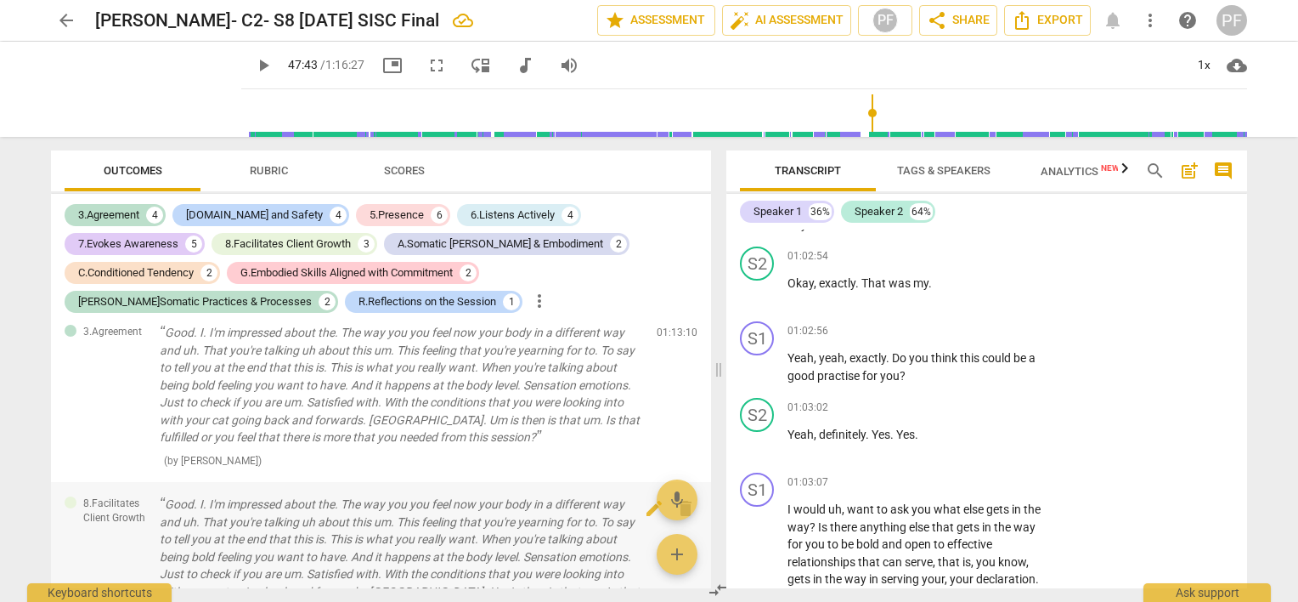
click at [323, 538] on p "Good. I. I'm impressed about the. The way you you feel now your body in a diffe…" at bounding box center [401, 556] width 483 height 122
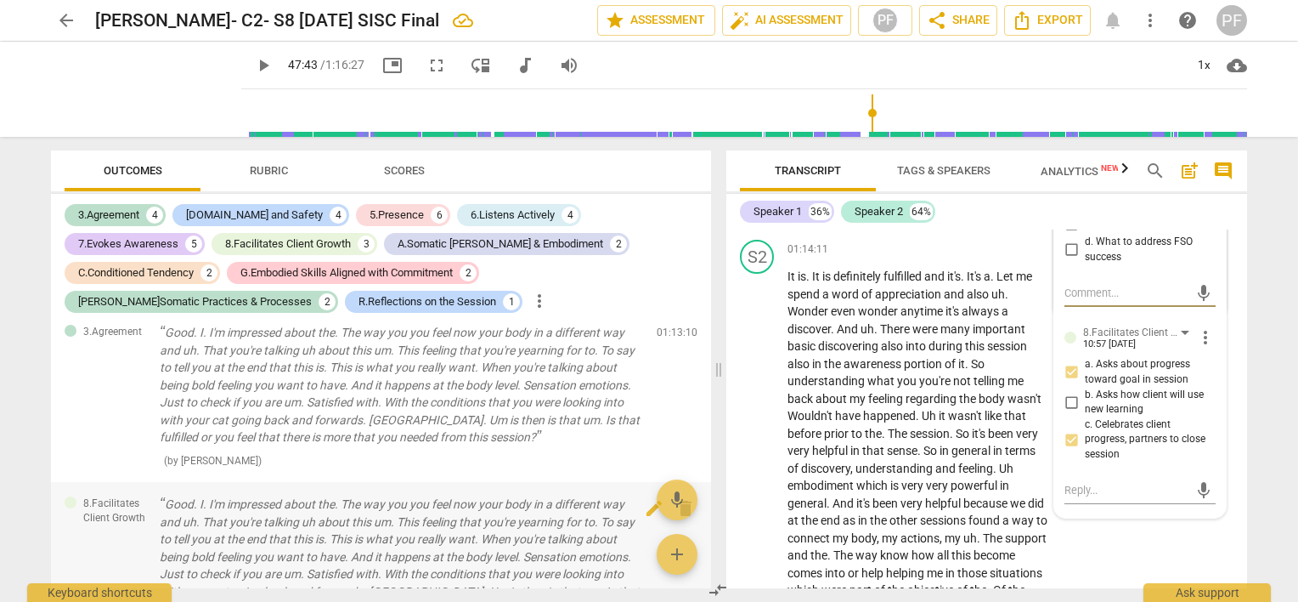
scroll to position [19015, 0]
click at [1200, 154] on span "more_vert" at bounding box center [1205, 143] width 20 height 20
click at [1207, 291] on li "Delete" at bounding box center [1219, 291] width 59 height 32
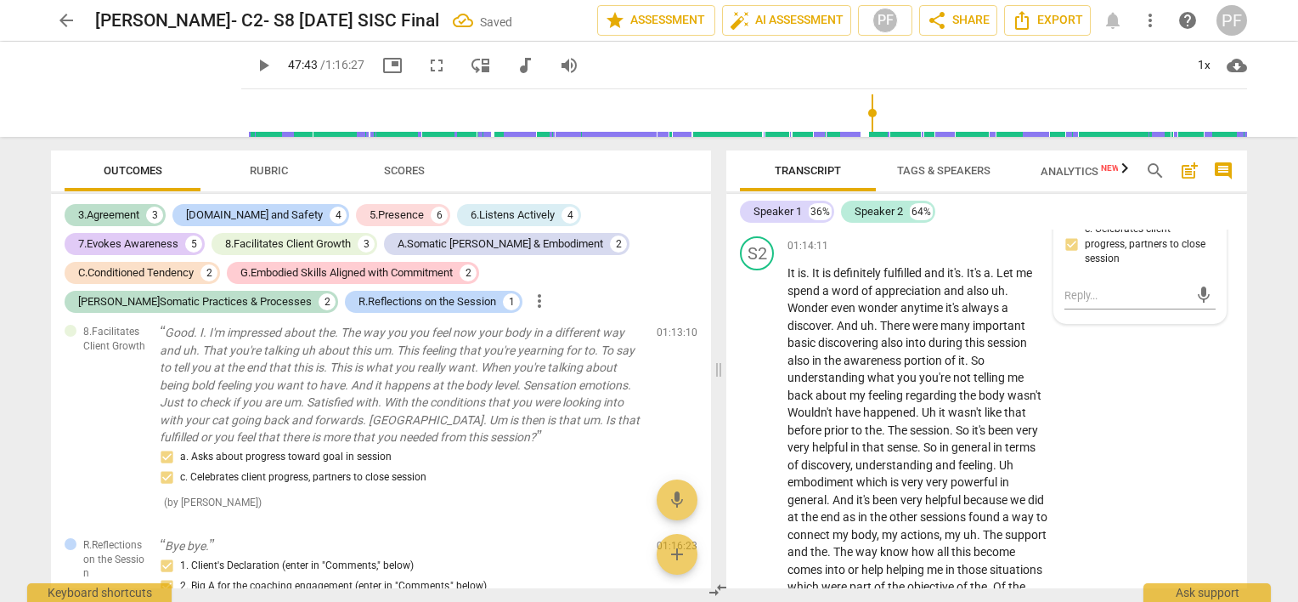
scroll to position [19013, 0]
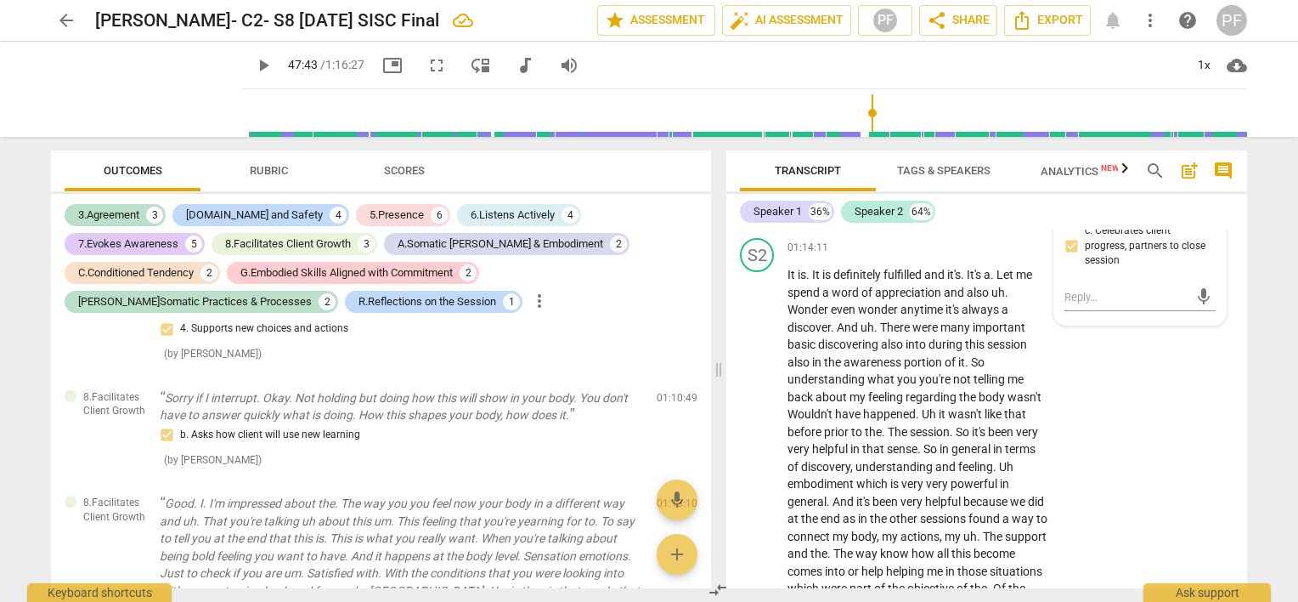
click at [1201, 154] on span "more_vert" at bounding box center [1205, 143] width 20 height 20
click at [1206, 293] on li "Delete" at bounding box center [1219, 291] width 59 height 32
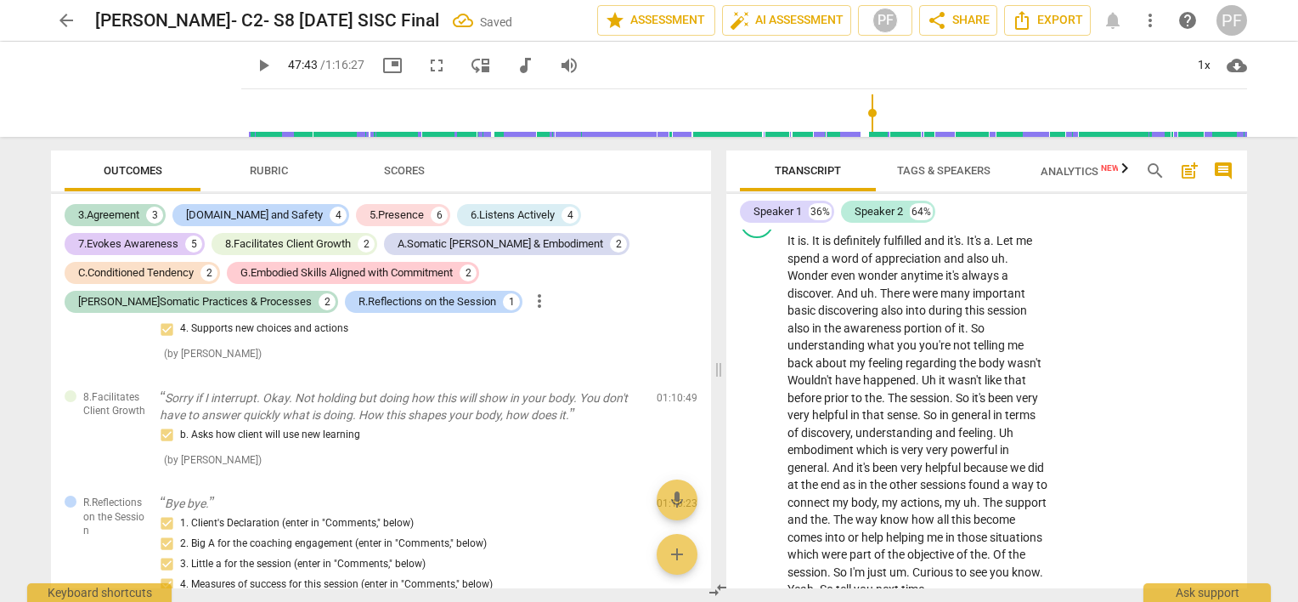
scroll to position [18997, 0]
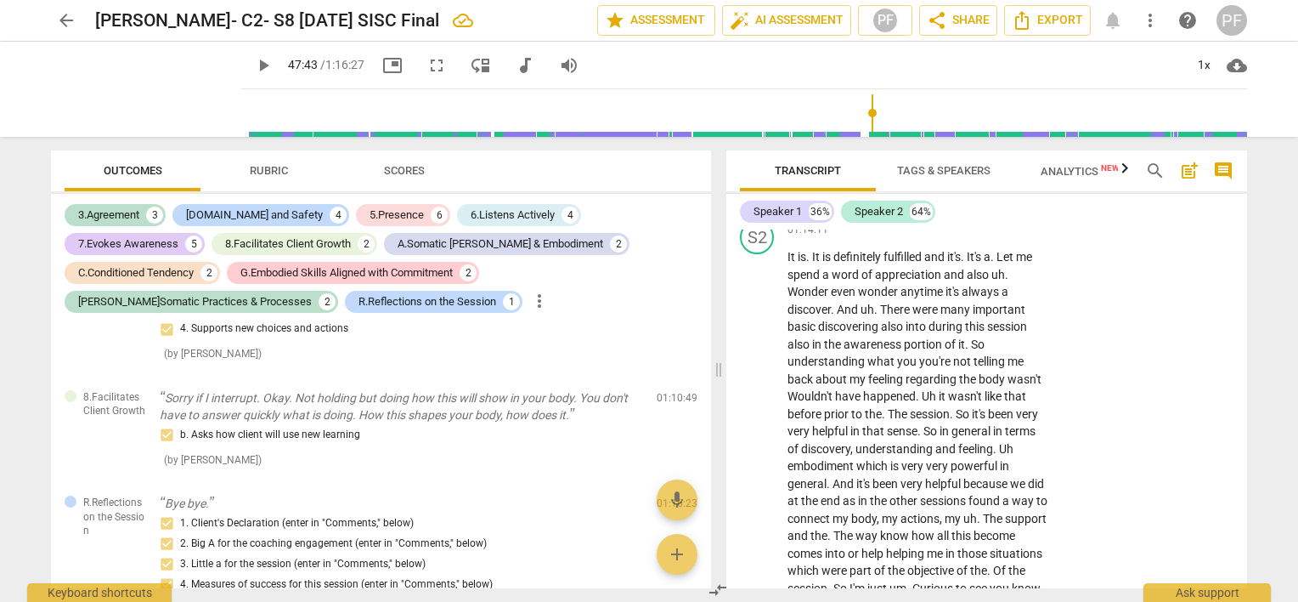
click at [1023, 152] on span "with" at bounding box center [1014, 145] width 23 height 14
click at [1039, 207] on p "Just to check if you are um . Satisfied with . With the conditions that you wer…" at bounding box center [919, 164] width 262 height 88
click at [1024, 135] on span "With" at bounding box center [1024, 128] width 24 height 14
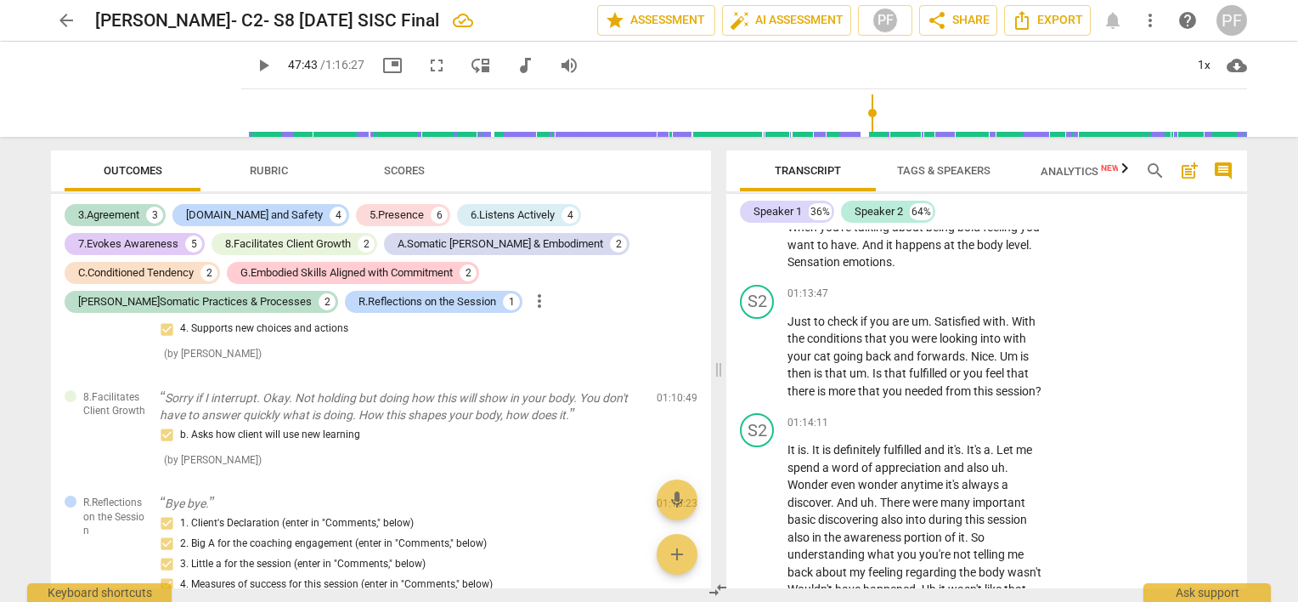
scroll to position [18763, 0]
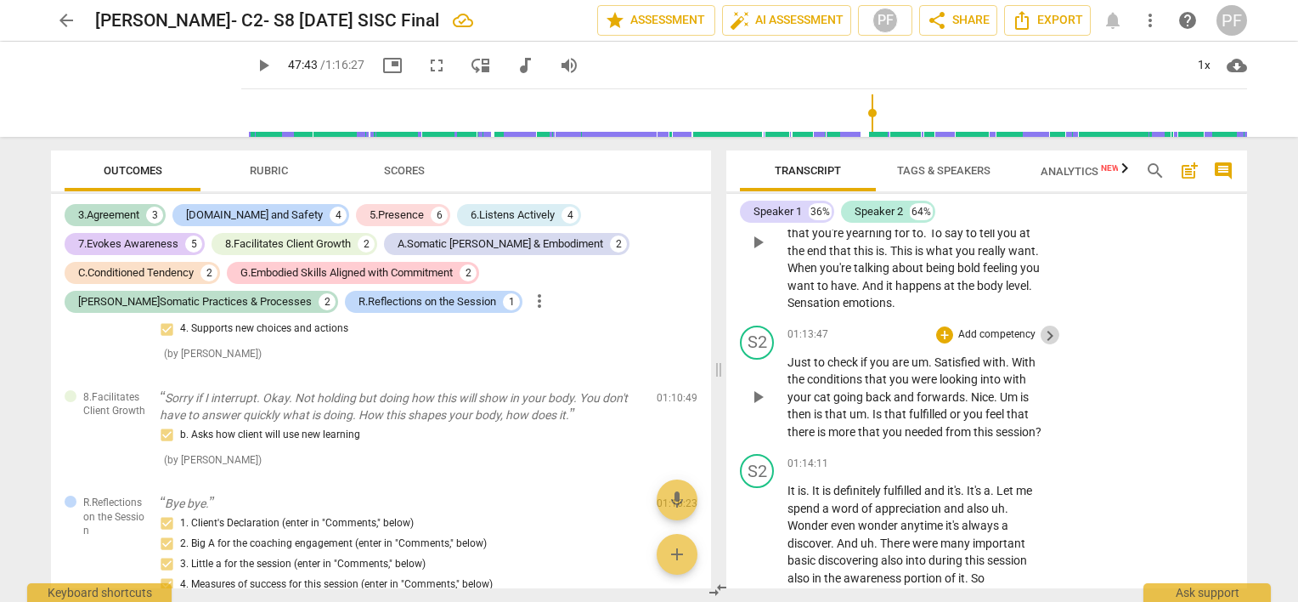
click at [1040, 346] on span "keyboard_arrow_right" at bounding box center [1050, 335] width 20 height 20
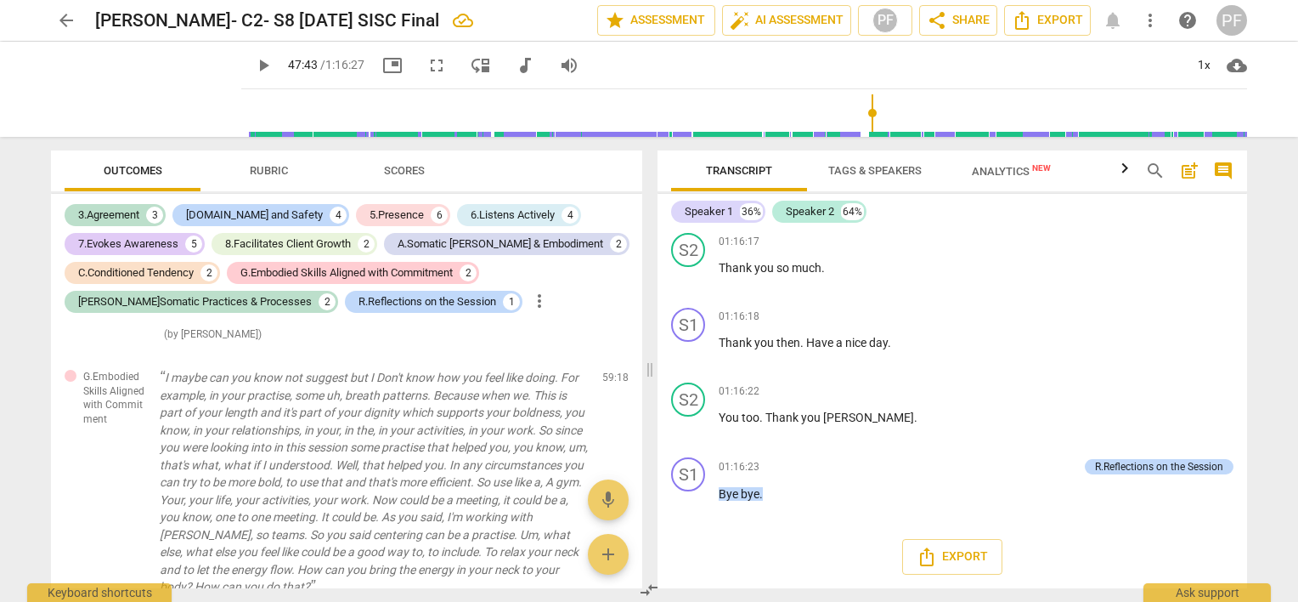
scroll to position [5625, 0]
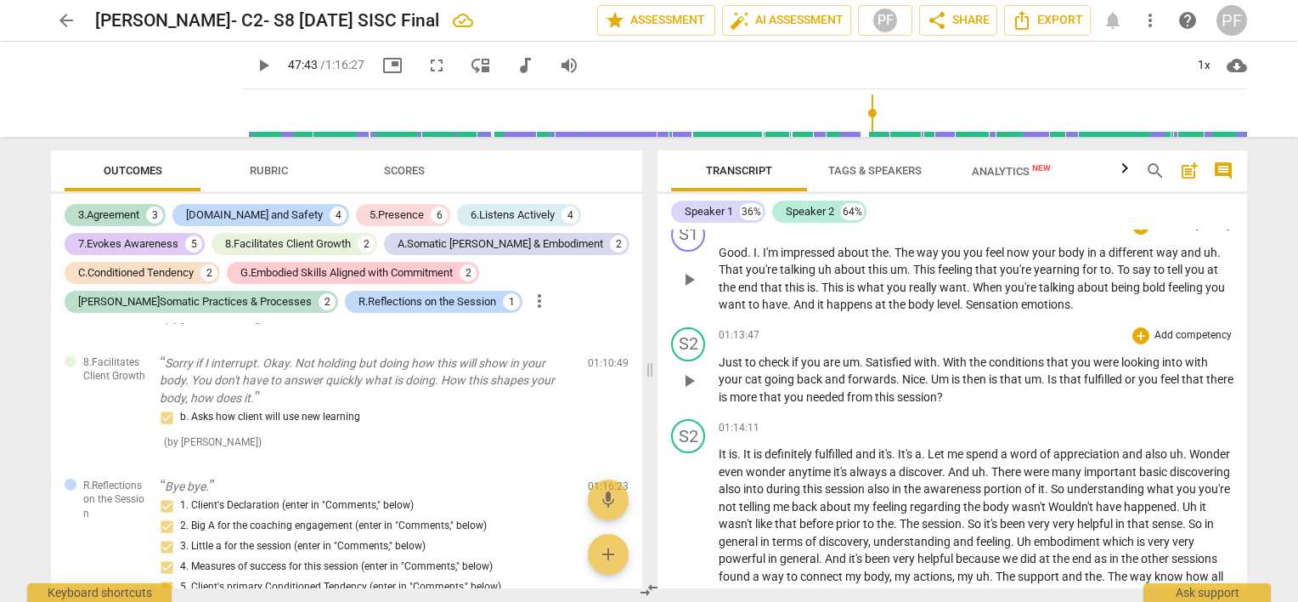
click at [1155, 337] on p "Add competency" at bounding box center [1193, 335] width 81 height 15
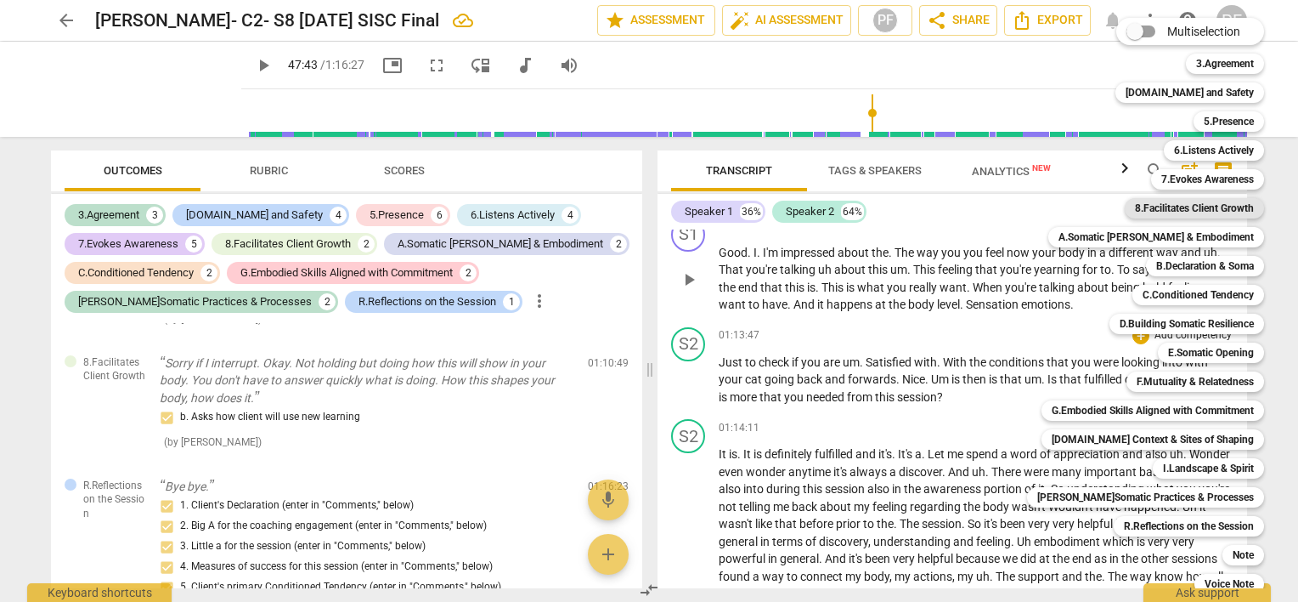
click at [1210, 213] on b "8.Facilitates Client Growth" at bounding box center [1194, 208] width 119 height 20
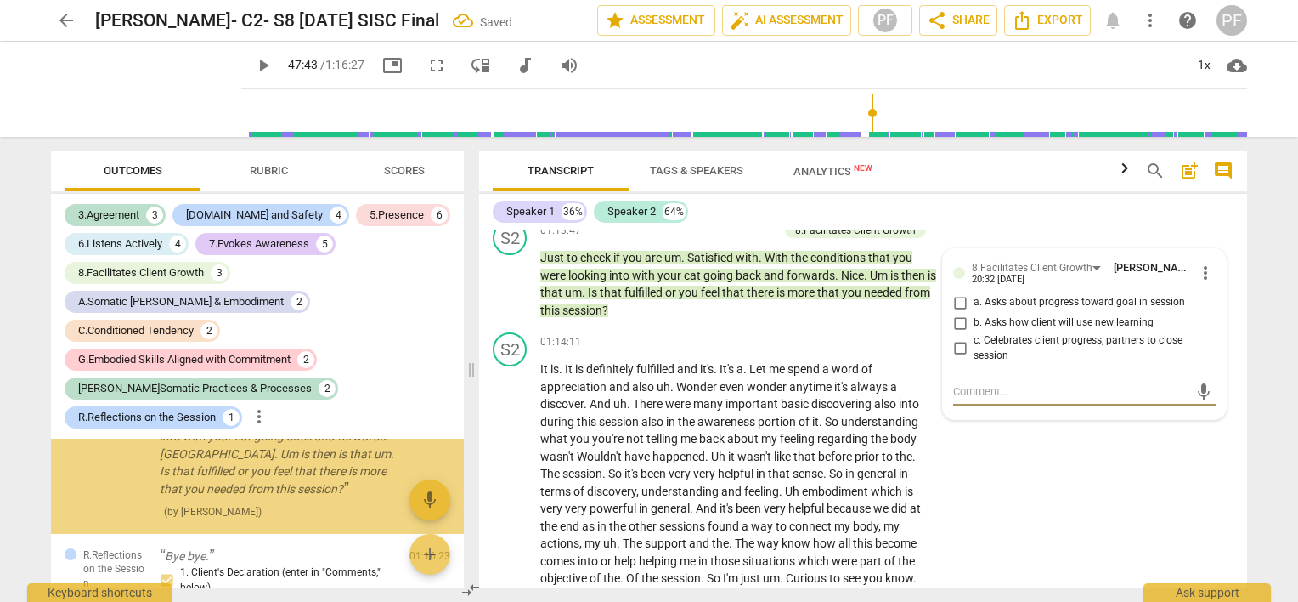
scroll to position [8016, 0]
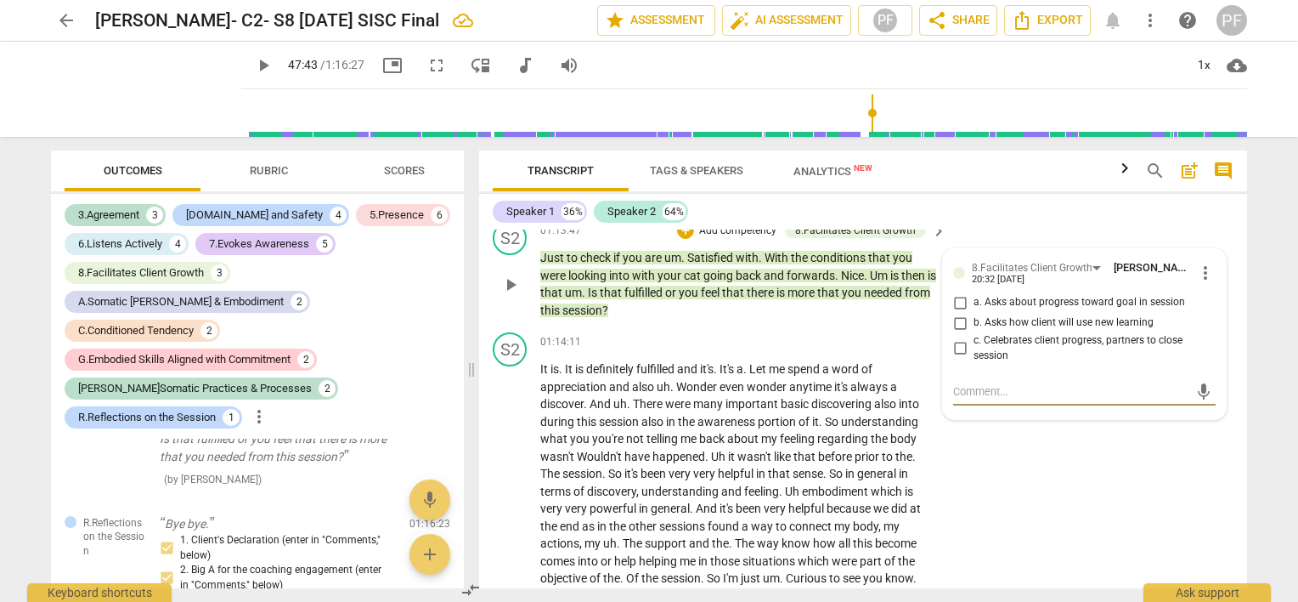
click at [958, 313] on input "a. Asks about progress toward goal in session" at bounding box center [959, 302] width 27 height 20
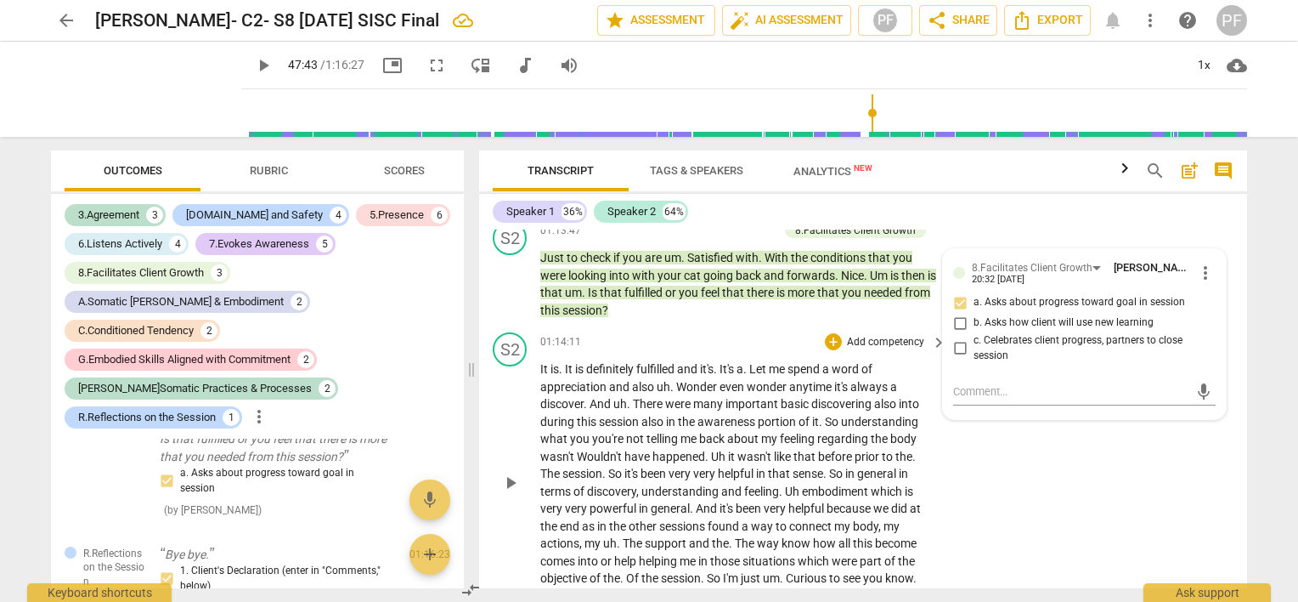
click at [1100, 580] on div "S2 play_arrow pause 01:14:11 + Add competency keyboard_arrow_right It is . It i…" at bounding box center [863, 467] width 768 height 285
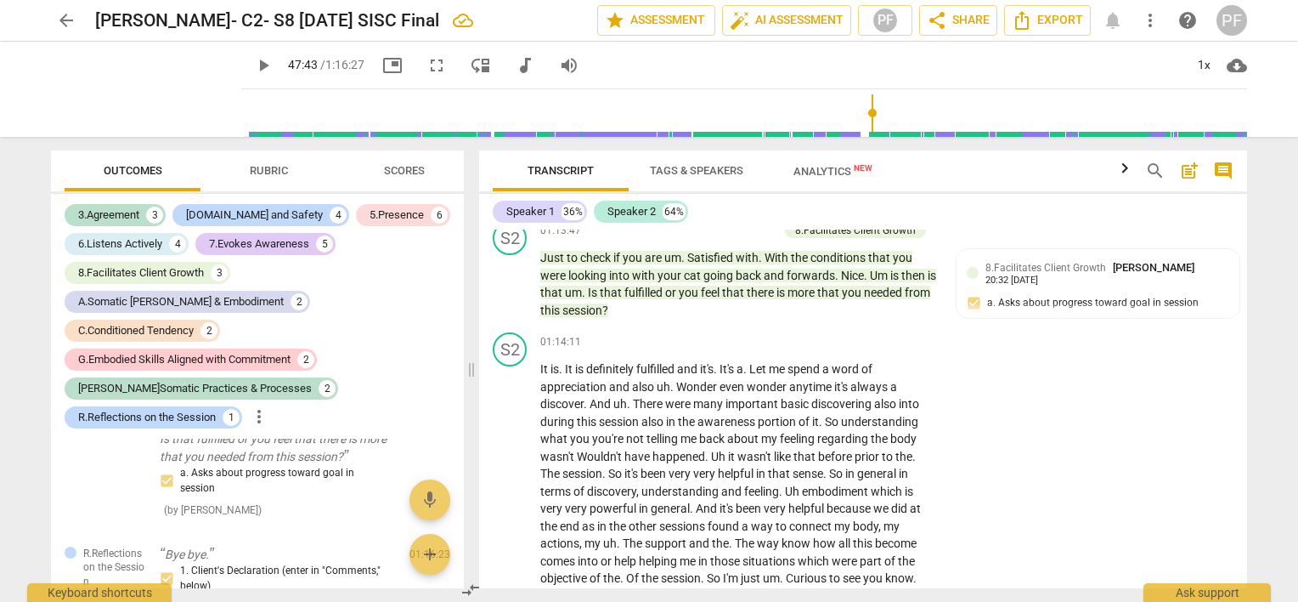
scroll to position [15100, 0]
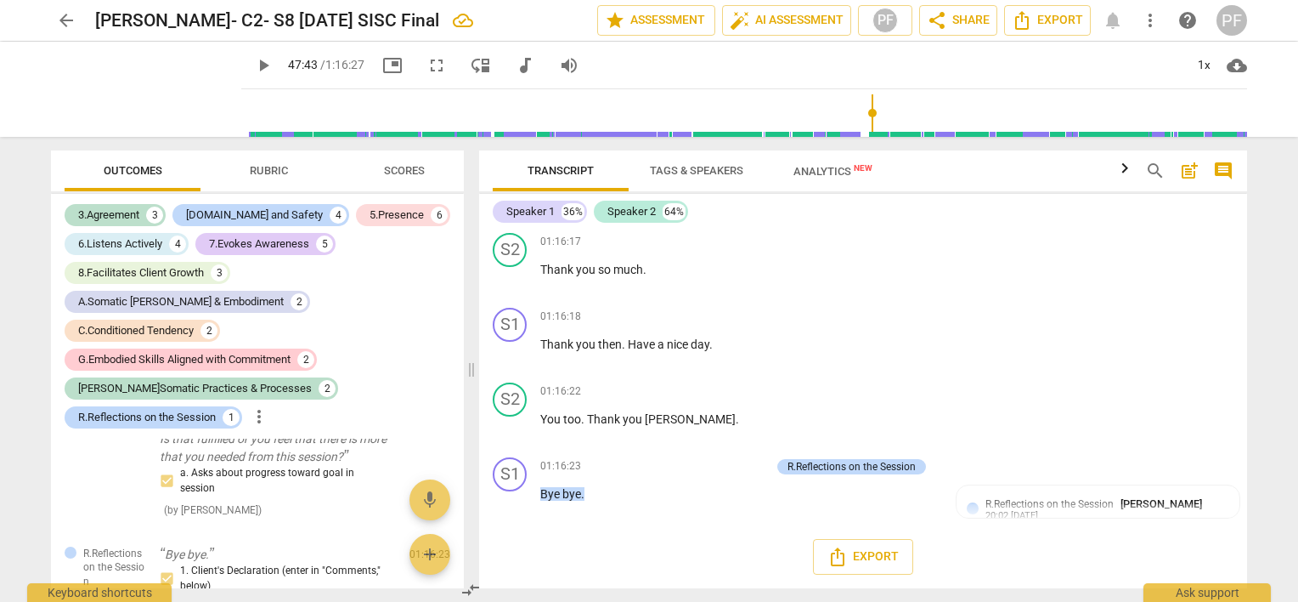
click at [1234, 549] on div "Export" at bounding box center [863, 556] width 768 height 63
